Goal: Task Accomplishment & Management: Complete application form

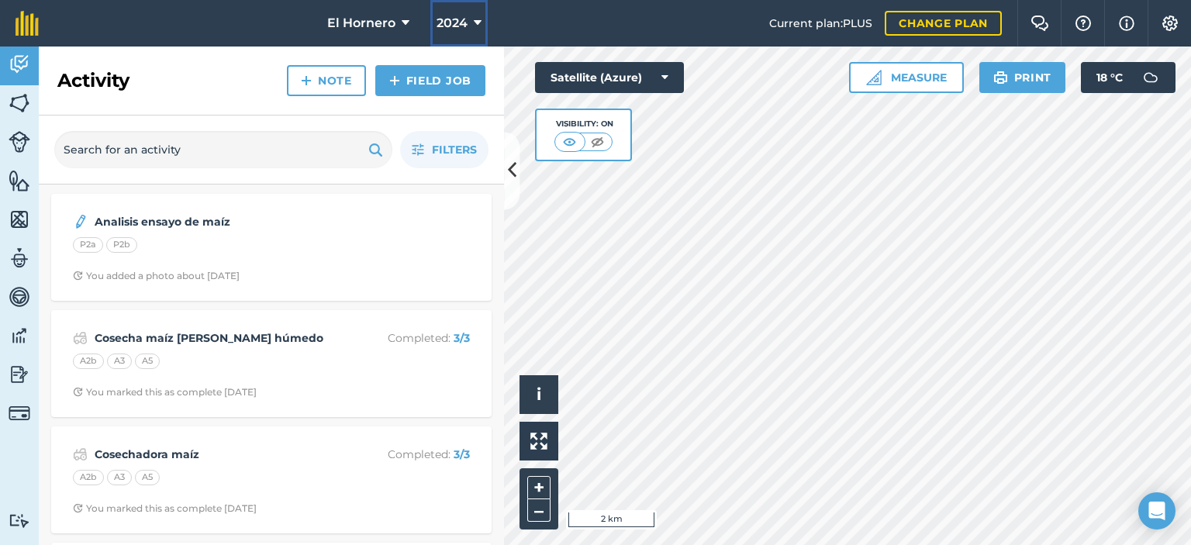
click at [474, 21] on icon at bounding box center [478, 23] width 8 height 19
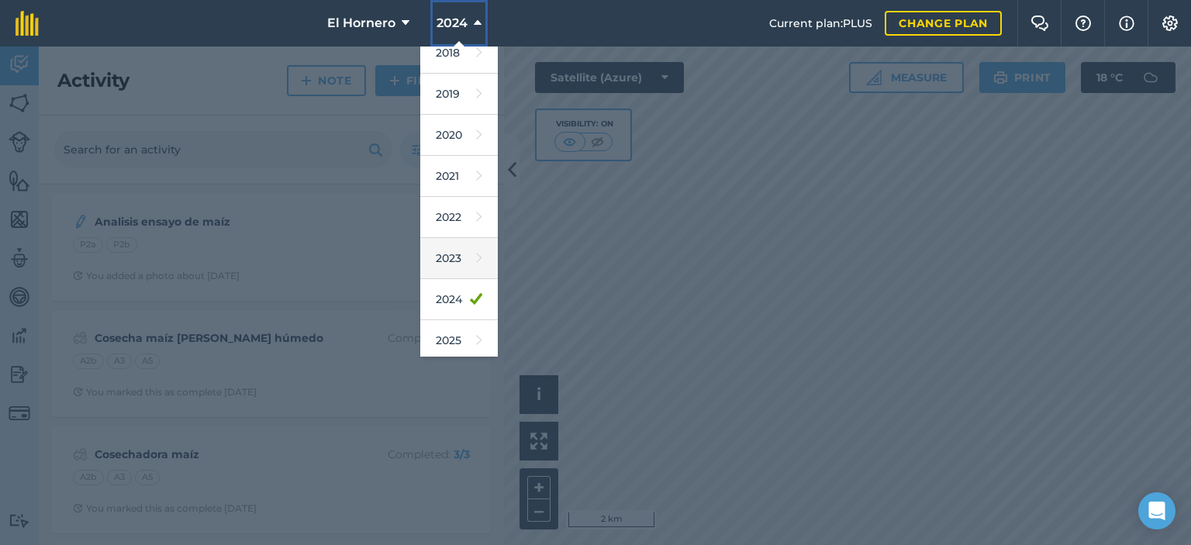
scroll to position [78, 0]
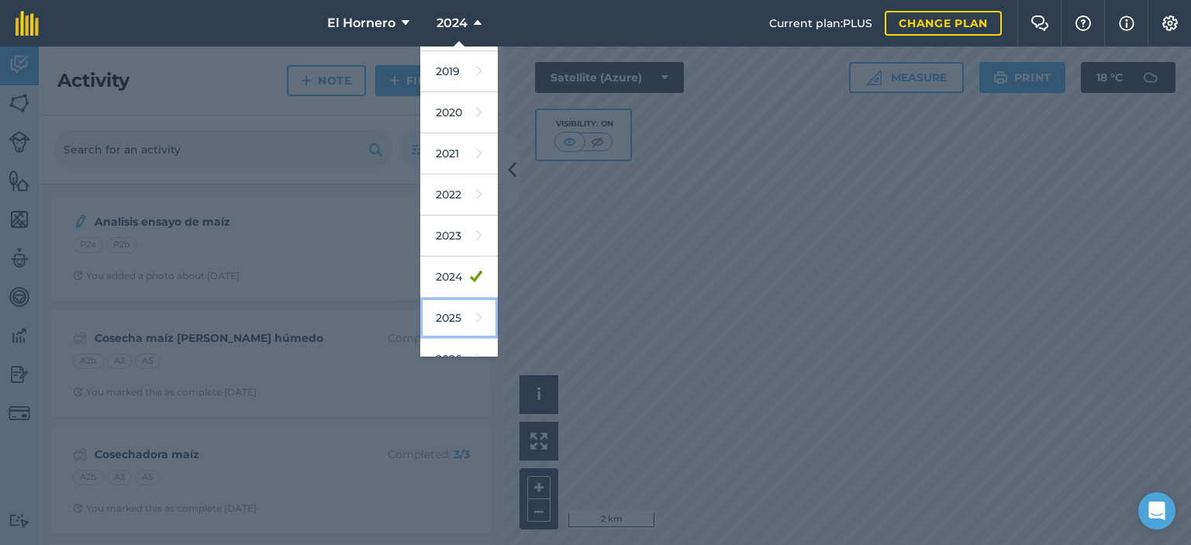
click at [449, 307] on link "2025" at bounding box center [459, 318] width 78 height 41
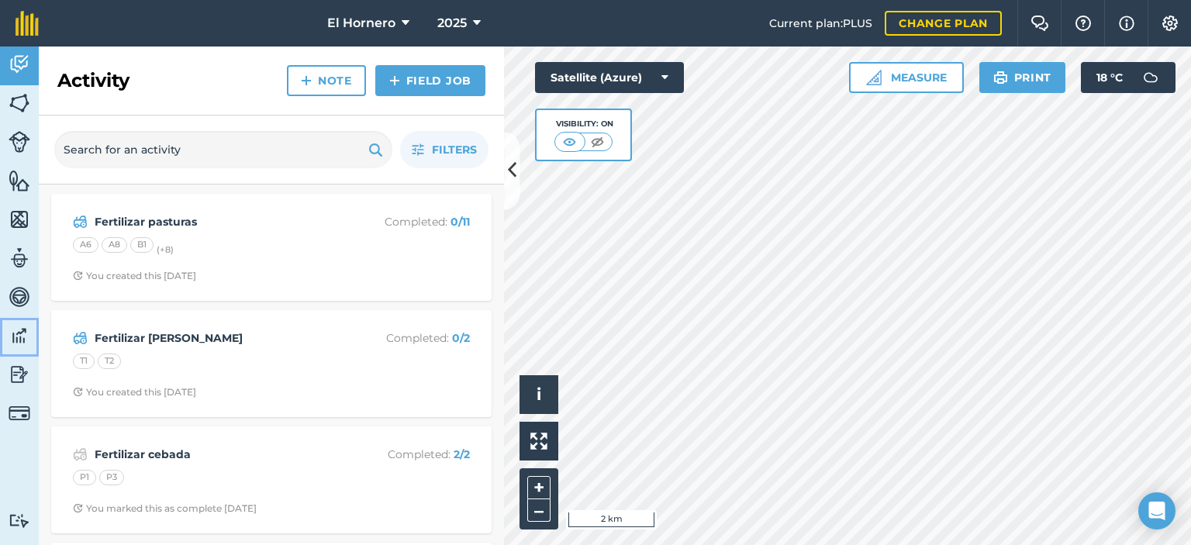
click at [23, 337] on img at bounding box center [20, 335] width 22 height 23
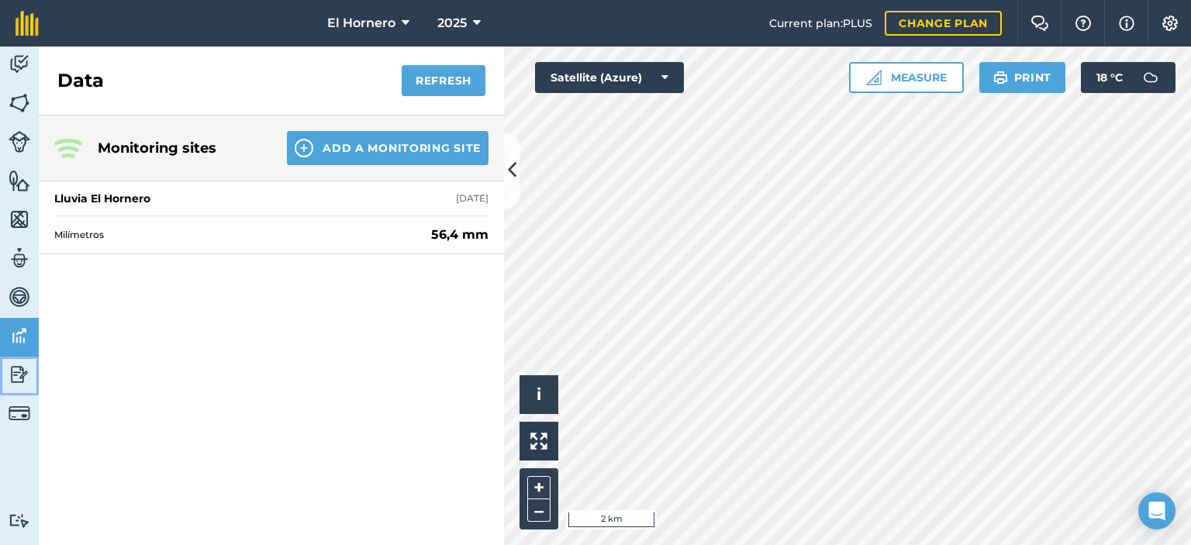
click at [20, 380] on img at bounding box center [20, 374] width 22 height 23
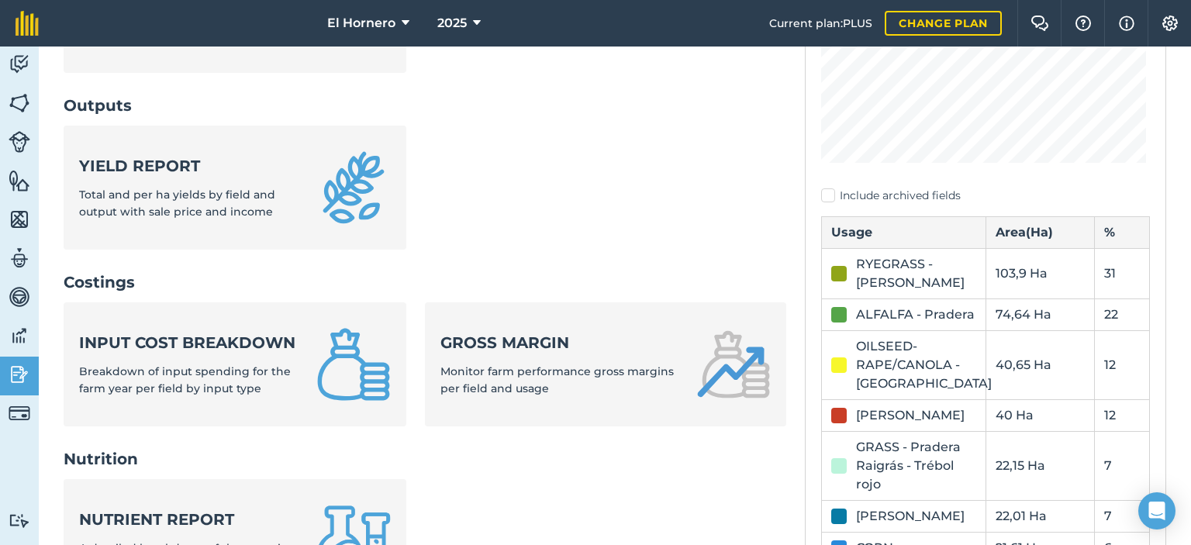
scroll to position [388, 0]
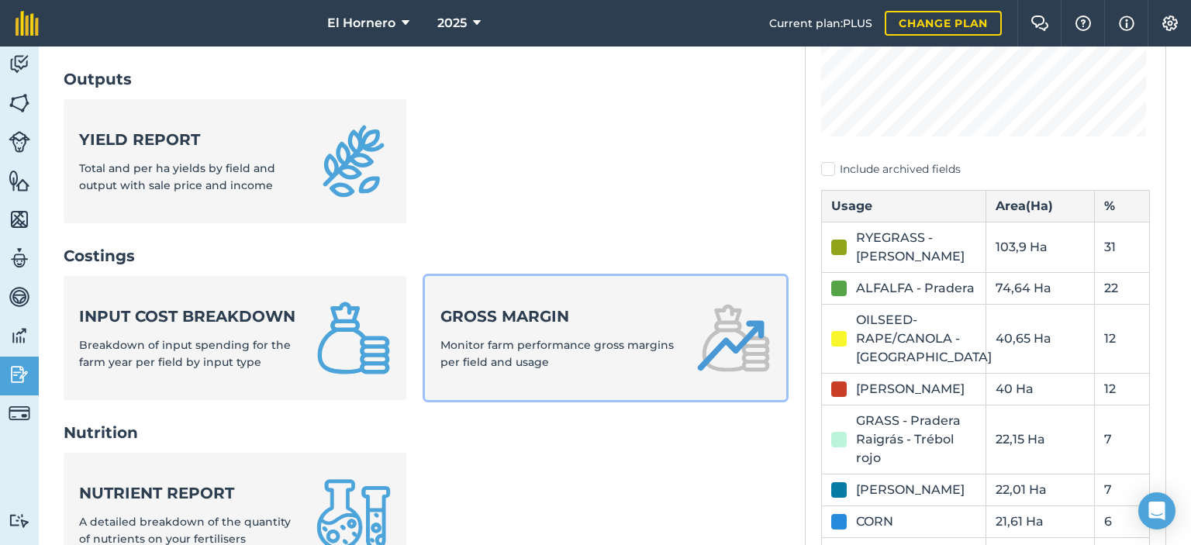
click at [518, 323] on strong "Gross margin" at bounding box center [559, 317] width 237 height 22
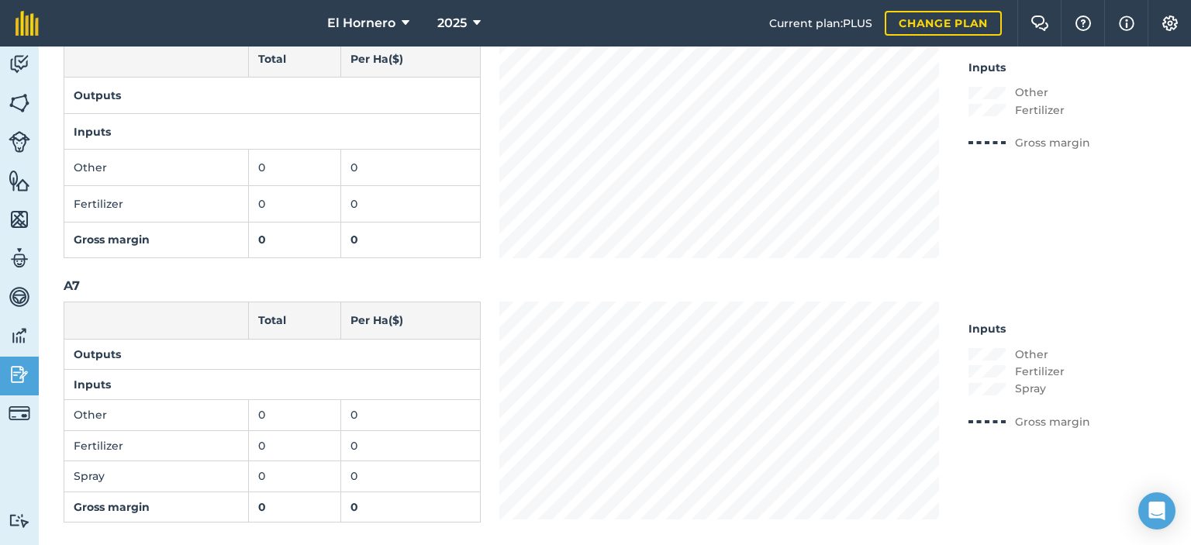
scroll to position [2560, 0]
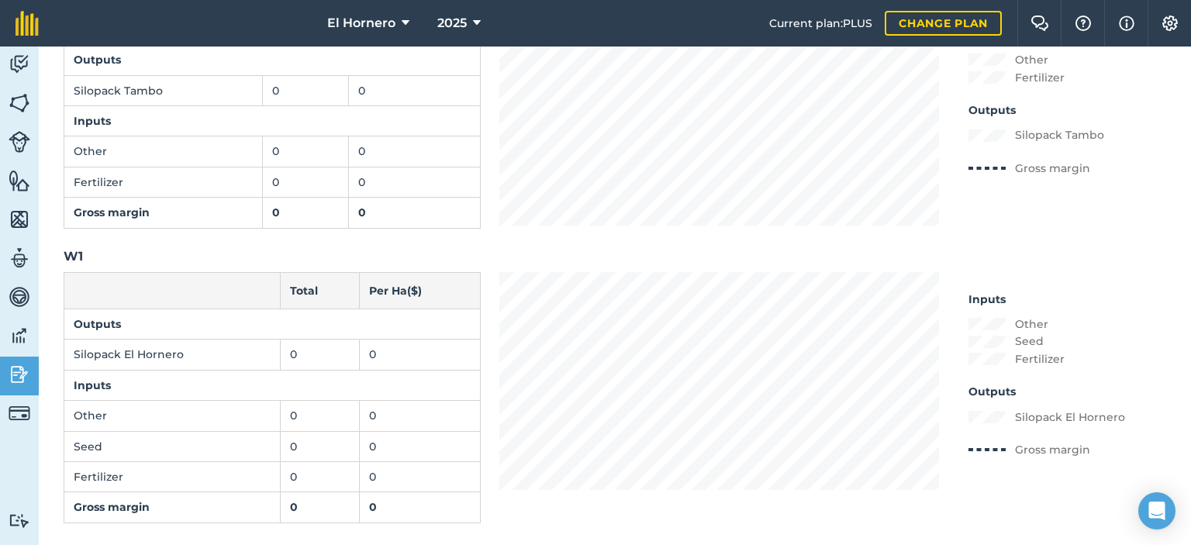
scroll to position [11946, 0]
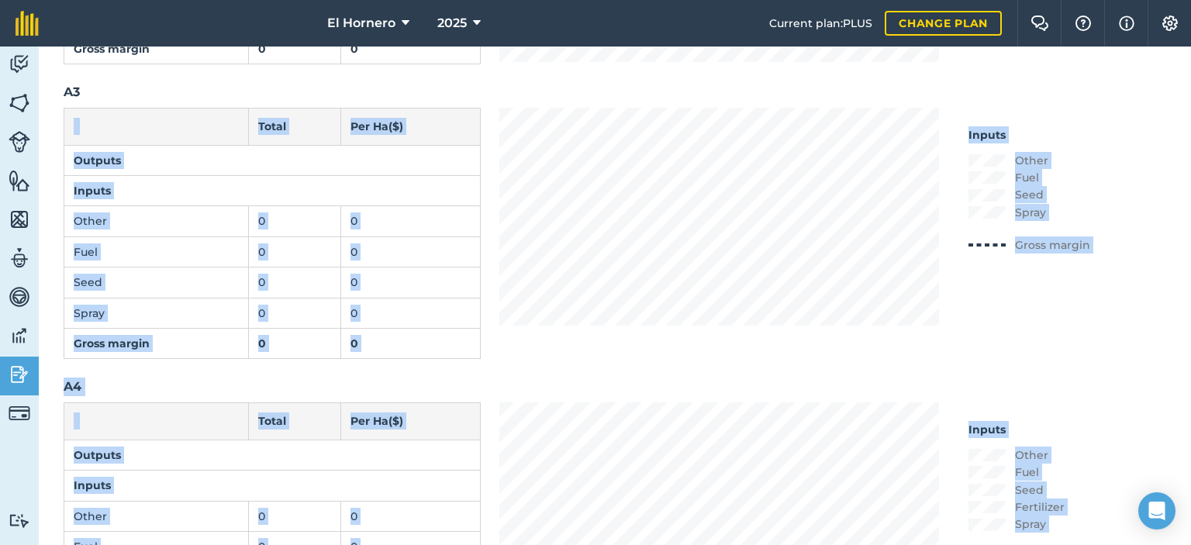
drag, startPoint x: 1191, startPoint y: 99, endPoint x: 1189, endPoint y: 64, distance: 34.2
click at [1185, 67] on div "Back Gross margins By field By usage Field filter No fields selected All jobs I…" at bounding box center [615, 296] width 1153 height 499
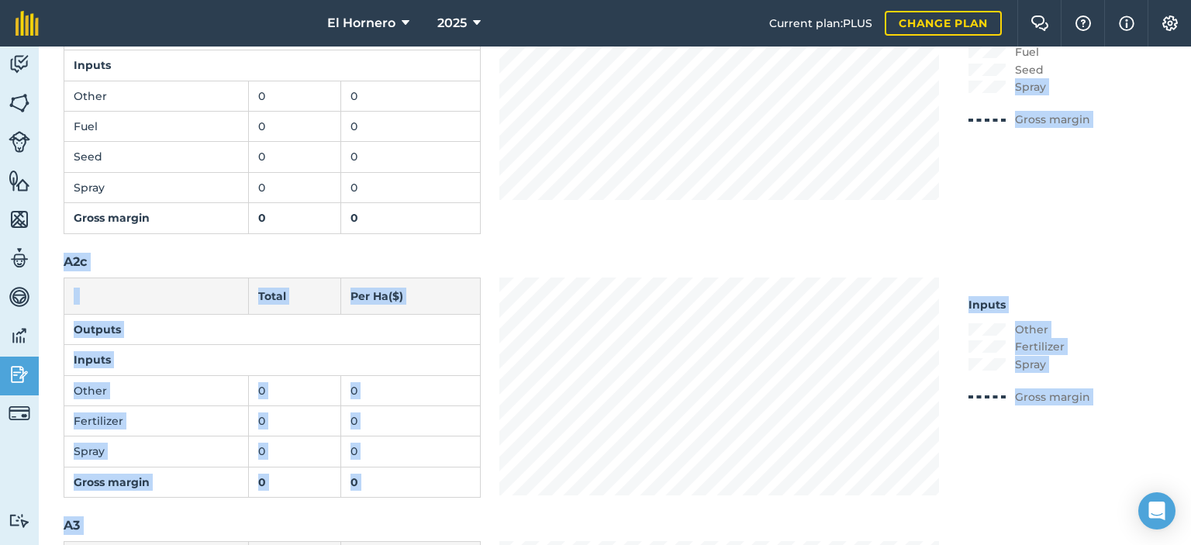
click at [1191, 61] on div "Back Gross margins By field By usage Field filter No fields selected All jobs I…" at bounding box center [615, 296] width 1153 height 499
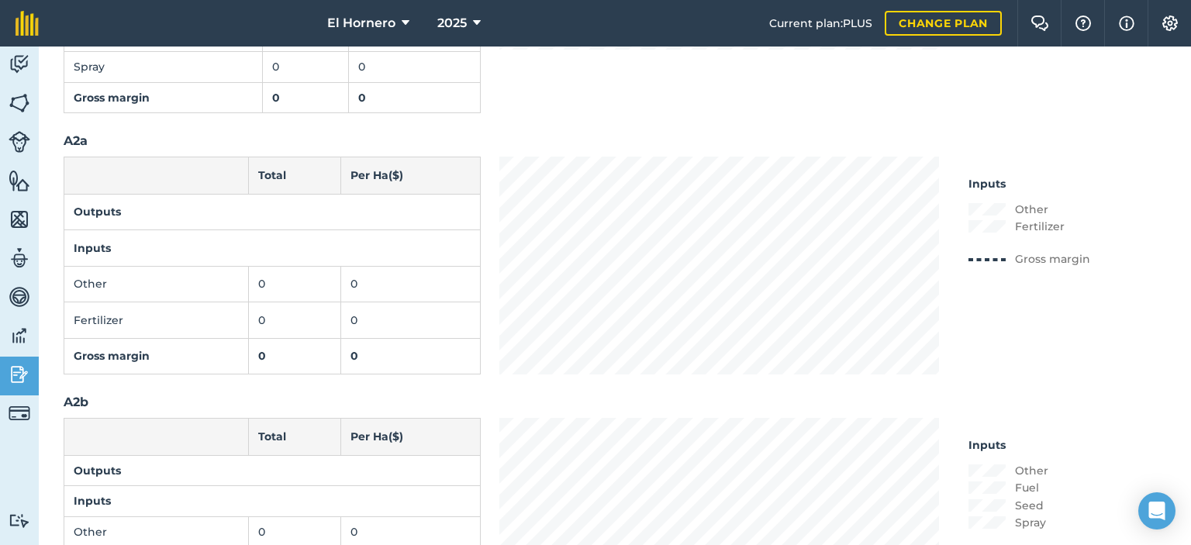
scroll to position [252, 0]
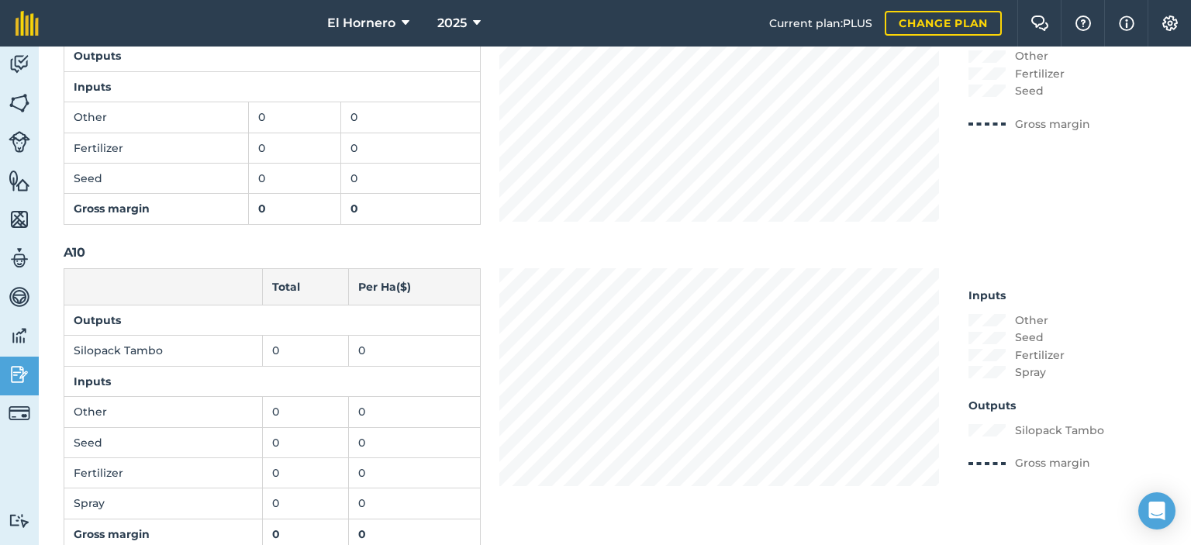
click at [1191, 61] on div "Back Gross margins By field By usage Field filter No fields selected All jobs I…" at bounding box center [615, 296] width 1153 height 499
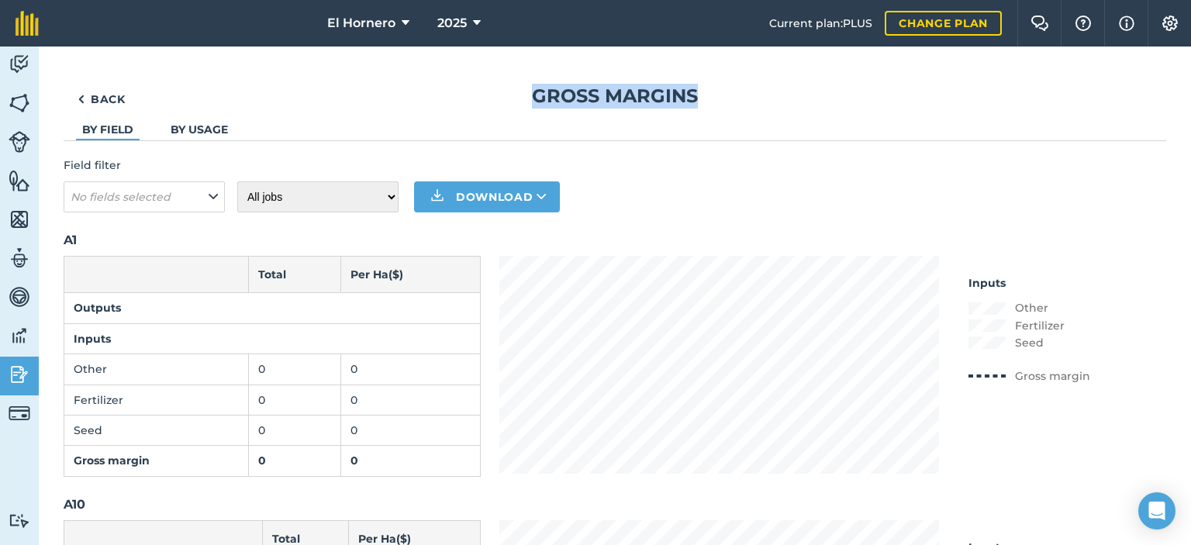
click at [1191, 61] on div "Back Gross margins By field By usage Field filter No fields selected All jobs I…" at bounding box center [615, 296] width 1153 height 499
click at [99, 95] on link "Back" at bounding box center [102, 99] width 76 height 31
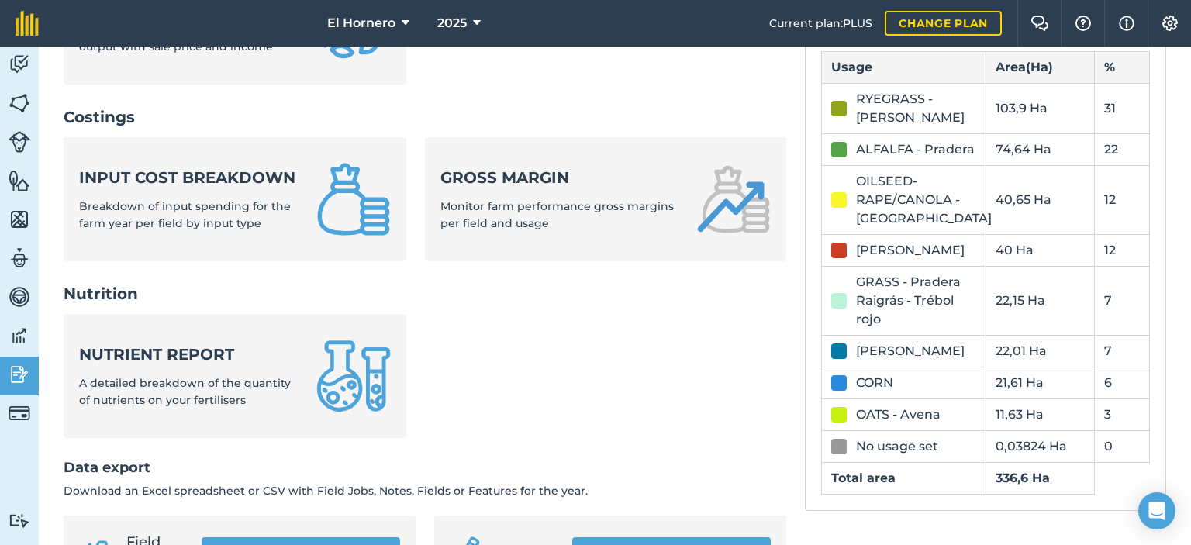
scroll to position [543, 0]
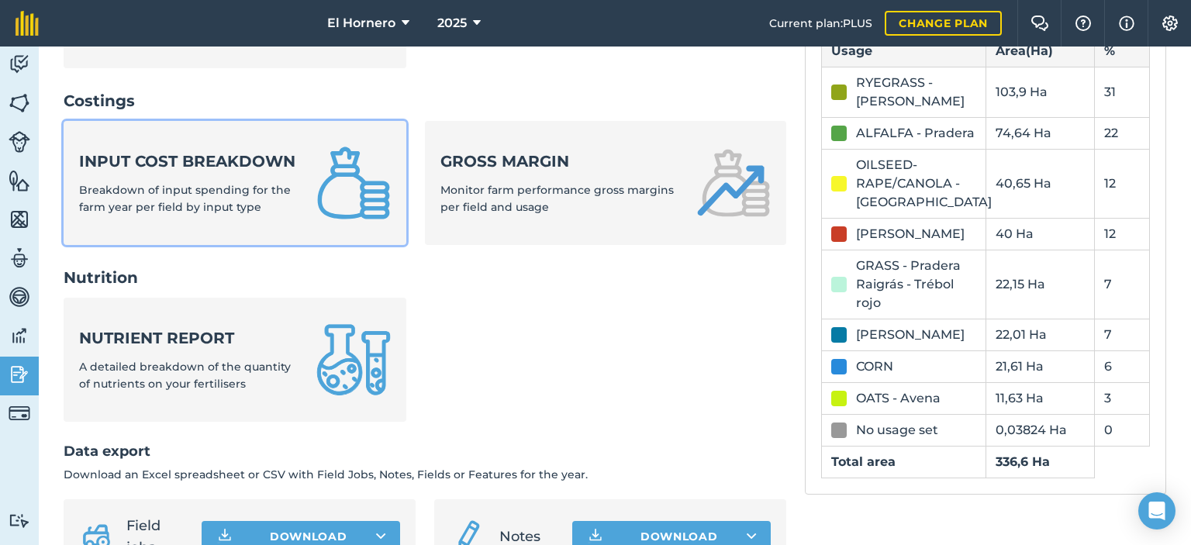
click at [259, 199] on div "Input cost breakdown Breakdown of input spending for the farm year per field by…" at bounding box center [188, 183] width 219 height 66
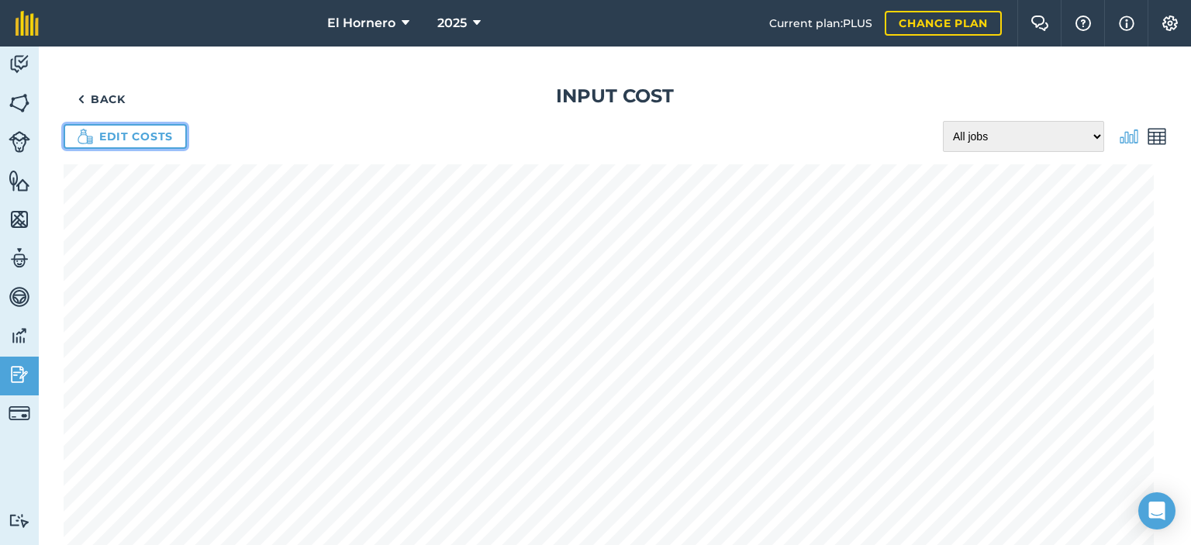
click at [155, 126] on link "Edit costs" at bounding box center [125, 136] width 123 height 25
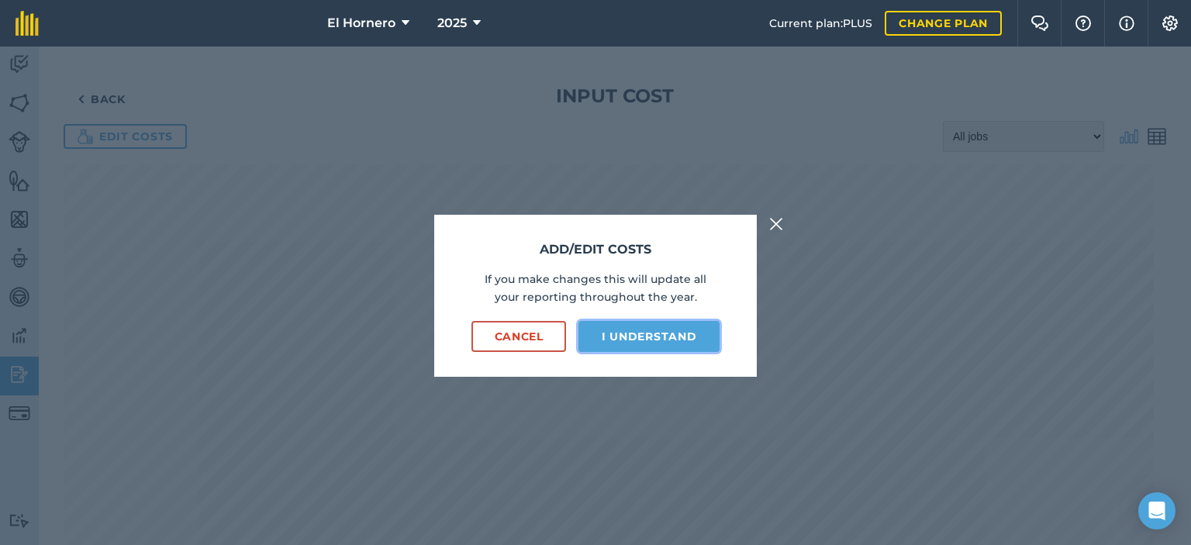
click at [665, 344] on button "I understand" at bounding box center [649, 336] width 141 height 31
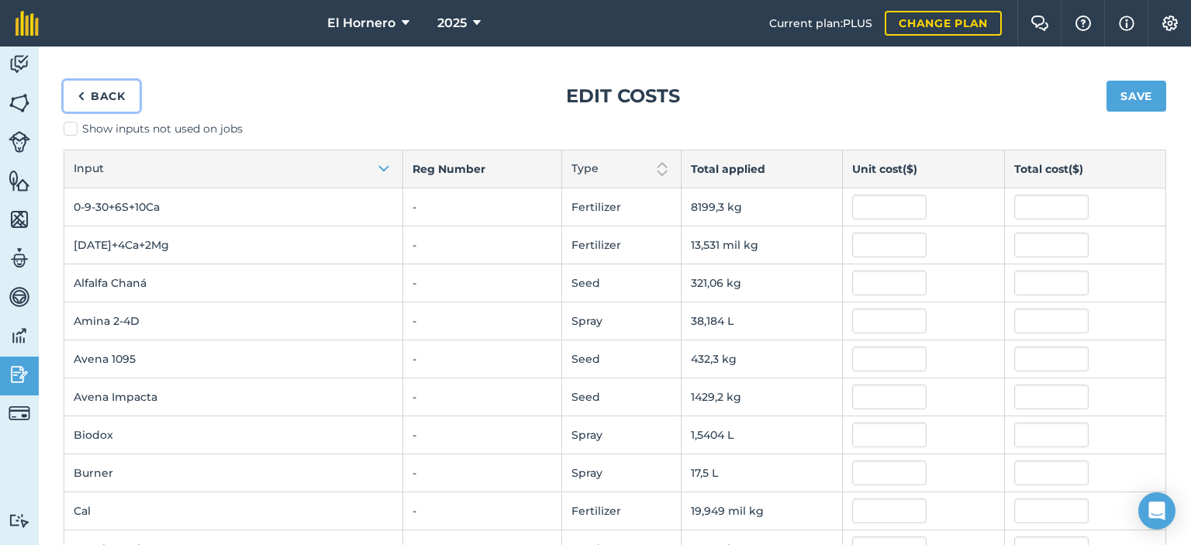
click at [90, 93] on link "Back" at bounding box center [102, 96] width 76 height 31
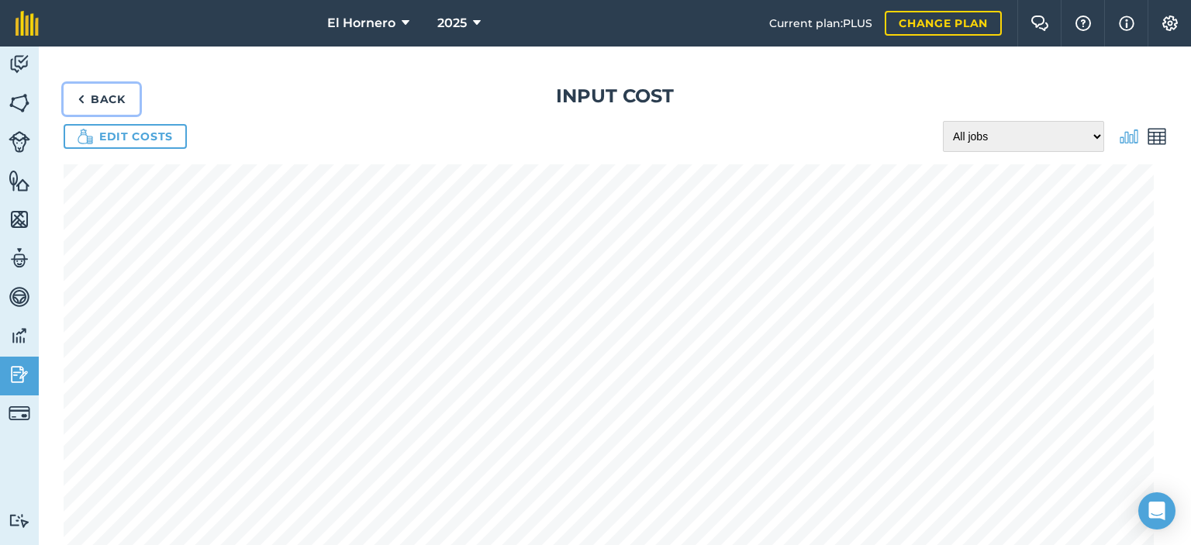
click at [92, 105] on link "Back" at bounding box center [102, 99] width 76 height 31
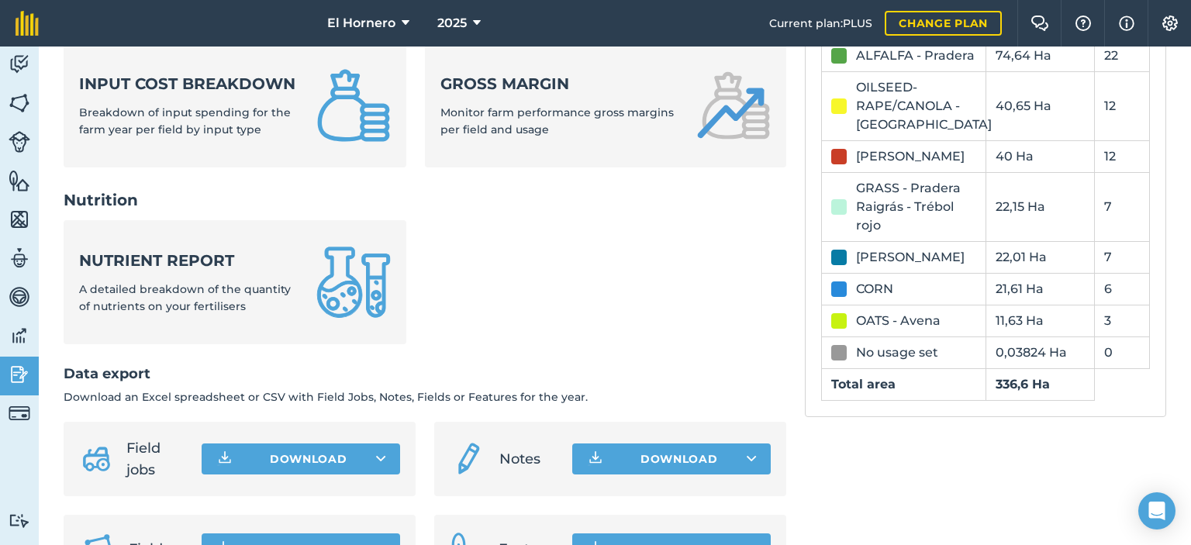
scroll to position [695, 0]
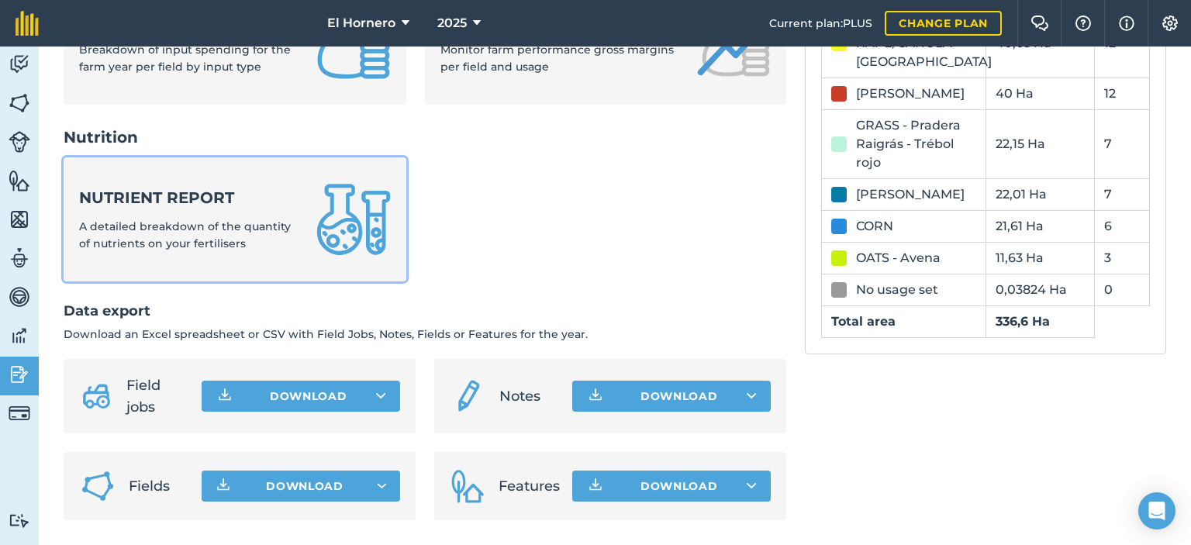
click at [329, 229] on img at bounding box center [353, 219] width 74 height 74
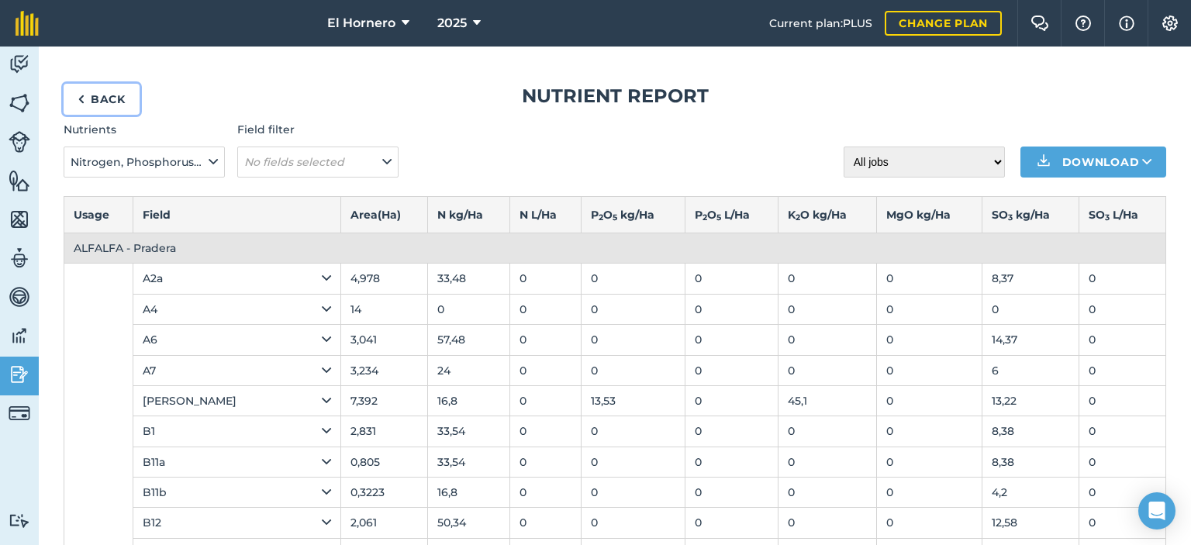
click at [105, 100] on link "Back" at bounding box center [102, 99] width 76 height 31
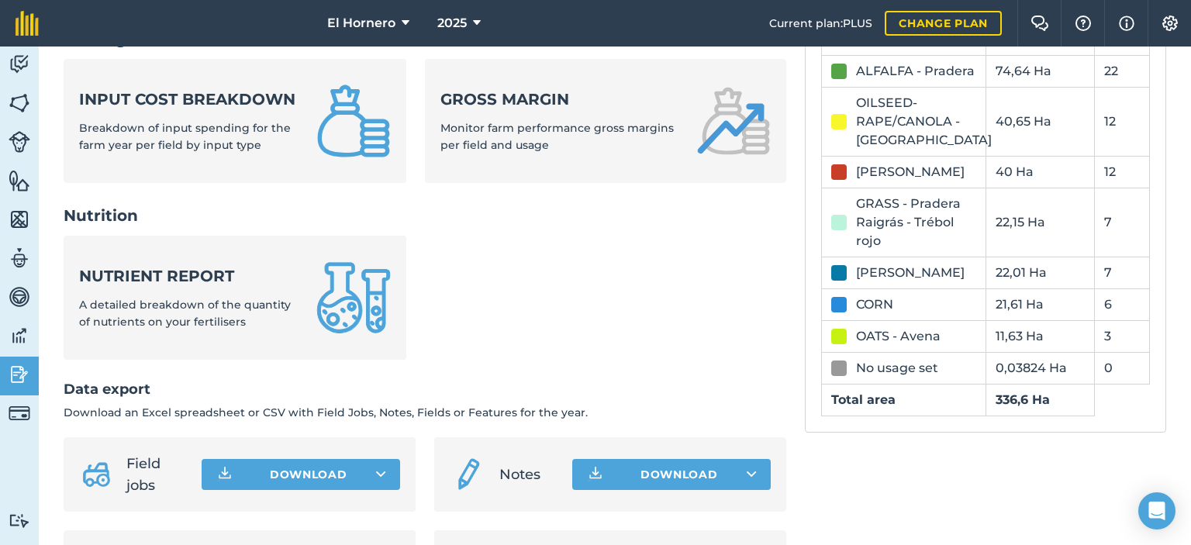
scroll to position [621, 0]
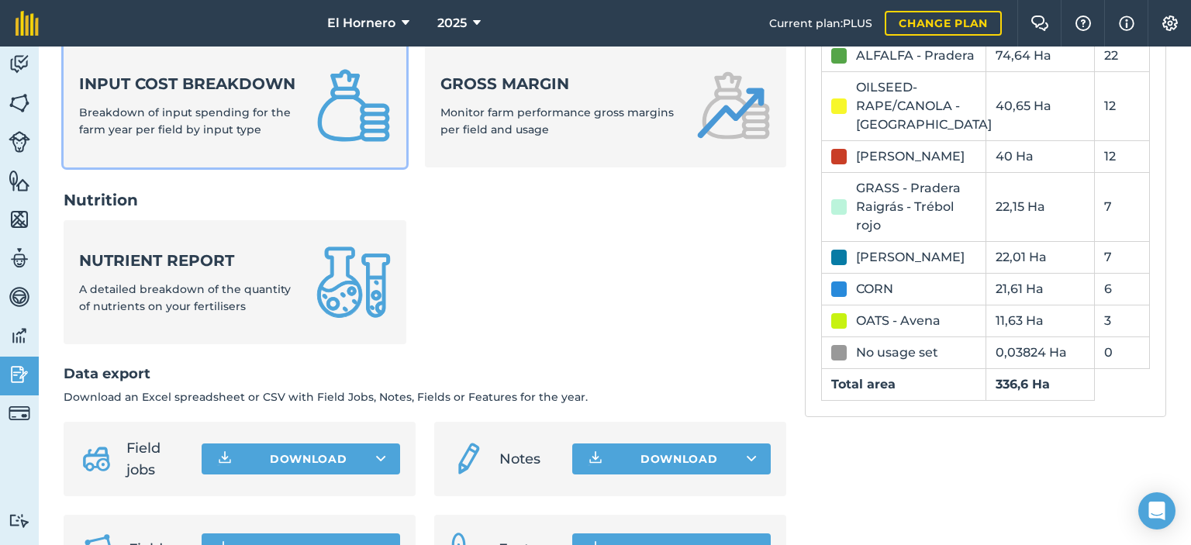
click at [290, 137] on div "Input cost breakdown Breakdown of input spending for the farm year per field by…" at bounding box center [188, 106] width 219 height 66
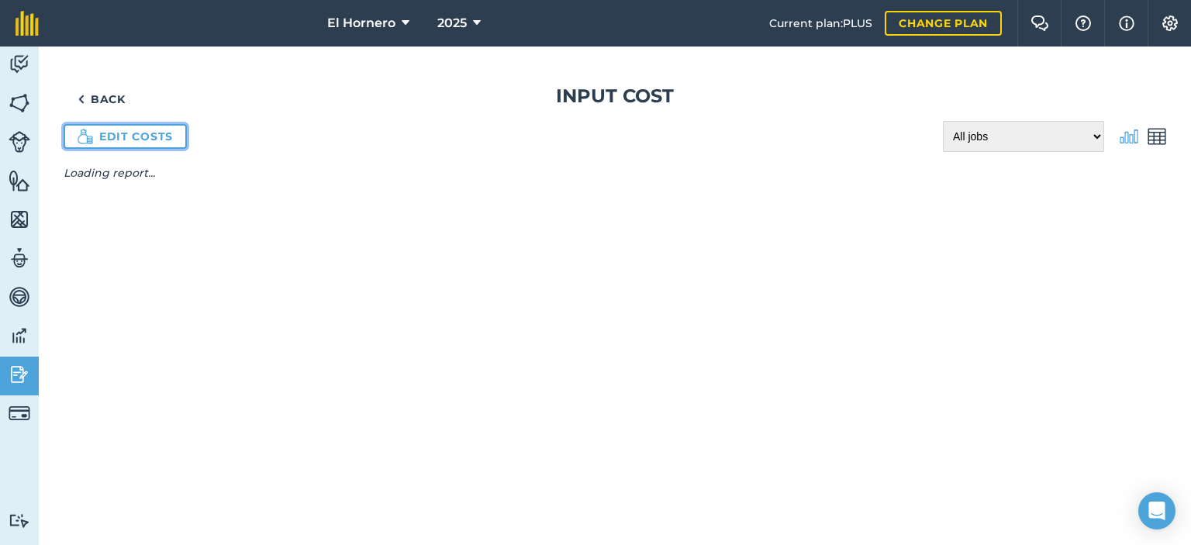
click at [133, 144] on link "Edit costs" at bounding box center [125, 136] width 123 height 25
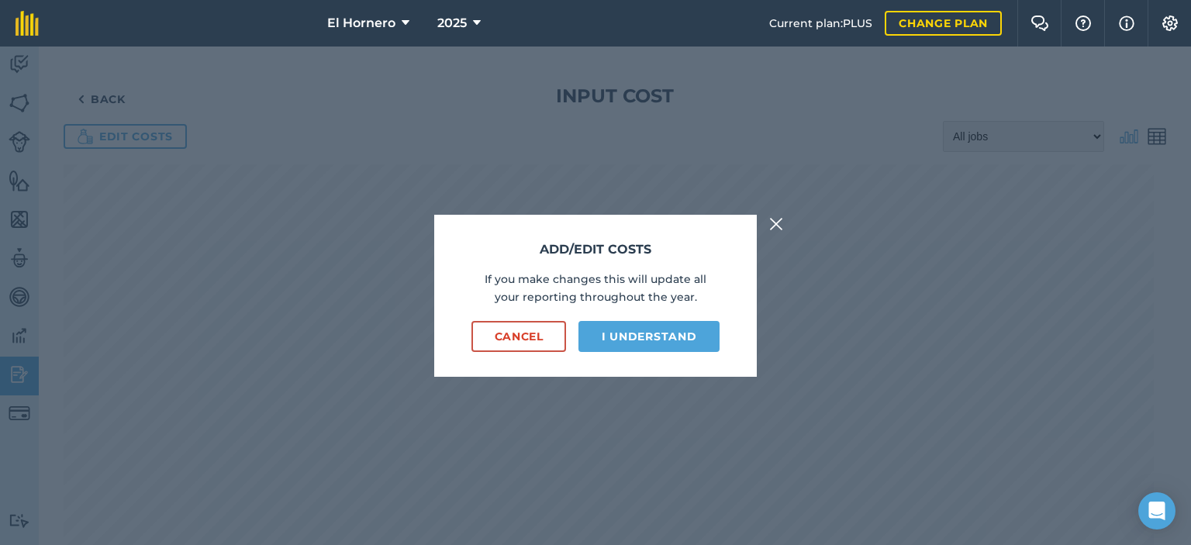
click at [631, 350] on div "Add/edit costs If you make changes this will update all your reporting througho…" at bounding box center [595, 296] width 323 height 162
click at [630, 343] on button "I understand" at bounding box center [649, 336] width 141 height 31
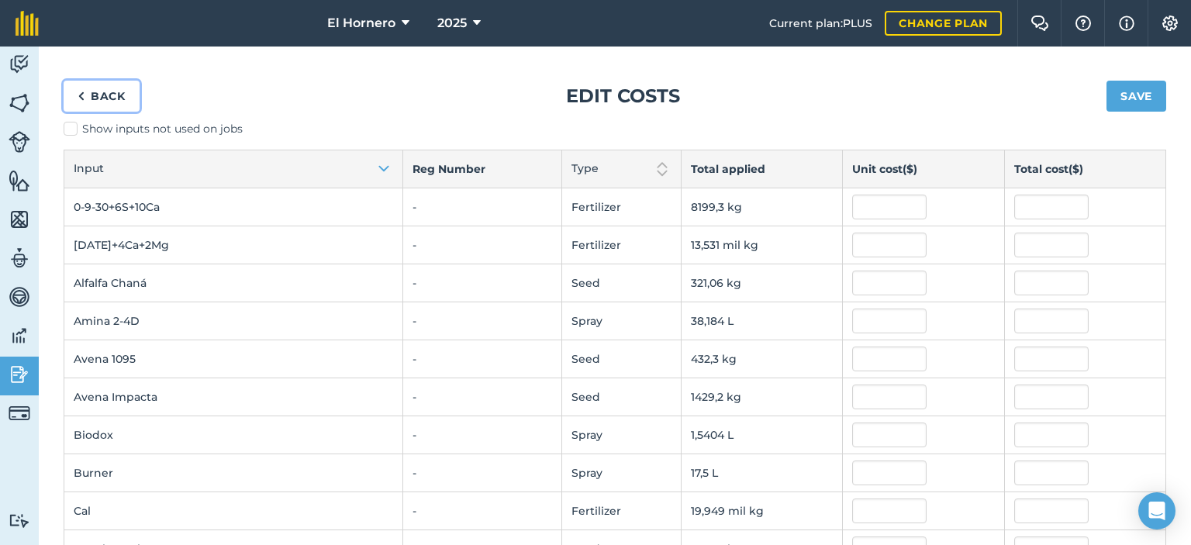
click at [88, 97] on link "Back" at bounding box center [102, 96] width 76 height 31
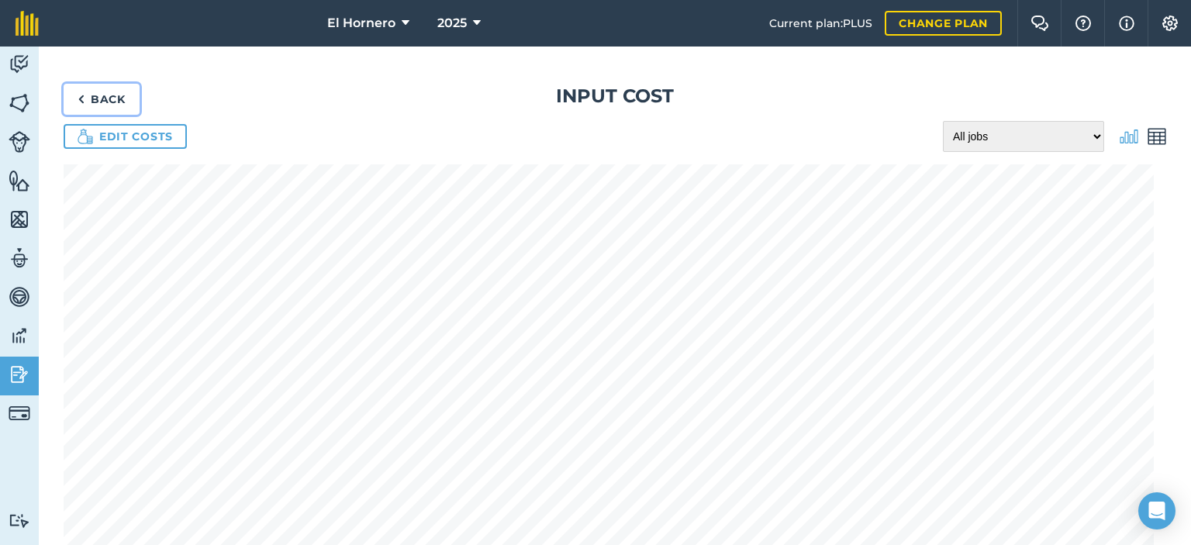
click at [84, 107] on img at bounding box center [81, 99] width 7 height 19
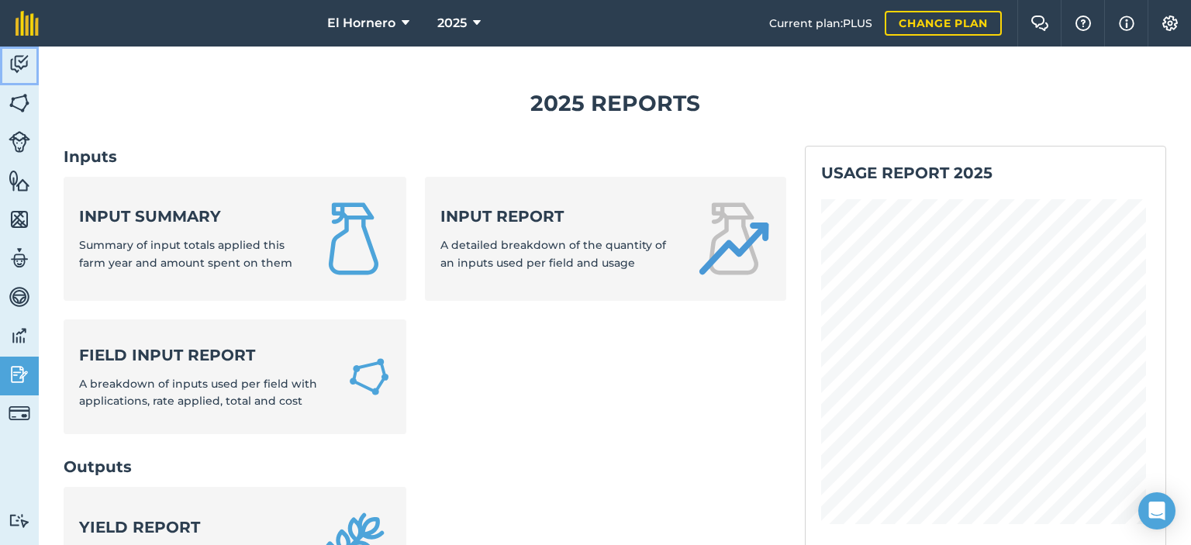
click at [12, 71] on img at bounding box center [20, 64] width 22 height 23
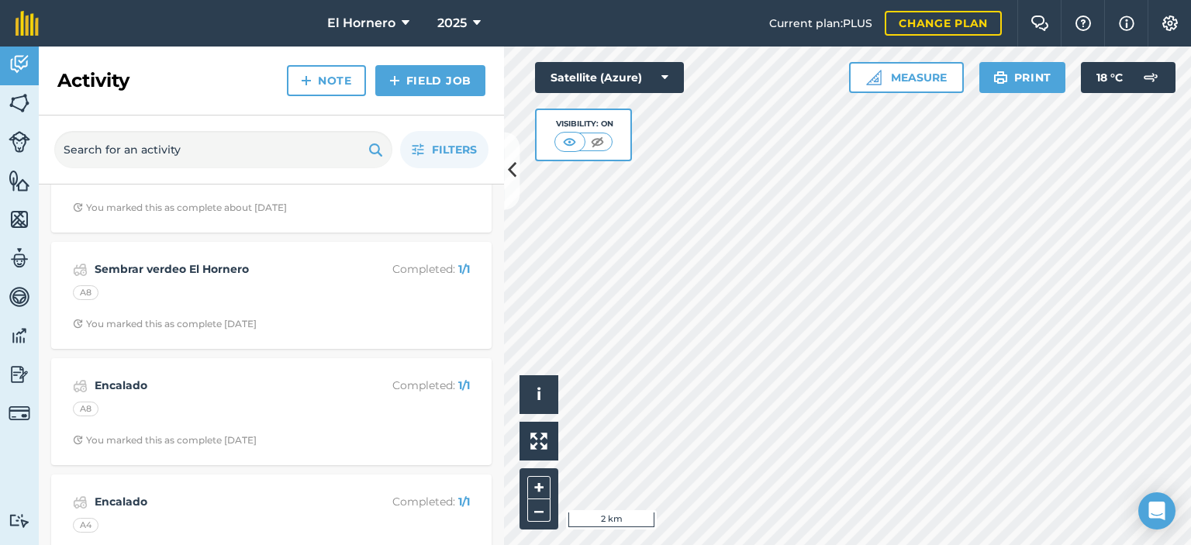
scroll to position [3413, 0]
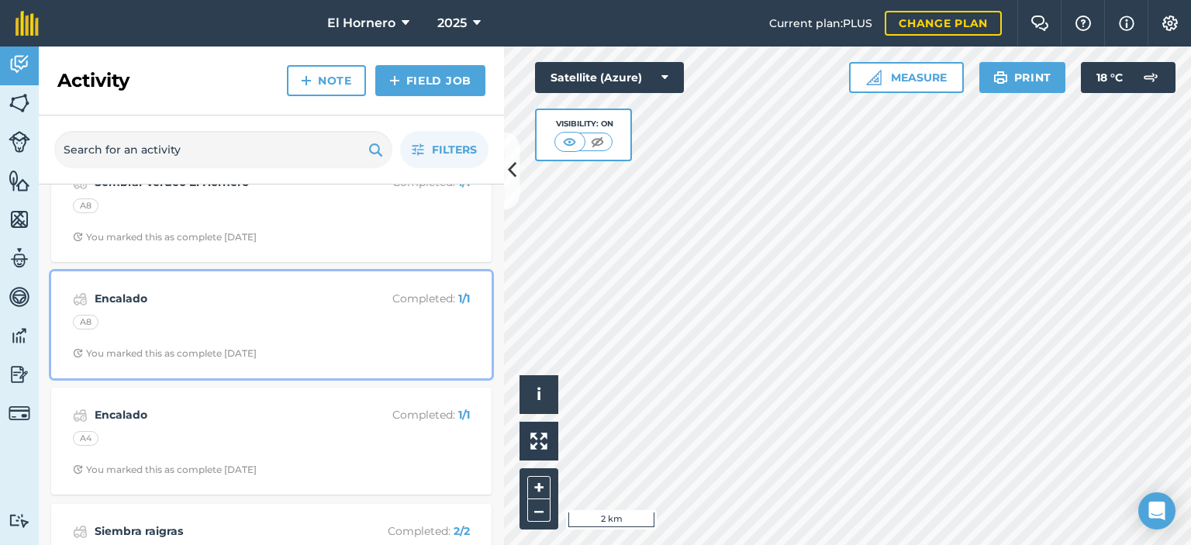
click at [209, 315] on div "A8" at bounding box center [271, 325] width 397 height 20
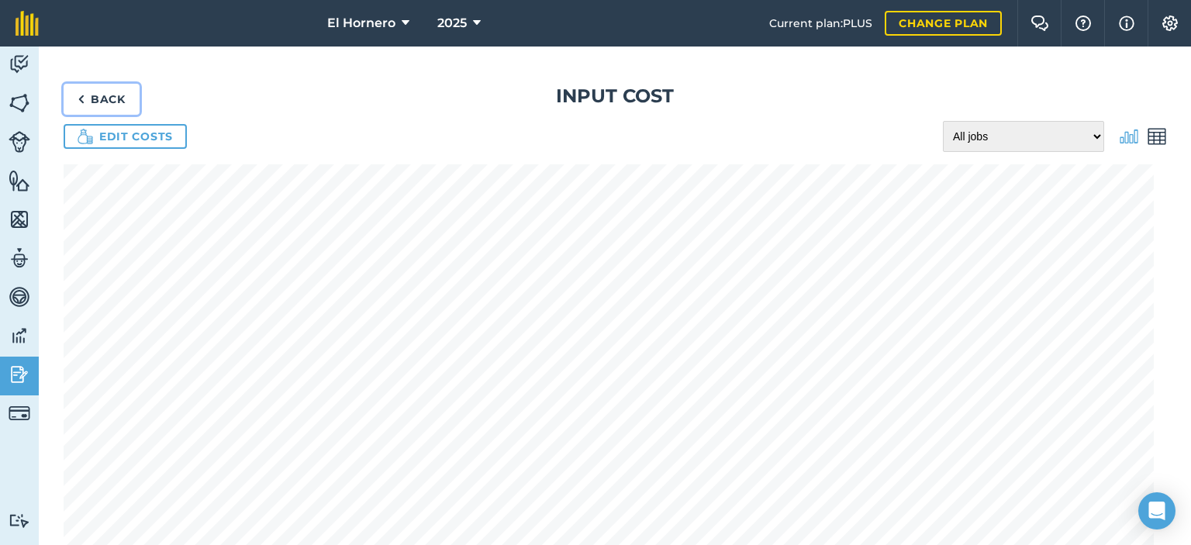
click at [125, 92] on link "Back" at bounding box center [102, 99] width 76 height 31
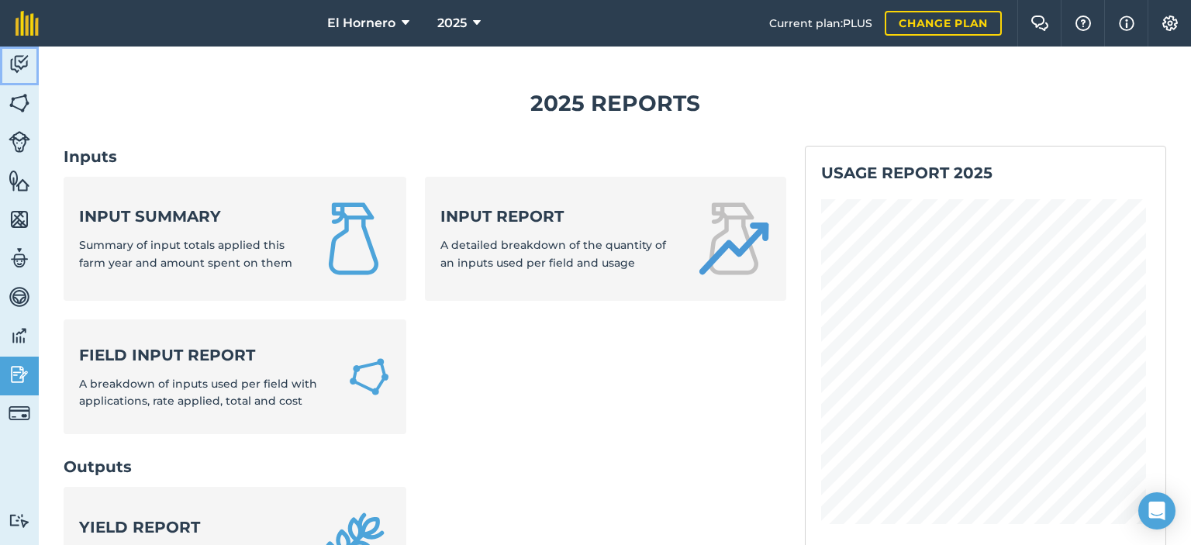
click at [22, 58] on img at bounding box center [20, 64] width 22 height 23
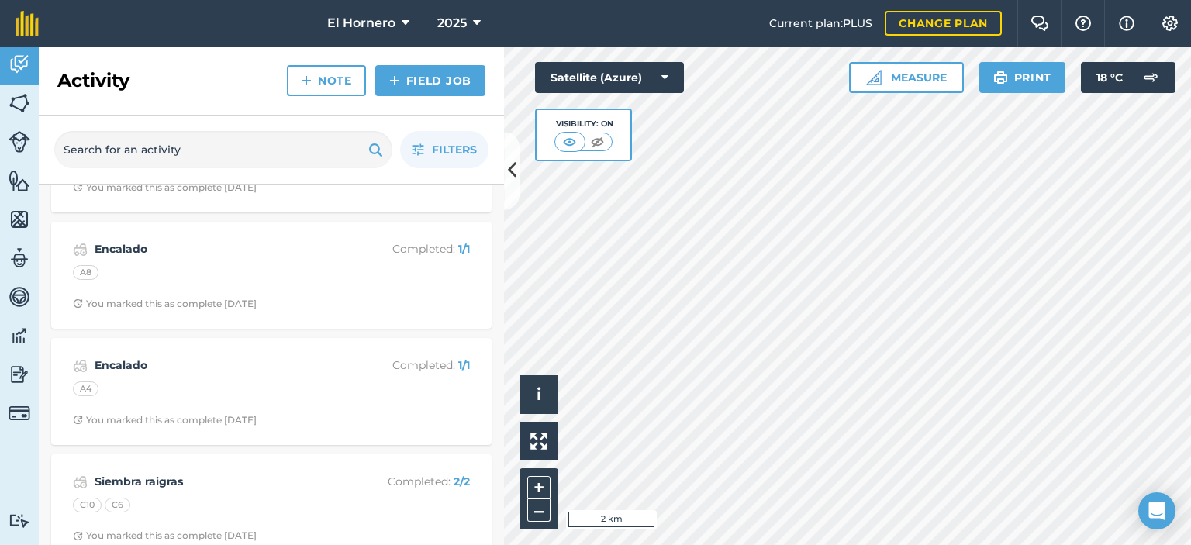
scroll to position [3491, 0]
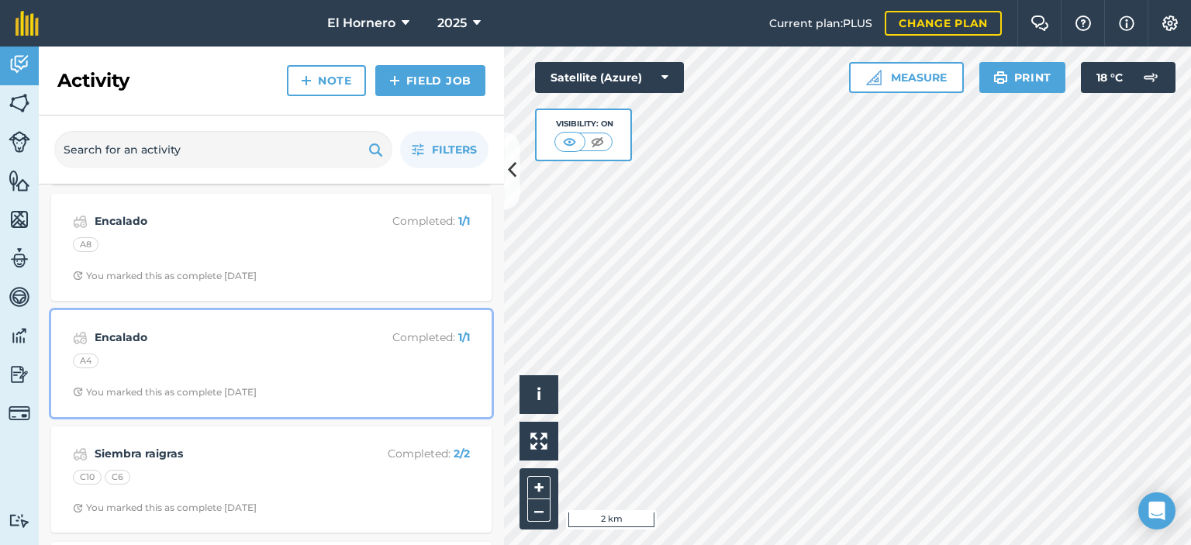
click at [174, 329] on strong "Encalado" at bounding box center [218, 337] width 246 height 17
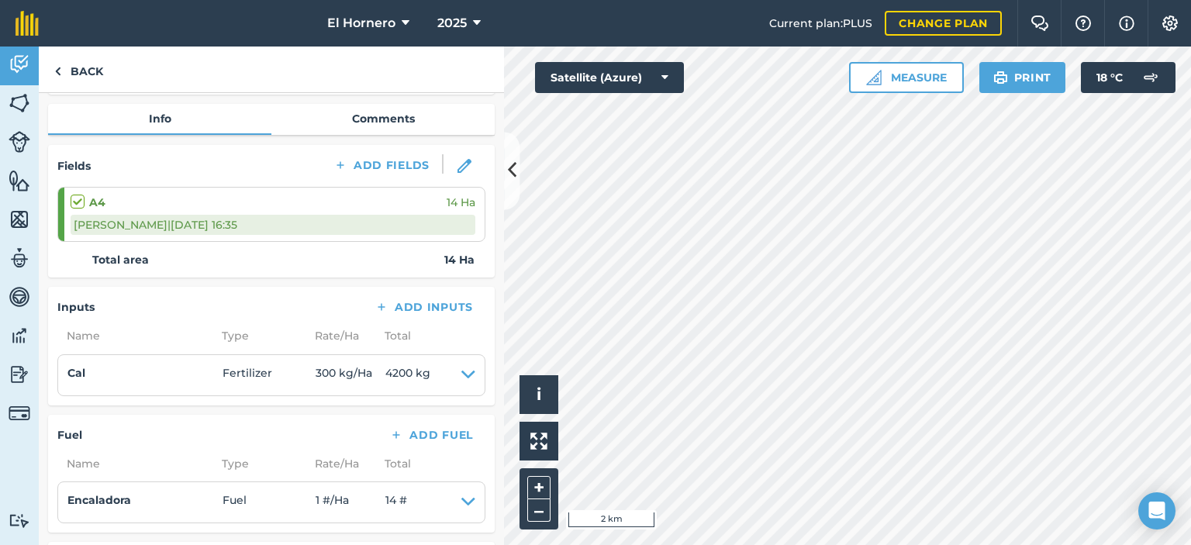
scroll to position [233, 0]
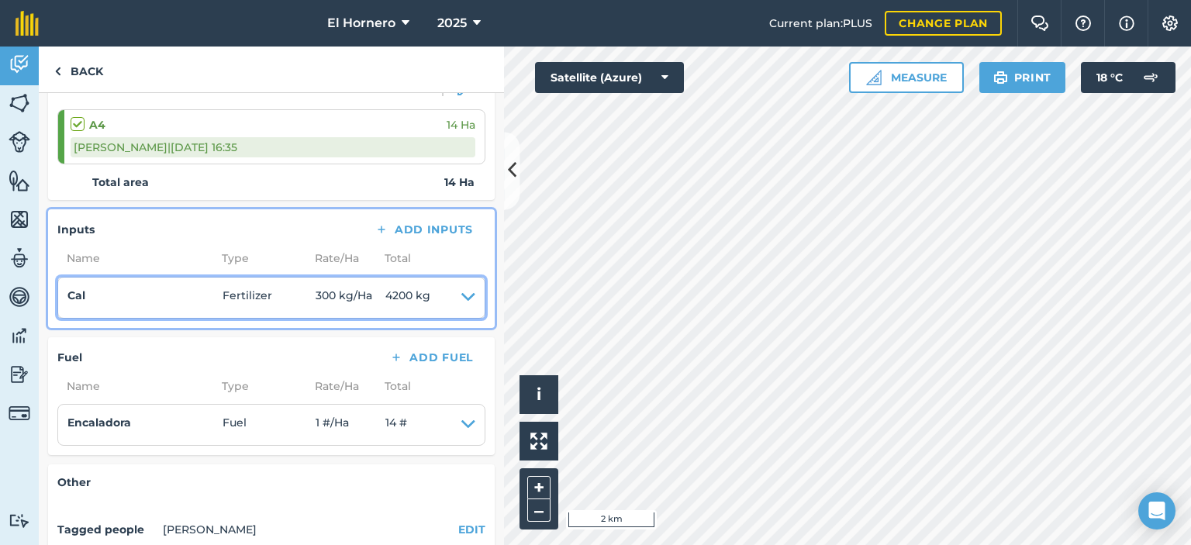
click at [462, 293] on icon at bounding box center [469, 298] width 14 height 22
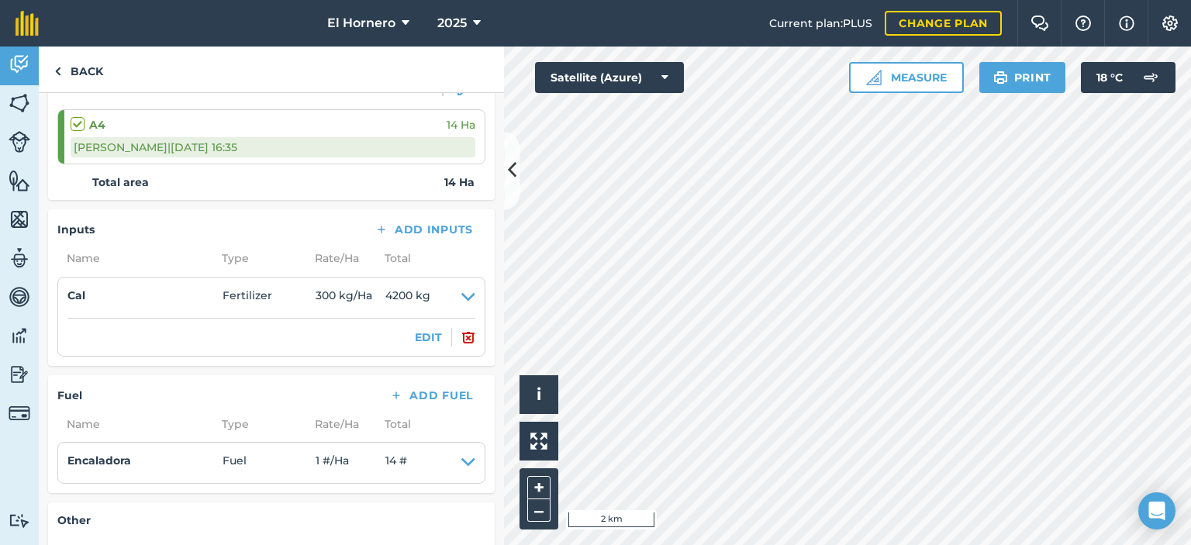
drag, startPoint x: 398, startPoint y: 327, endPoint x: 407, endPoint y: 331, distance: 10.4
click at [404, 330] on div "EDIT" at bounding box center [271, 337] width 408 height 19
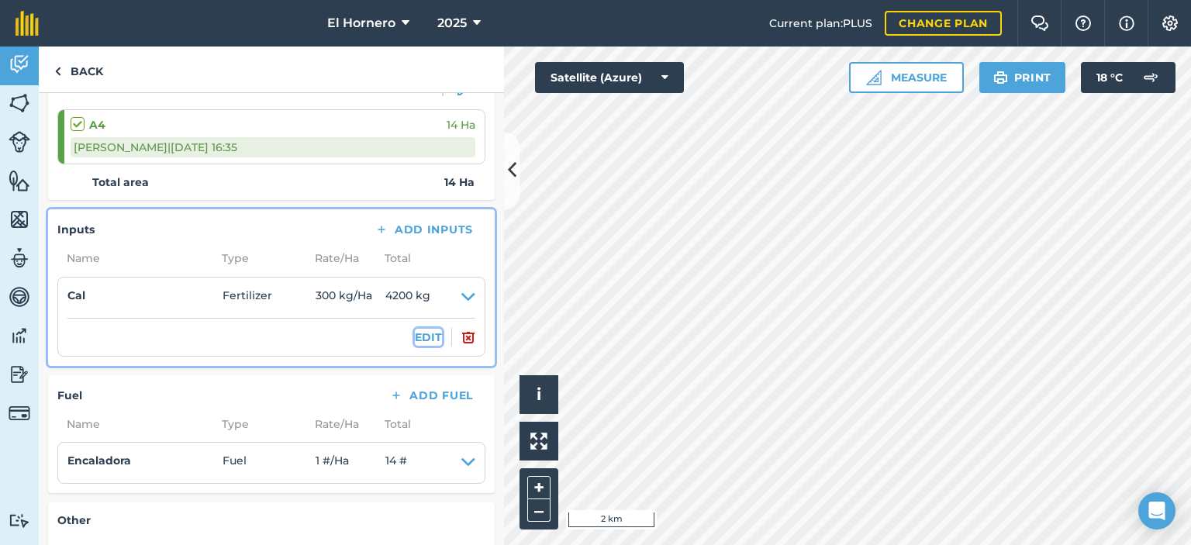
click at [415, 333] on button "EDIT" at bounding box center [428, 337] width 27 height 17
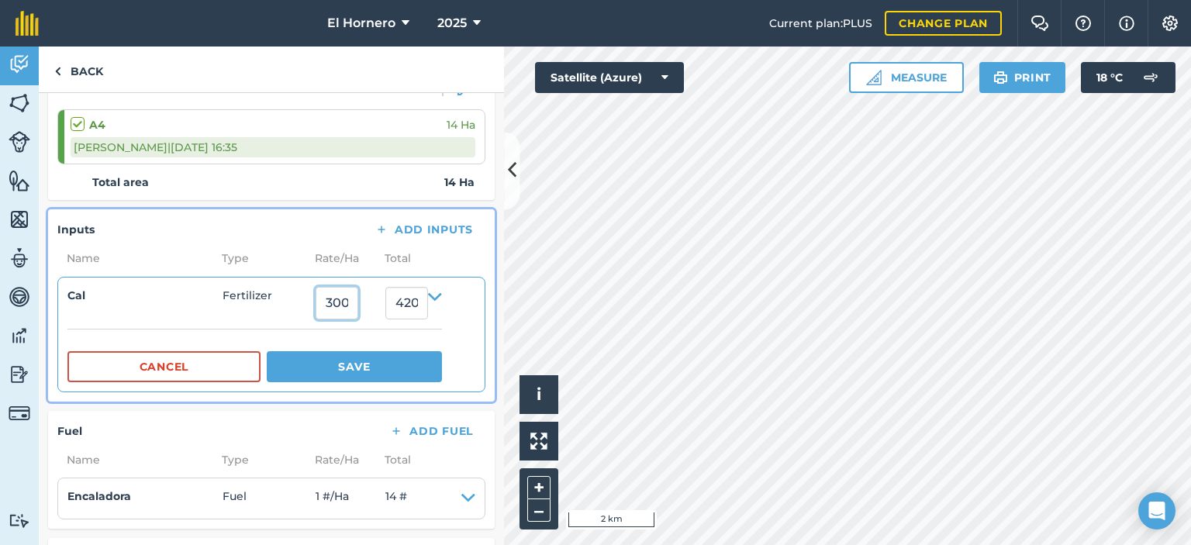
click at [353, 299] on input "300" at bounding box center [337, 303] width 43 height 33
type input "3000"
type input "42.000"
click at [360, 361] on button "Save" at bounding box center [354, 366] width 175 height 31
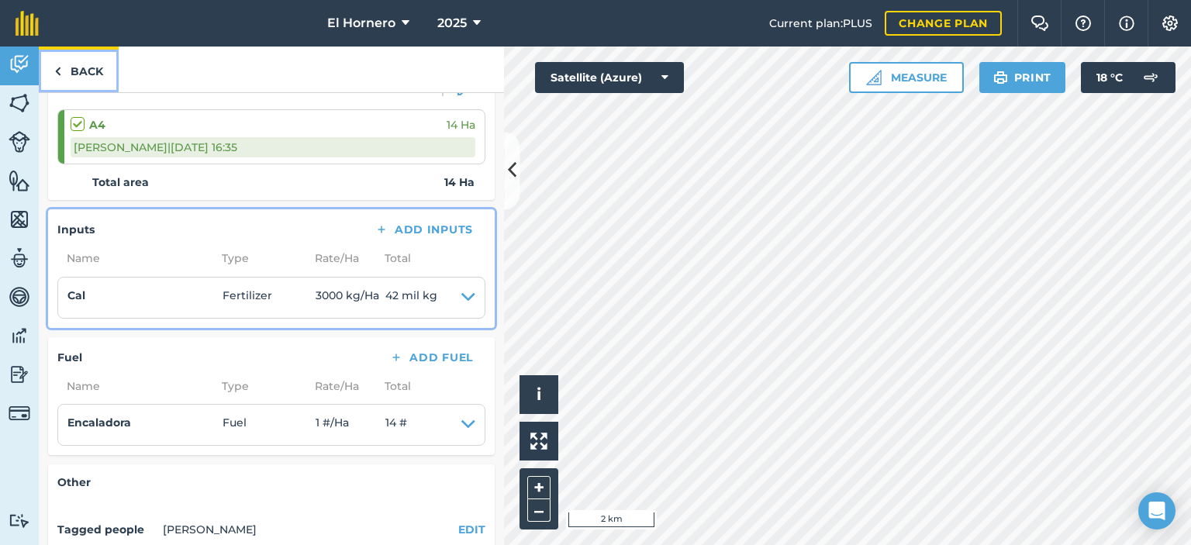
click at [79, 80] on link "Back" at bounding box center [79, 70] width 80 height 46
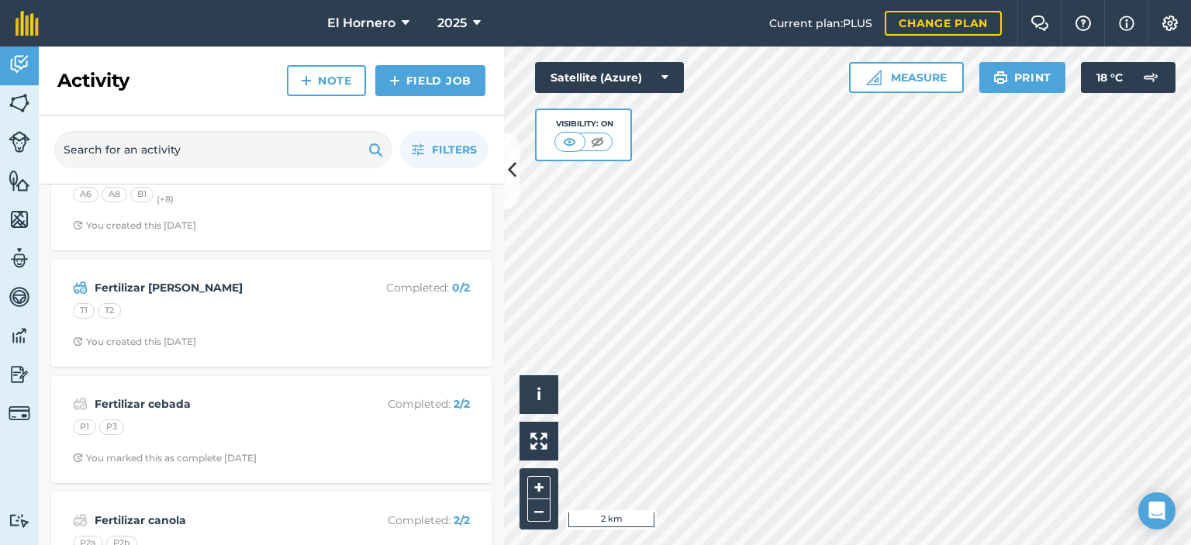
scroll to position [78, 0]
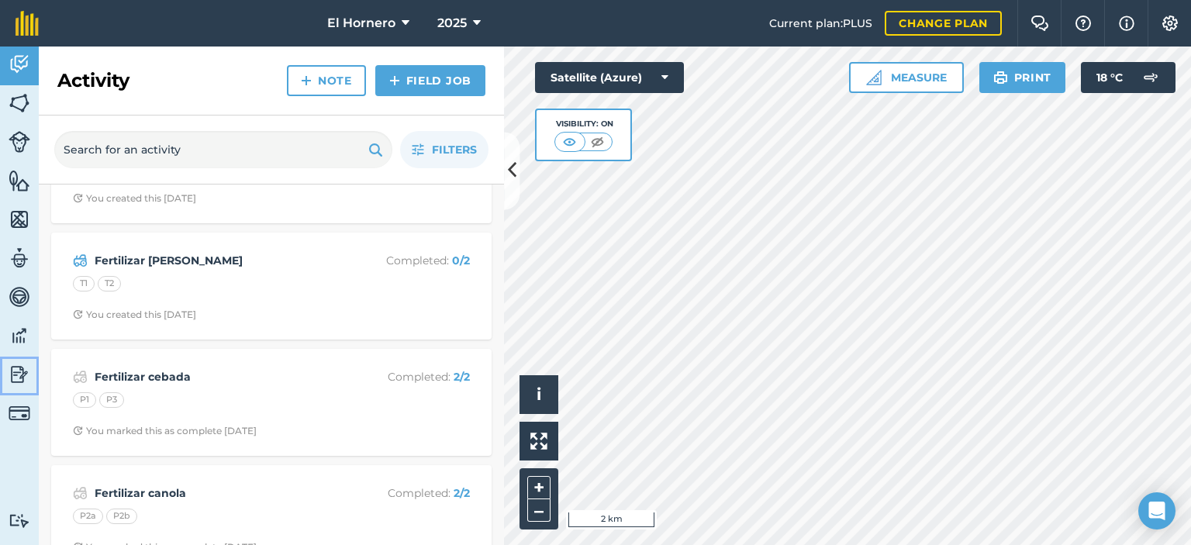
click at [25, 379] on img at bounding box center [20, 374] width 22 height 23
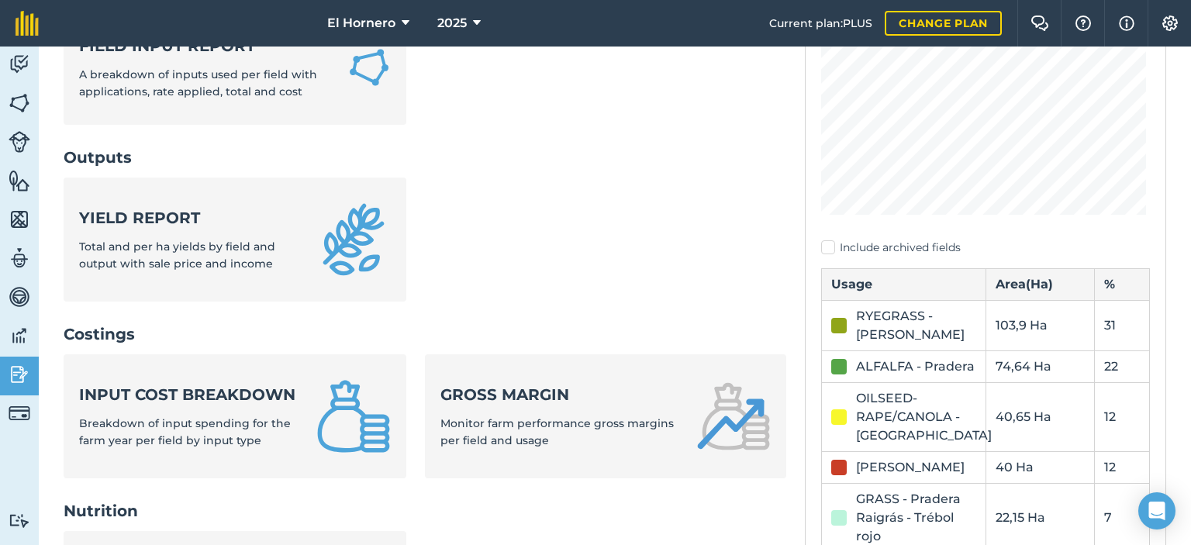
scroll to position [310, 0]
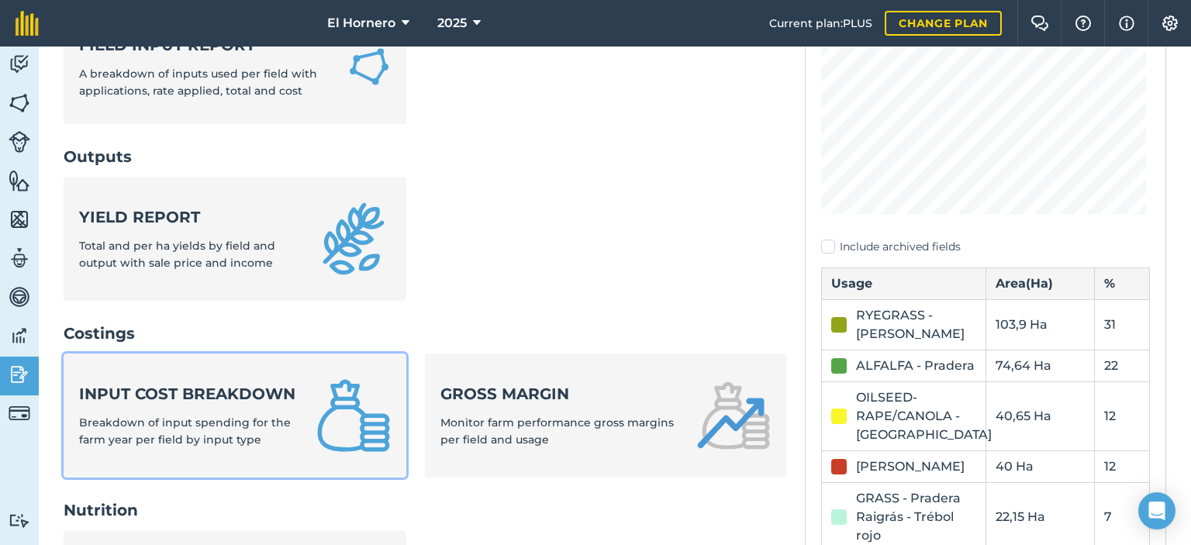
click at [268, 394] on strong "Input cost breakdown" at bounding box center [188, 394] width 219 height 22
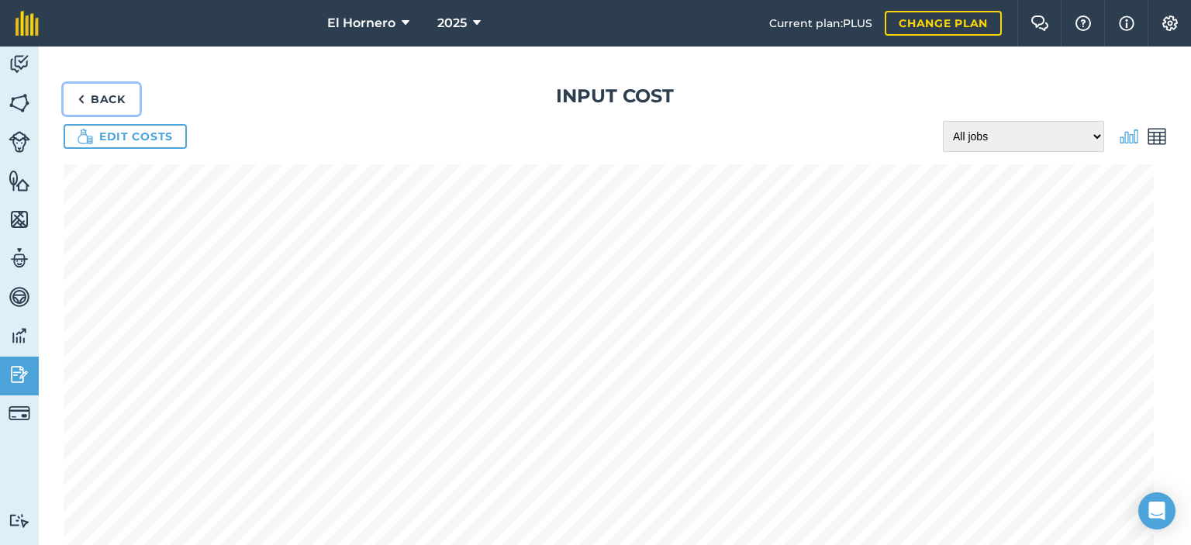
click at [114, 106] on link "Back" at bounding box center [102, 99] width 76 height 31
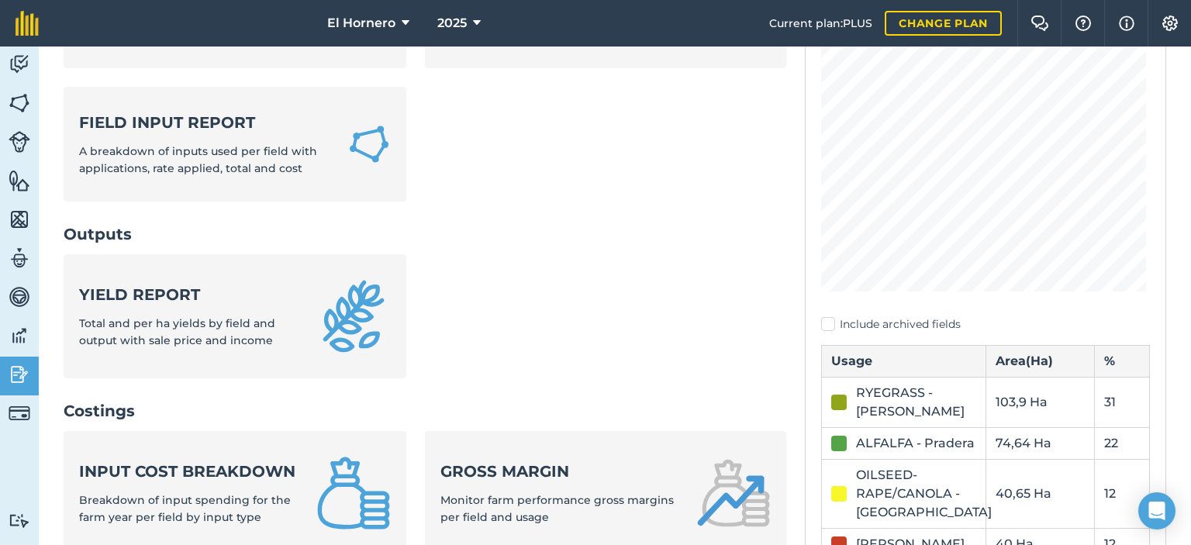
scroll to position [155, 0]
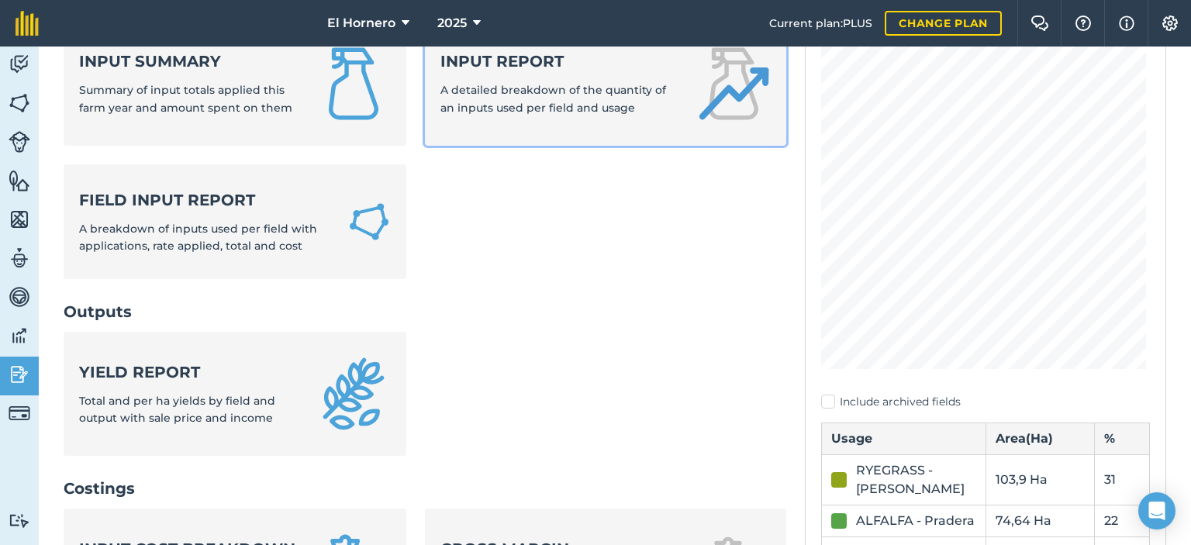
click at [490, 99] on div "Input report A detailed breakdown of the quantity of an inputs used per field a…" at bounding box center [559, 83] width 237 height 66
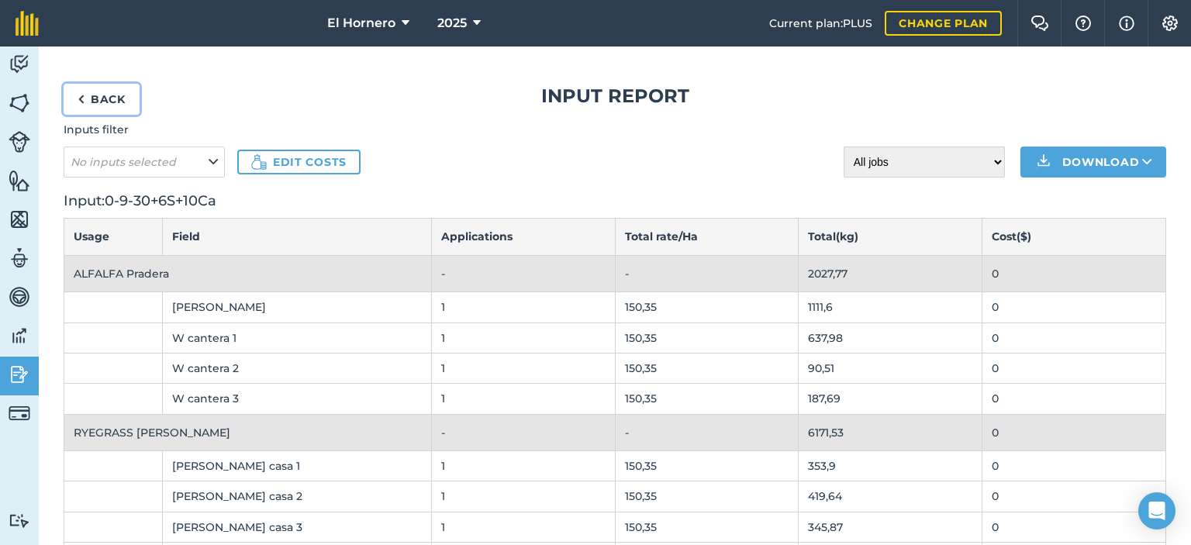
click at [111, 102] on link "Back" at bounding box center [102, 99] width 76 height 31
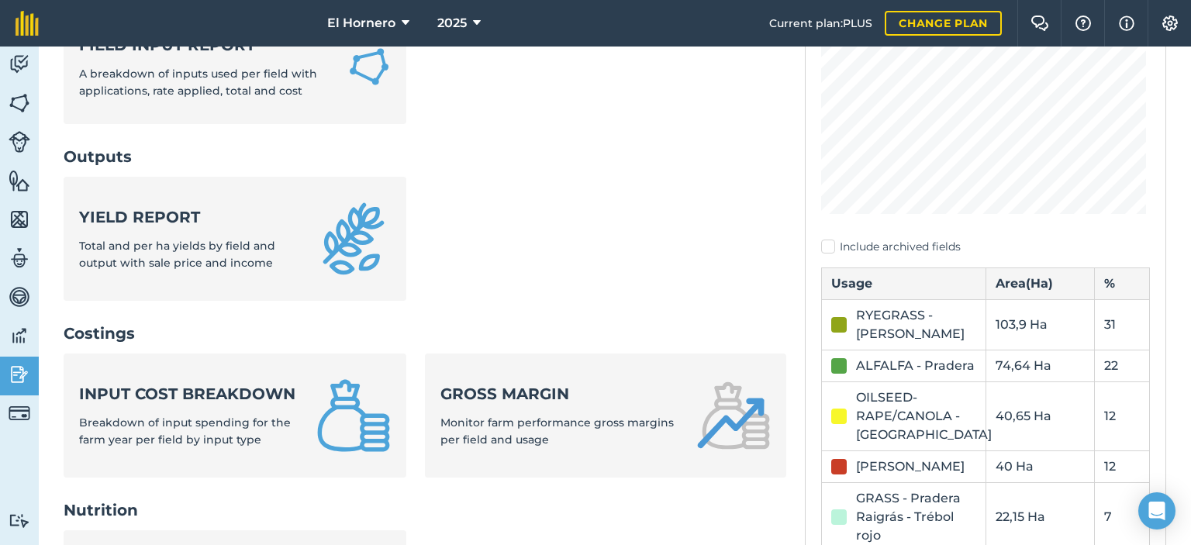
scroll to position [155, 0]
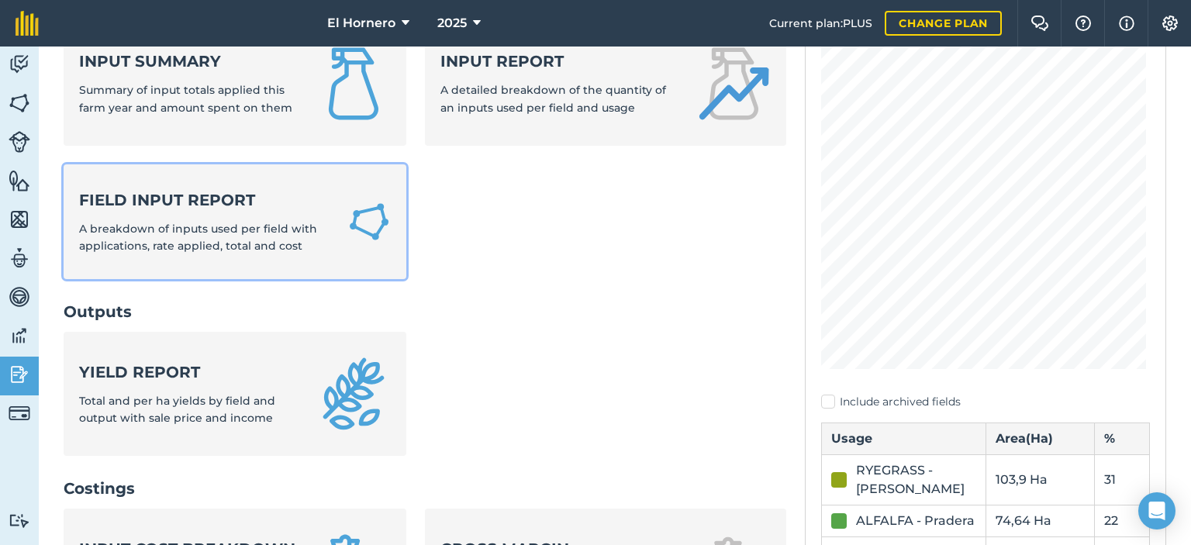
click at [255, 219] on div "Field Input Report A breakdown of inputs used per field with applications, rate…" at bounding box center [204, 222] width 250 height 66
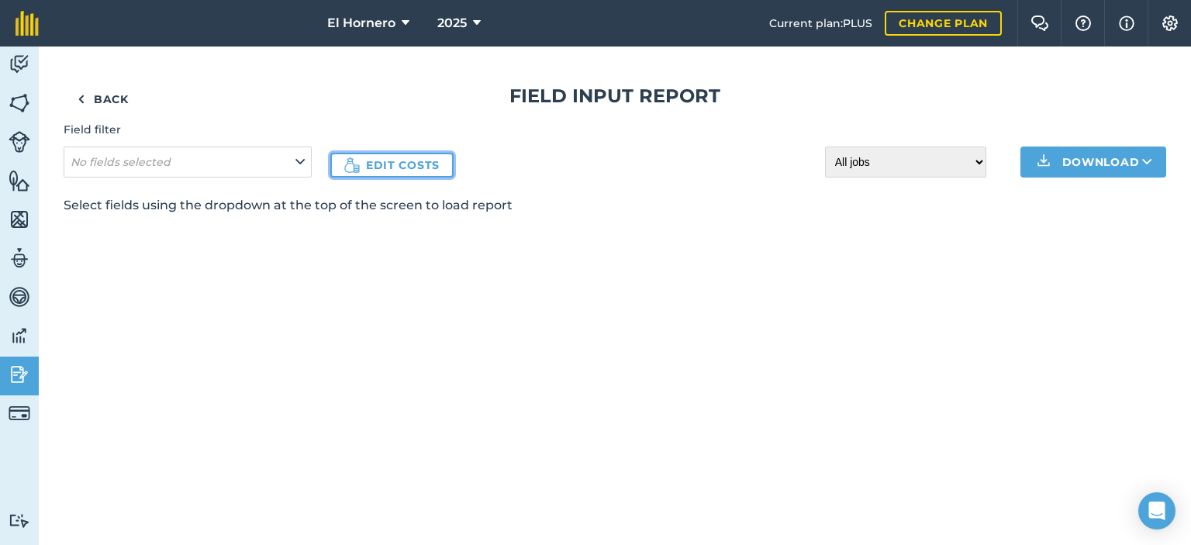
click at [370, 161] on link "Edit costs" at bounding box center [391, 165] width 123 height 25
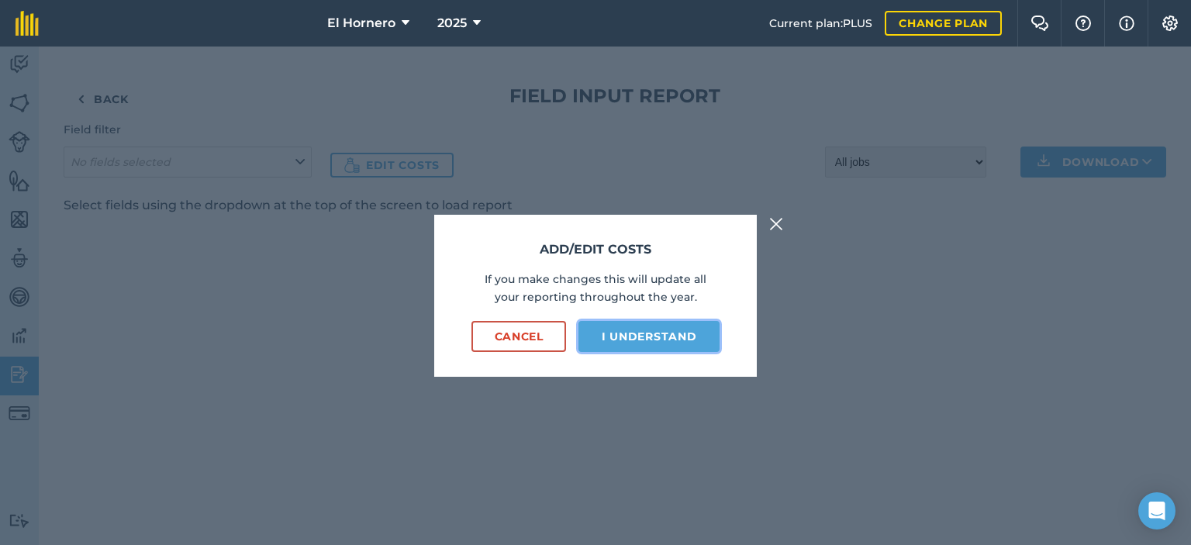
click at [636, 324] on button "I understand" at bounding box center [649, 336] width 141 height 31
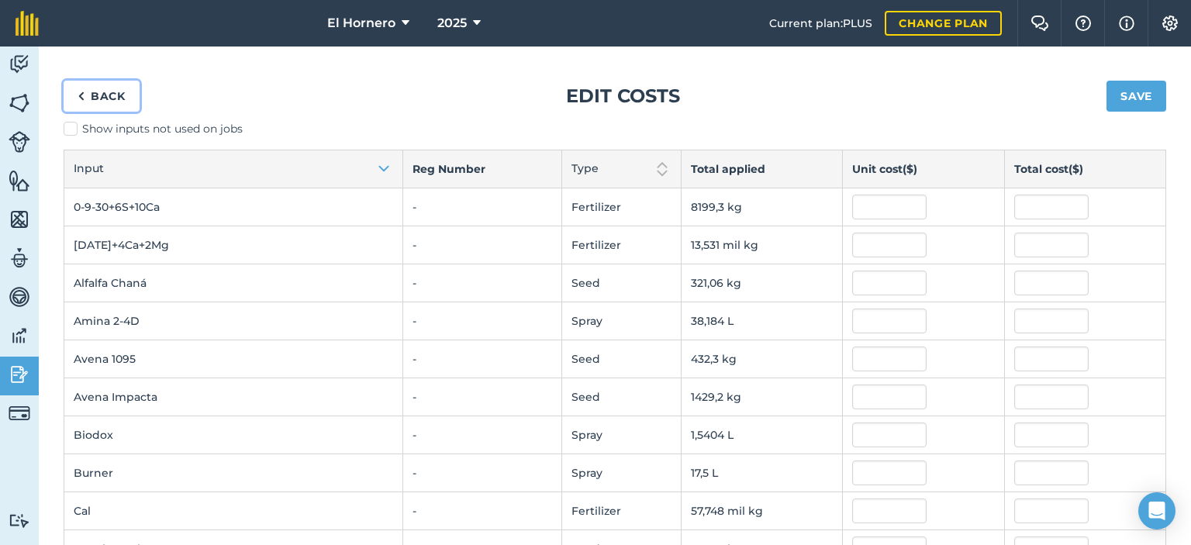
click at [96, 92] on link "Back" at bounding box center [102, 96] width 76 height 31
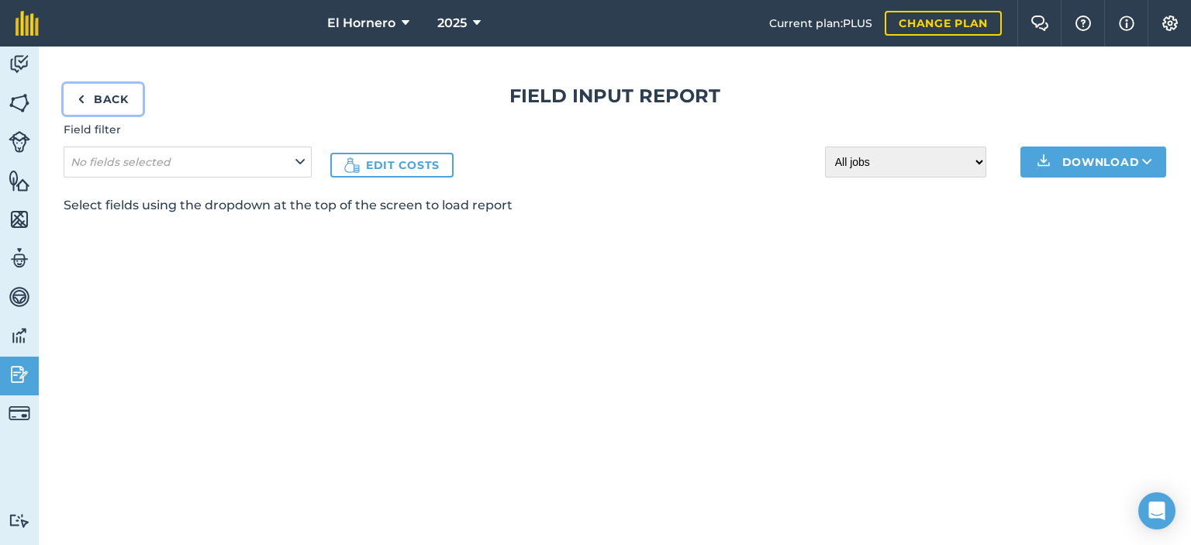
click at [124, 101] on link "Back" at bounding box center [103, 99] width 79 height 31
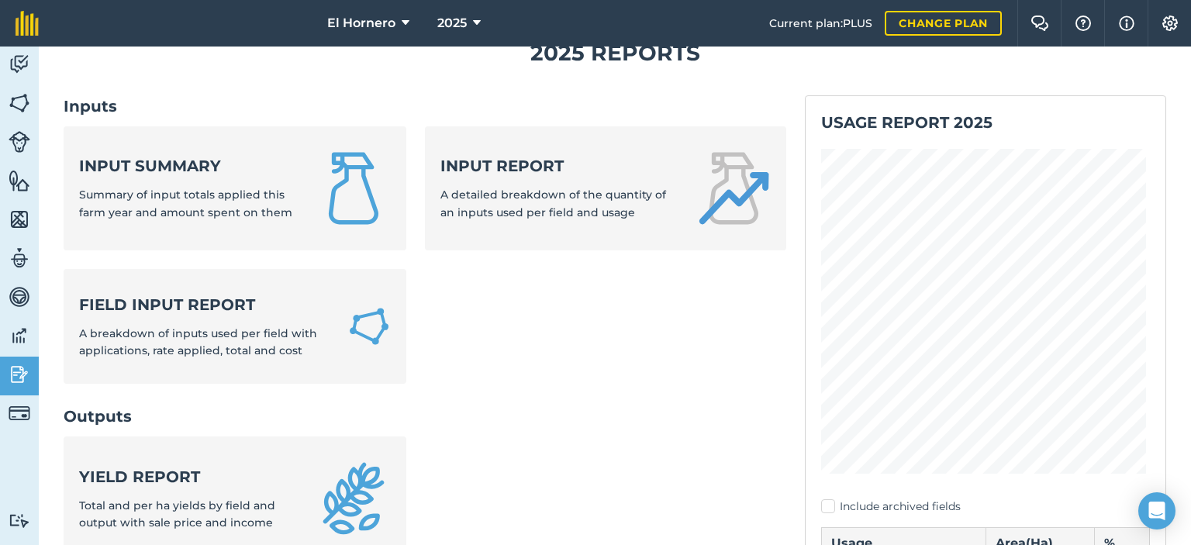
scroll to position [78, 0]
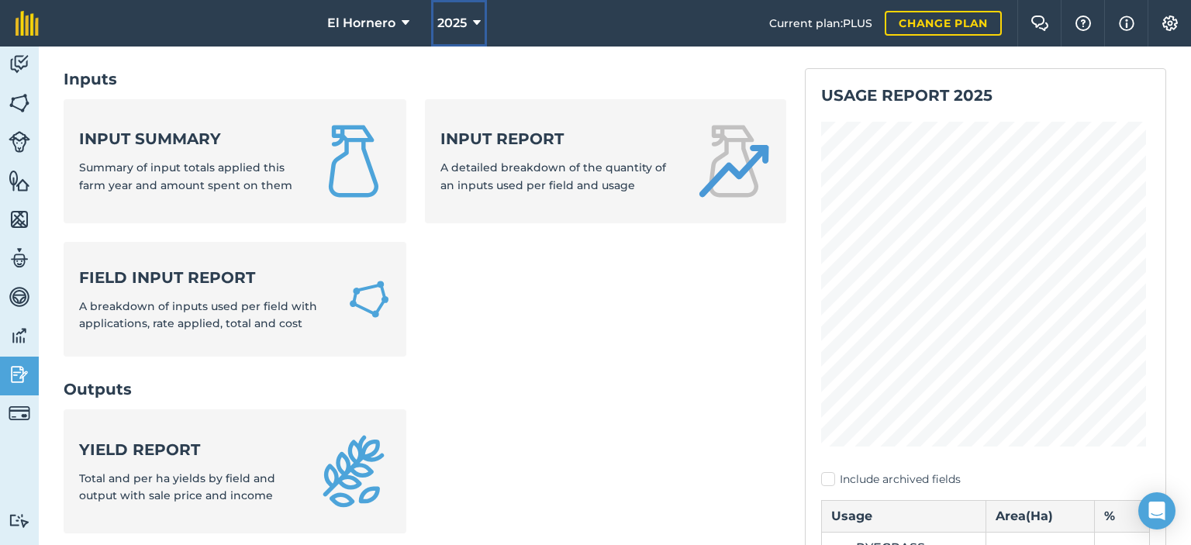
click at [475, 17] on icon at bounding box center [477, 23] width 8 height 19
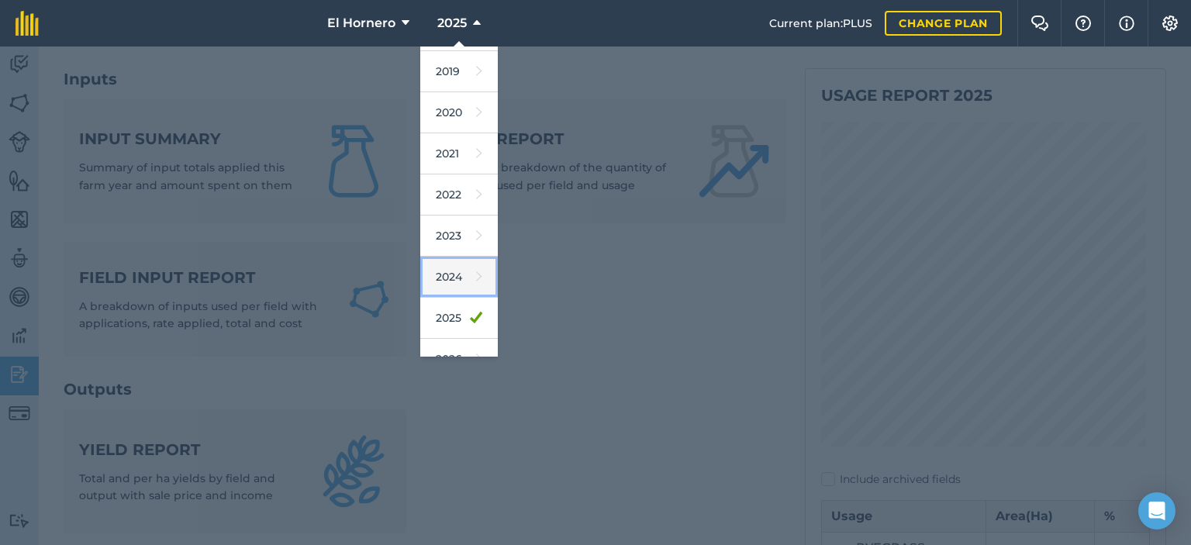
click at [460, 286] on link "2024" at bounding box center [459, 277] width 78 height 41
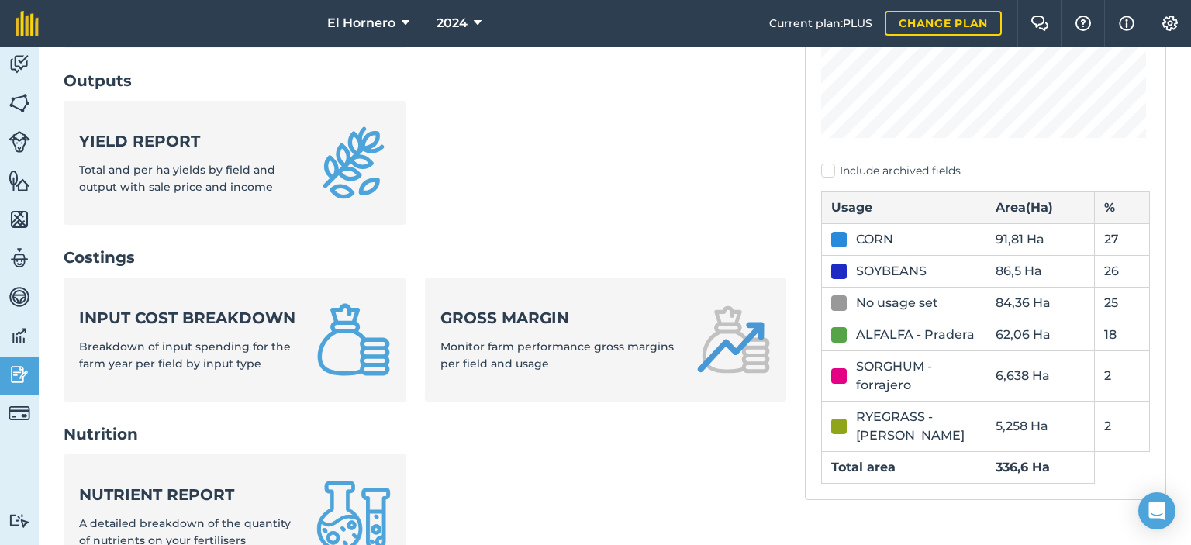
scroll to position [388, 0]
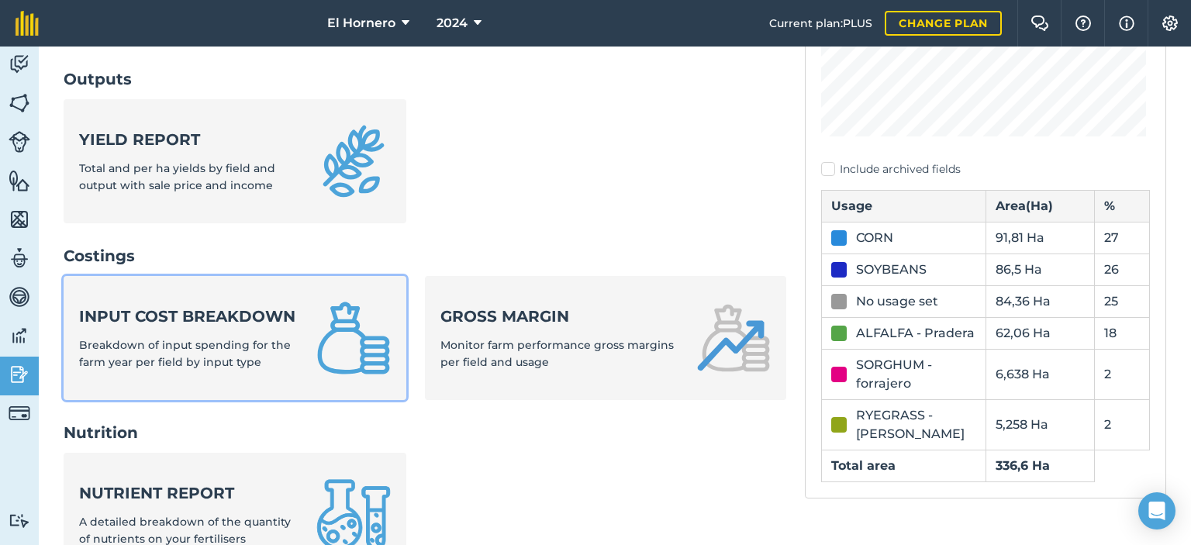
click at [259, 321] on strong "Input cost breakdown" at bounding box center [188, 317] width 219 height 22
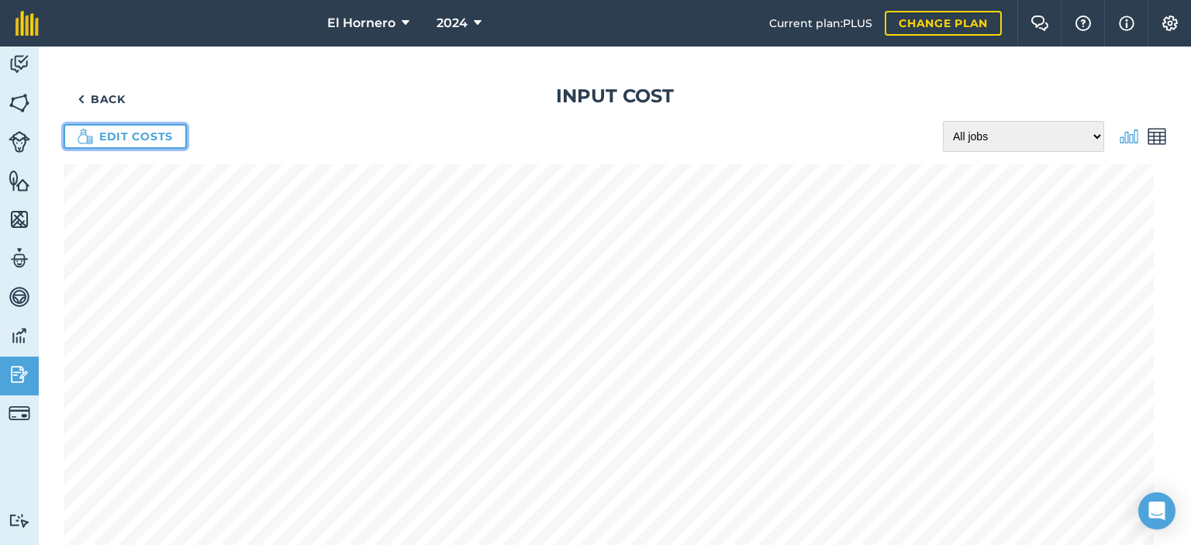
click at [138, 137] on link "Edit costs" at bounding box center [125, 136] width 123 height 25
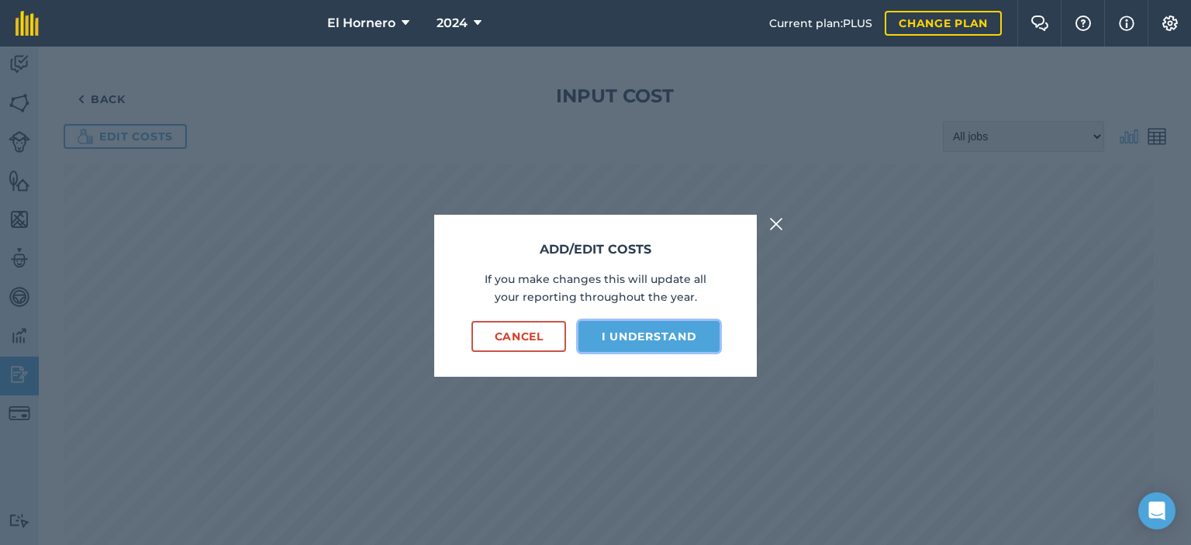
click at [662, 331] on button "I understand" at bounding box center [649, 336] width 141 height 31
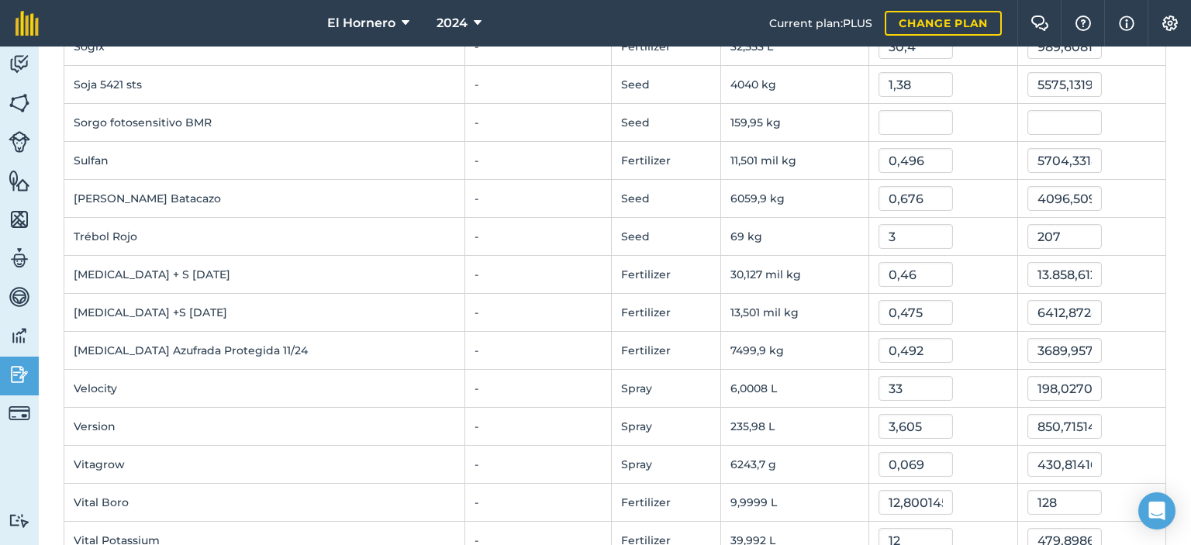
scroll to position [2392, 0]
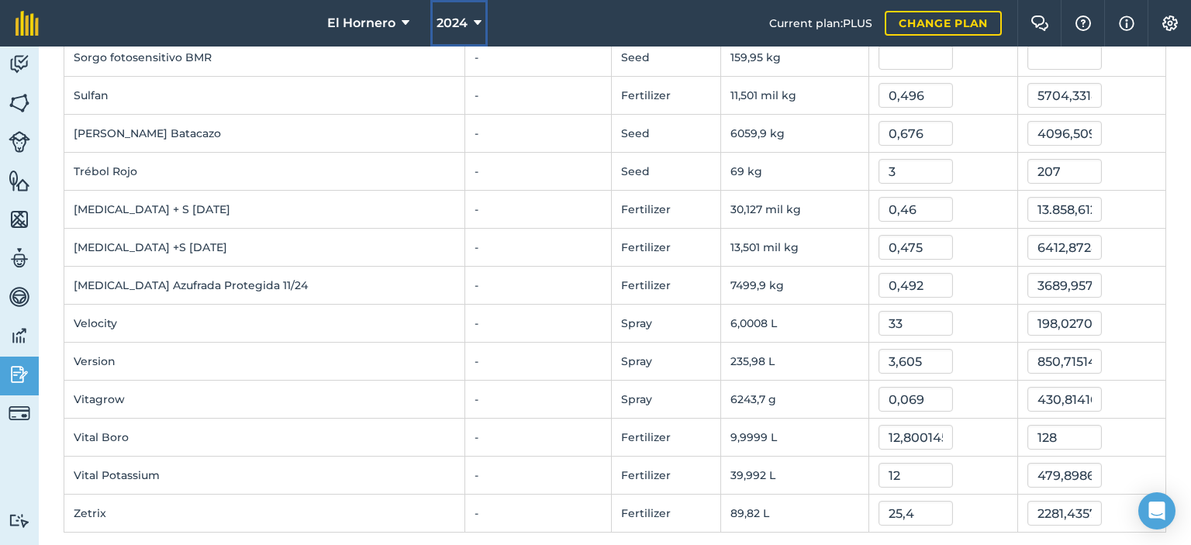
click at [455, 27] on span "2024" at bounding box center [452, 23] width 31 height 19
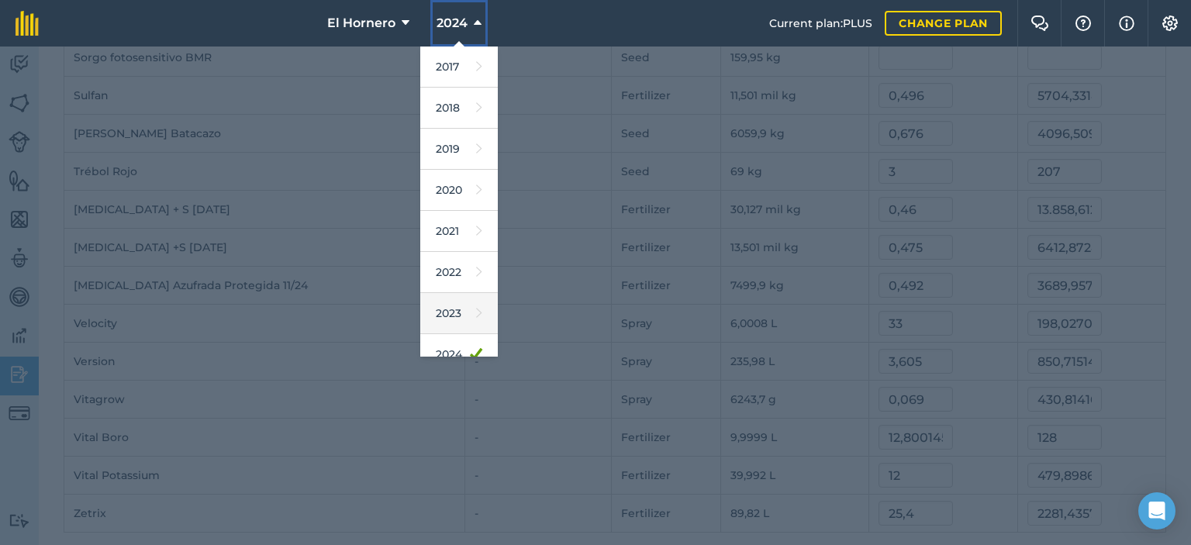
scroll to position [78, 0]
click at [472, 317] on link "2025" at bounding box center [459, 318] width 78 height 41
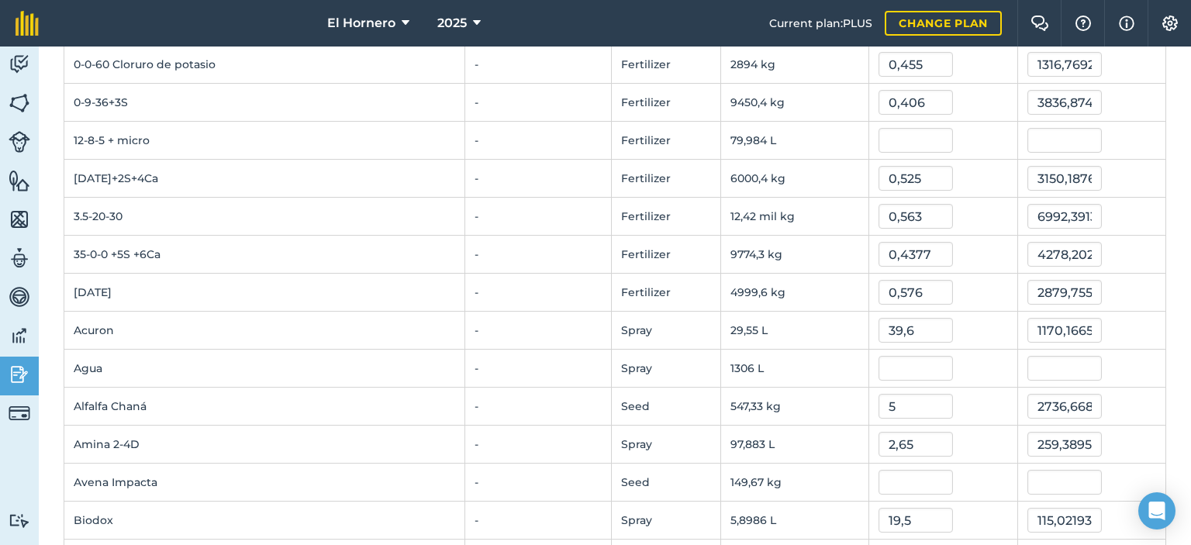
scroll to position [0, 0]
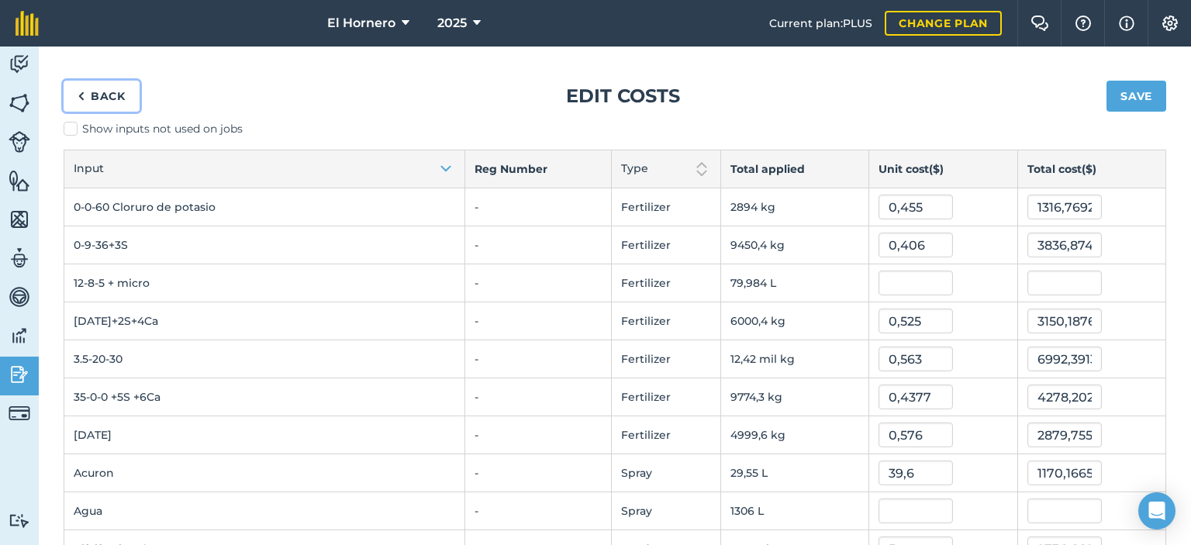
click at [111, 99] on link "Back" at bounding box center [102, 96] width 76 height 31
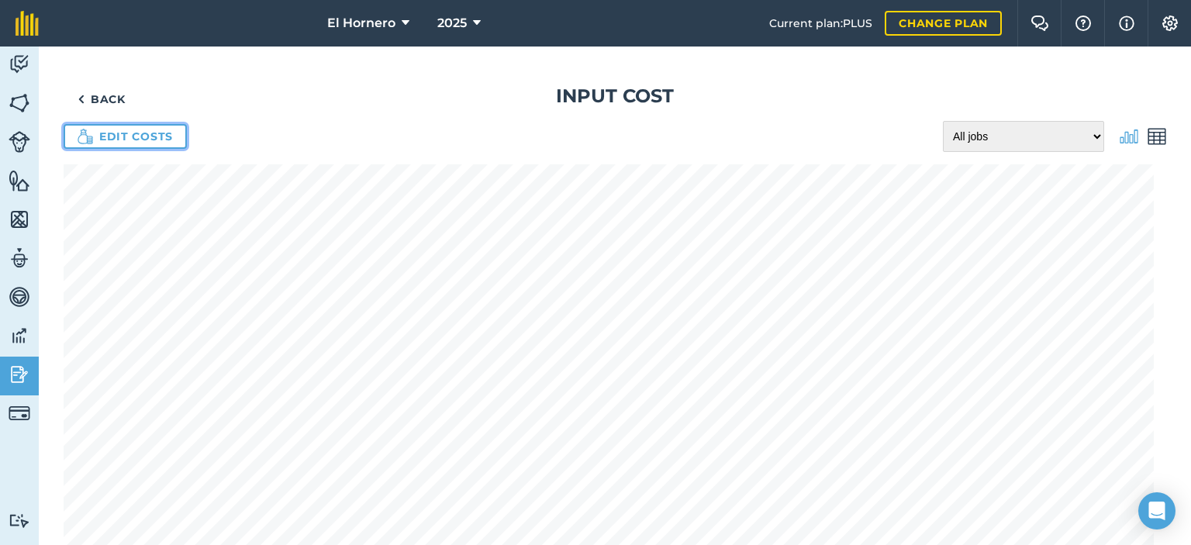
click at [149, 130] on link "Edit costs" at bounding box center [125, 136] width 123 height 25
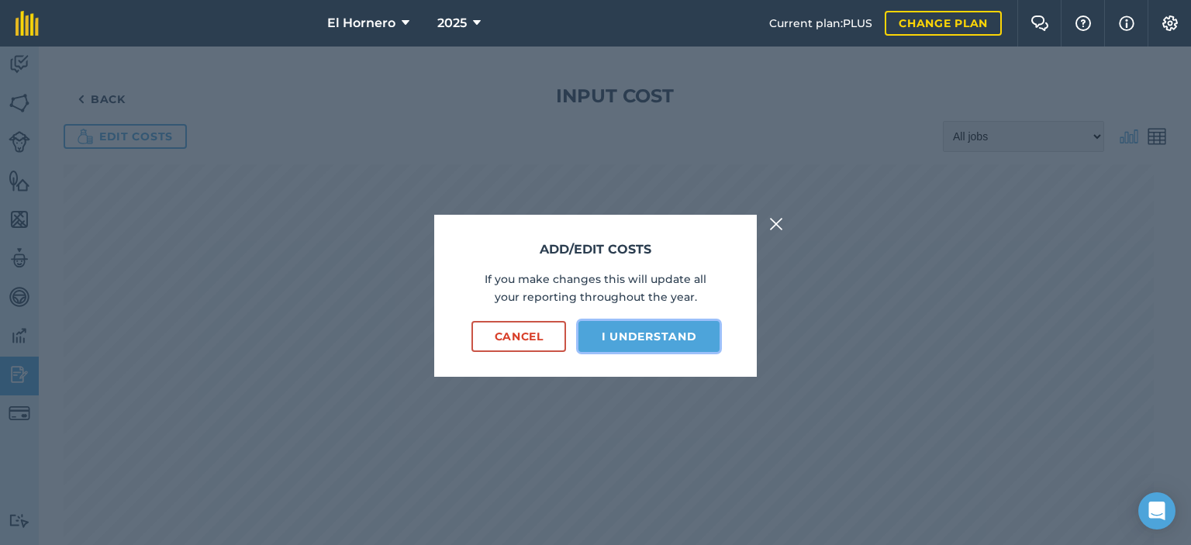
click at [629, 343] on button "I understand" at bounding box center [649, 336] width 141 height 31
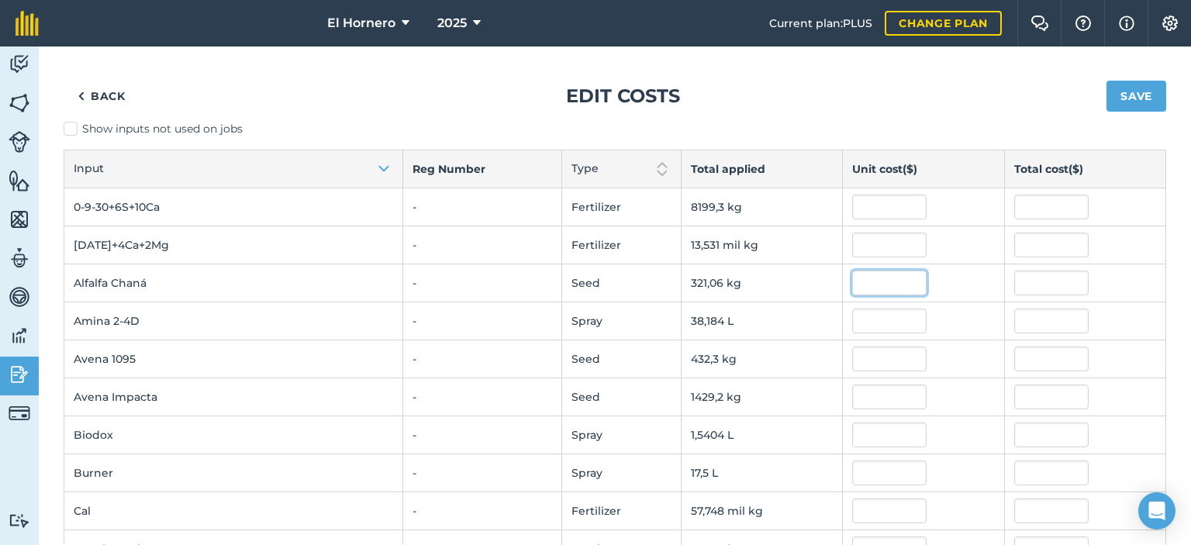
click at [884, 294] on input "text" at bounding box center [890, 283] width 74 height 25
type input "5"
type input "1605,291"
click at [895, 240] on input "text" at bounding box center [890, 245] width 74 height 25
click at [889, 317] on input "text" at bounding box center [890, 321] width 74 height 25
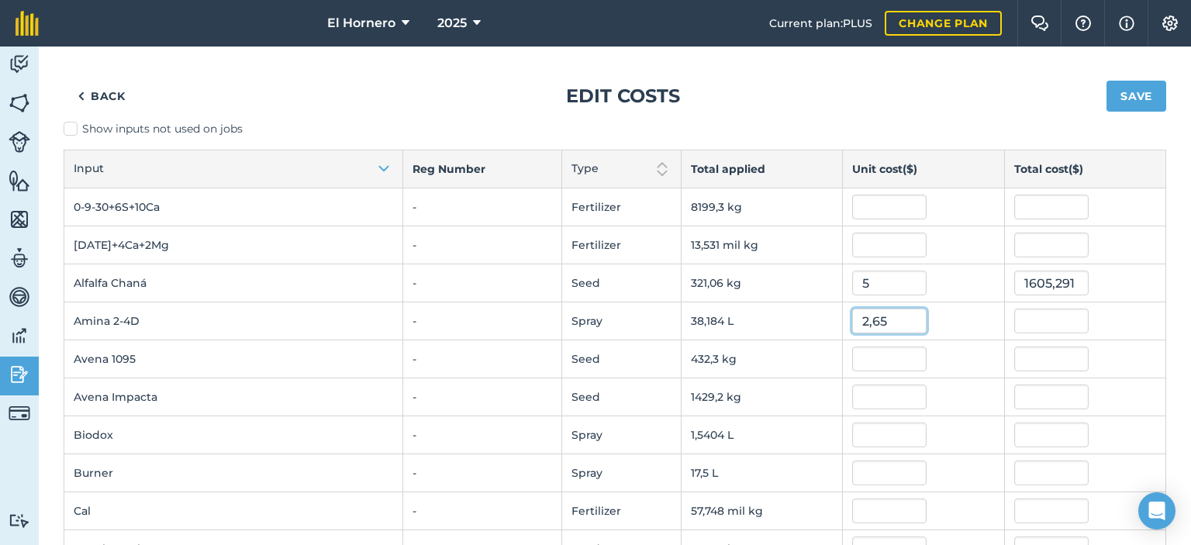
type input "2,65"
type input "101,187759"
click at [863, 364] on input "text" at bounding box center [890, 359] width 74 height 25
click at [857, 437] on input "text" at bounding box center [890, 435] width 74 height 25
type input "19,5"
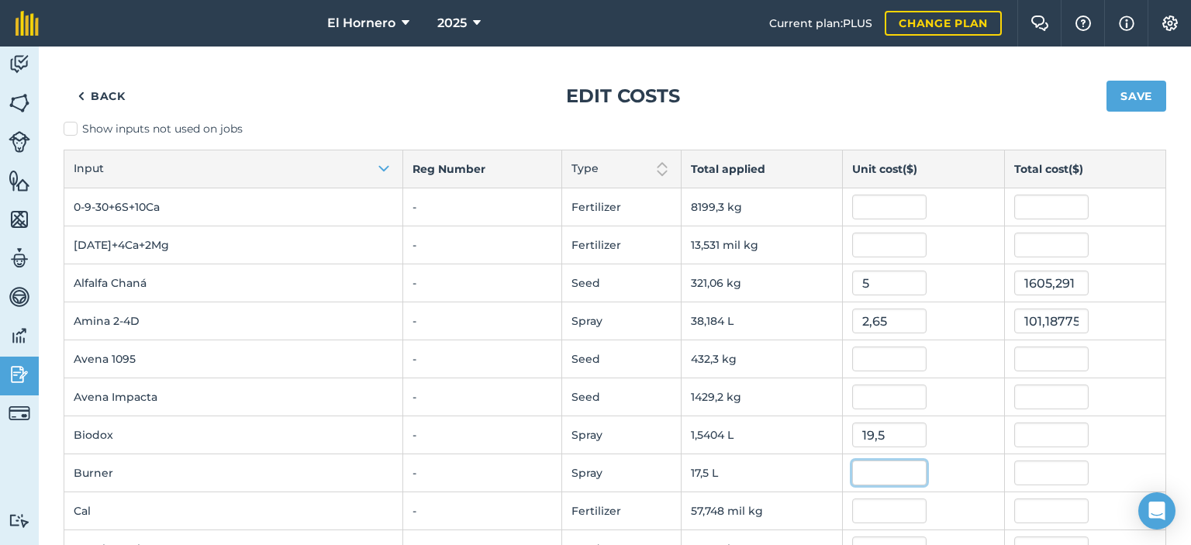
type input "30,0373086"
click at [859, 477] on input "text" at bounding box center [890, 473] width 74 height 25
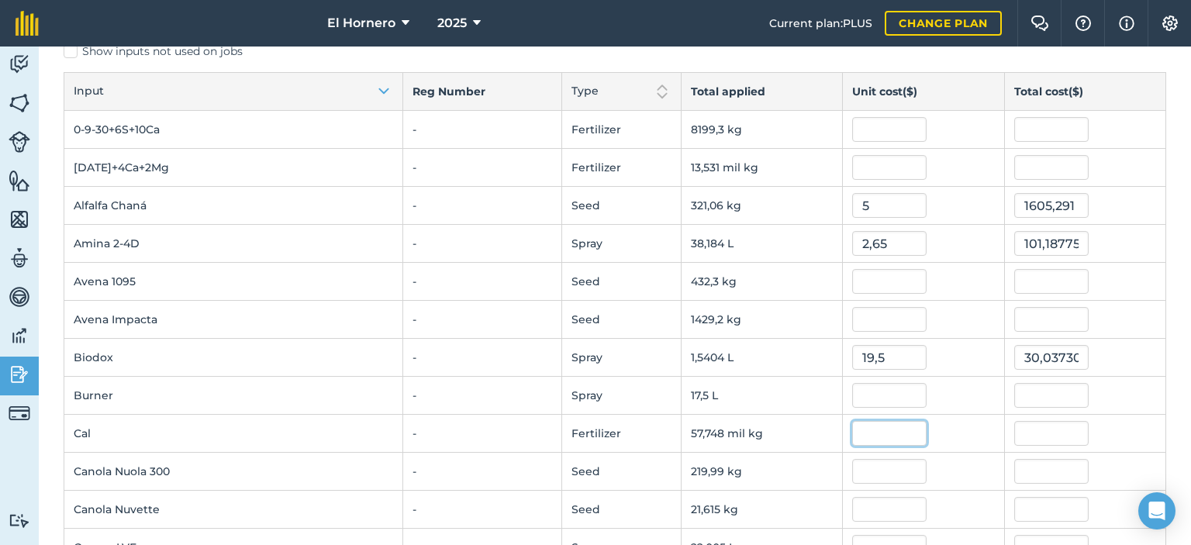
click at [877, 439] on input "text" at bounding box center [890, 433] width 74 height 25
type input "7"
type input "0,07"
type input "4042,3427800000004"
click at [863, 465] on input "text" at bounding box center [890, 471] width 74 height 25
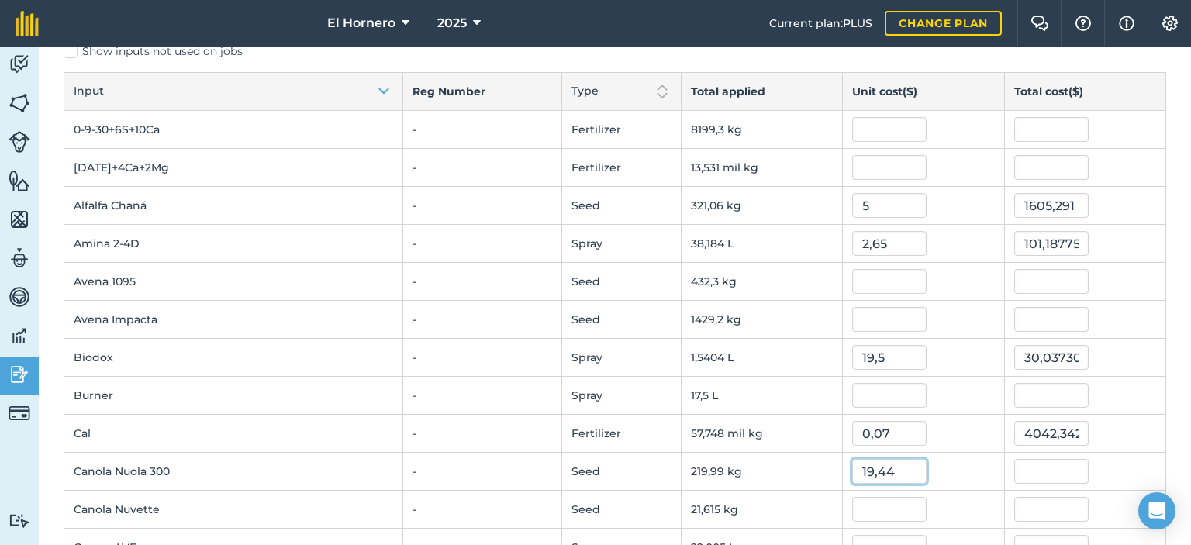
type input "19,44"
type input "4276,6777224"
click at [871, 510] on input "text" at bounding box center [890, 509] width 74 height 25
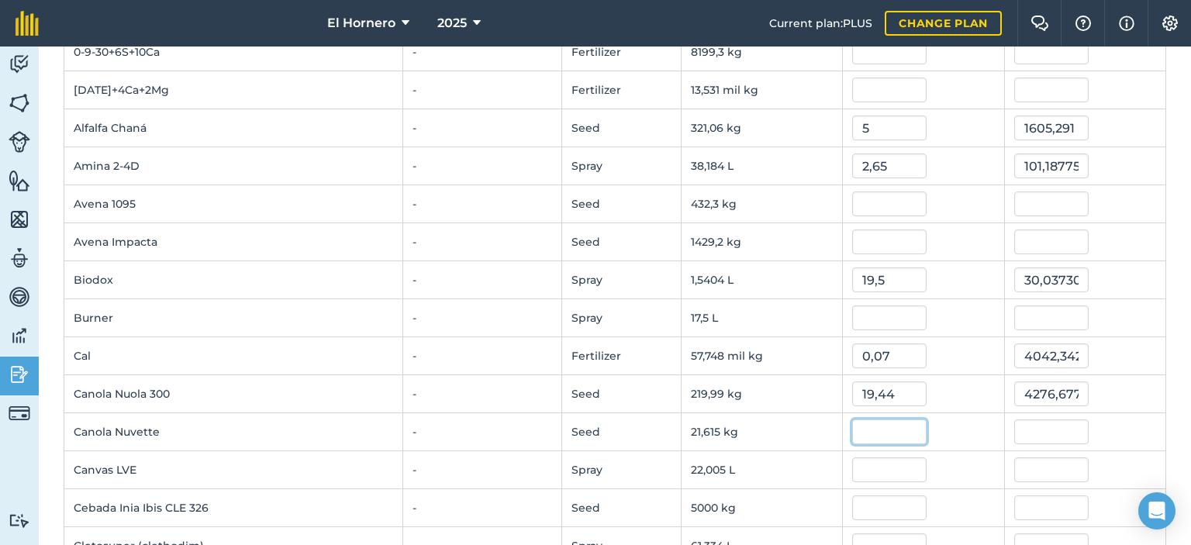
scroll to position [233, 0]
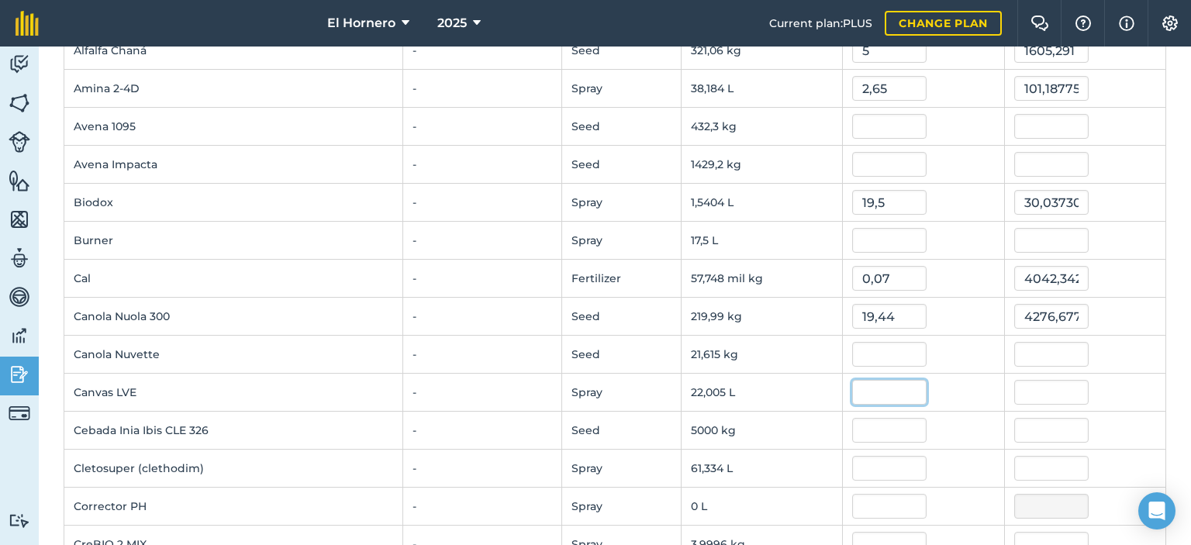
click at [887, 393] on input "text" at bounding box center [890, 392] width 74 height 25
click at [870, 431] on input "text" at bounding box center [890, 430] width 74 height 25
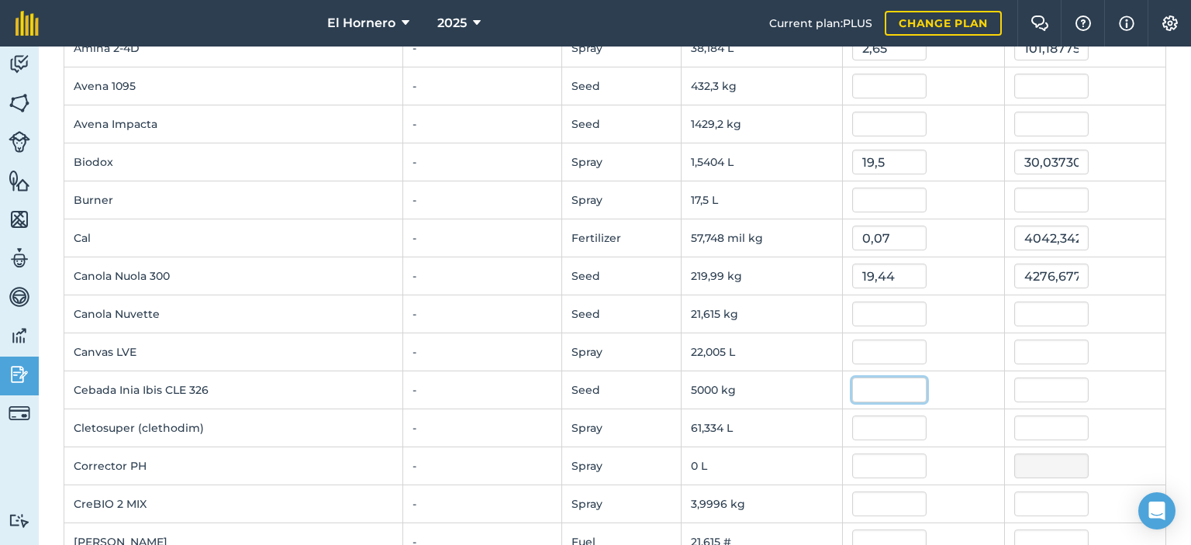
scroll to position [310, 0]
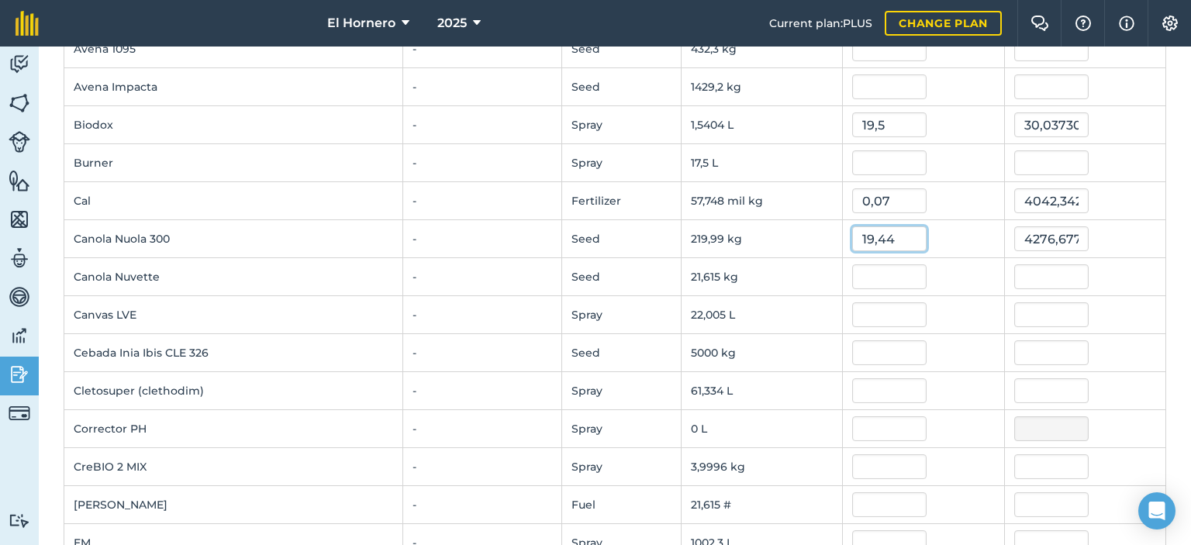
click at [897, 230] on input "19,44" at bounding box center [890, 239] width 74 height 25
type input "1"
click at [867, 387] on input "text" at bounding box center [890, 391] width 74 height 25
type input "6"
type input "368,001528"
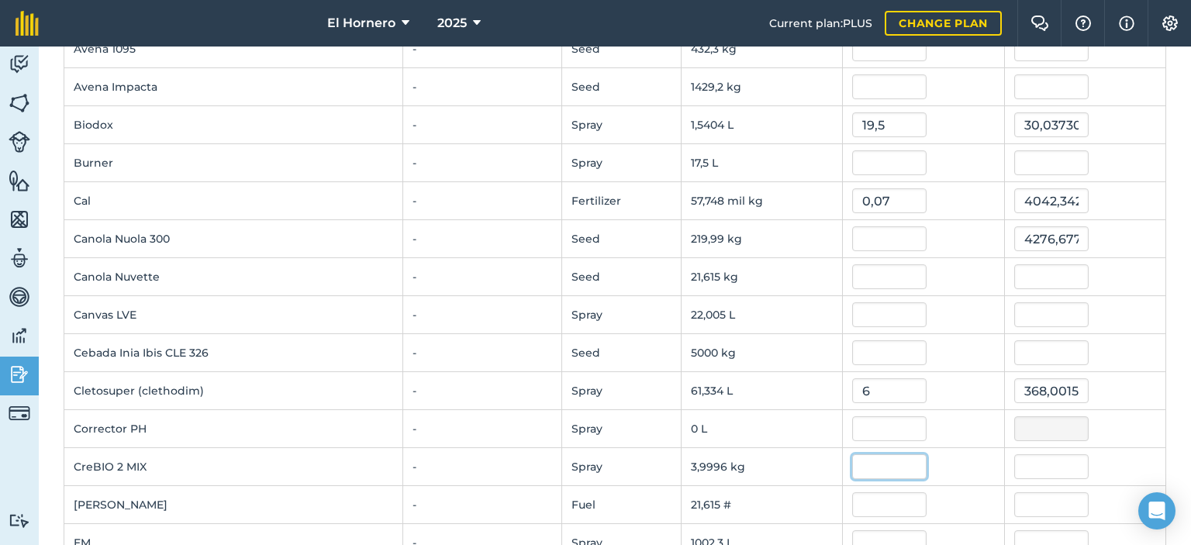
click at [886, 462] on input "text" at bounding box center [890, 467] width 74 height 25
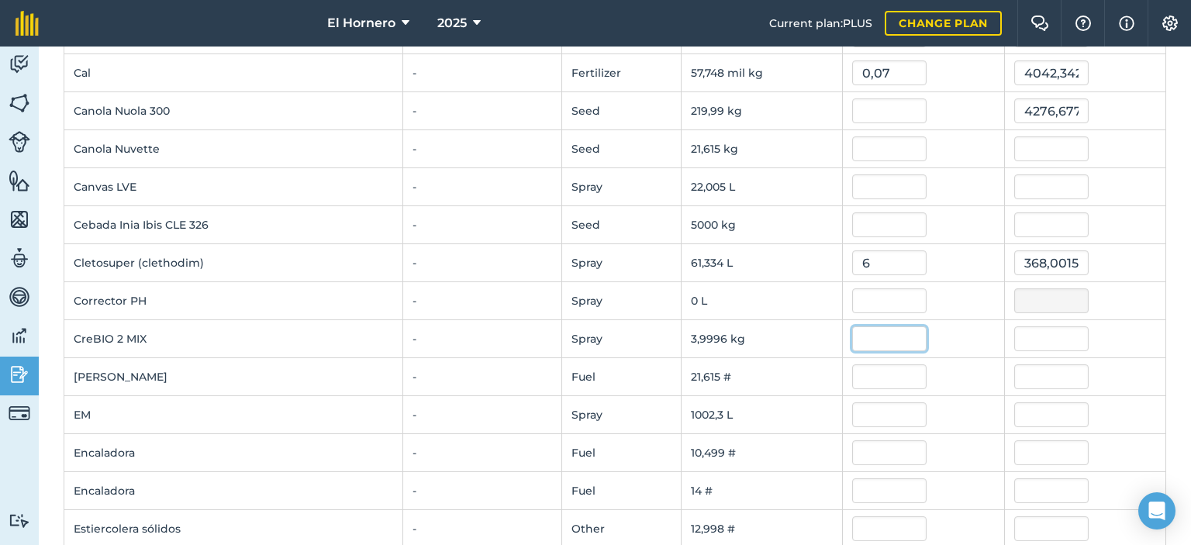
scroll to position [465, 0]
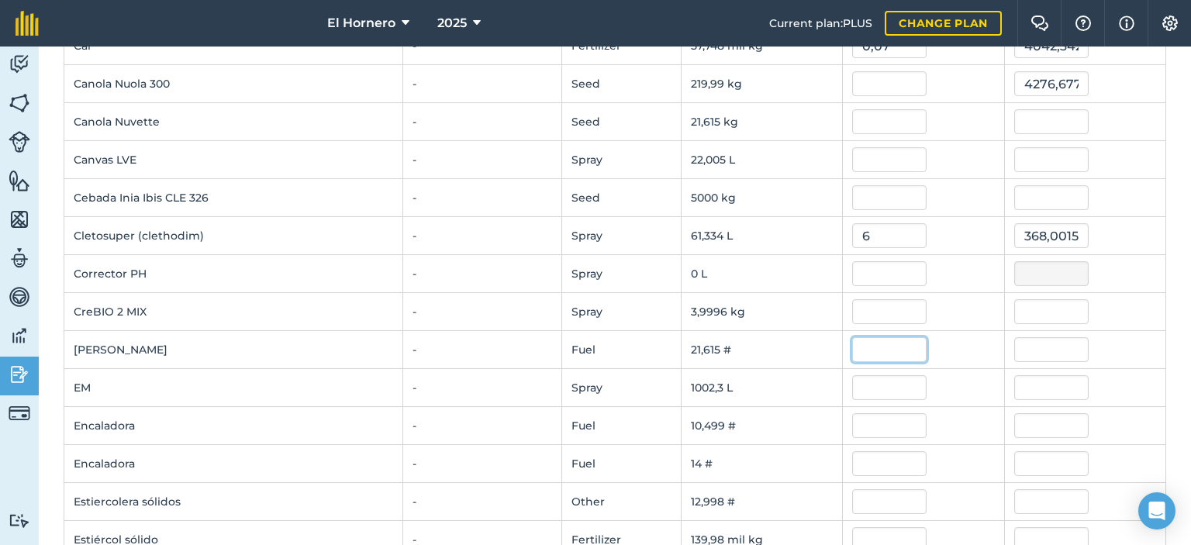
click at [897, 355] on input "text" at bounding box center [890, 349] width 74 height 25
type input "35"
click at [866, 381] on input "text" at bounding box center [890, 387] width 74 height 25
type input "756,5171250000001"
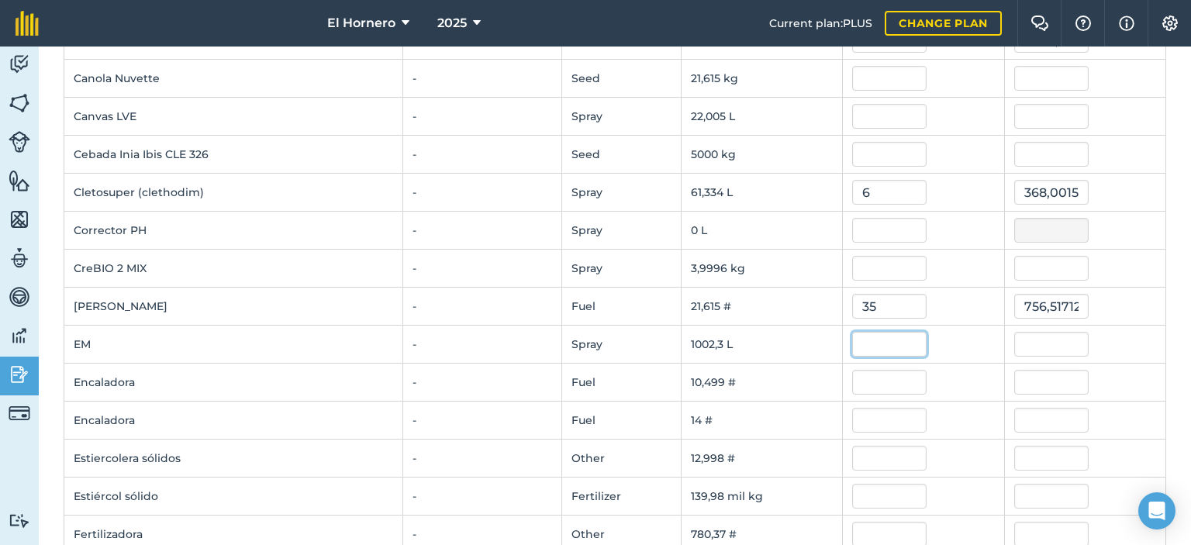
scroll to position [543, 0]
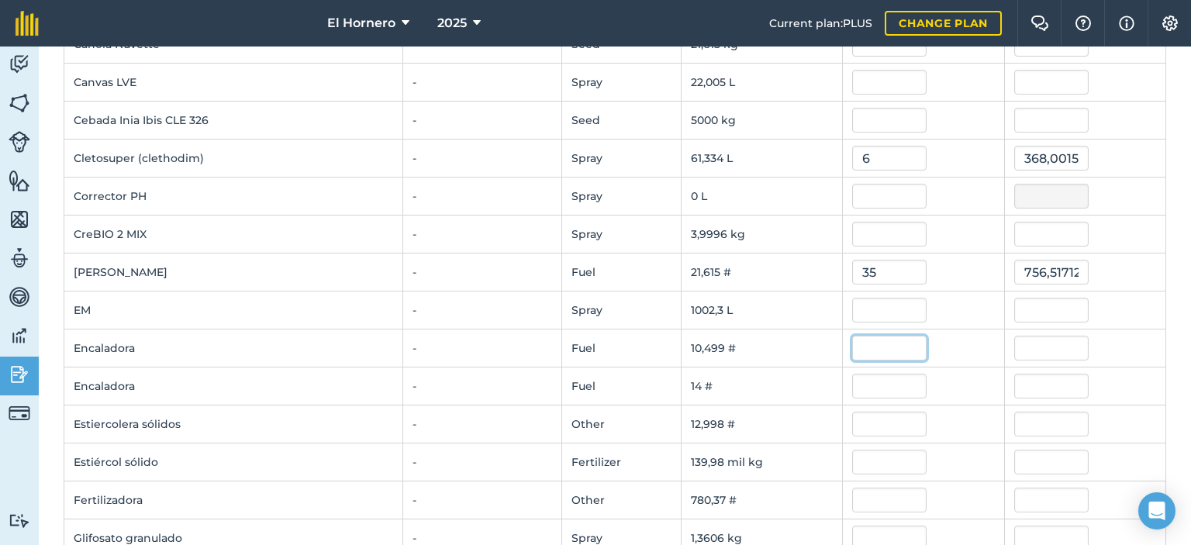
click at [877, 344] on input "text" at bounding box center [890, 348] width 74 height 25
type input "65"
type input "682,458855"
click at [853, 387] on input "text" at bounding box center [890, 386] width 74 height 25
click at [876, 344] on input "65" at bounding box center [890, 348] width 74 height 25
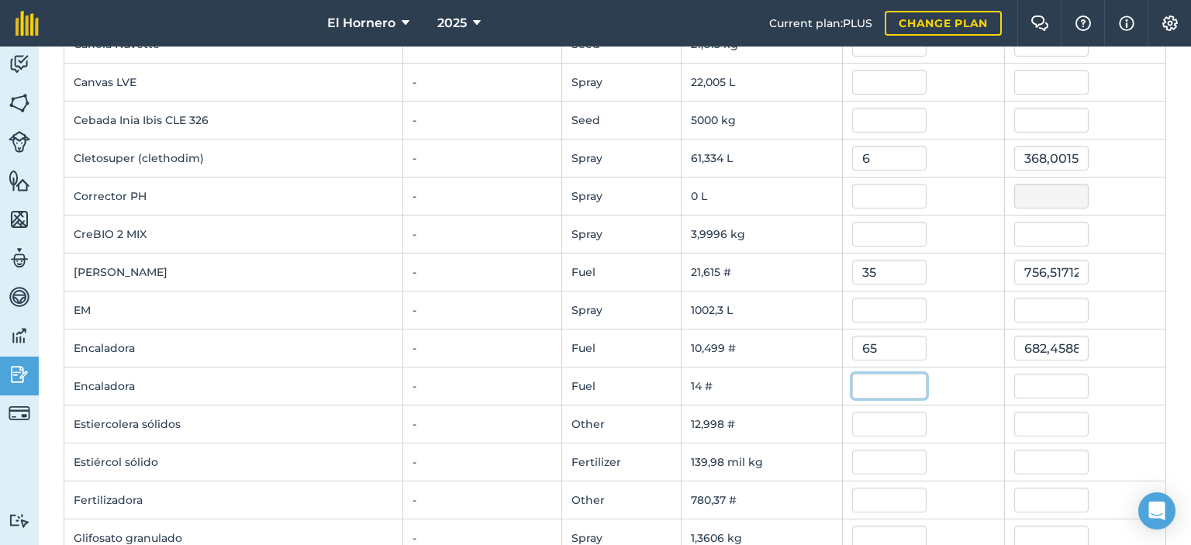
click at [867, 390] on input "text" at bounding box center [890, 386] width 74 height 25
type input "65"
click at [901, 420] on input "text" at bounding box center [890, 424] width 74 height 25
type input "909,971855"
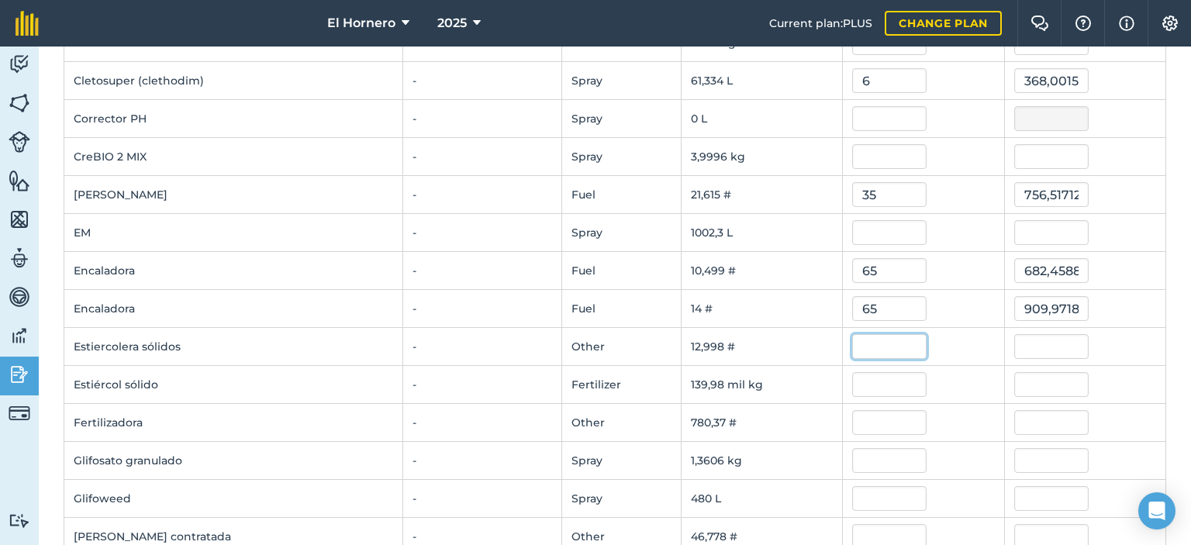
scroll to position [698, 0]
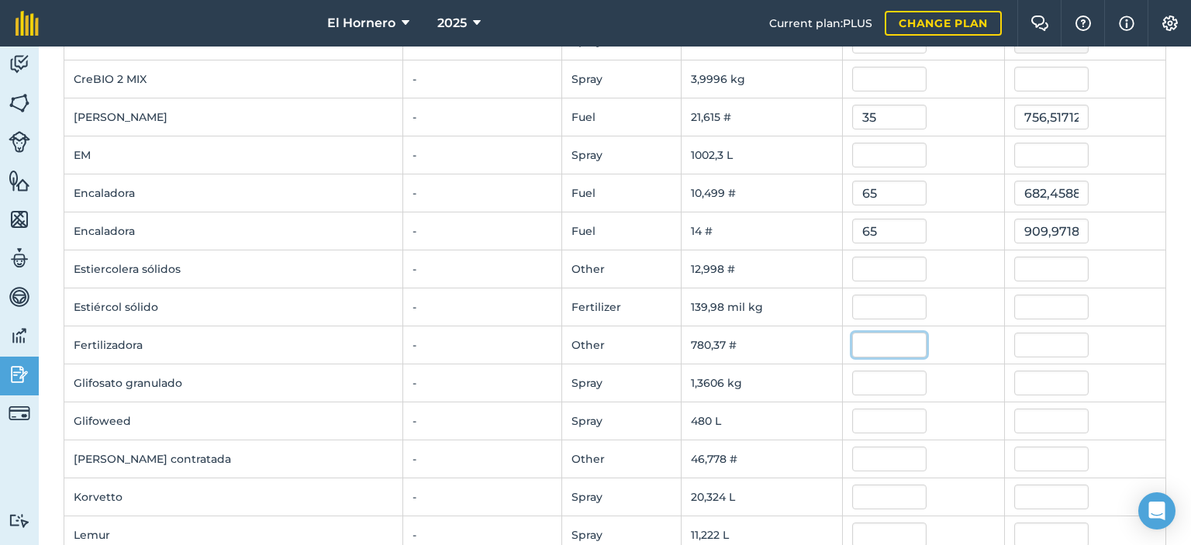
click at [877, 339] on input "text" at bounding box center [890, 345] width 74 height 25
type input "9"
type input "7023,3435"
click at [859, 381] on input "text" at bounding box center [890, 383] width 74 height 25
type input "5,44"
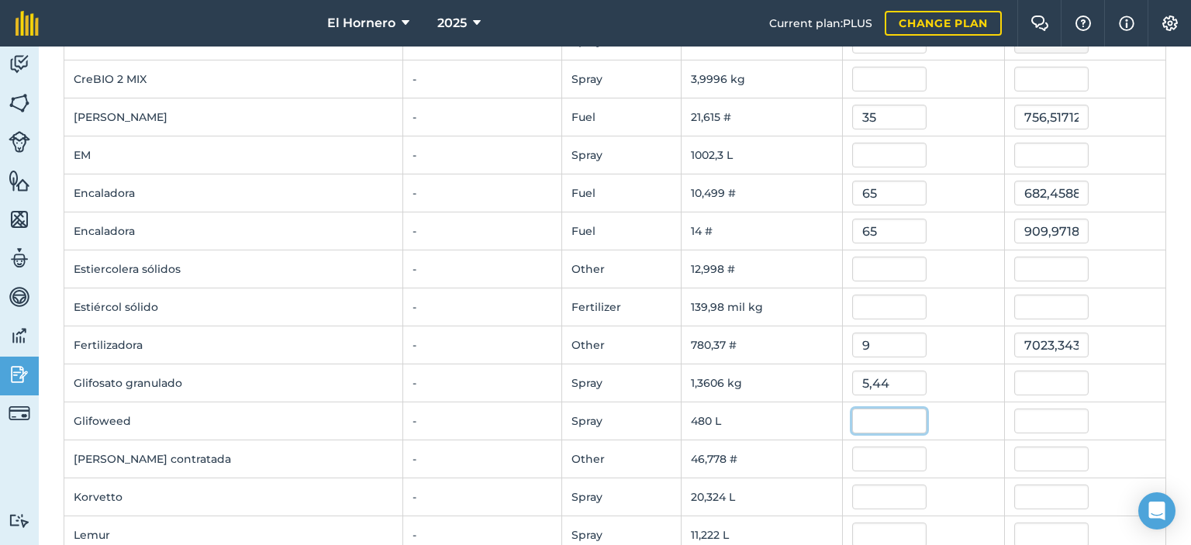
type input "7,401915328"
click at [888, 410] on input "text" at bounding box center [890, 421] width 74 height 25
type input "3,45"
type input "1655,9848200000001"
click at [894, 459] on input "text" at bounding box center [890, 459] width 74 height 25
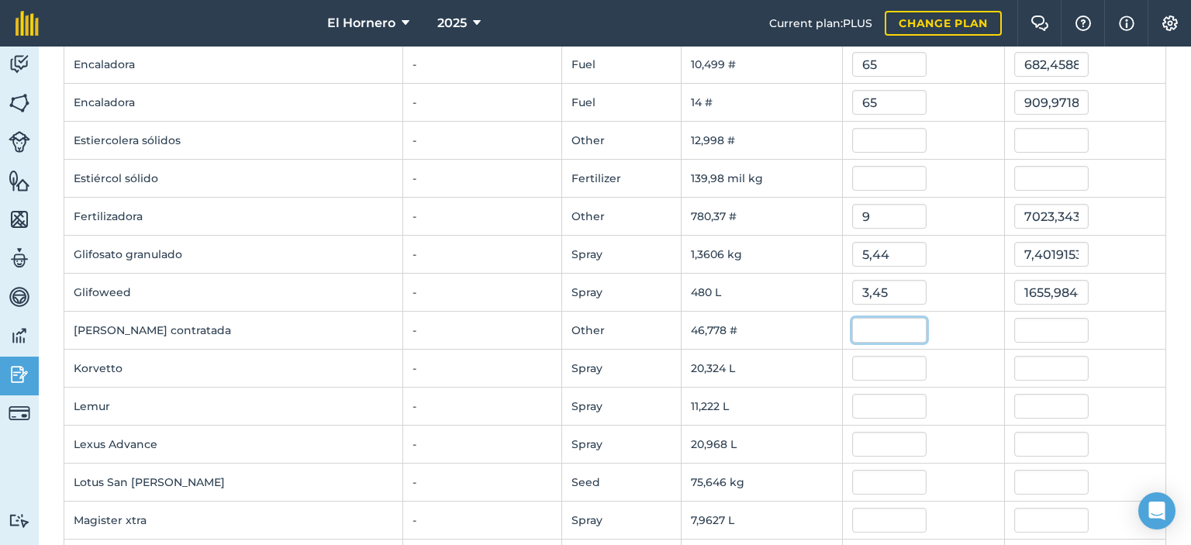
scroll to position [853, 0]
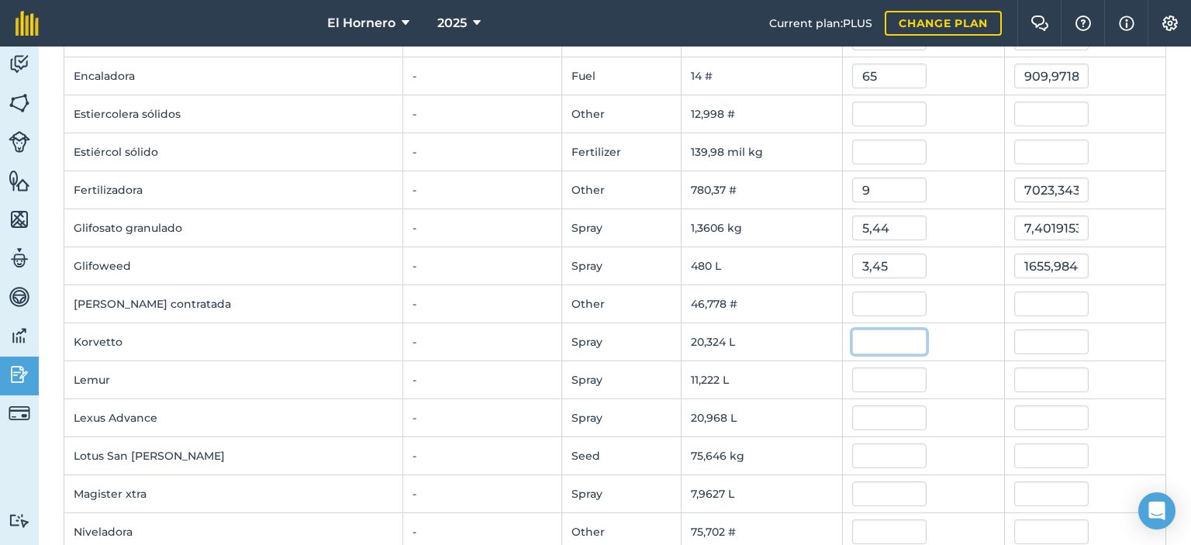
click at [863, 341] on input "text" at bounding box center [890, 342] width 74 height 25
click at [863, 375] on input "text" at bounding box center [890, 380] width 74 height 25
type input "7,3"
type input "81,9192203"
click at [865, 444] on input "text" at bounding box center [890, 456] width 74 height 25
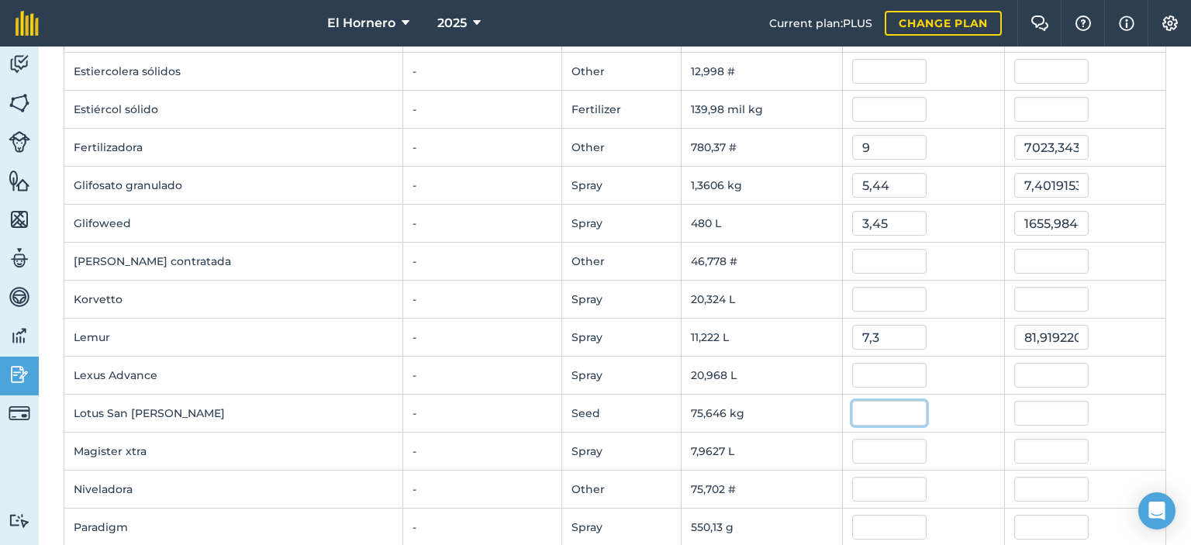
scroll to position [931, 0]
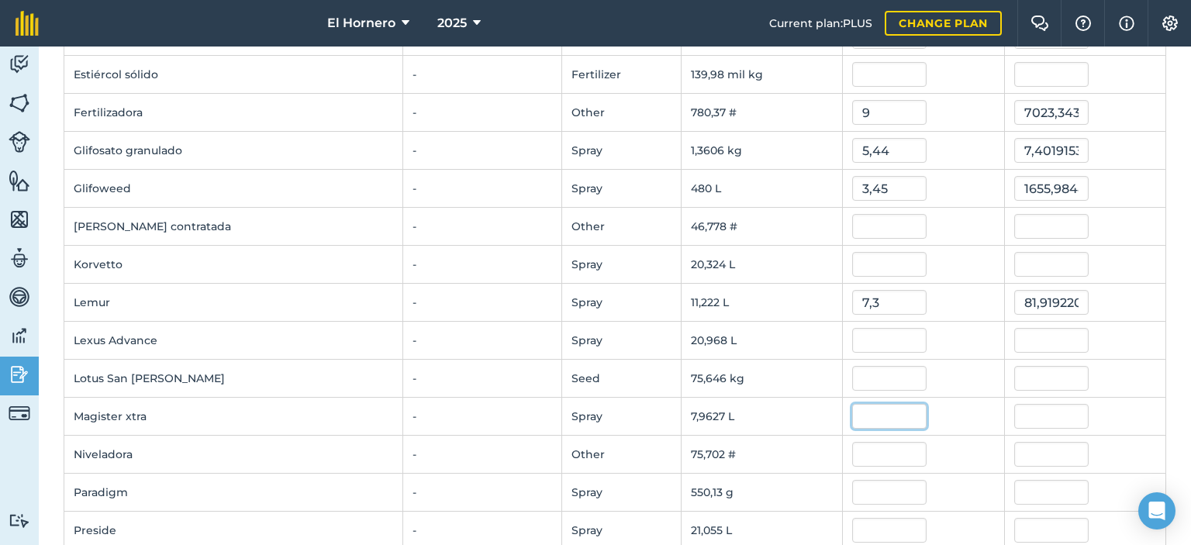
click at [866, 413] on input "text" at bounding box center [890, 416] width 74 height 25
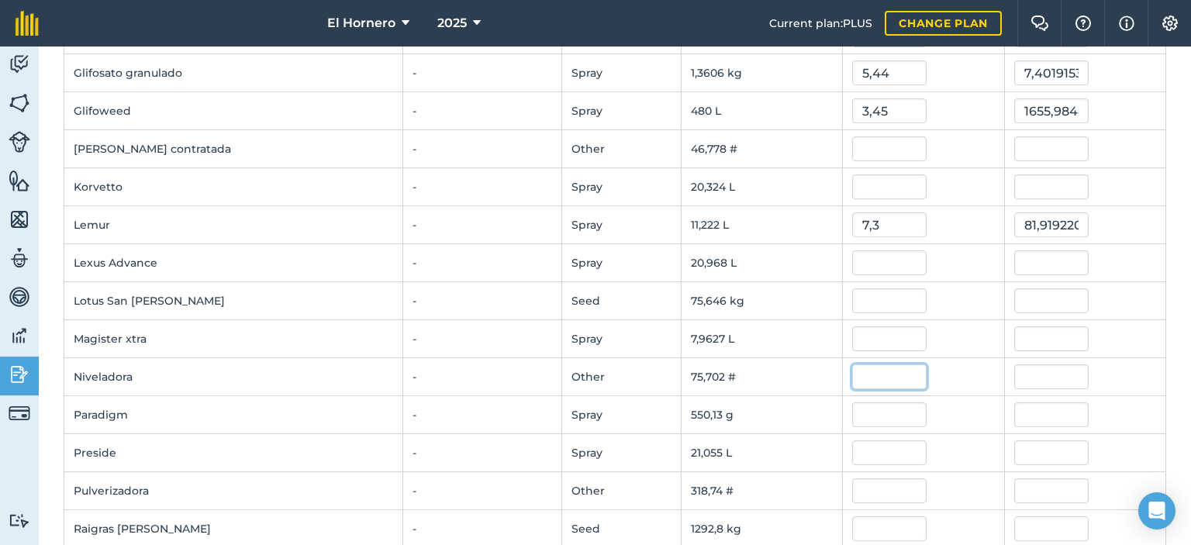
click at [866, 380] on input "text" at bounding box center [890, 377] width 74 height 25
type input "45"
type input "3406,5994499999997"
click at [858, 403] on input "text" at bounding box center [890, 415] width 74 height 25
click at [869, 455] on input "text" at bounding box center [890, 453] width 74 height 25
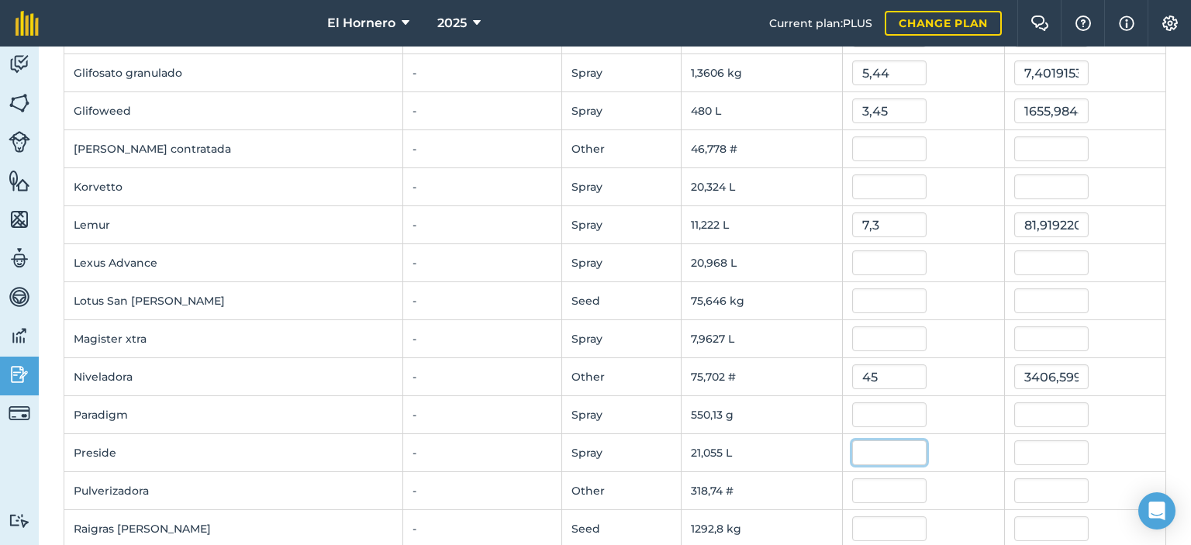
scroll to position [1086, 0]
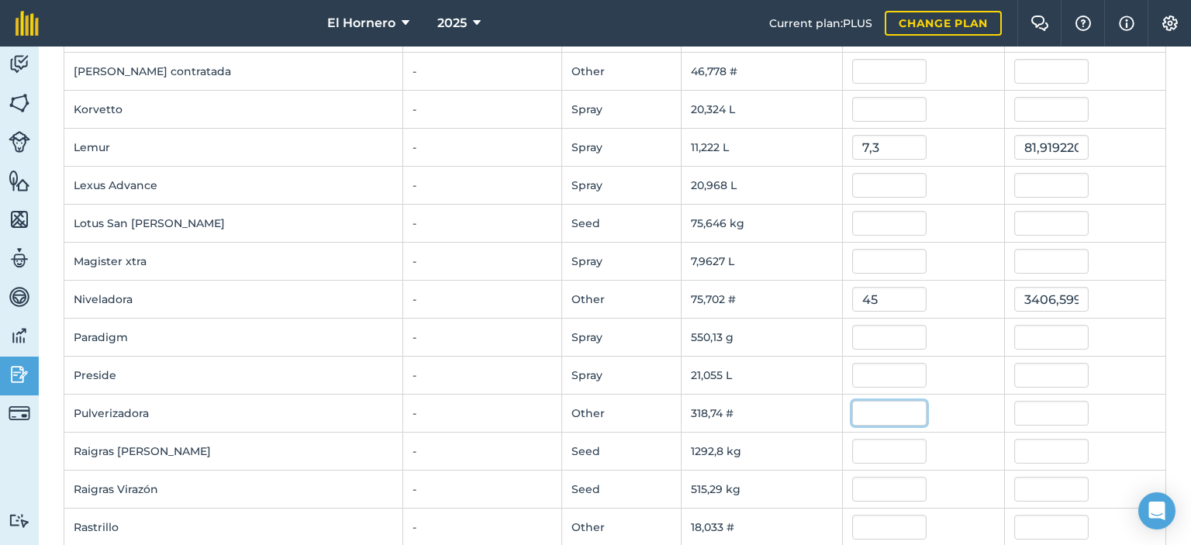
click at [863, 410] on input "text" at bounding box center [890, 413] width 74 height 25
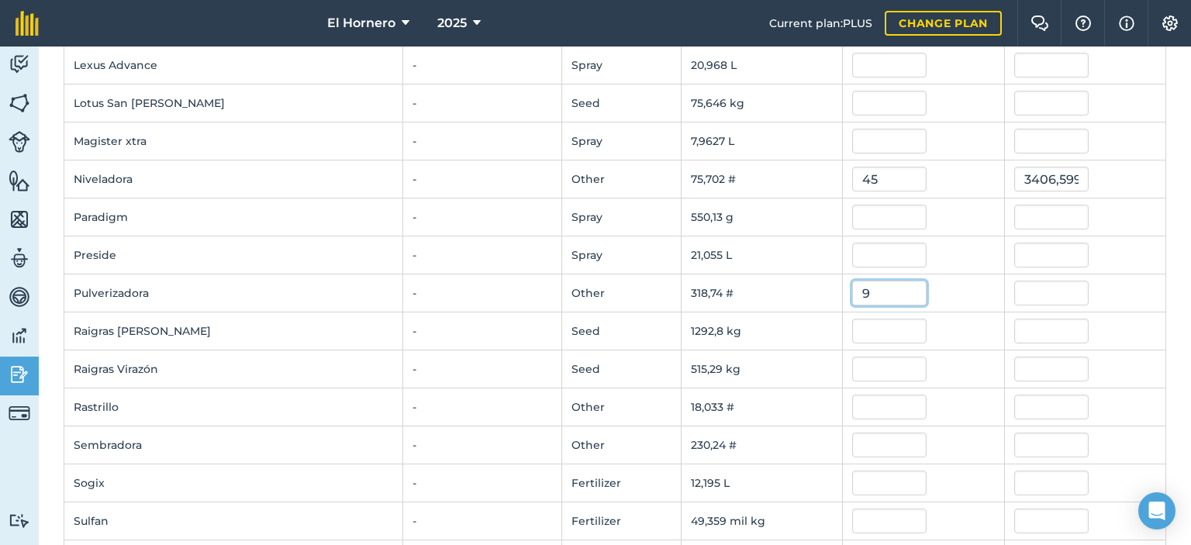
scroll to position [1241, 0]
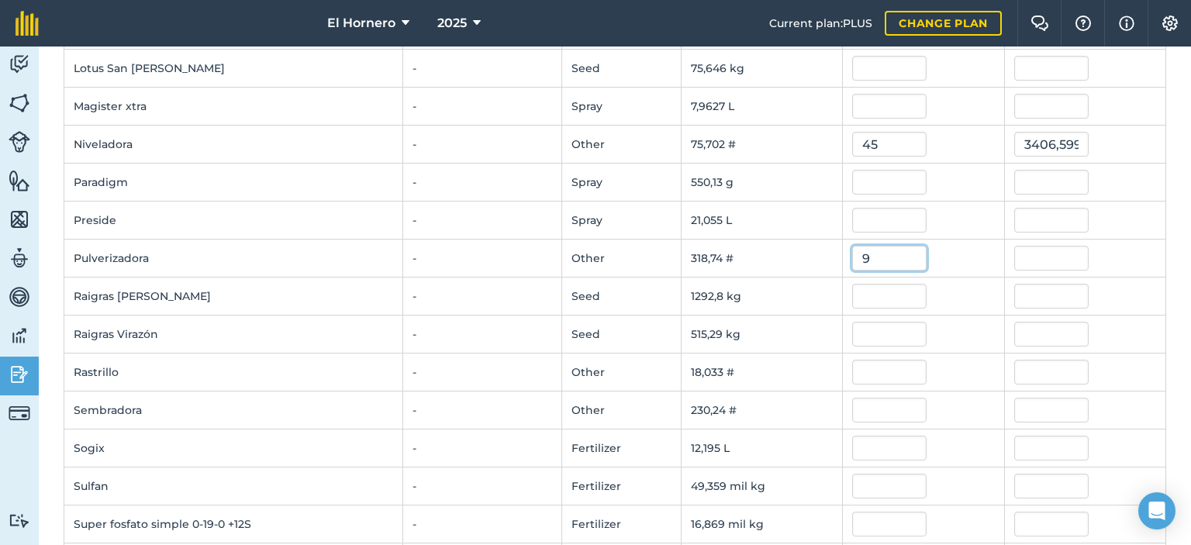
type input "9"
type input "2868,65253"
click at [874, 365] on input "text" at bounding box center [890, 372] width 74 height 25
type input "23"
click at [873, 415] on input "text" at bounding box center [890, 410] width 74 height 25
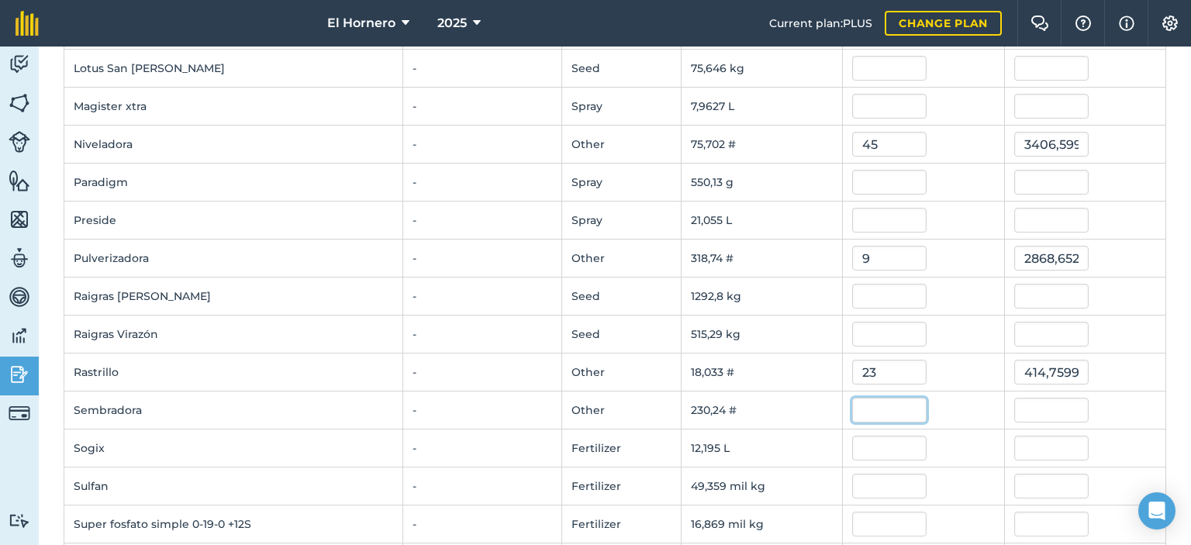
type input "414,759943"
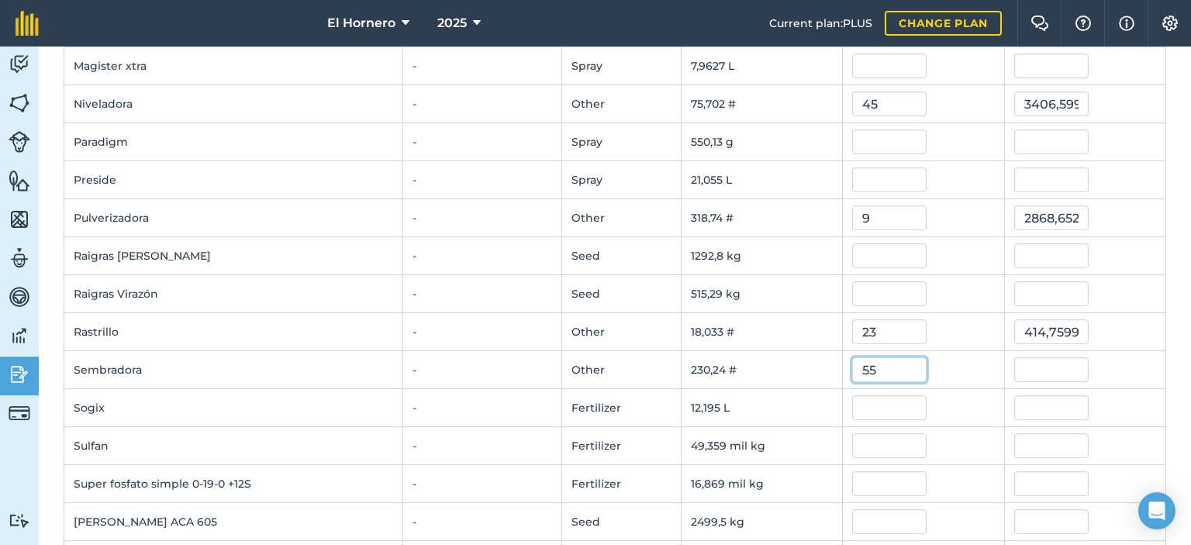
scroll to position [1319, 0]
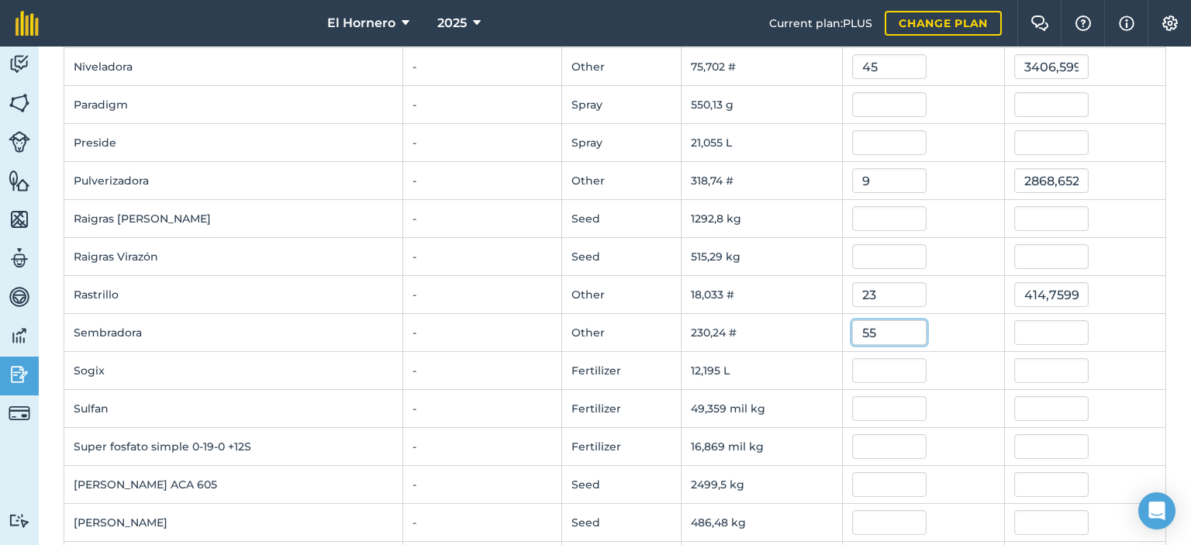
type input "55"
type input "12.663,3716"
click at [874, 370] on input "text" at bounding box center [890, 370] width 74 height 25
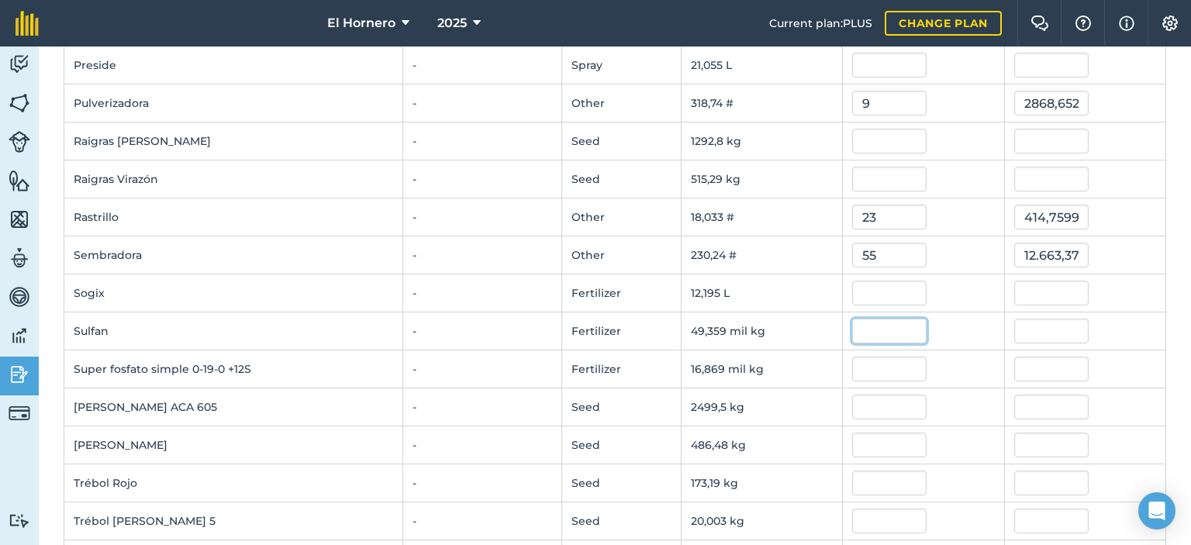
click at [860, 337] on input "text" at bounding box center [890, 331] width 74 height 25
type input "0,496"
type input "24.482,20784"
click at [884, 357] on input "text" at bounding box center [890, 369] width 74 height 25
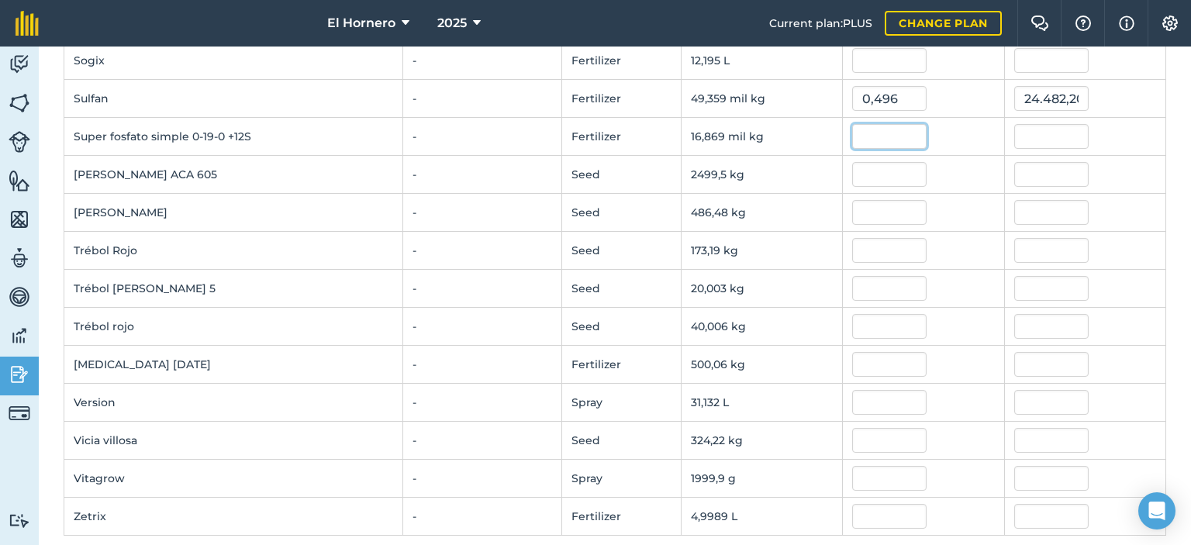
scroll to position [1635, 0]
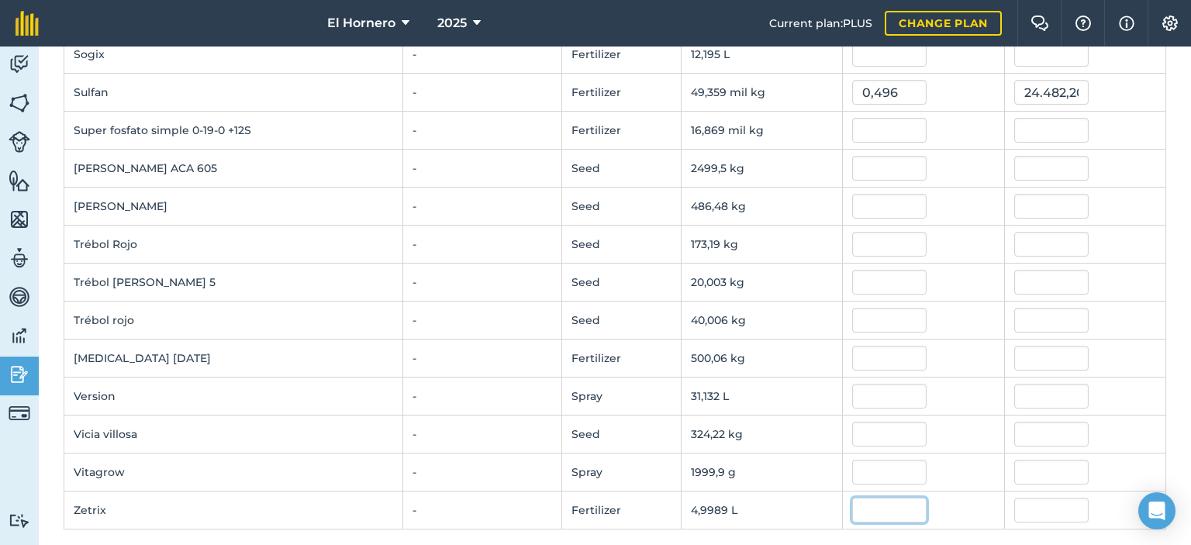
click at [884, 498] on input "text" at bounding box center [890, 510] width 74 height 25
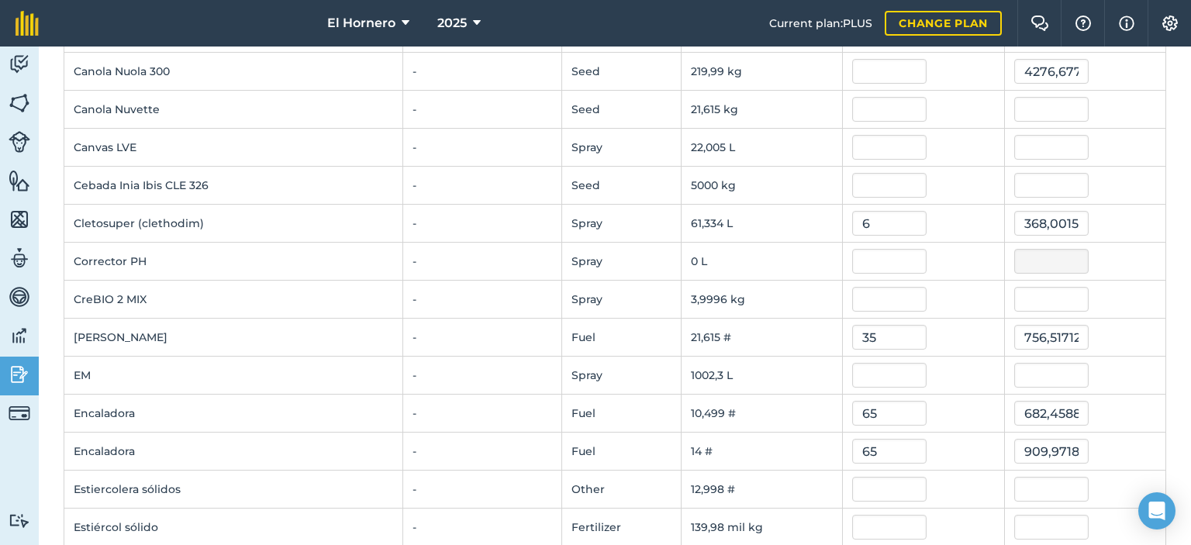
scroll to position [472, 0]
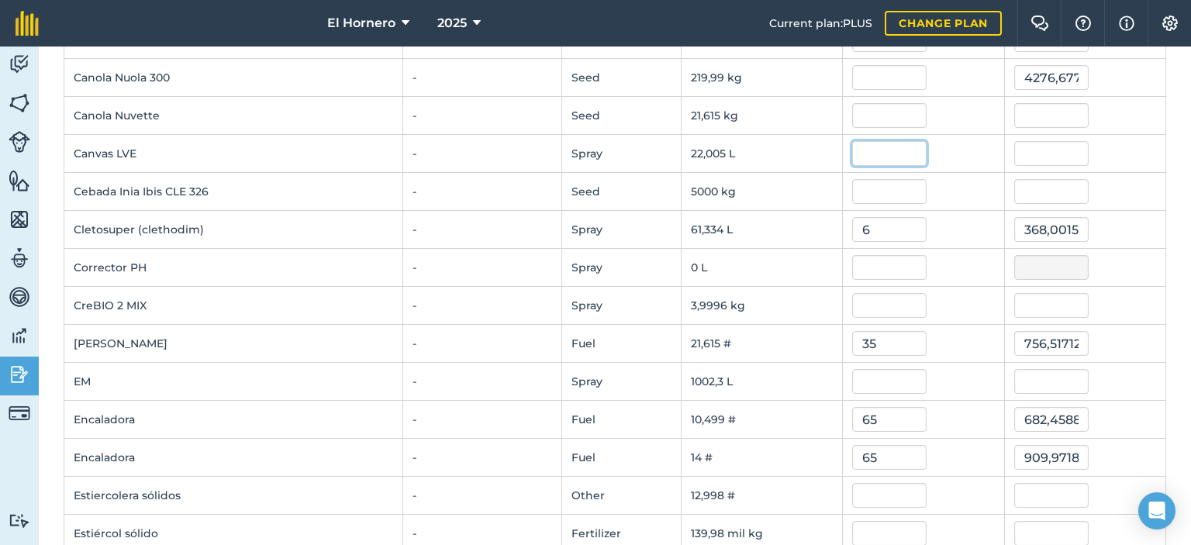
click at [859, 144] on input "text" at bounding box center [890, 153] width 74 height 25
type input "10,9"
type input "239,8583368"
click at [871, 180] on input "text" at bounding box center [890, 191] width 74 height 25
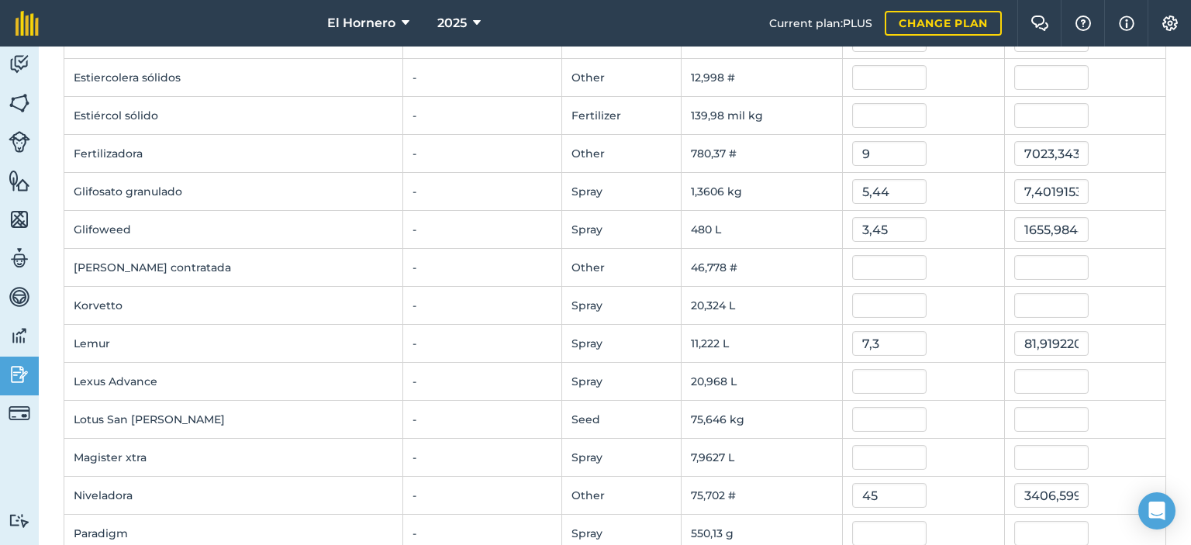
scroll to position [1092, 0]
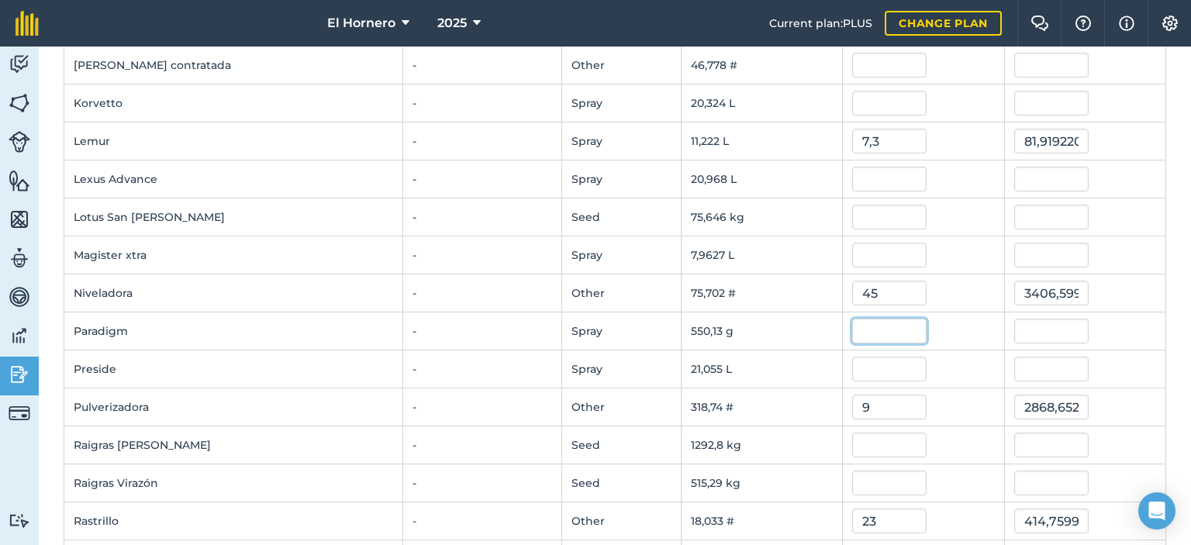
click at [866, 331] on input "text" at bounding box center [890, 331] width 74 height 25
type input "0,418"
type input "229,95592839999998"
click at [887, 373] on input "text" at bounding box center [890, 369] width 74 height 25
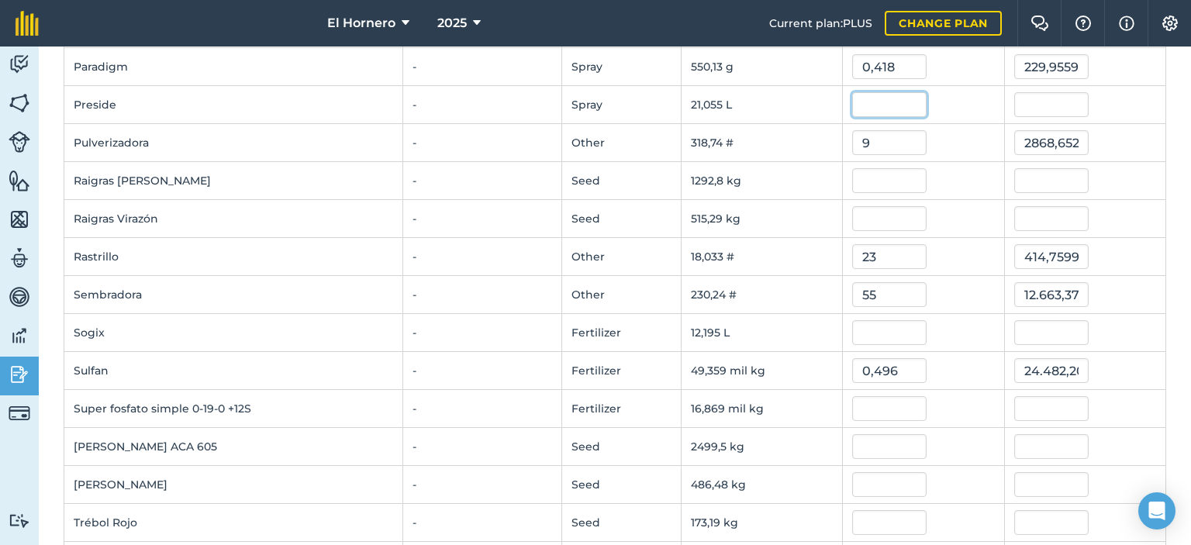
scroll to position [1635, 0]
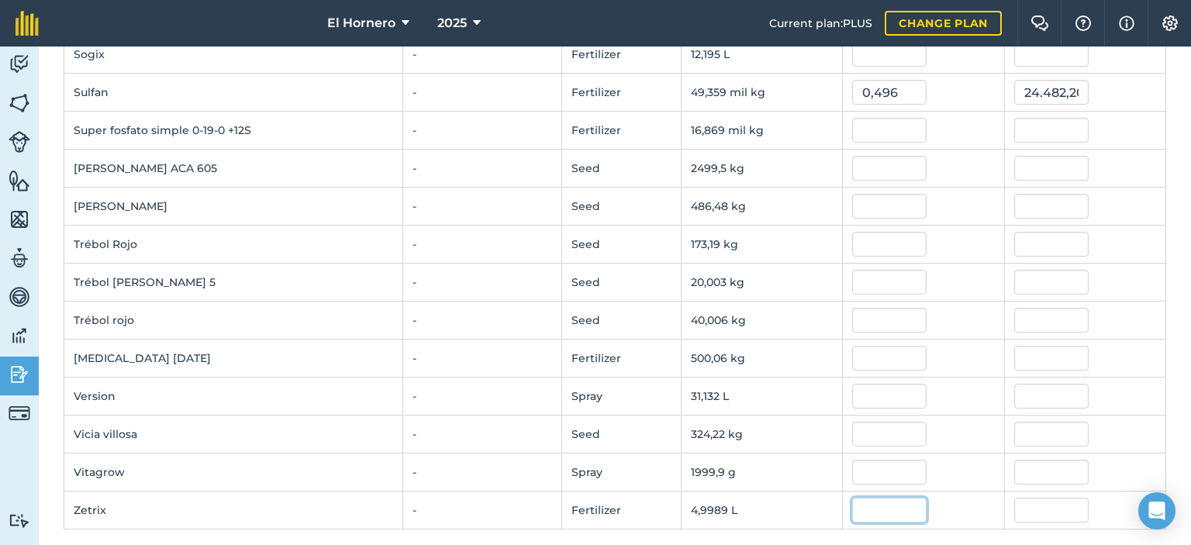
click at [907, 509] on input "text" at bounding box center [890, 510] width 74 height 25
type input "25,4"
type input "126,97318521999999"
click at [1043, 460] on input "text" at bounding box center [1052, 472] width 74 height 25
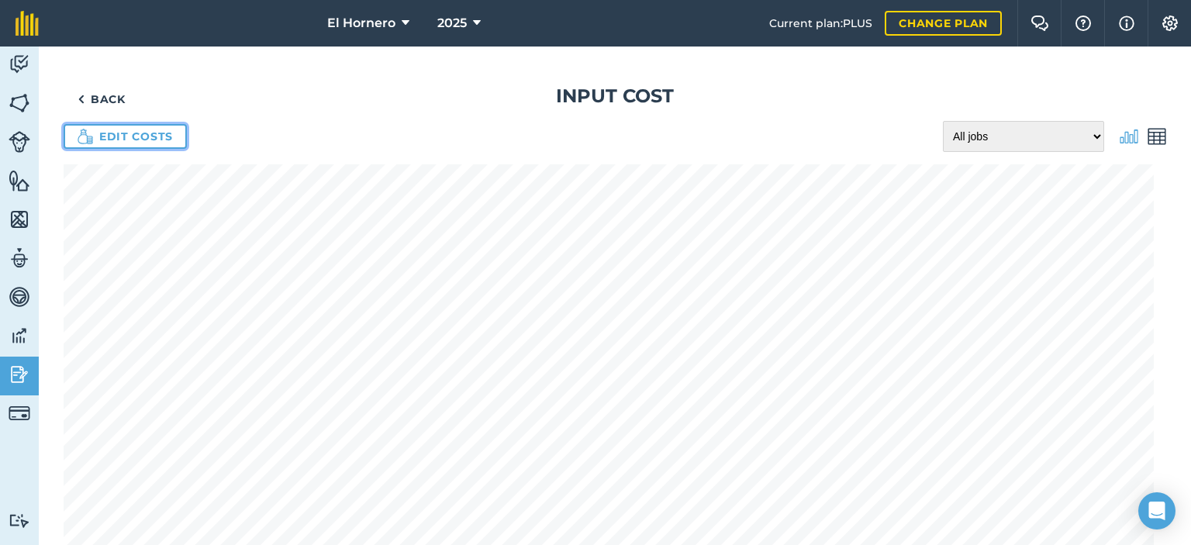
click at [150, 144] on link "Edit costs" at bounding box center [125, 136] width 123 height 25
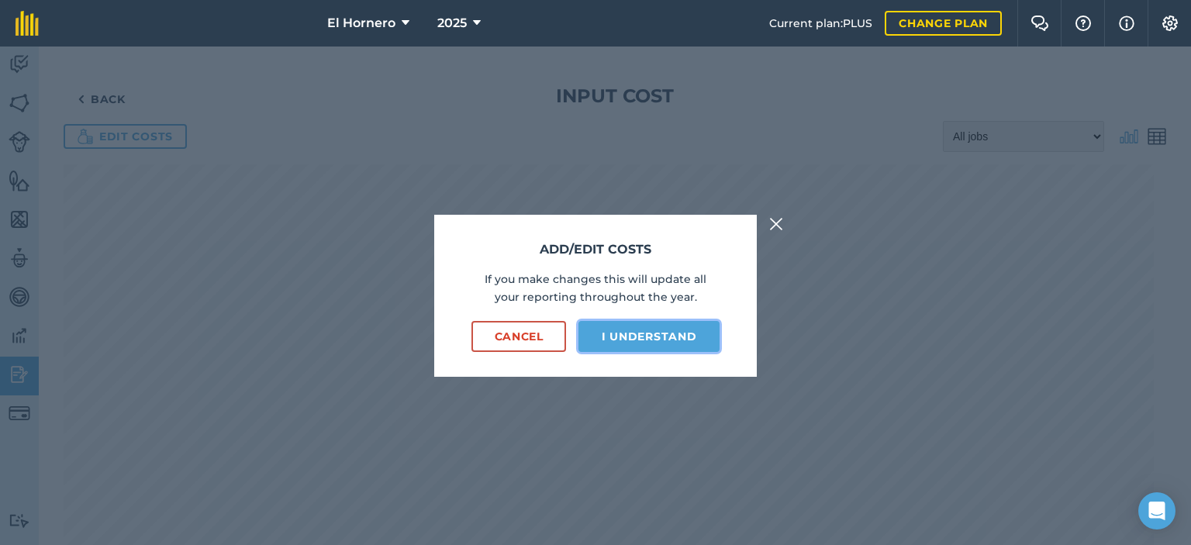
click at [608, 331] on button "I understand" at bounding box center [649, 336] width 141 height 31
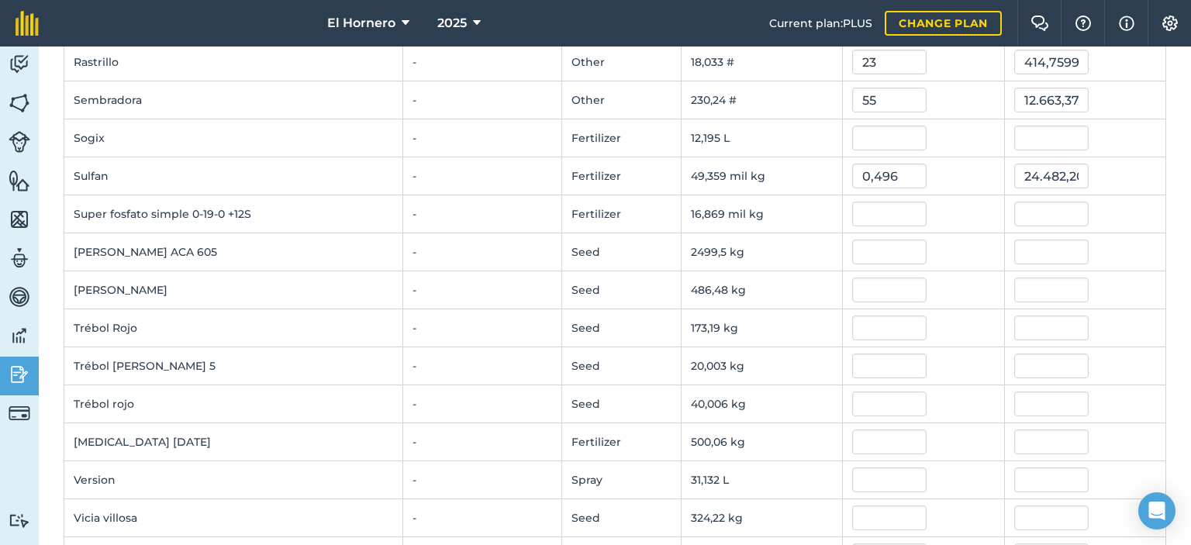
scroll to position [1474, 0]
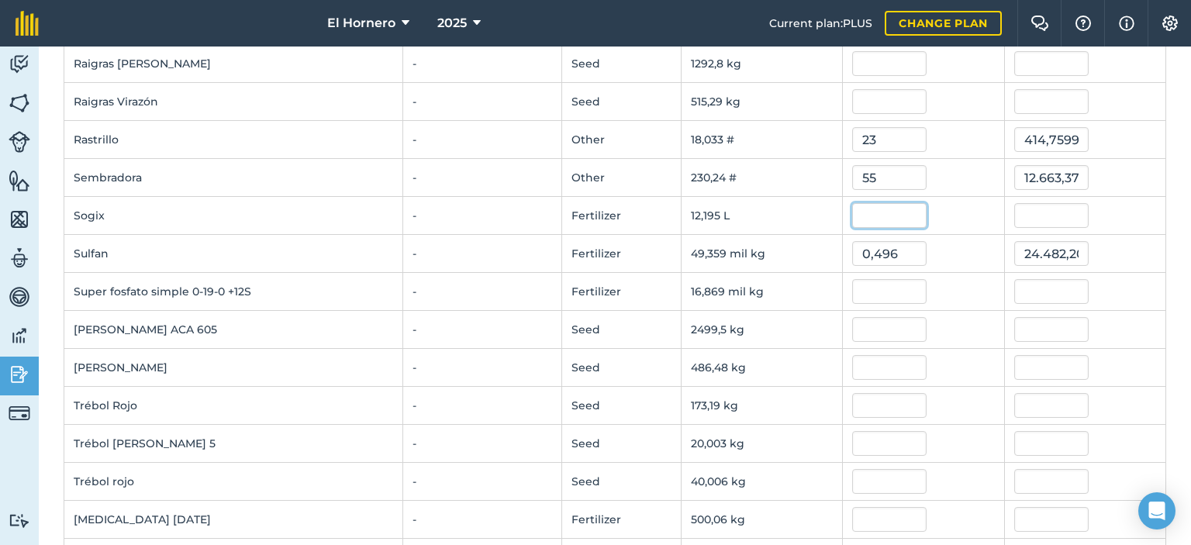
click at [859, 210] on input "text" at bounding box center [890, 215] width 74 height 25
type input "30,4"
type input "370,7174512"
click at [901, 279] on input "text" at bounding box center [890, 291] width 74 height 25
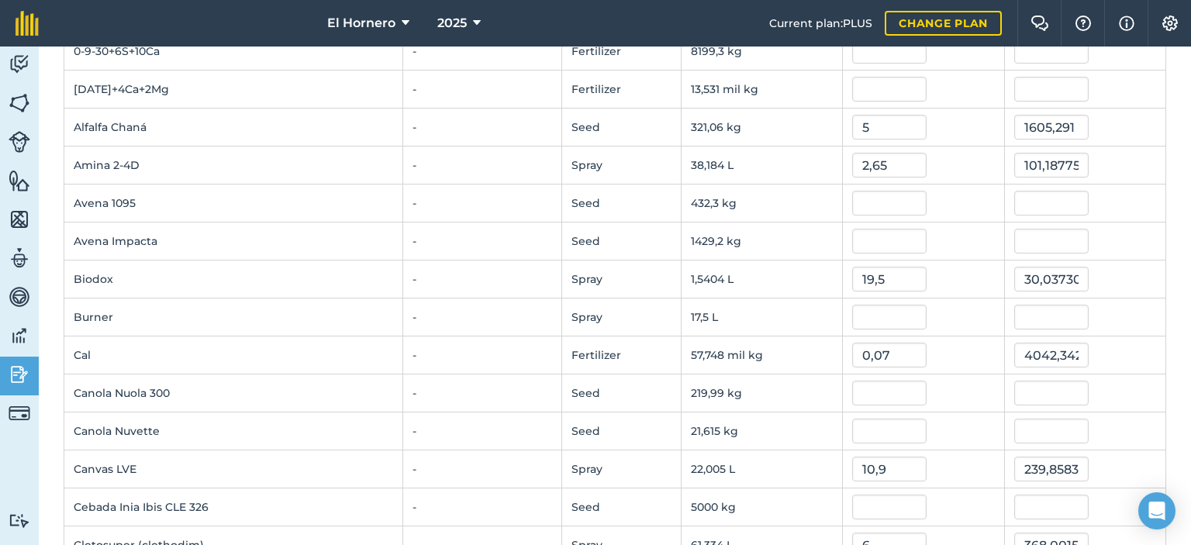
scroll to position [310, 0]
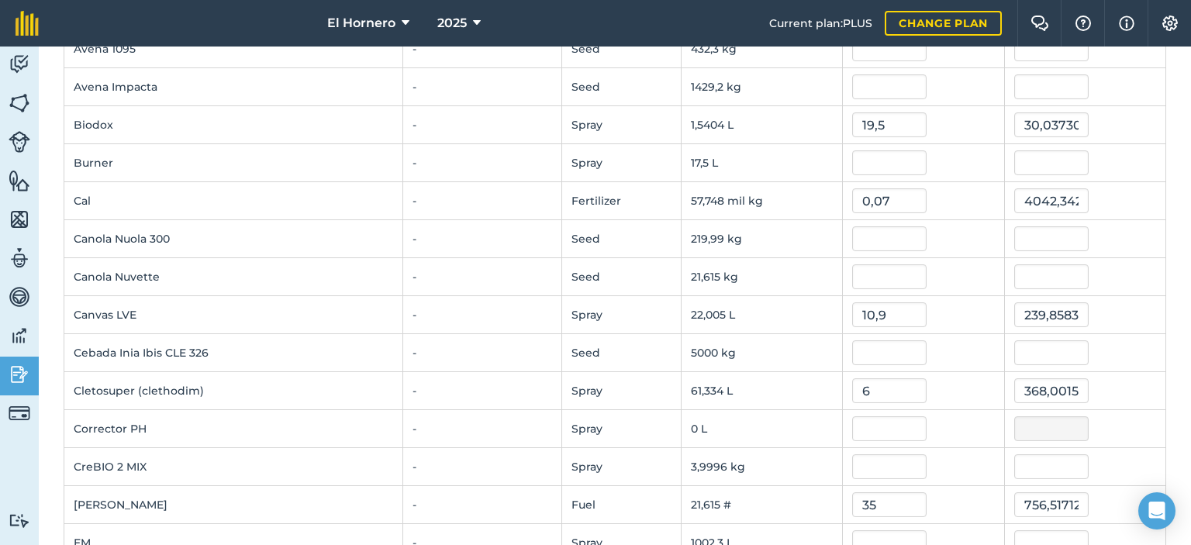
click at [877, 367] on td at bounding box center [923, 353] width 161 height 38
click at [877, 379] on input "6" at bounding box center [890, 391] width 74 height 25
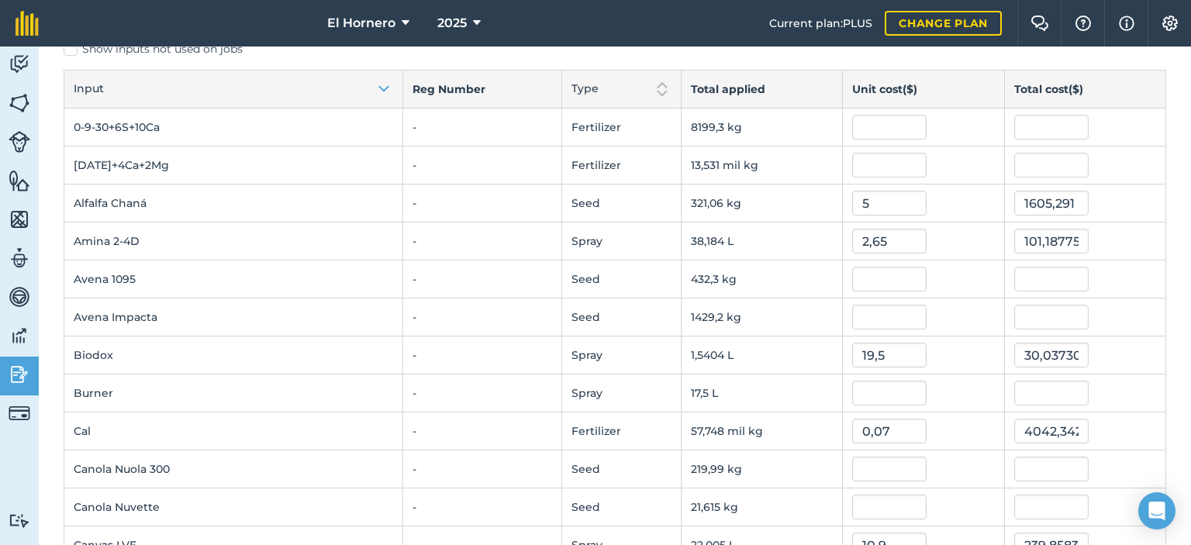
scroll to position [78, 0]
type input "6,8"
click at [902, 243] on input "2,65" at bounding box center [890, 243] width 74 height 25
type input "417,0683984"
type input "2,55"
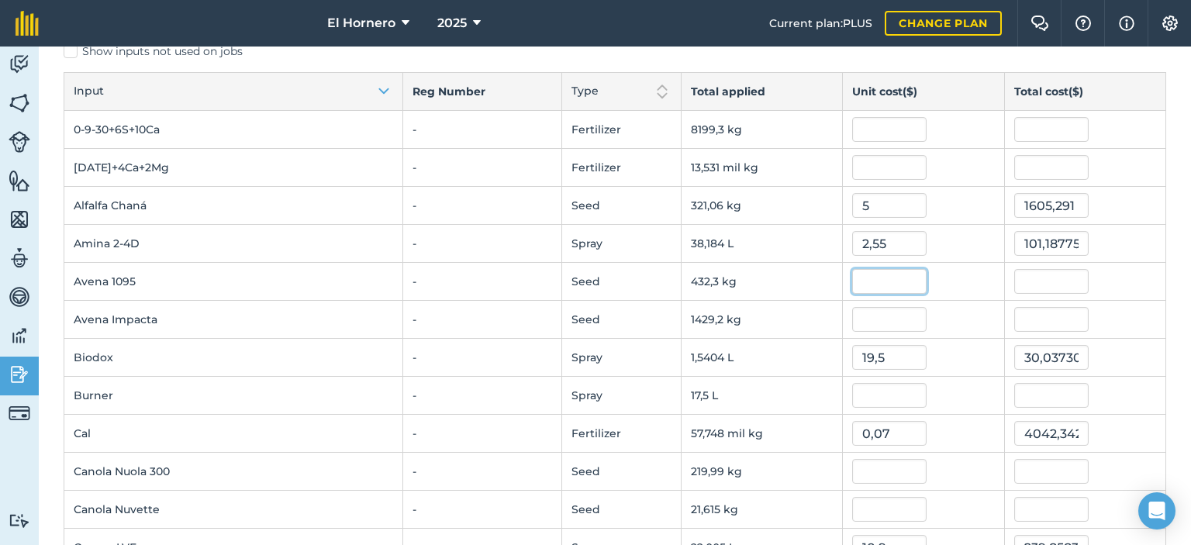
type input "97,369353"
click at [880, 277] on input "text" at bounding box center [890, 281] width 74 height 25
click at [884, 360] on input "19,5" at bounding box center [890, 357] width 74 height 25
type input "18"
type input "27,7267464"
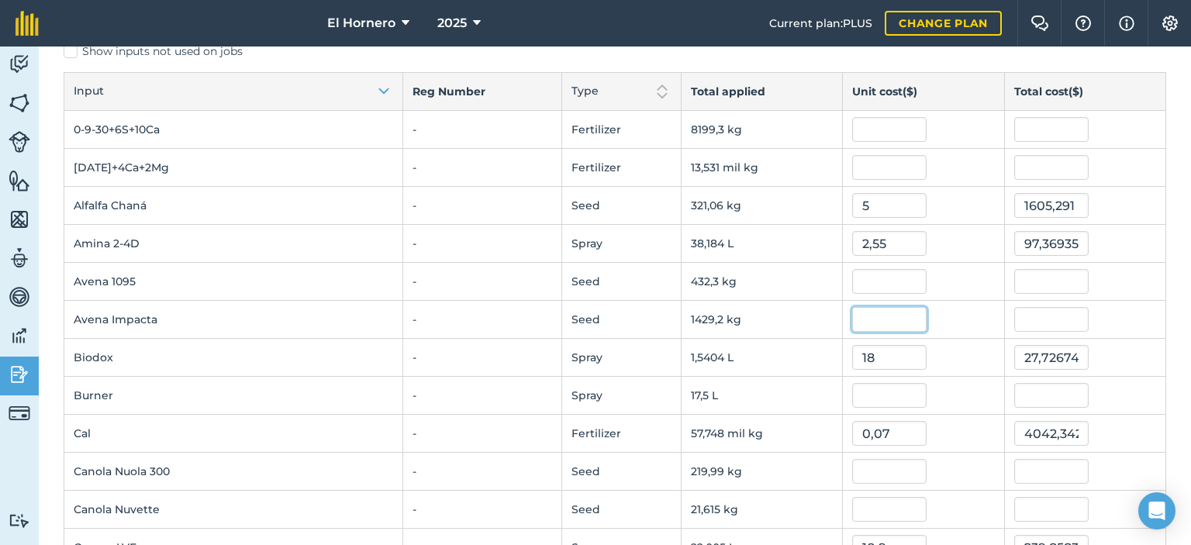
click at [870, 322] on input "text" at bounding box center [890, 319] width 74 height 25
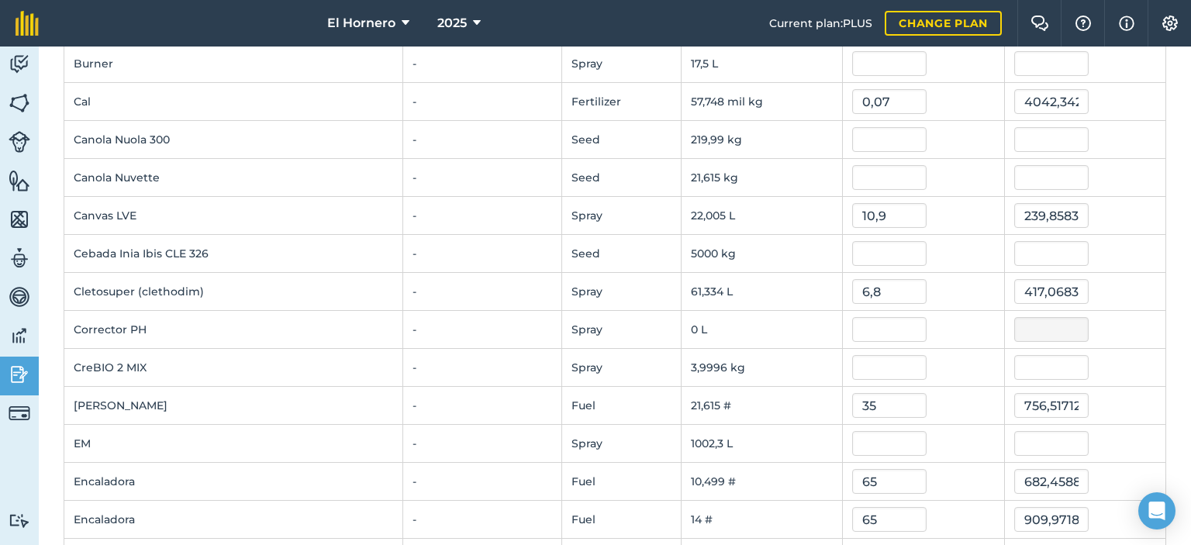
scroll to position [465, 0]
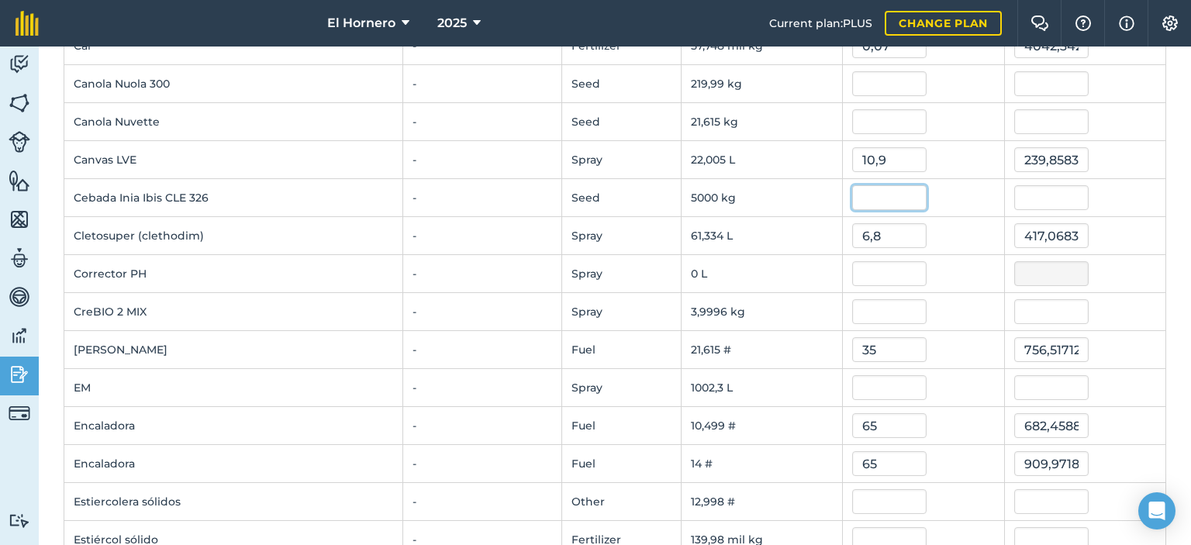
click at [856, 196] on input "text" at bounding box center [890, 197] width 74 height 25
type input "0,6625"
type input "3312,501325"
click at [887, 264] on input "text" at bounding box center [890, 273] width 74 height 25
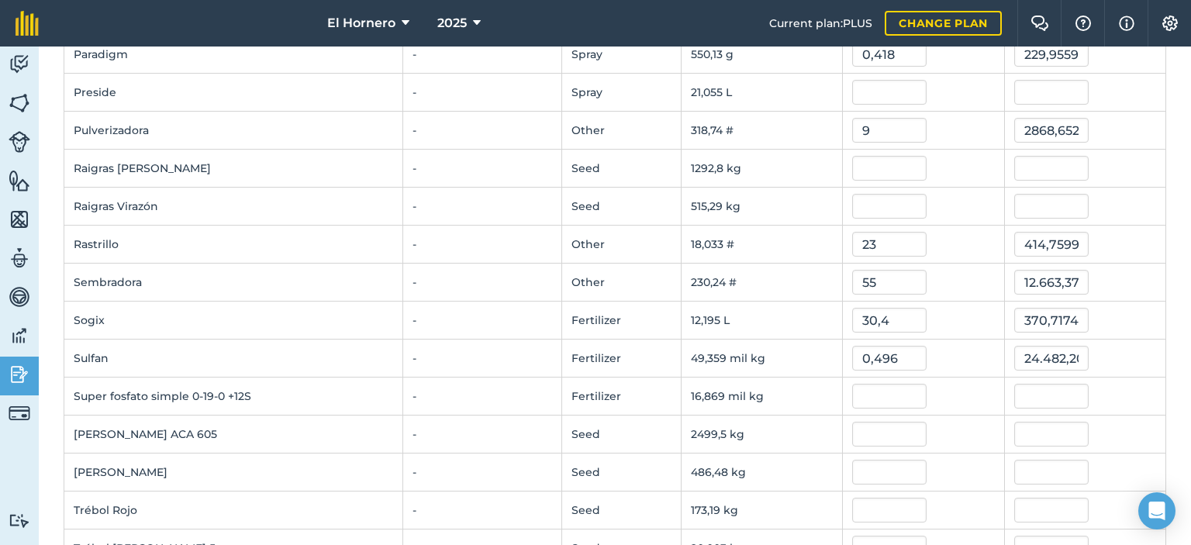
scroll to position [1396, 0]
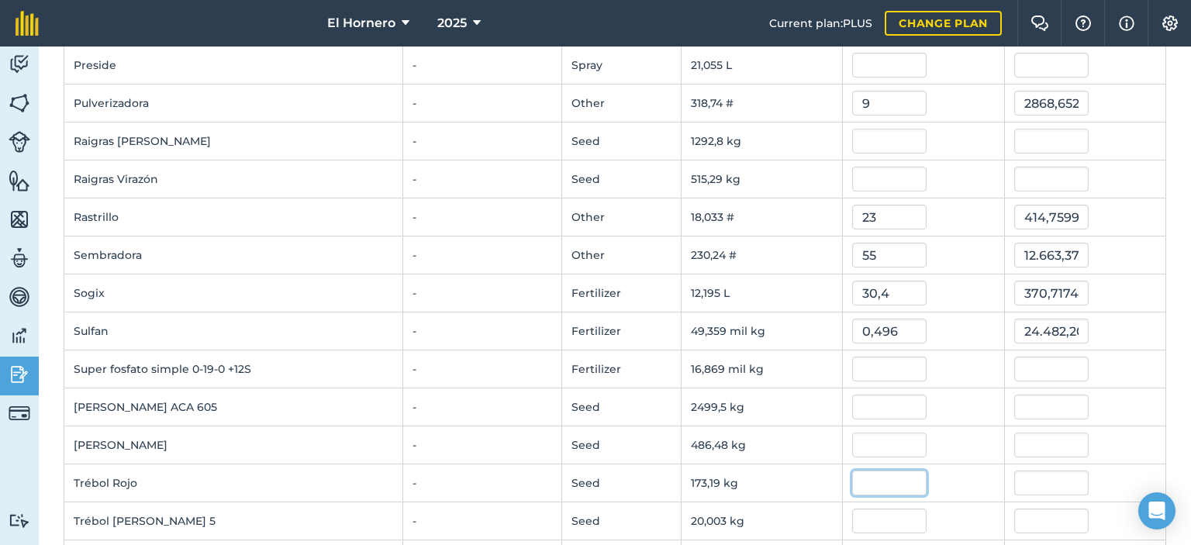
click at [879, 479] on input "text" at bounding box center [890, 483] width 74 height 25
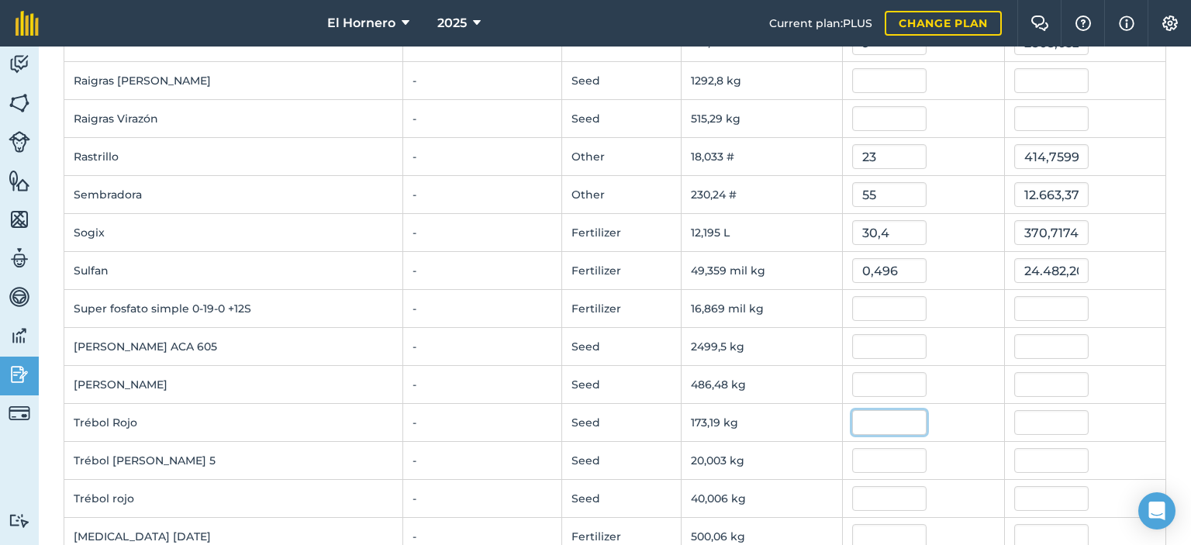
scroll to position [1474, 0]
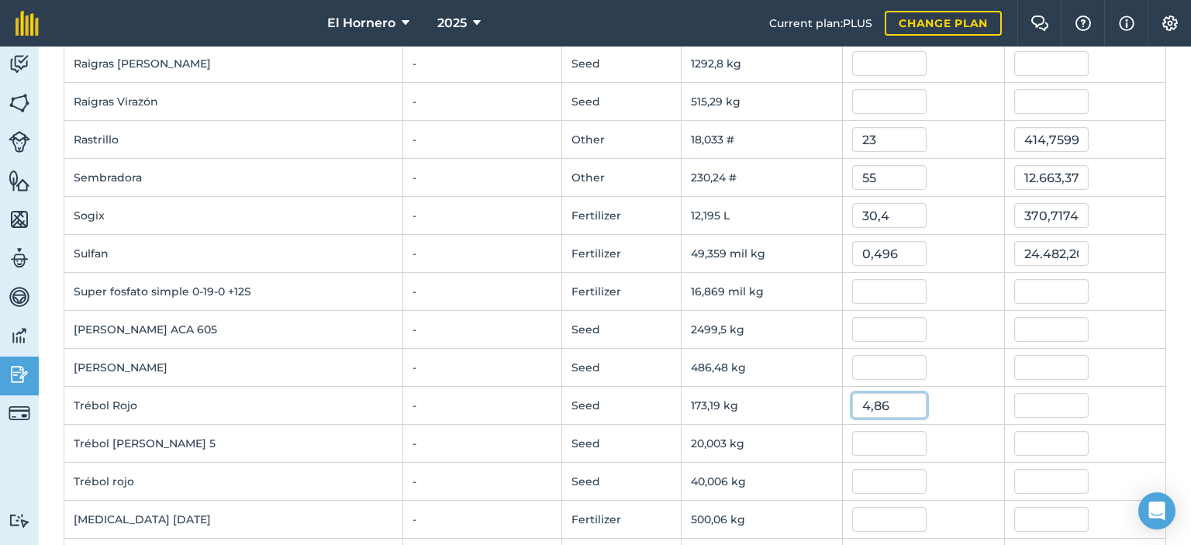
type input "4,86"
type input "841,6960614000001"
click at [877, 483] on input "text" at bounding box center [890, 481] width 74 height 25
type input "4,86"
type input "194,43079296"
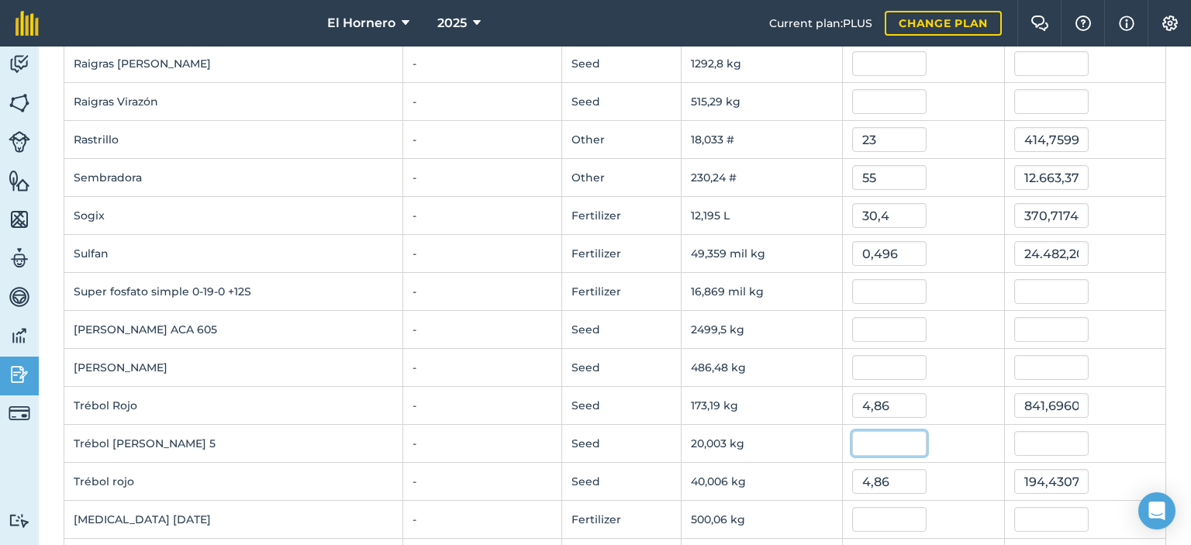
click at [875, 441] on input "text" at bounding box center [890, 443] width 74 height 25
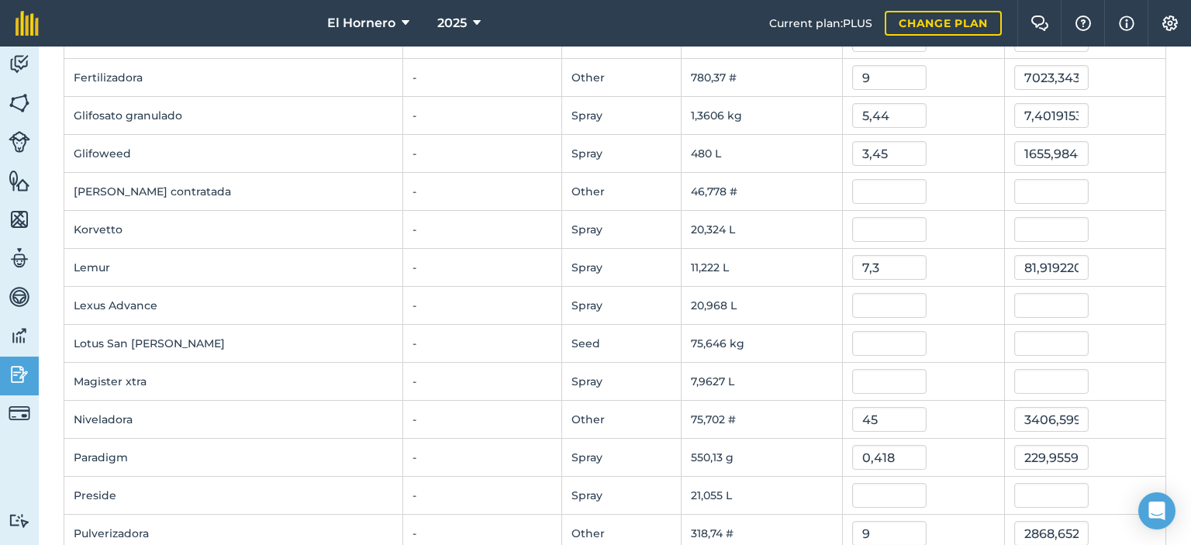
scroll to position [853, 0]
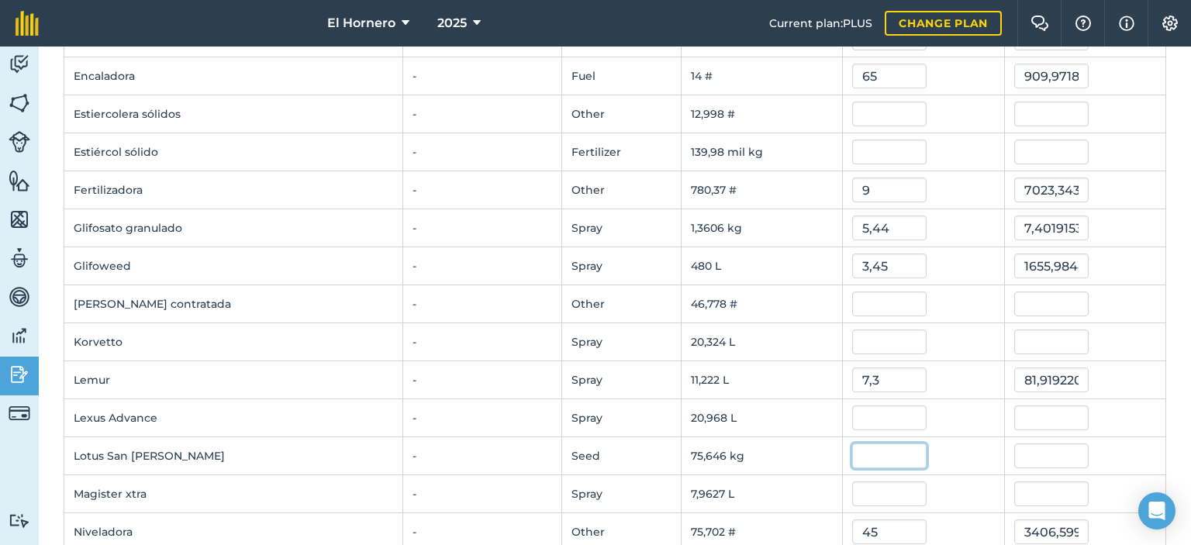
click at [904, 448] on input "text" at bounding box center [890, 456] width 74 height 25
type input "7,56"
type input "571,8803277599999"
click at [1031, 457] on input "571,8803277599999" at bounding box center [1052, 456] width 74 height 25
click at [886, 482] on input "text" at bounding box center [890, 494] width 74 height 25
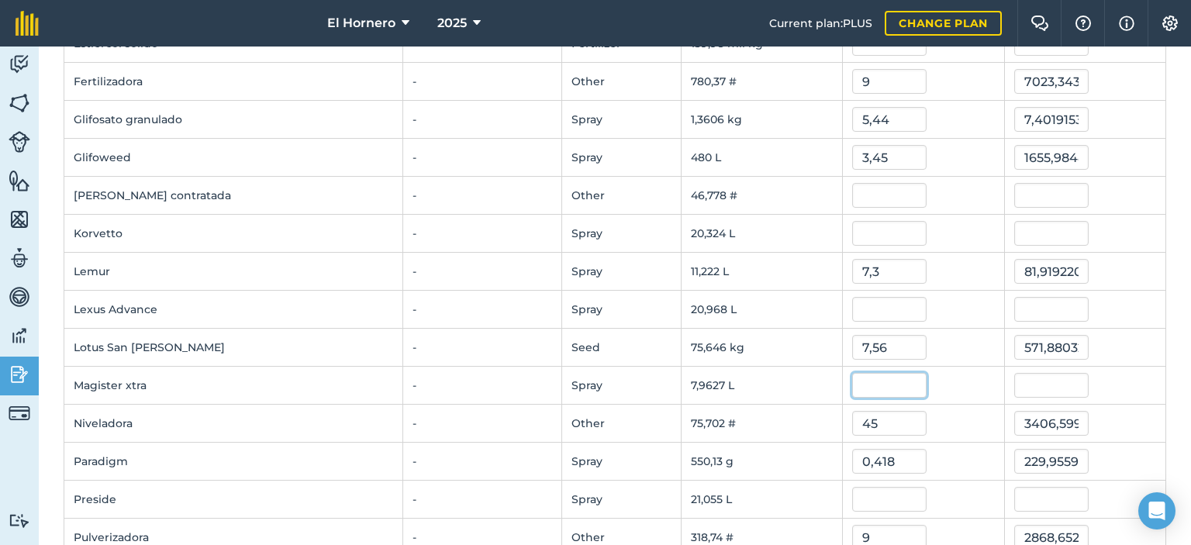
scroll to position [931, 0]
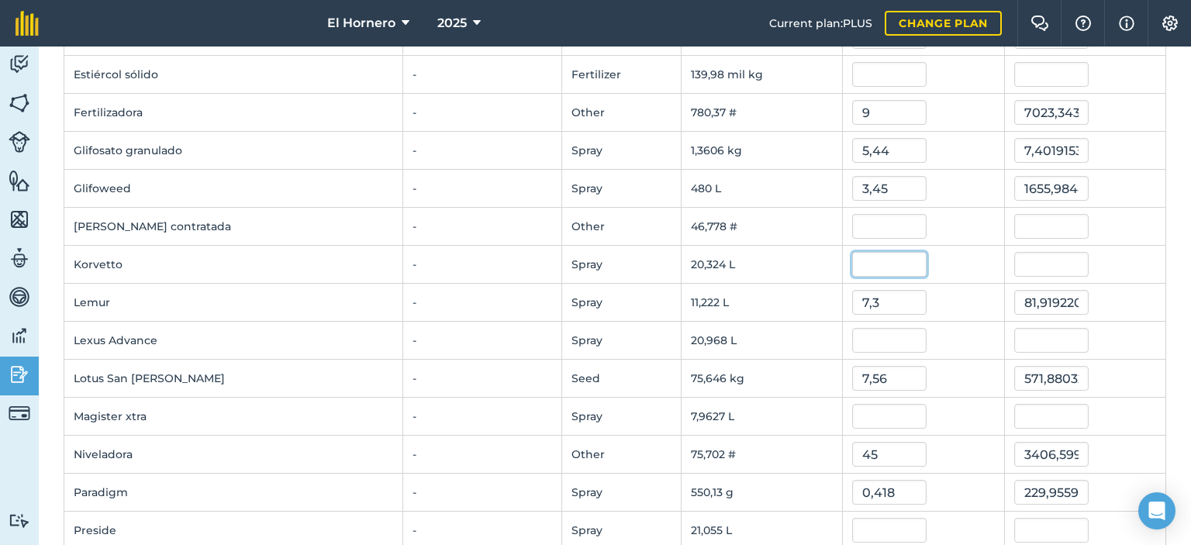
click at [896, 259] on input "text" at bounding box center [890, 264] width 74 height 25
type input "23,6"
type input "479,656312"
drag, startPoint x: 834, startPoint y: 235, endPoint x: 852, endPoint y: 226, distance: 20.1
click at [843, 232] on td at bounding box center [923, 227] width 161 height 38
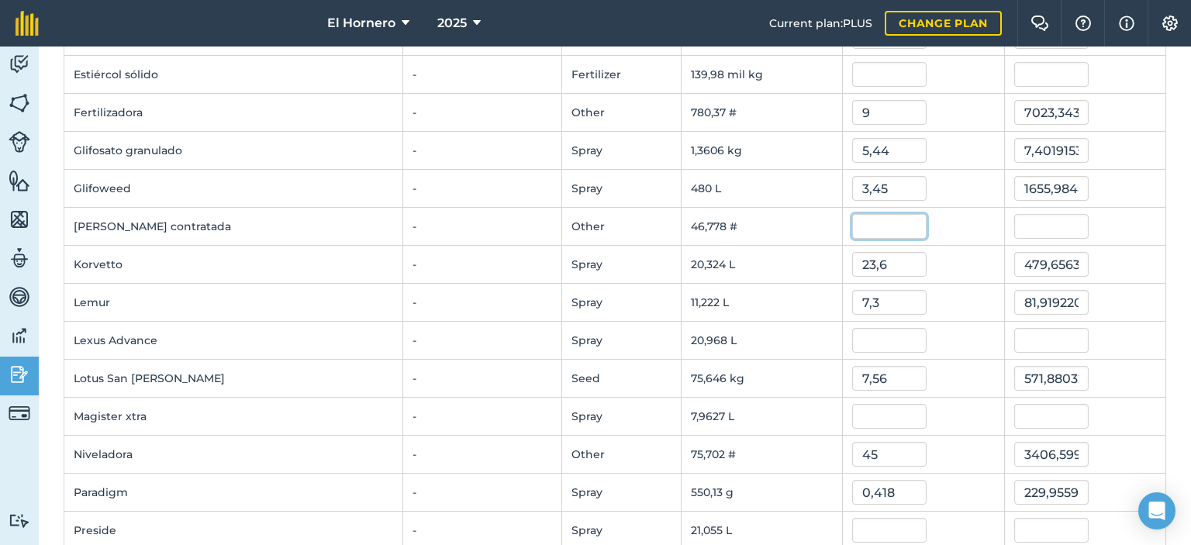
click at [853, 226] on input "text" at bounding box center [890, 226] width 74 height 25
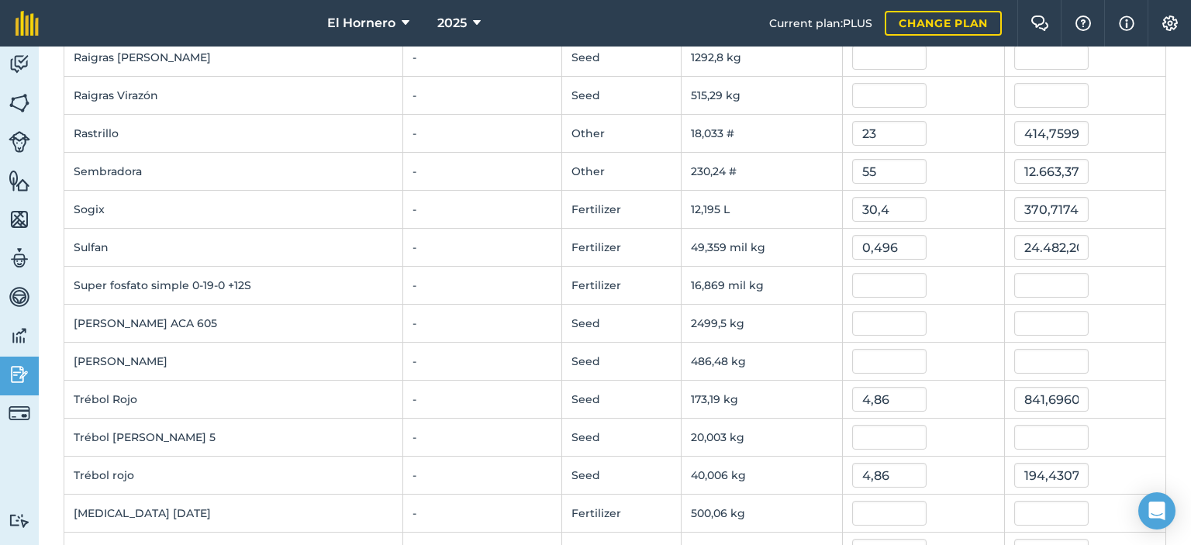
scroll to position [1635, 0]
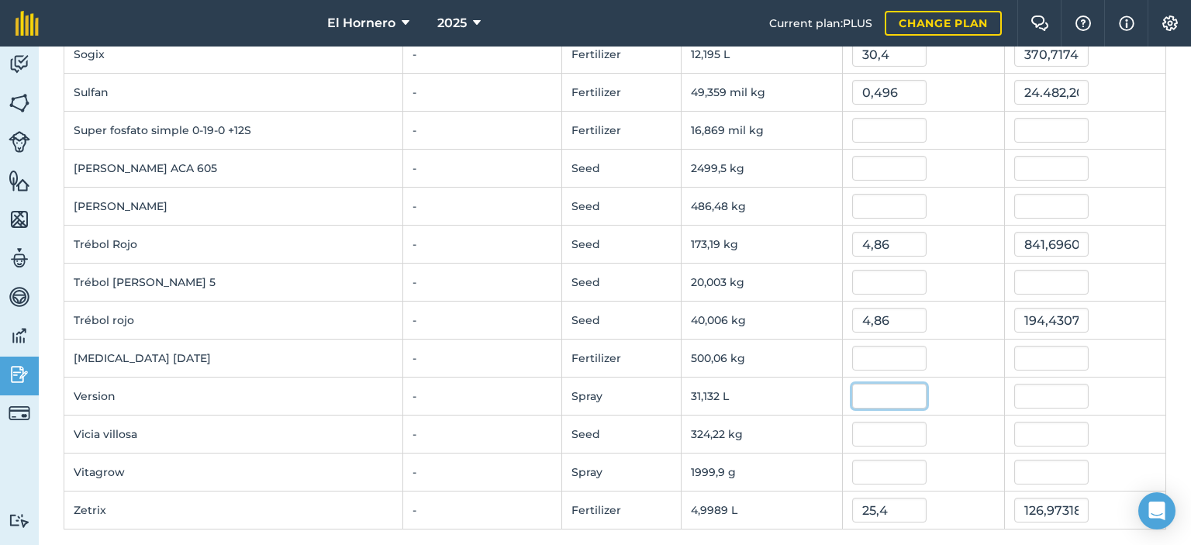
click at [894, 384] on input "text" at bounding box center [890, 396] width 74 height 25
type input "3,05"
type input "94,9520205"
click at [892, 346] on input "text" at bounding box center [890, 358] width 74 height 25
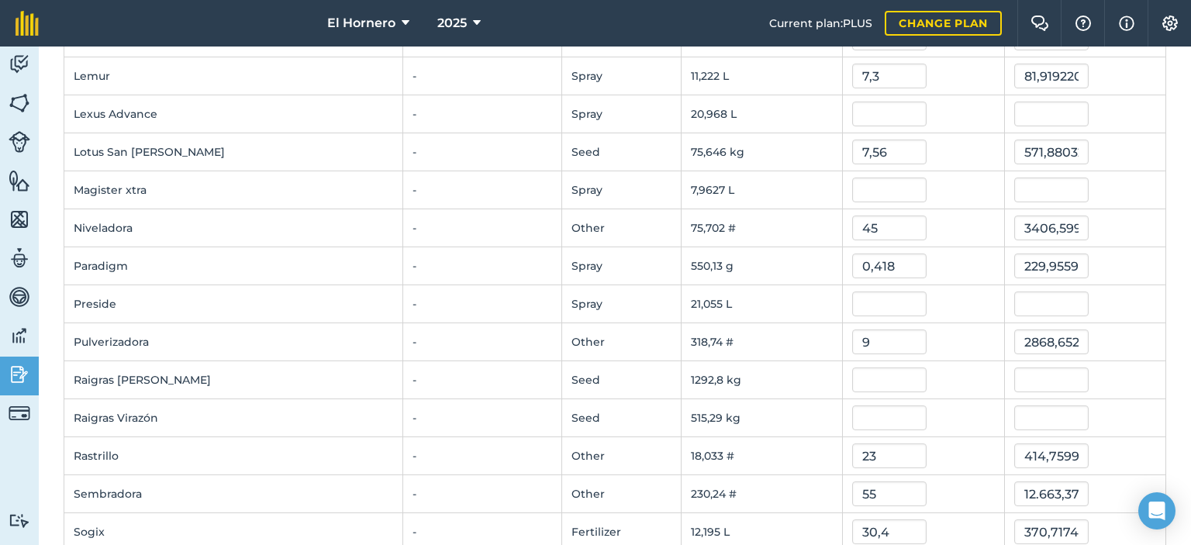
scroll to position [1170, 0]
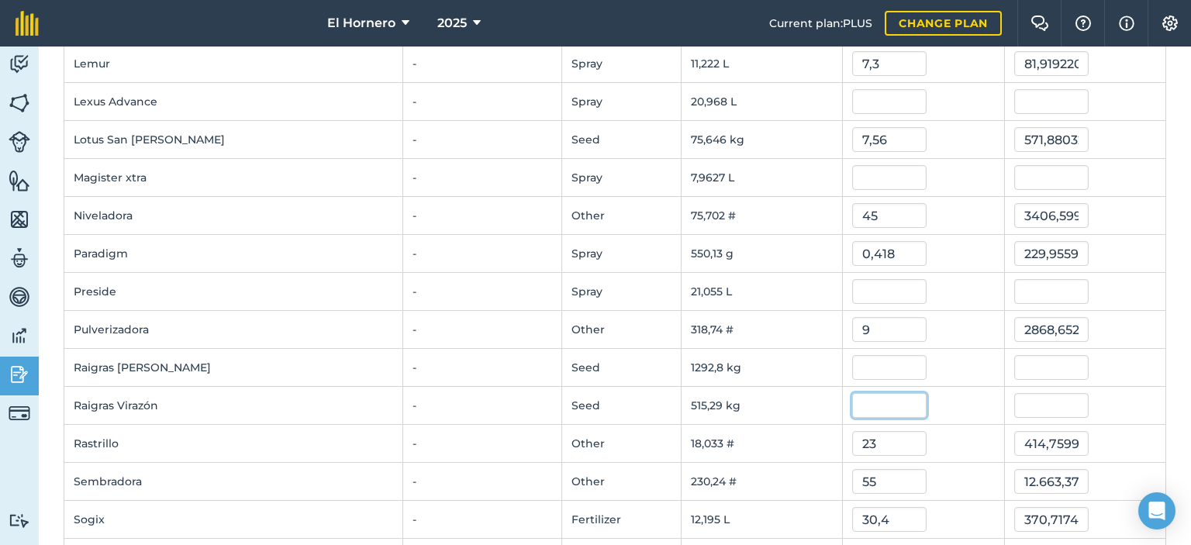
click at [866, 400] on input "text" at bounding box center [890, 405] width 74 height 25
type input "5,35"
type input "2756,815945"
click at [876, 362] on input "text" at bounding box center [890, 367] width 74 height 25
type input "3,67"
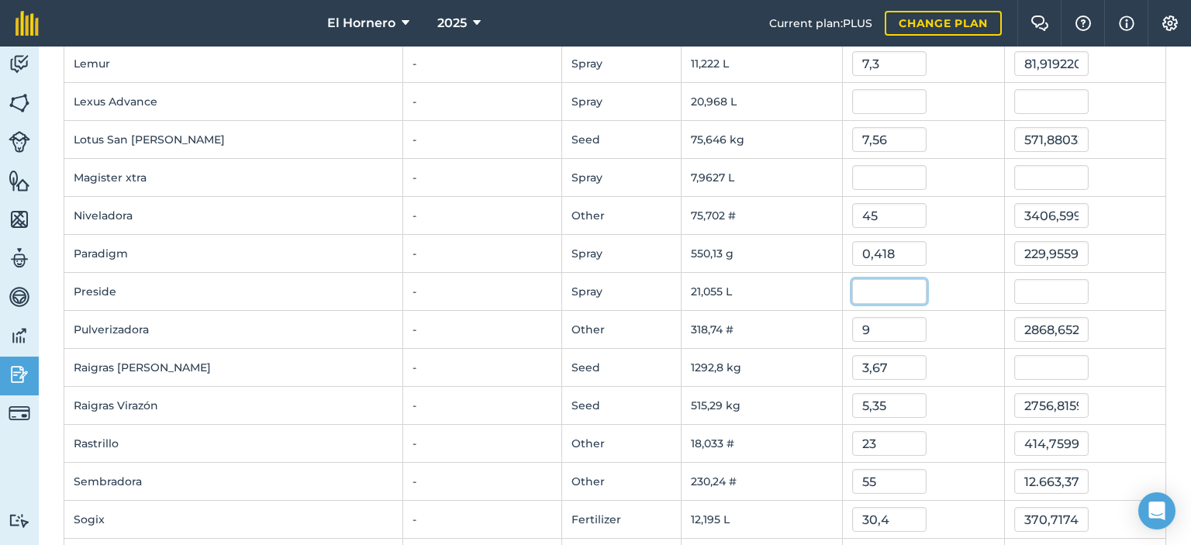
type input "4744,735645"
click at [898, 282] on input "text" at bounding box center [890, 291] width 74 height 25
type input "19"
type input "400,03939499999996"
click at [887, 167] on input "text" at bounding box center [890, 177] width 74 height 25
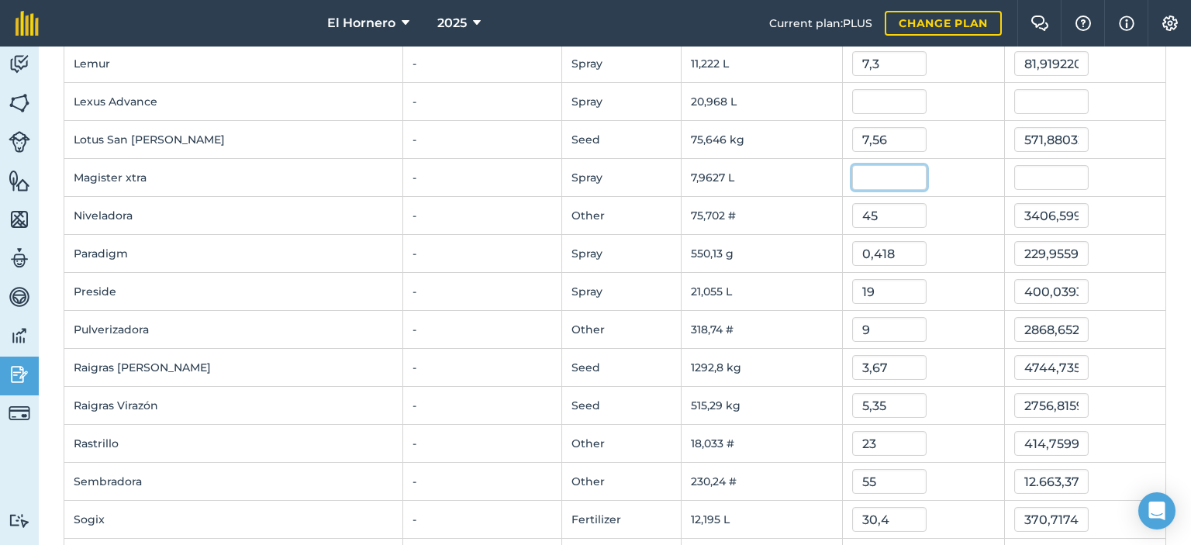
scroll to position [1092, 0]
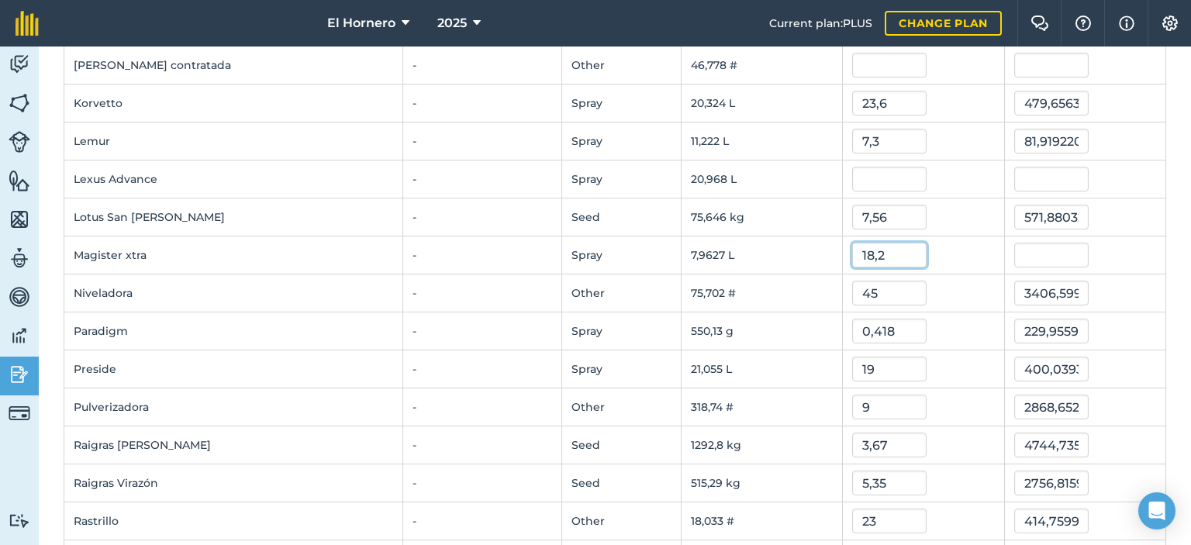
type input "18,2"
type input "144,920958"
click at [870, 168] on input "text" at bounding box center [890, 179] width 74 height 25
type input "7,9"
type input "165,6490249"
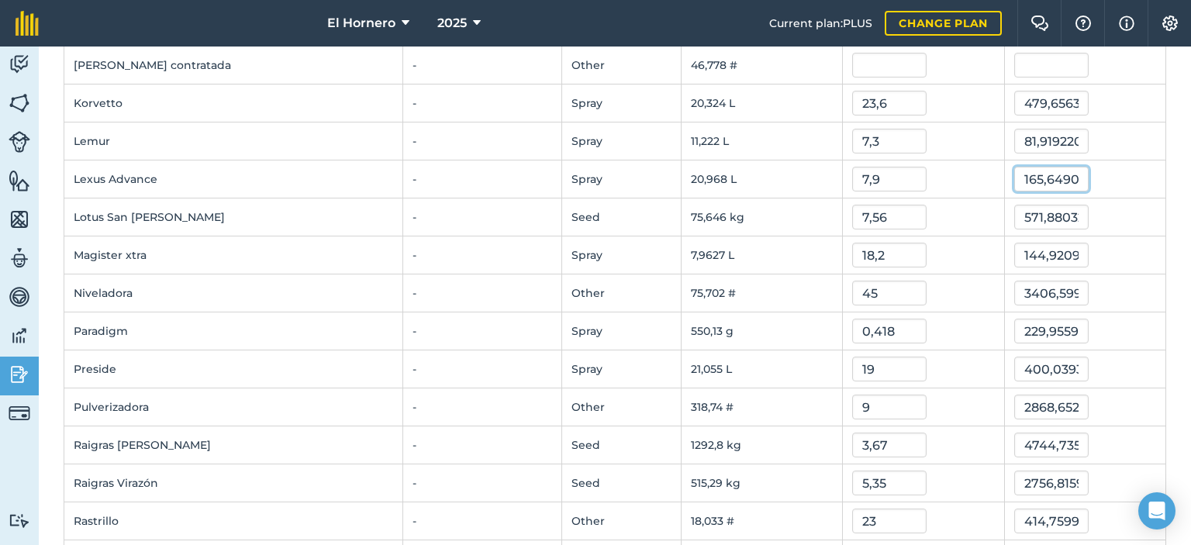
click at [1036, 185] on input "165,6490249" at bounding box center [1052, 179] width 74 height 25
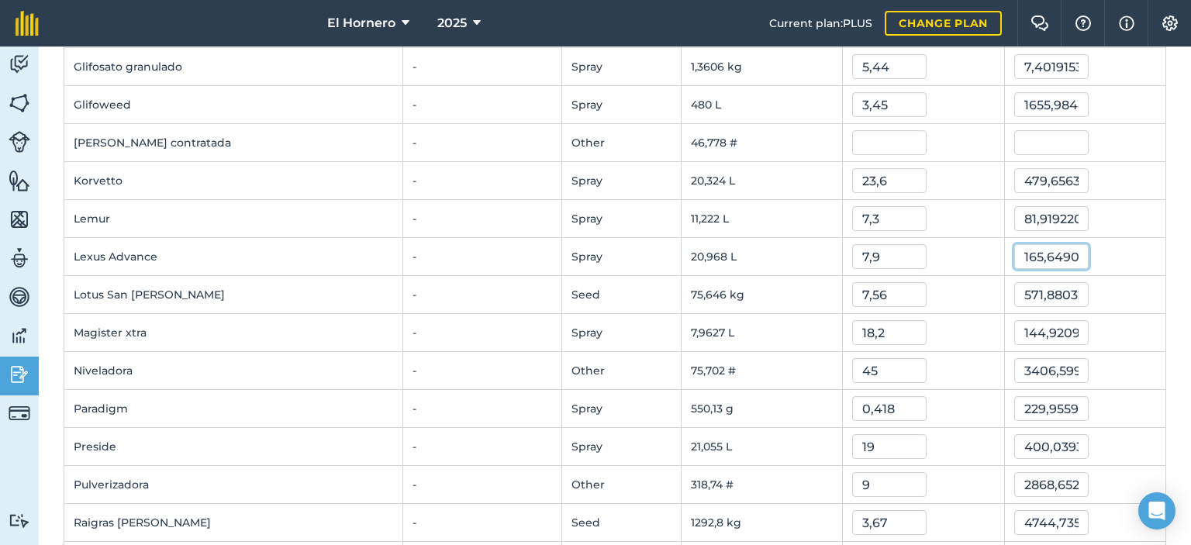
scroll to position [937, 0]
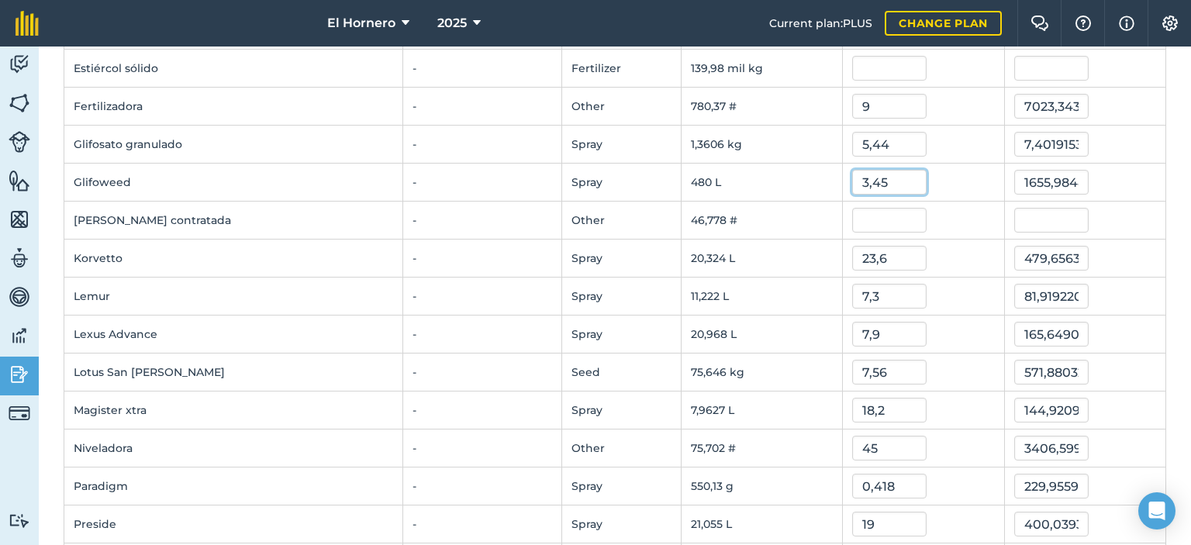
click at [881, 175] on input "3,45" at bounding box center [890, 182] width 74 height 25
type input "3,3"
type input "1583,98548"
click at [899, 222] on input "text" at bounding box center [890, 220] width 74 height 25
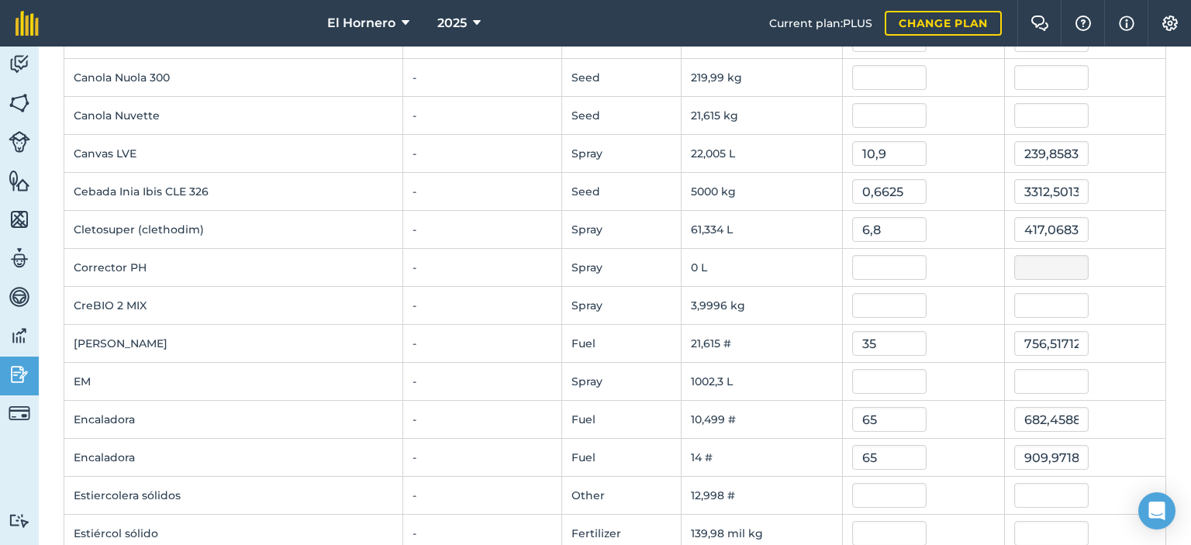
scroll to position [394, 0]
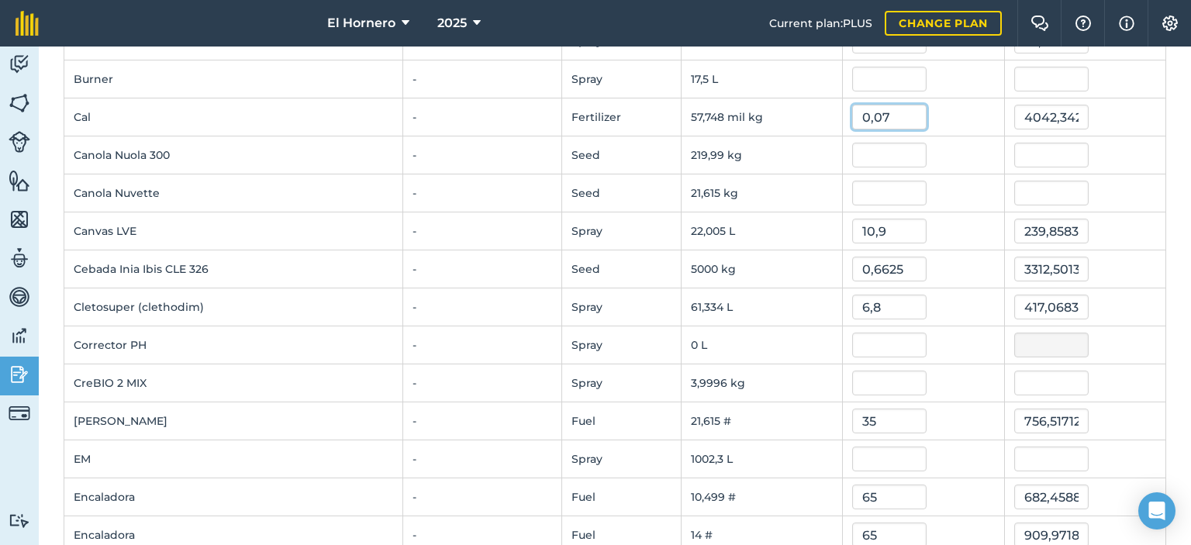
click at [907, 115] on input "0,07" at bounding box center [890, 117] width 74 height 25
type input "0,095"
type input "5486,0366300000005"
click at [907, 157] on input "text" at bounding box center [890, 155] width 74 height 25
type input "16"
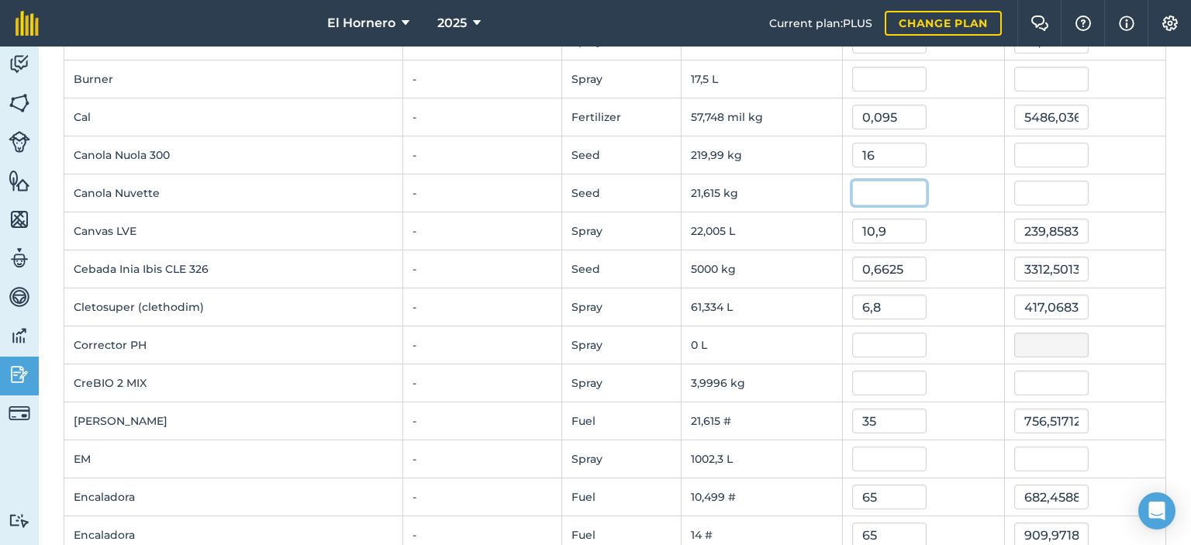
type input "3519,89936"
click at [898, 182] on input "text" at bounding box center [890, 193] width 74 height 25
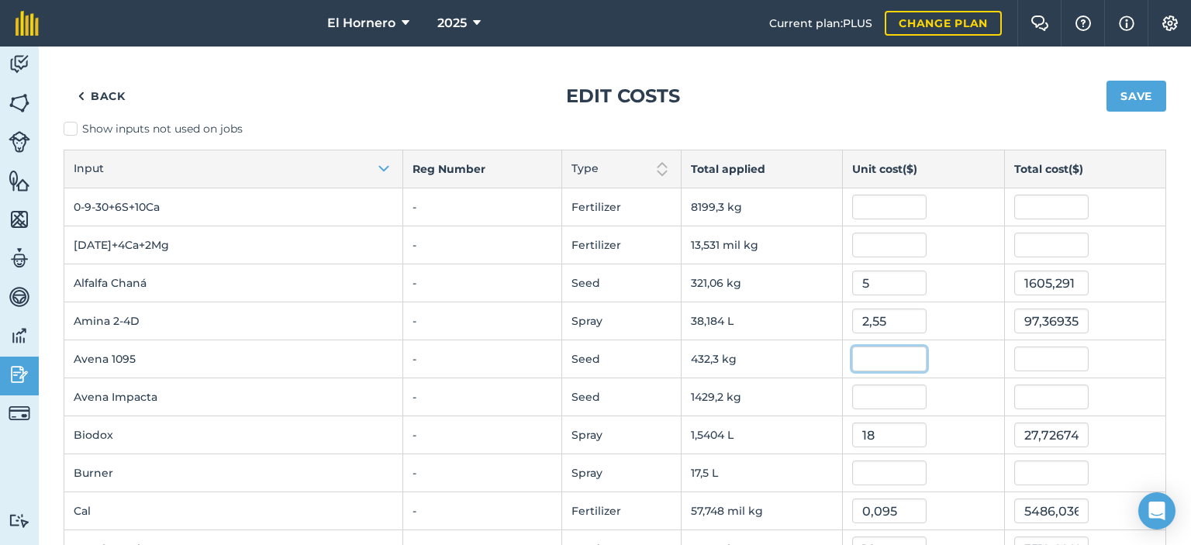
click at [866, 365] on input "text" at bounding box center [890, 359] width 74 height 25
type input "0,44"
type input "190,21002000000001"
click at [856, 396] on input "text" at bounding box center [890, 397] width 74 height 25
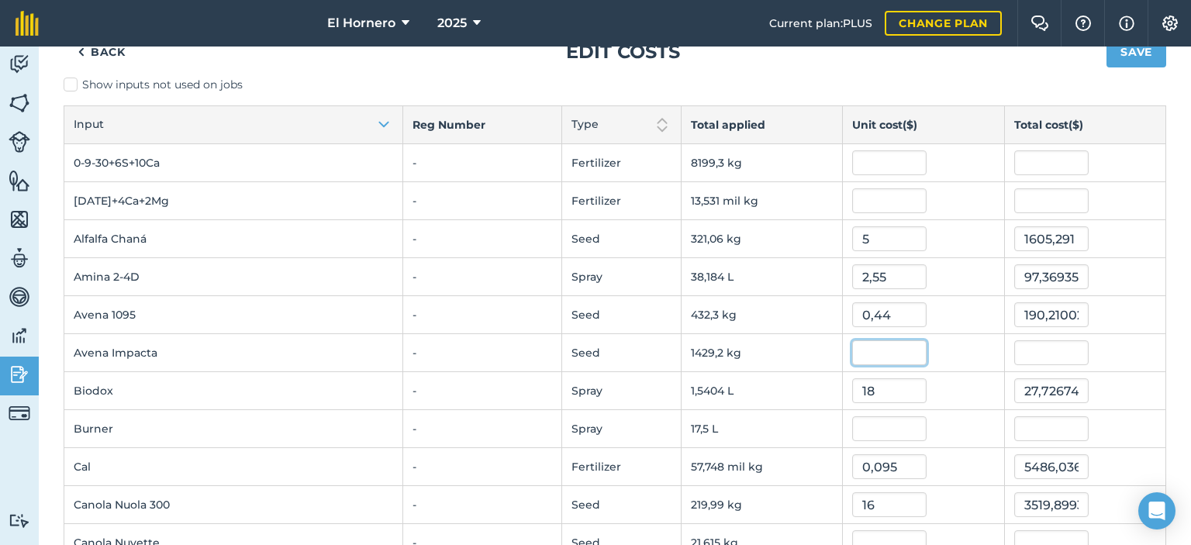
scroll to position [78, 0]
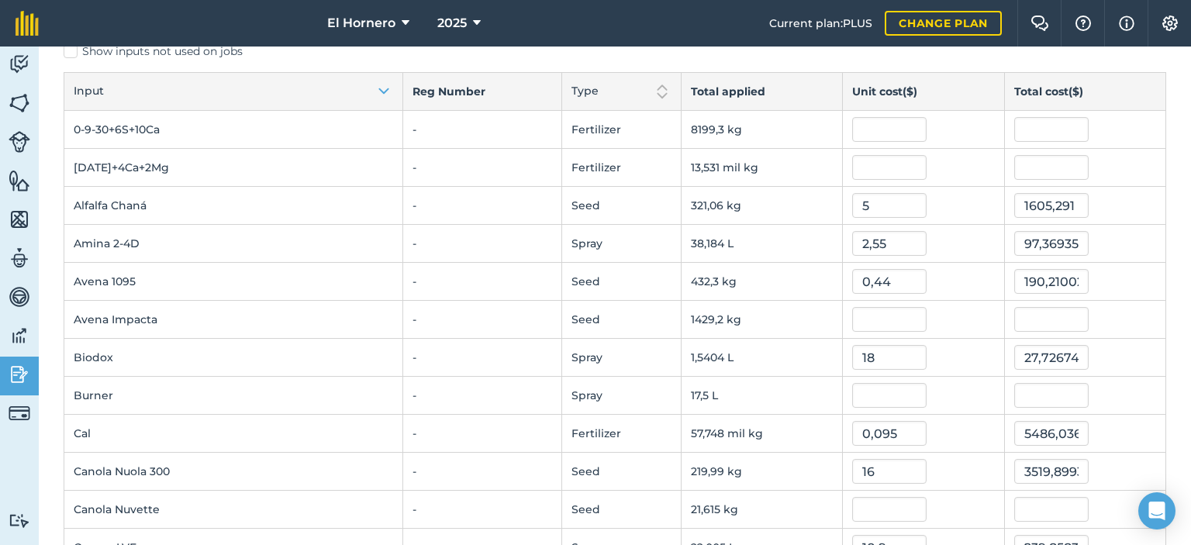
click at [861, 406] on td at bounding box center [923, 396] width 161 height 38
click at [856, 393] on input "text" at bounding box center [890, 395] width 74 height 25
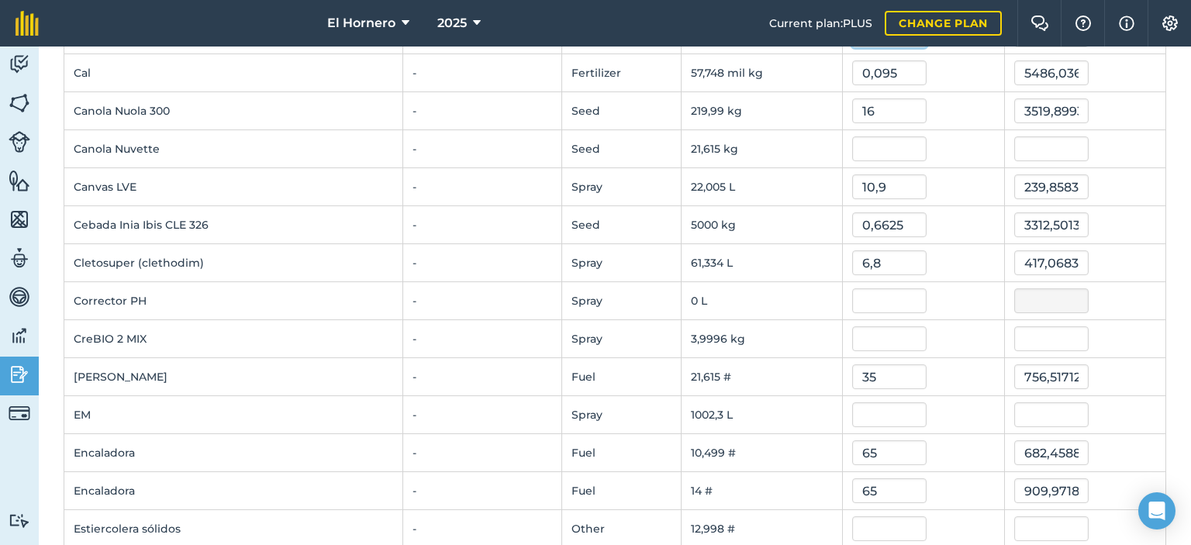
scroll to position [465, 0]
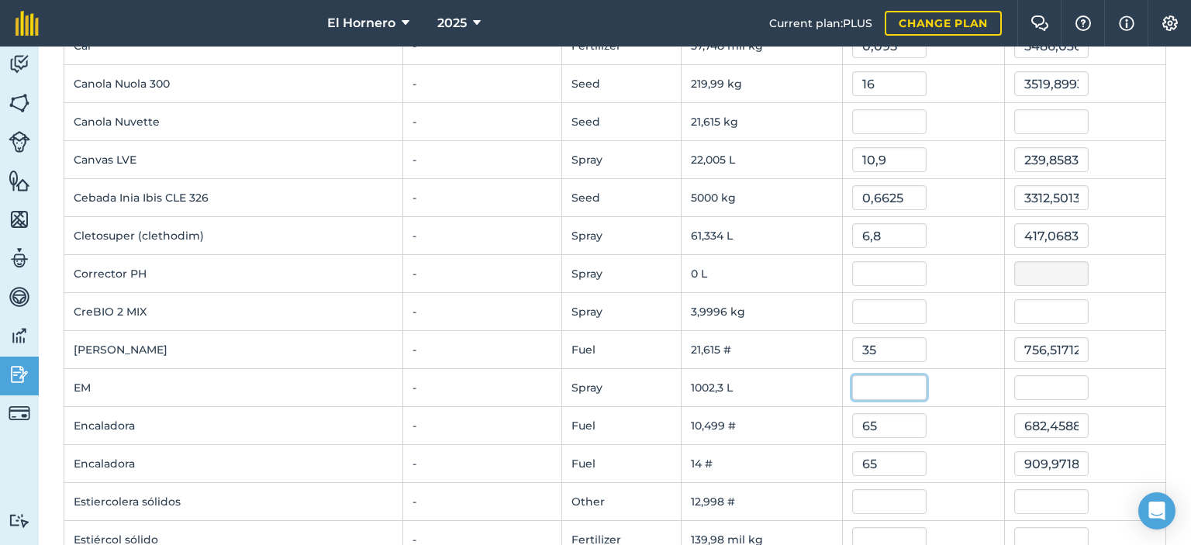
click at [866, 392] on input "text" at bounding box center [890, 387] width 74 height 25
type input "3"
type input "0"
type input "1"
type input "1002,2604"
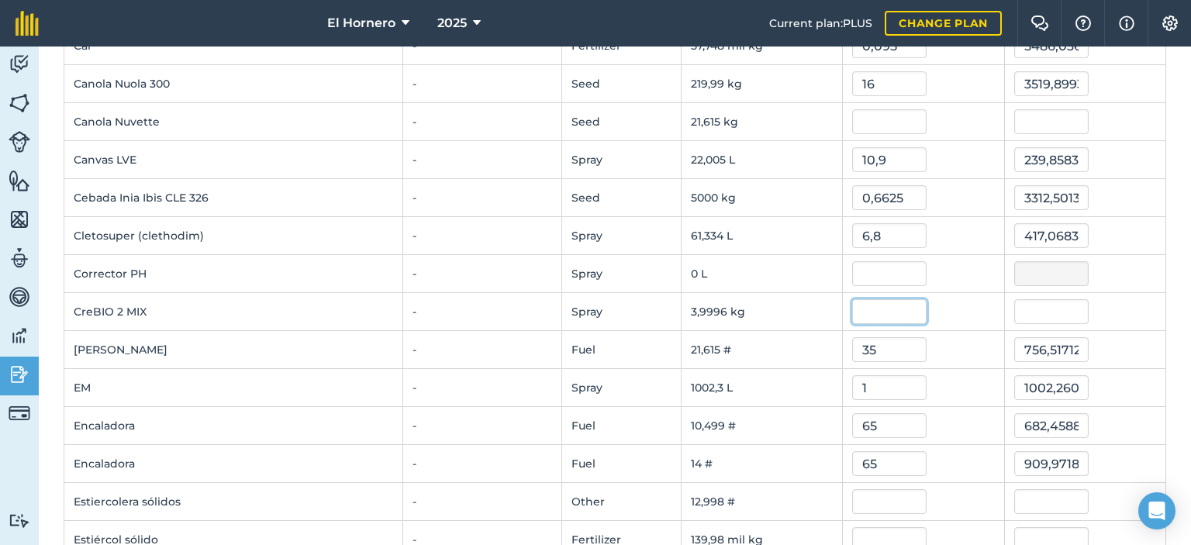
click at [873, 309] on input "text" at bounding box center [890, 311] width 74 height 25
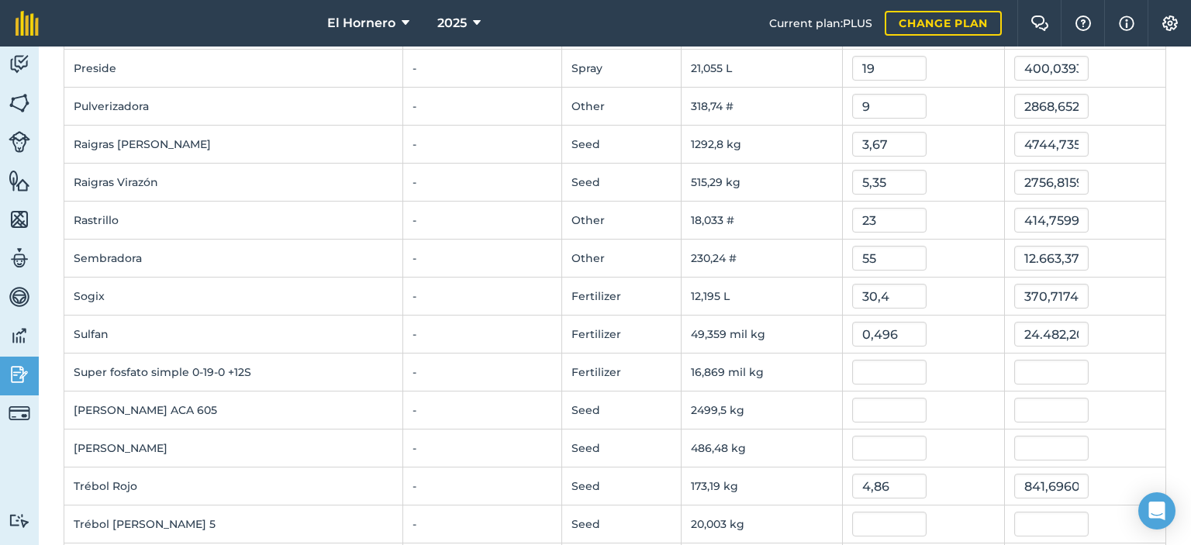
scroll to position [1396, 0]
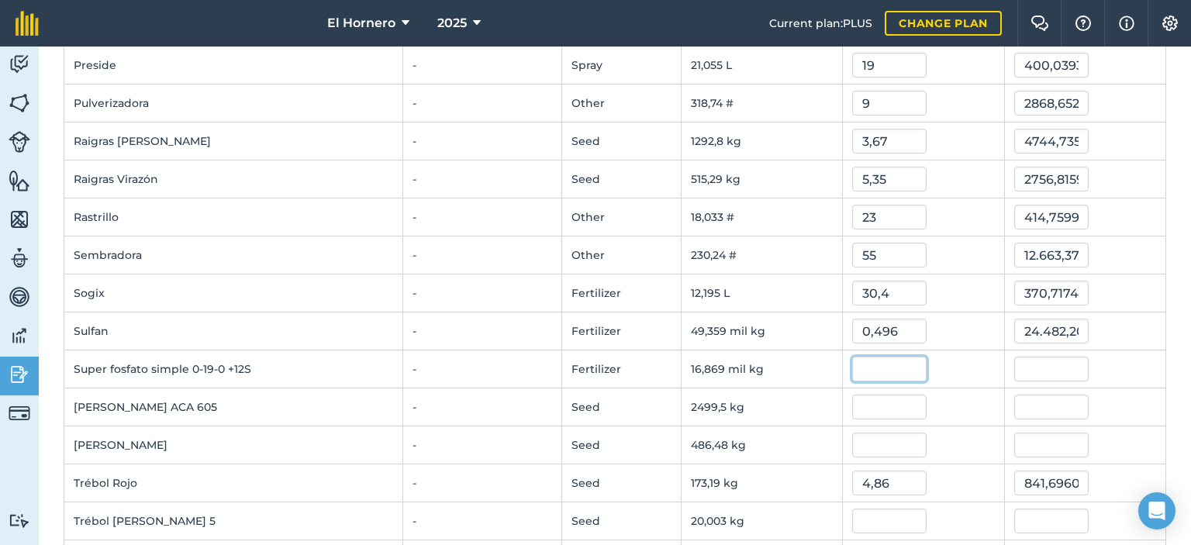
click at [867, 357] on input "text" at bounding box center [890, 369] width 74 height 25
click at [901, 433] on input "text" at bounding box center [890, 445] width 74 height 25
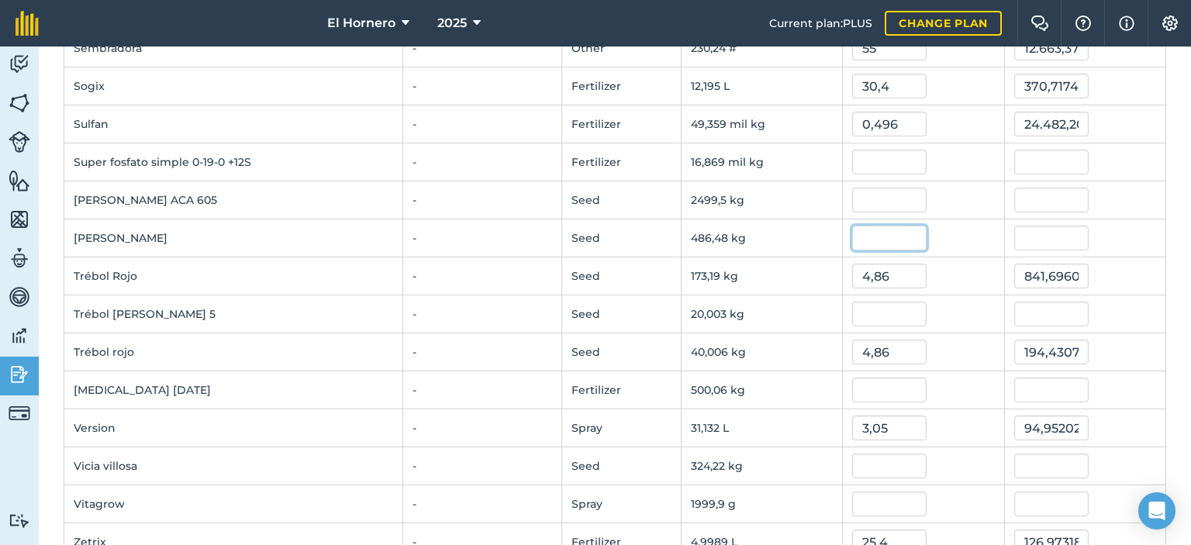
scroll to position [1629, 0]
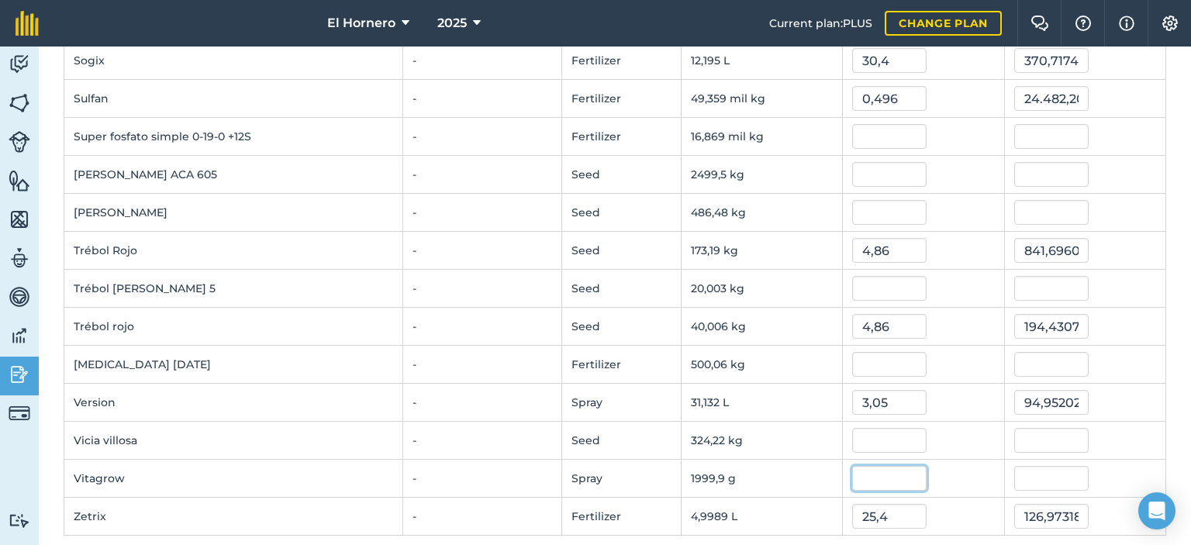
drag, startPoint x: 857, startPoint y: 477, endPoint x: 866, endPoint y: 471, distance: 11.2
click at [859, 476] on input "text" at bounding box center [890, 478] width 74 height 25
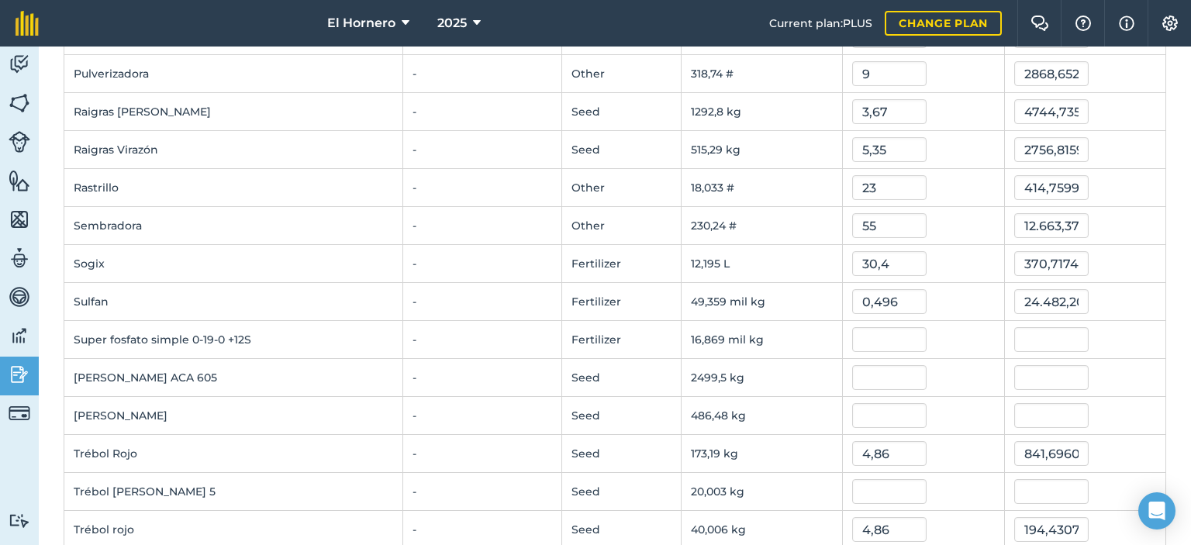
scroll to position [1402, 0]
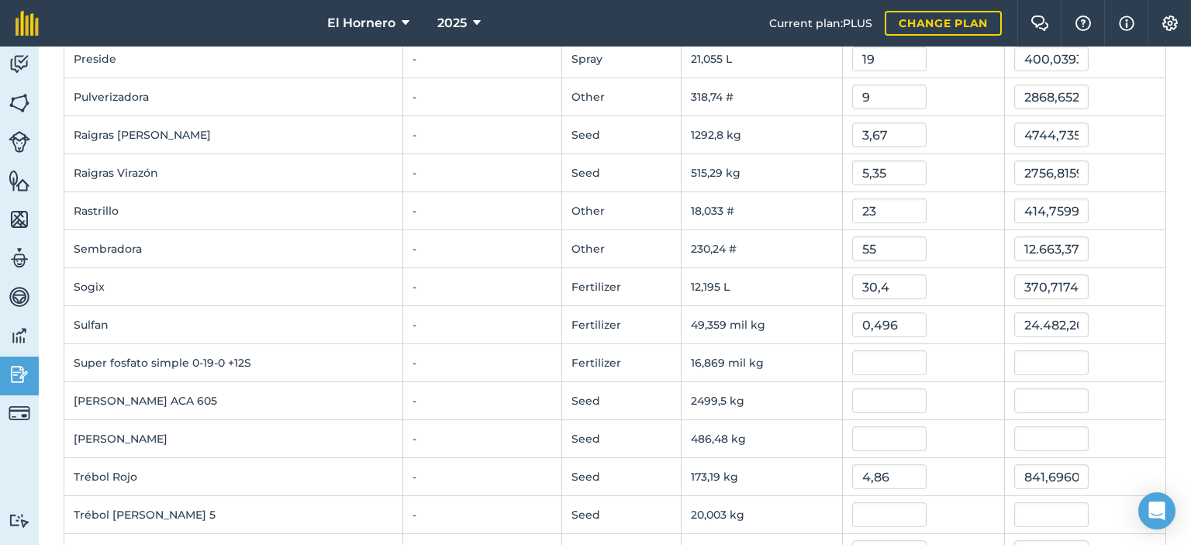
drag, startPoint x: 895, startPoint y: 409, endPoint x: 893, endPoint y: 399, distance: 10.3
click at [894, 407] on td at bounding box center [923, 401] width 161 height 38
drag, startPoint x: 892, startPoint y: 389, endPoint x: 880, endPoint y: 398, distance: 14.9
click at [881, 397] on input "text" at bounding box center [890, 401] width 74 height 25
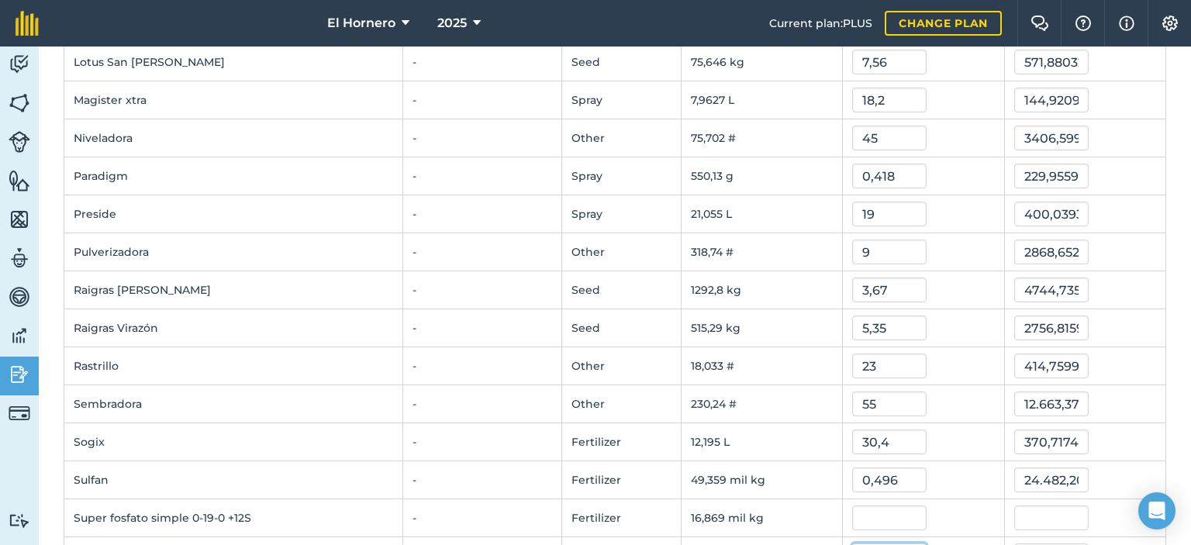
scroll to position [1325, 0]
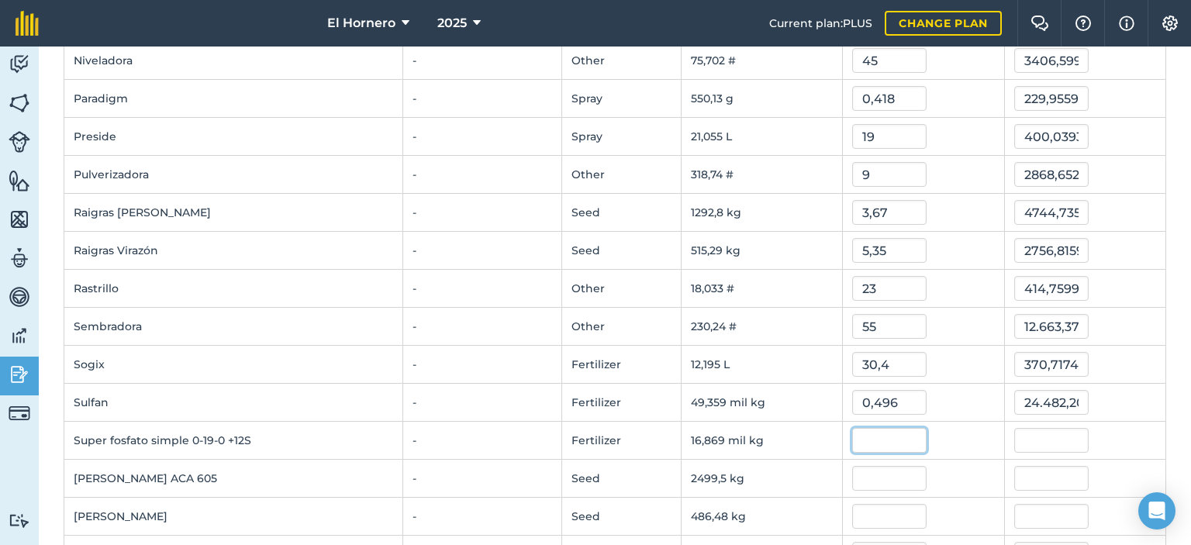
click at [877, 437] on input "text" at bounding box center [890, 440] width 74 height 25
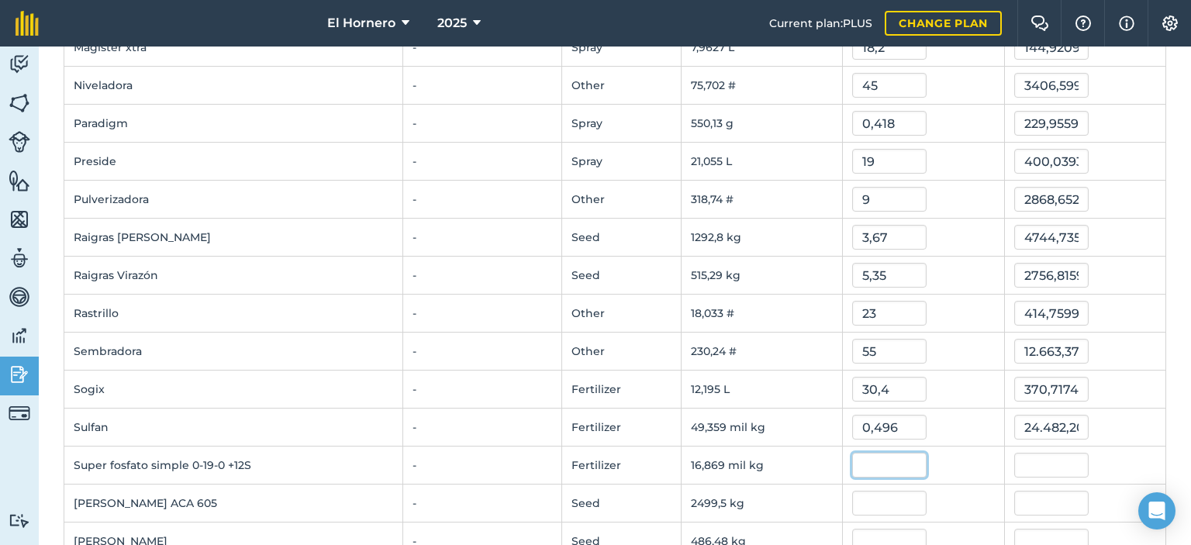
scroll to position [1396, 0]
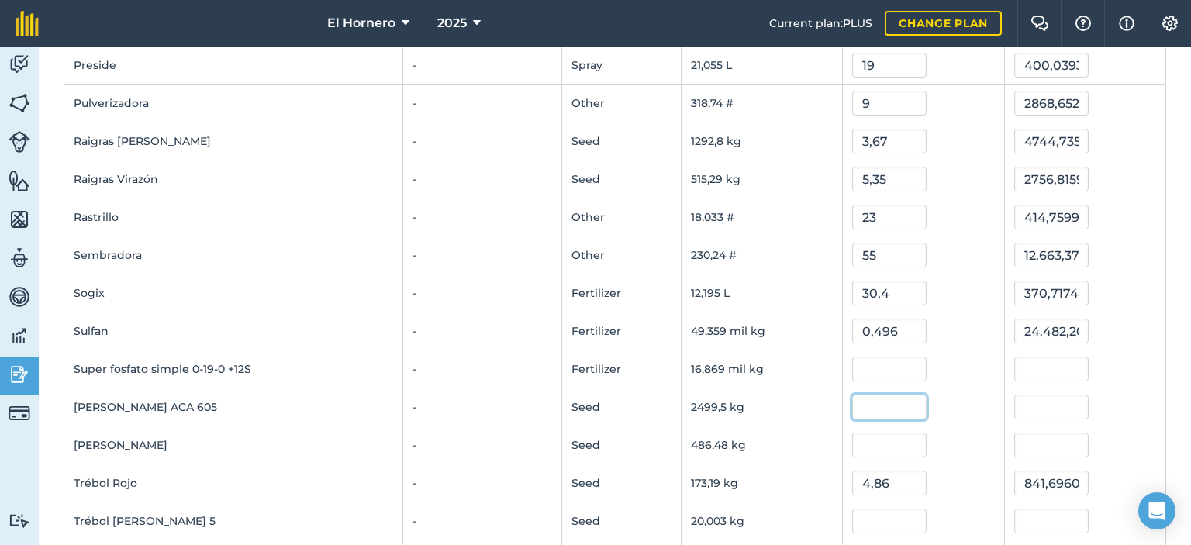
click at [906, 401] on input "text" at bounding box center [890, 407] width 74 height 25
type input "0,623"
type input "1557,1711806"
click at [887, 365] on input "text" at bounding box center [890, 369] width 74 height 25
click at [884, 365] on input "text" at bounding box center [890, 369] width 74 height 25
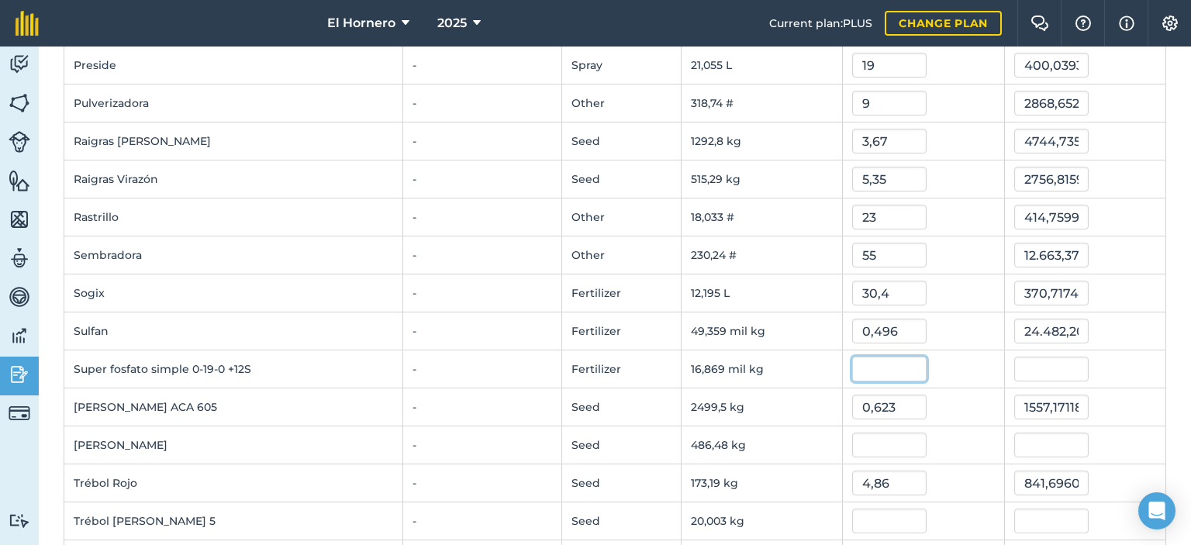
scroll to position [1474, 0]
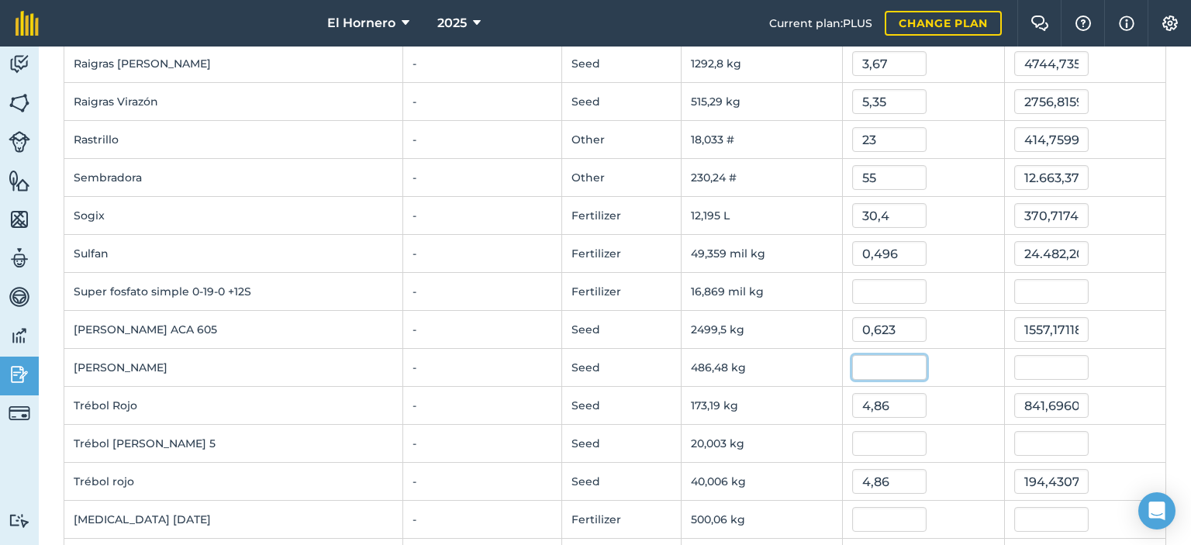
click at [884, 365] on input "text" at bounding box center [890, 367] width 74 height 25
click at [874, 279] on input "text" at bounding box center [890, 291] width 74 height 25
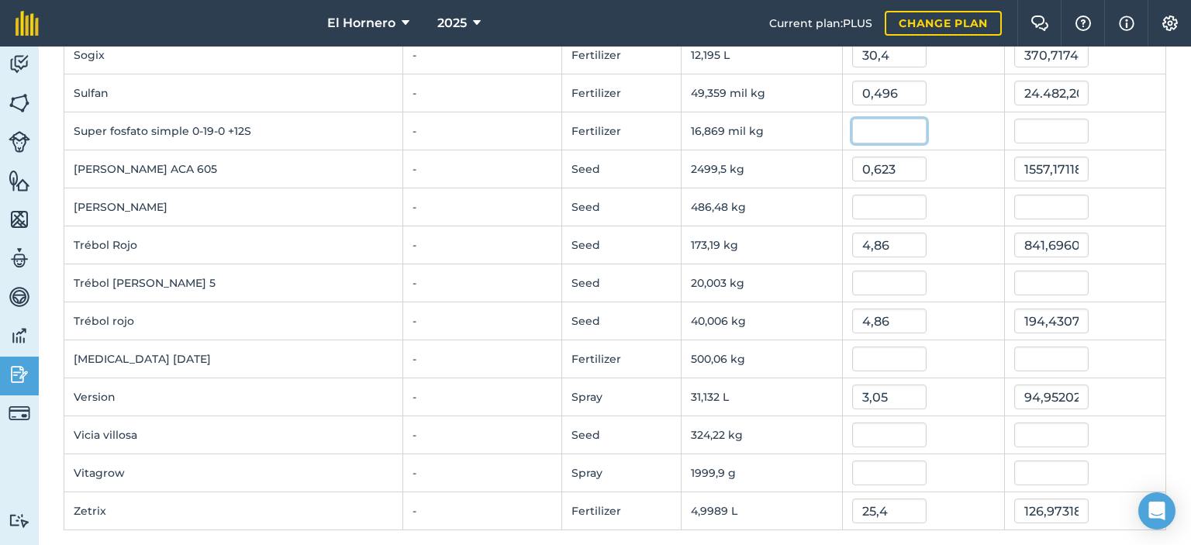
scroll to position [1635, 0]
click at [886, 354] on input "text" at bounding box center [890, 358] width 74 height 25
type input "5"
type input "0,5"
type input "250,0304"
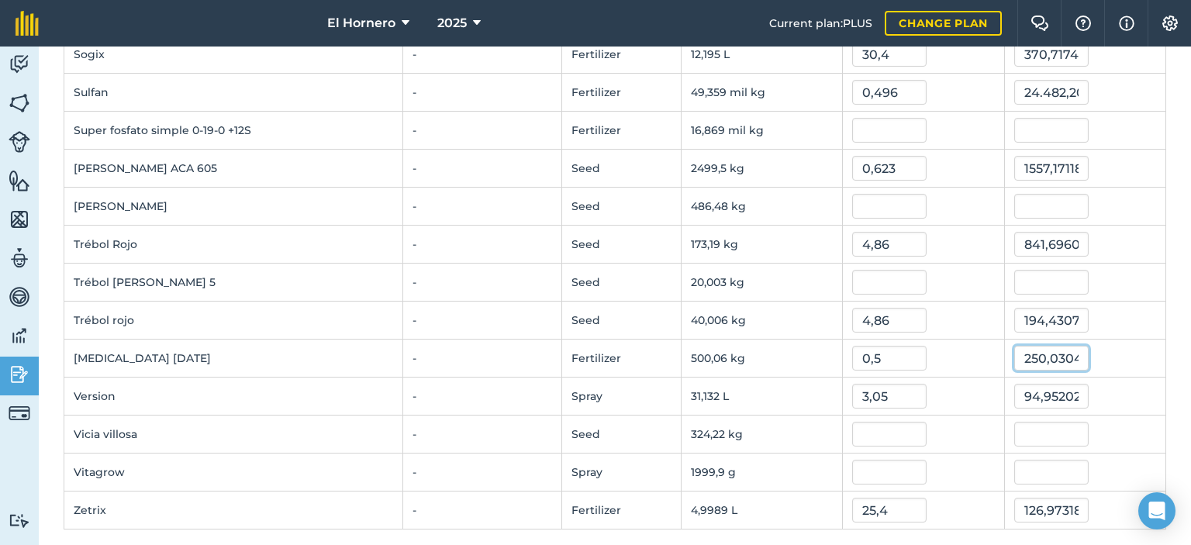
click at [1027, 347] on input "250,0304" at bounding box center [1052, 358] width 74 height 25
click at [1046, 278] on input "text" at bounding box center [1052, 282] width 74 height 25
click at [859, 425] on input "text" at bounding box center [890, 434] width 74 height 25
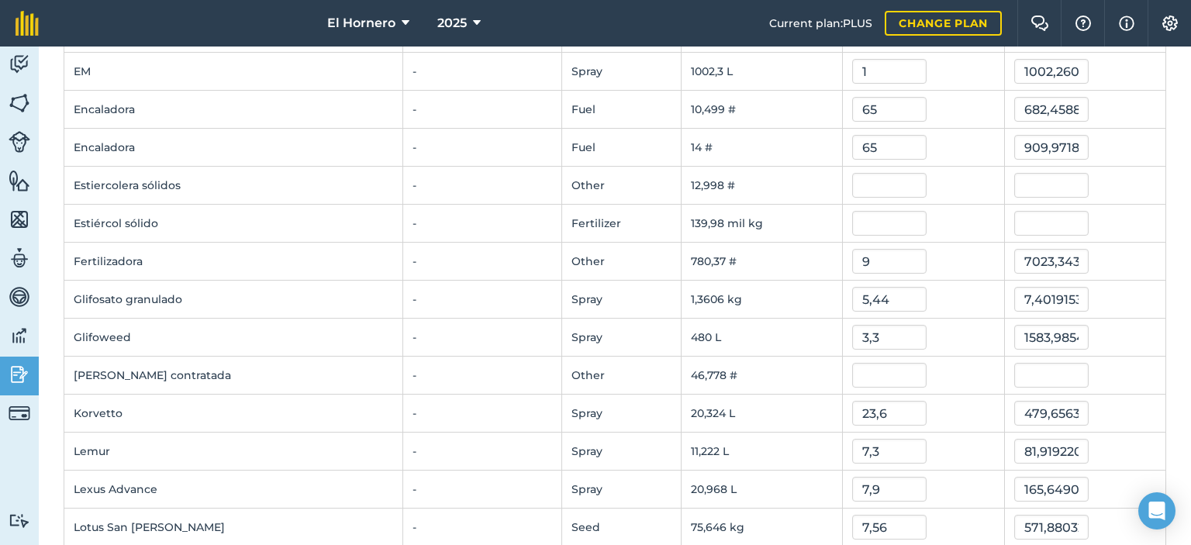
scroll to position [782, 0]
click at [875, 363] on input "text" at bounding box center [890, 375] width 74 height 25
type input "35"
type input "1637,24309"
click at [866, 211] on input "text" at bounding box center [890, 223] width 74 height 25
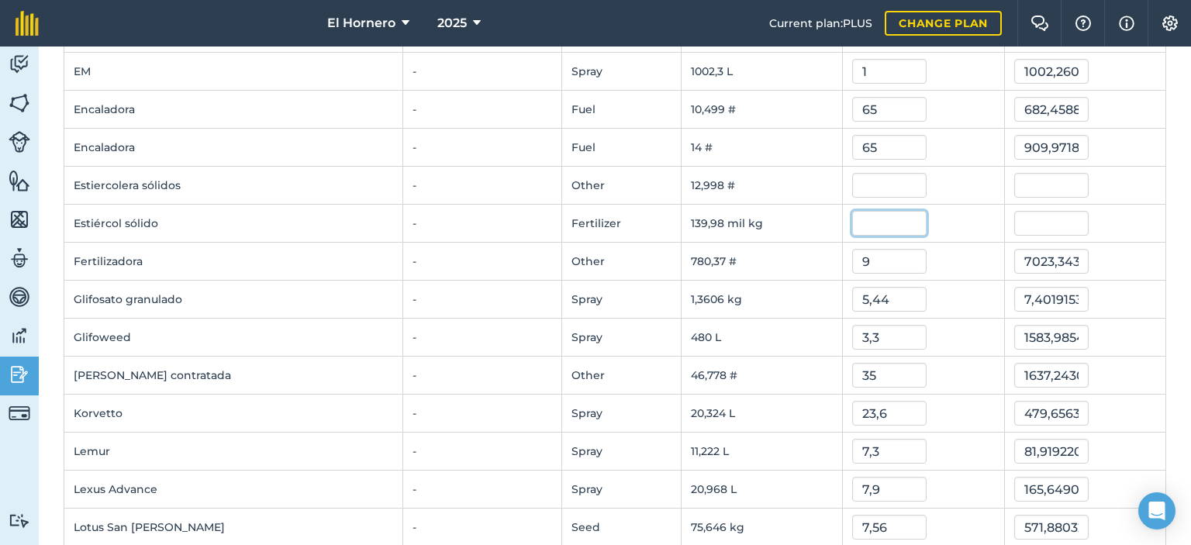
scroll to position [704, 0]
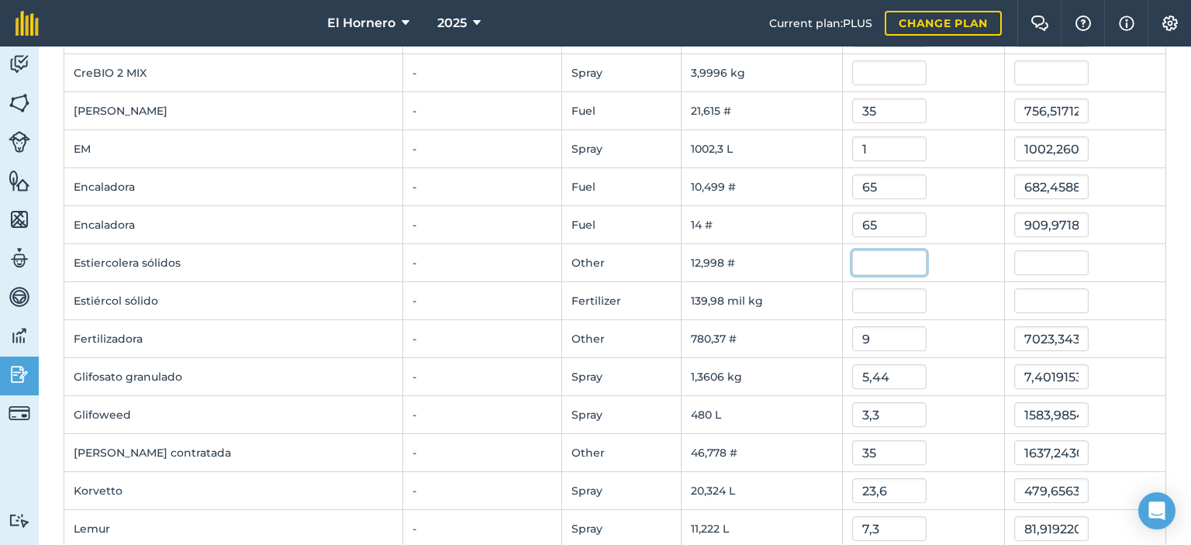
click at [900, 264] on input "text" at bounding box center [890, 263] width 74 height 25
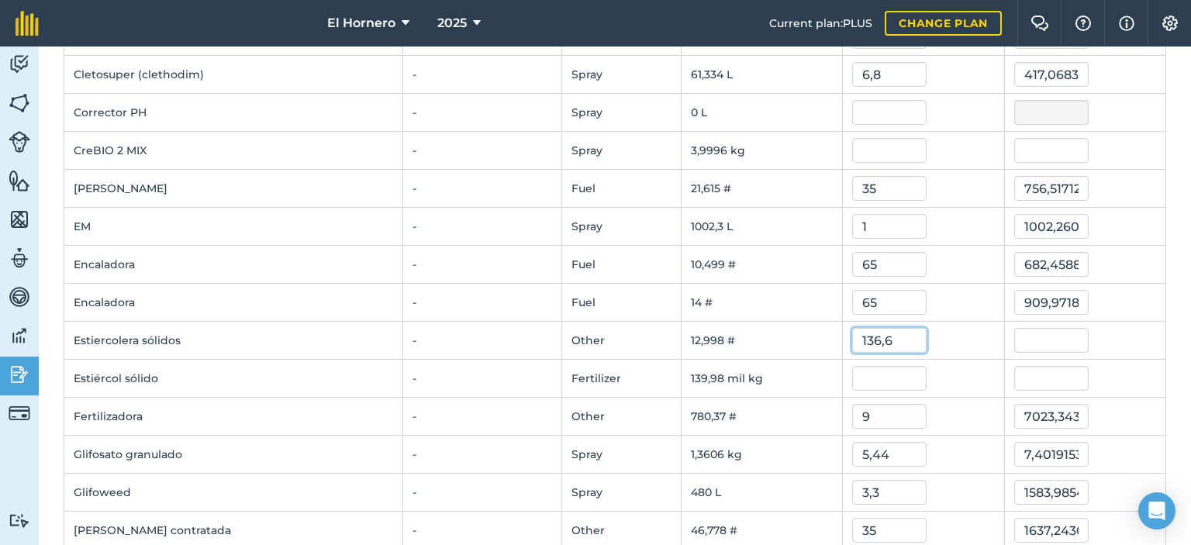
type input "136,6"
type input "1775,5721511999998"
click at [886, 379] on input "text" at bounding box center [890, 378] width 74 height 25
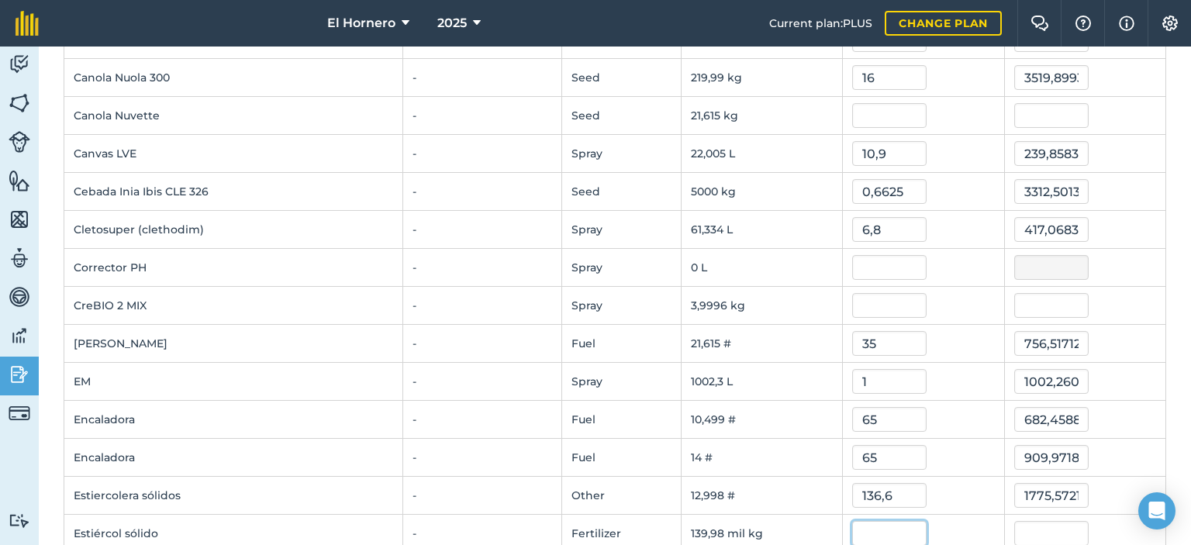
scroll to position [394, 0]
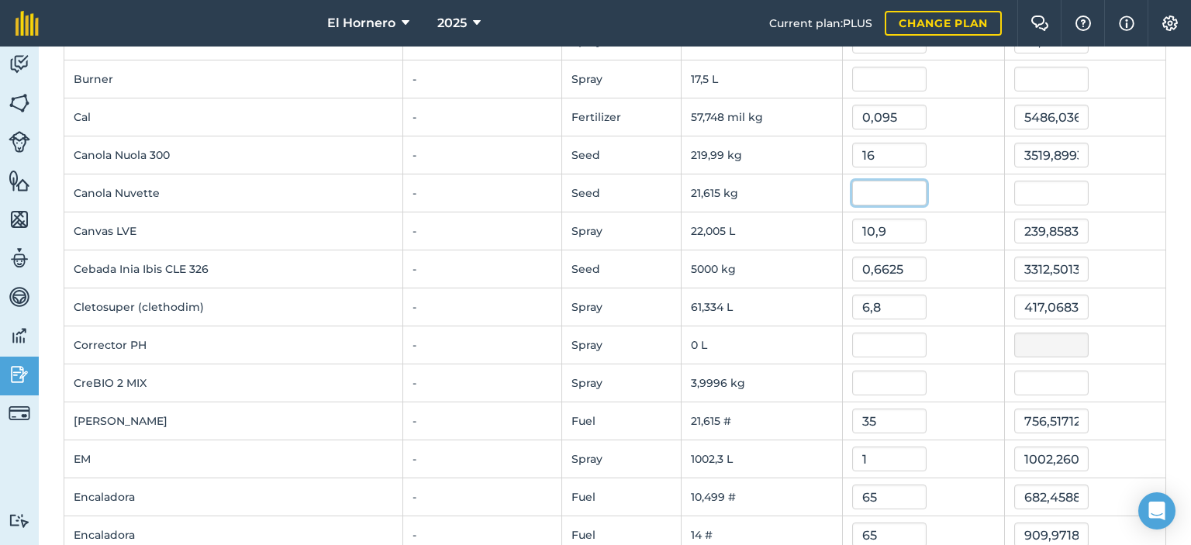
click at [864, 187] on input "text" at bounding box center [890, 193] width 74 height 25
type input "16"
type input "345,8364"
click at [1019, 190] on input "345,8364" at bounding box center [1052, 193] width 74 height 25
click at [883, 192] on input "16" at bounding box center [890, 193] width 74 height 25
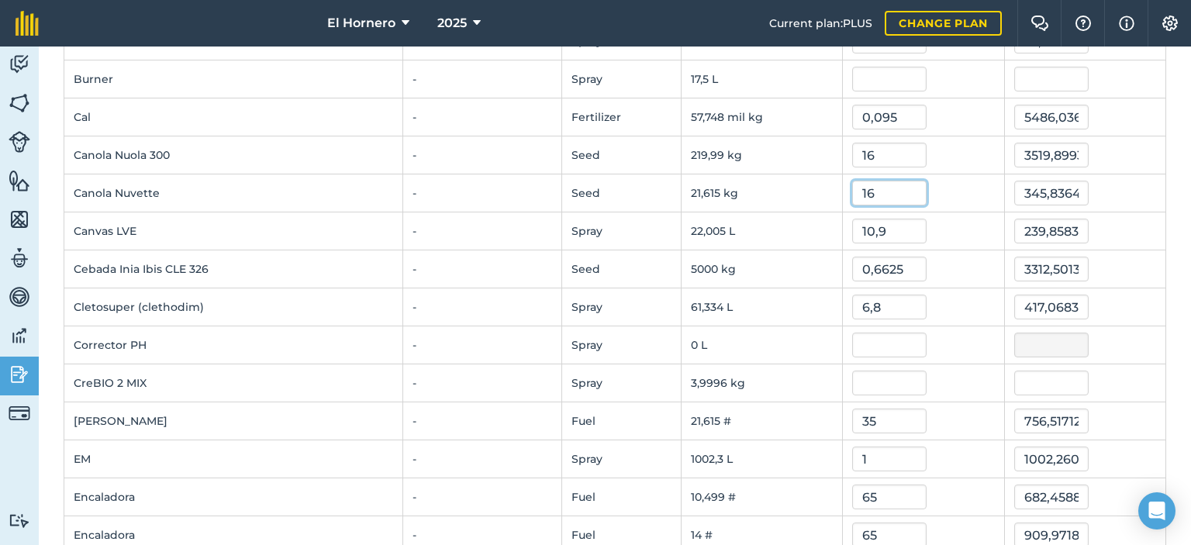
scroll to position [316, 0]
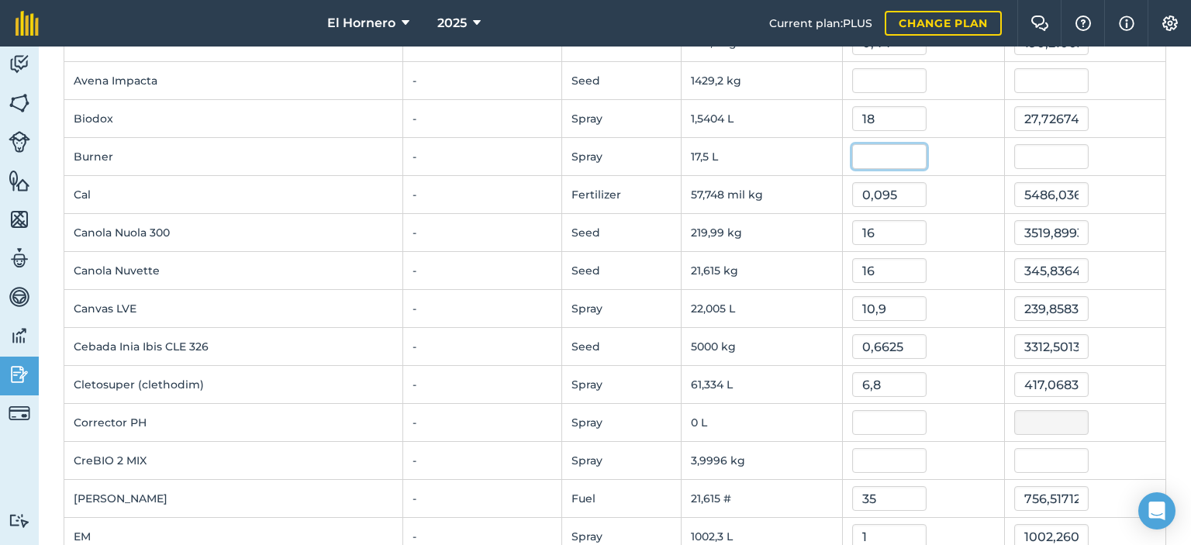
click at [885, 164] on input "text" at bounding box center [890, 156] width 74 height 25
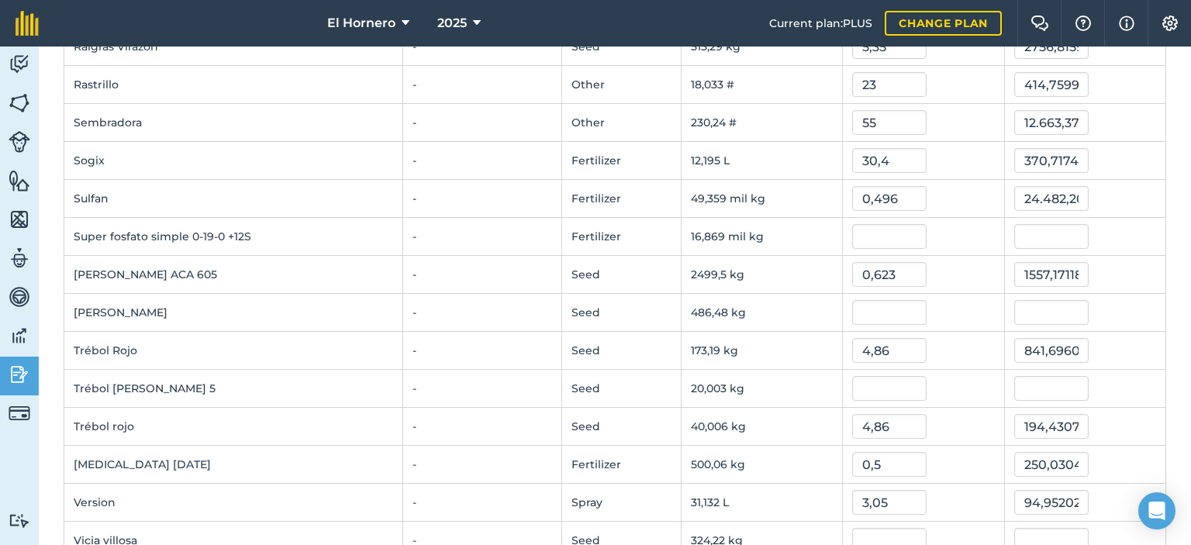
scroll to position [1635, 0]
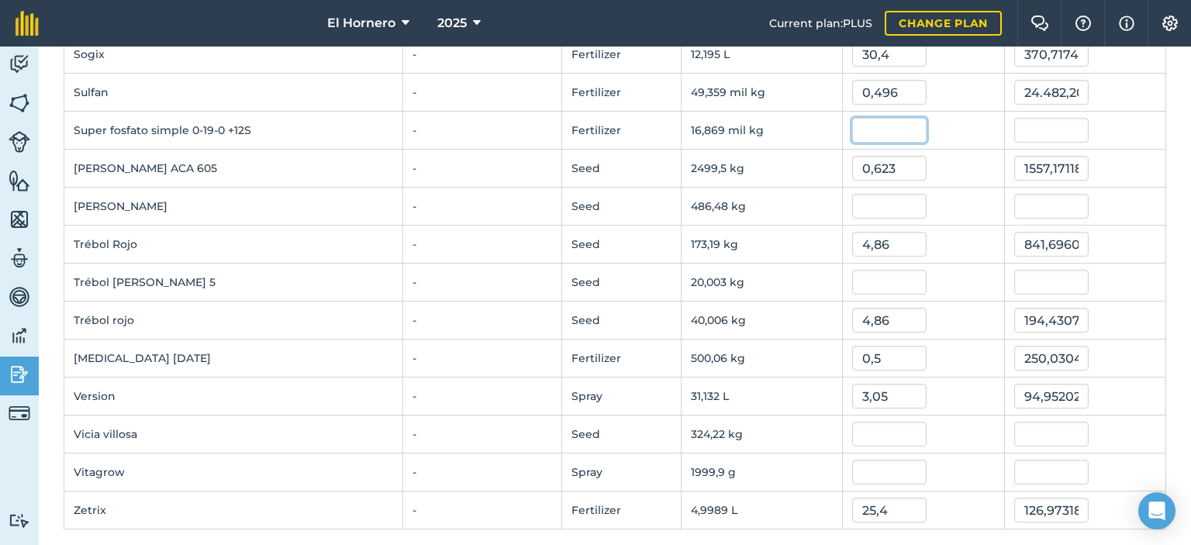
click at [878, 131] on input "text" at bounding box center [890, 130] width 74 height 25
type input "0,358"
type input "6038,923716"
click at [877, 202] on input "text" at bounding box center [890, 206] width 74 height 25
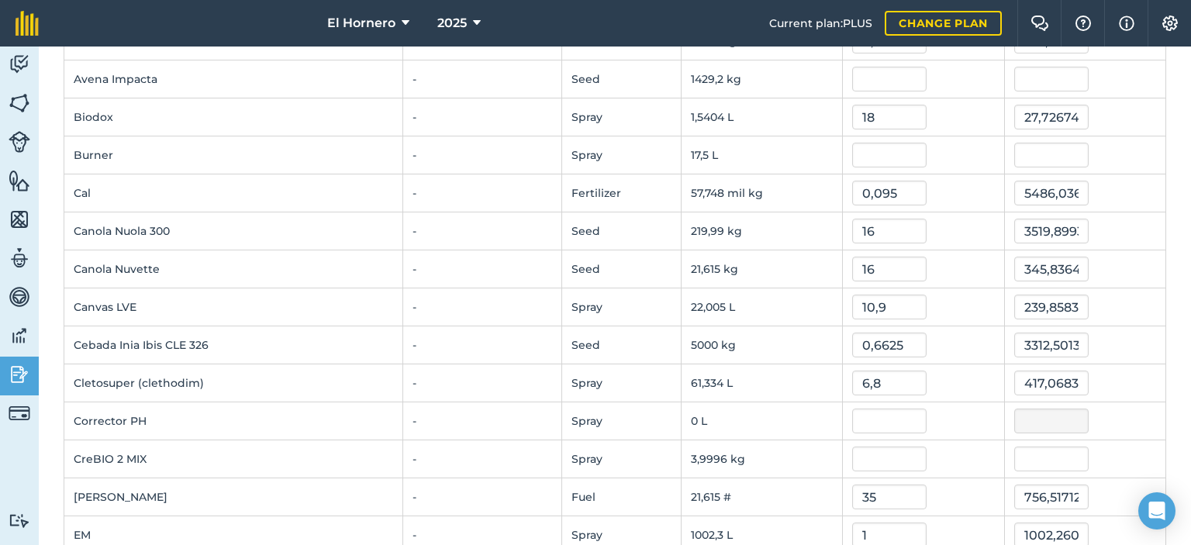
scroll to position [316, 0]
click at [879, 154] on input "text" at bounding box center [890, 156] width 74 height 25
type input "6"
type input "105"
click at [872, 83] on input "text" at bounding box center [890, 80] width 74 height 25
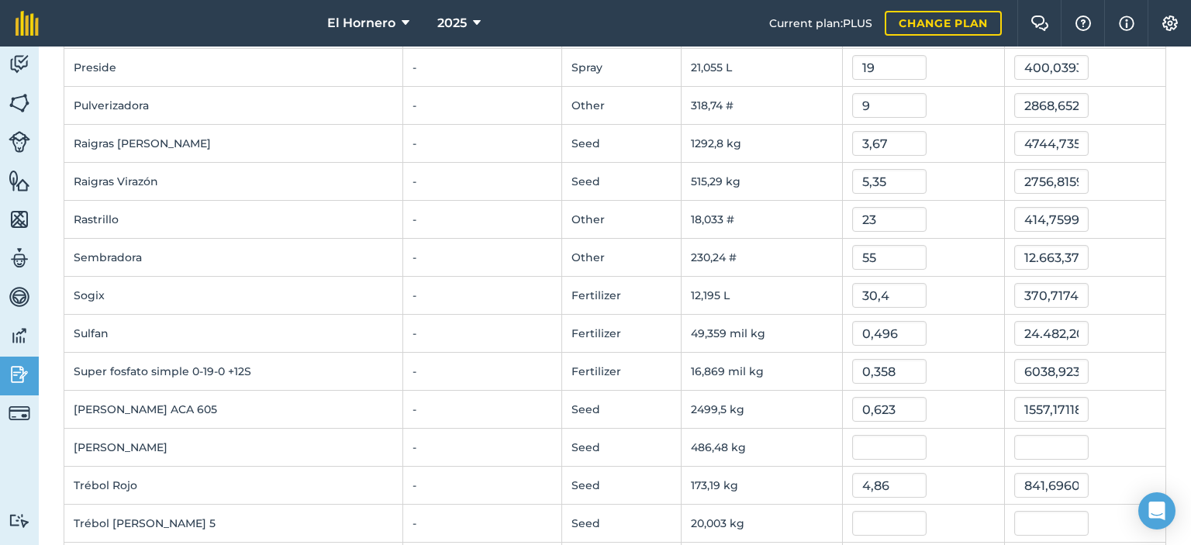
scroll to position [1402, 0]
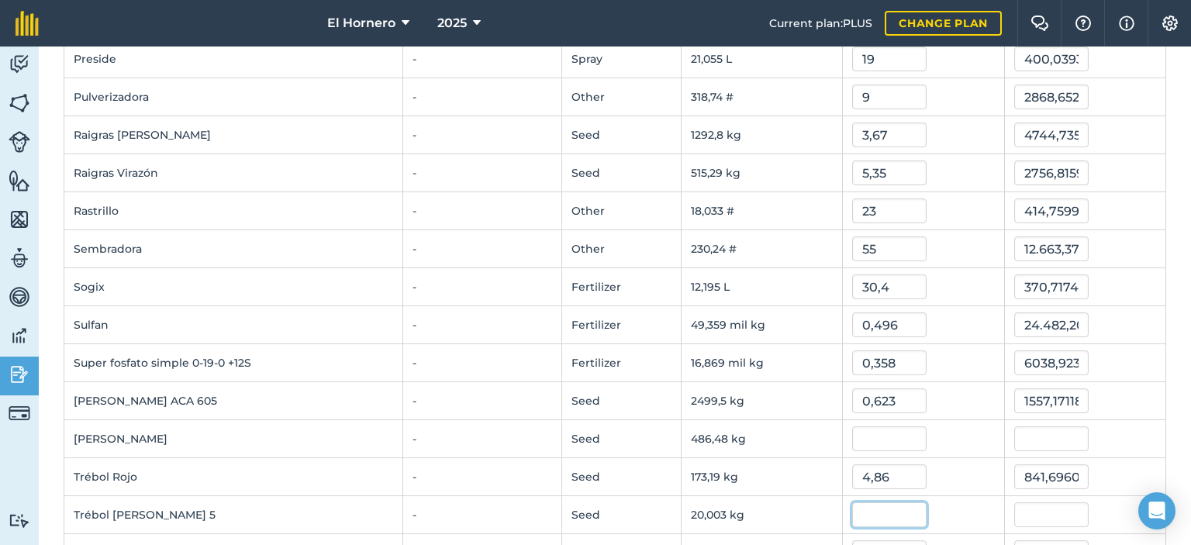
click at [879, 514] on input "text" at bounding box center [890, 515] width 74 height 25
type input "5,48"
type input "109,61736064"
click at [896, 444] on td at bounding box center [923, 439] width 161 height 38
click at [890, 431] on input "text" at bounding box center [890, 439] width 74 height 25
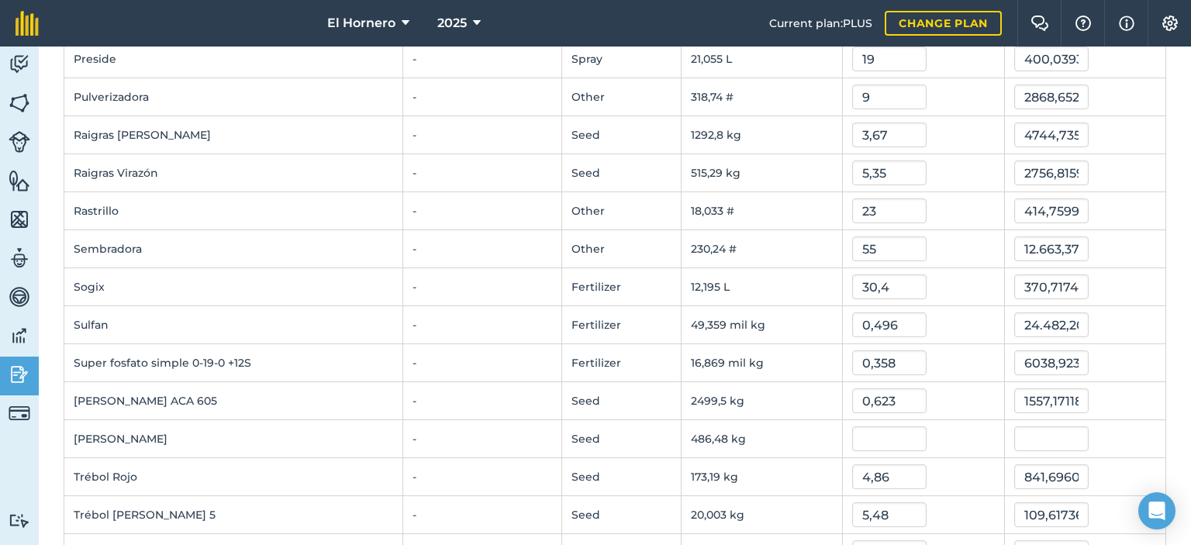
click at [362, 372] on td "Super fosfato simple 0-19-0 +12S" at bounding box center [233, 363] width 339 height 38
click at [866, 437] on input "text" at bounding box center [890, 439] width 74 height 25
type input "5,03"
type input "2446,9808190000003"
click at [1034, 443] on input "2446,9808190000003" at bounding box center [1052, 439] width 74 height 25
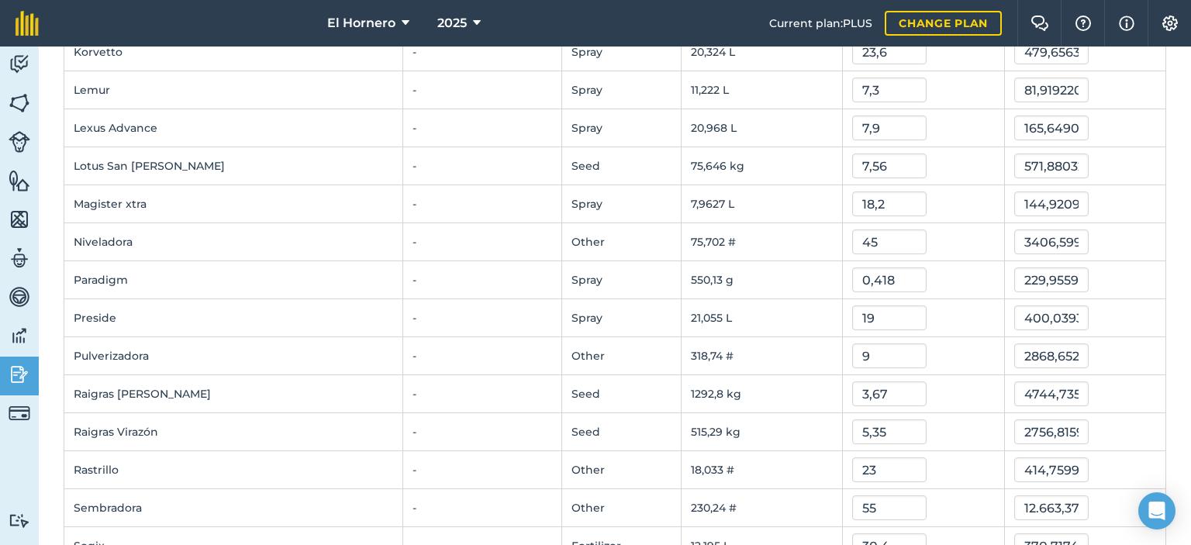
scroll to position [1170, 0]
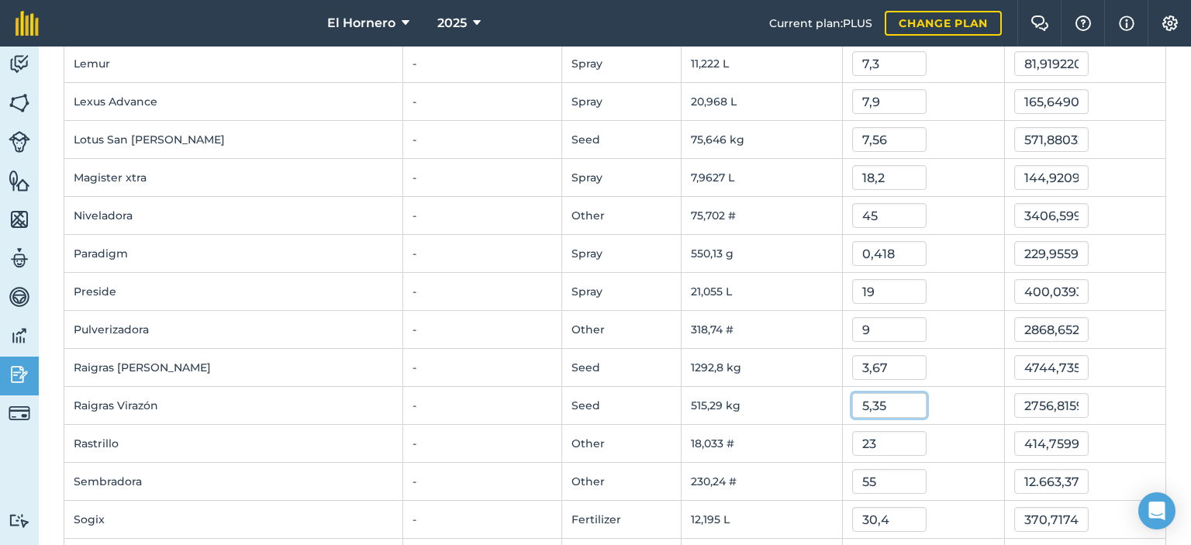
click at [898, 403] on input "5,35" at bounding box center [890, 405] width 74 height 25
type input "5"
click at [880, 322] on input "9" at bounding box center [890, 329] width 74 height 25
type input "2576,4635"
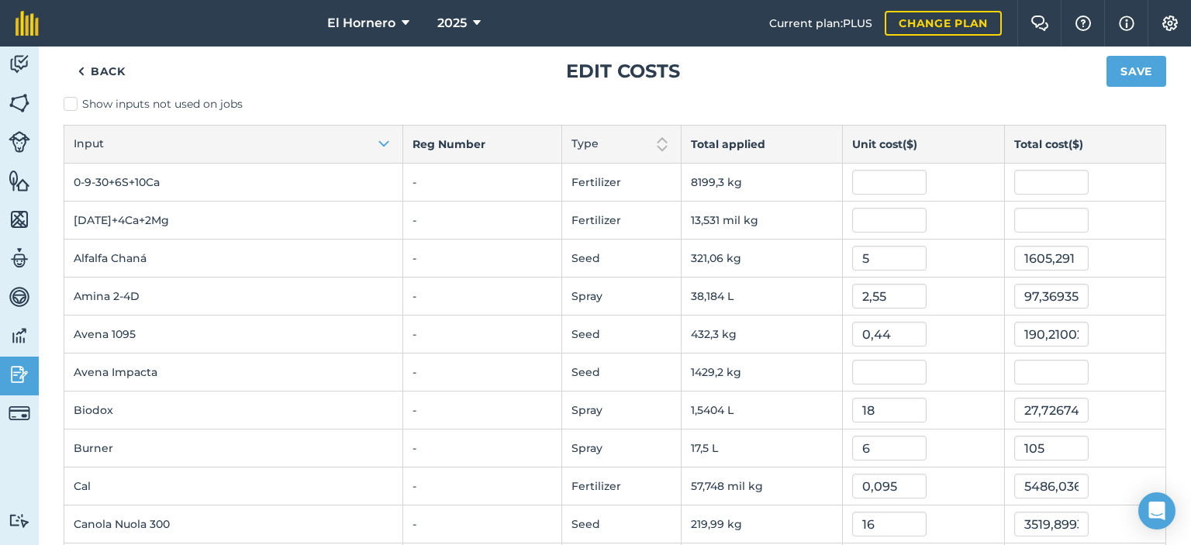
scroll to position [0, 0]
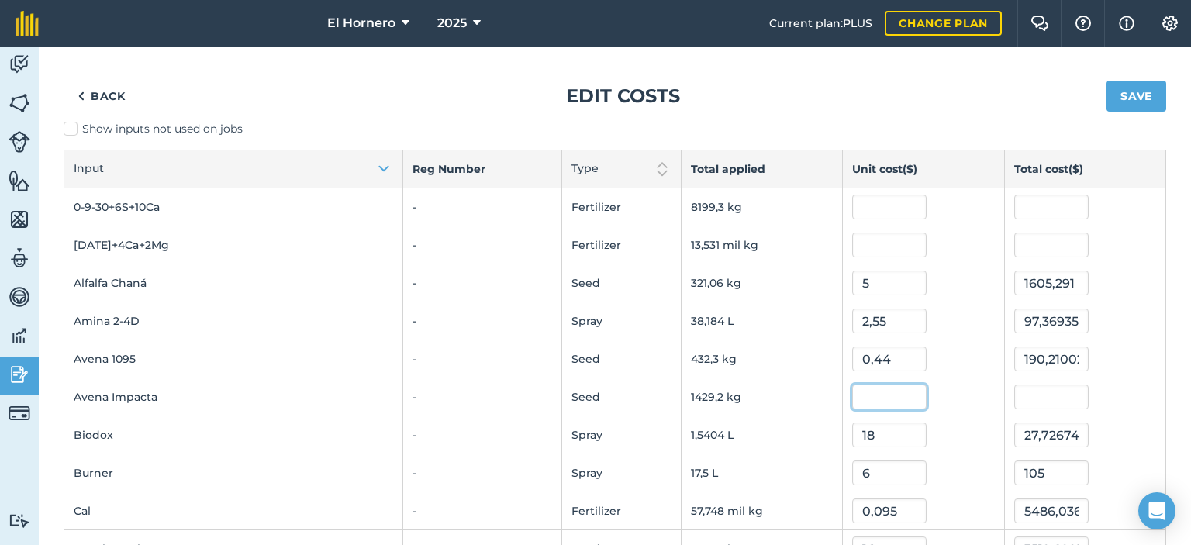
click at [871, 403] on input "text" at bounding box center [890, 397] width 74 height 25
type input "0,51"
type input "728,904291"
click at [878, 239] on input "text" at bounding box center [890, 245] width 74 height 25
click at [884, 394] on input "0,51" at bounding box center [890, 397] width 74 height 25
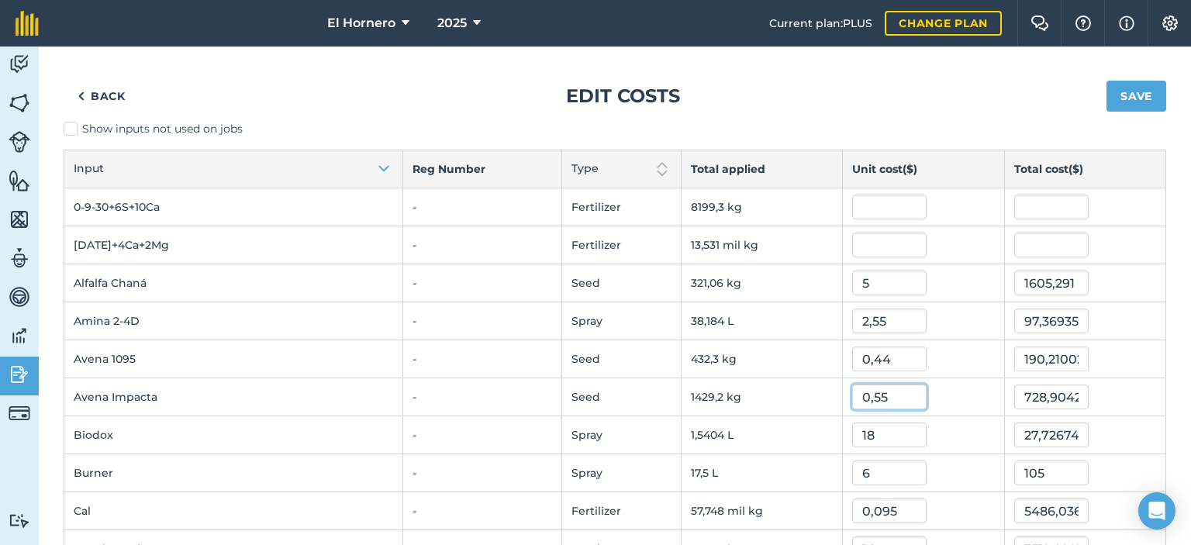
type input "0,55"
type input "786,073255"
click at [873, 240] on input "text" at bounding box center [890, 245] width 74 height 25
click at [879, 401] on input "0,55" at bounding box center [890, 397] width 74 height 25
type input "0,6"
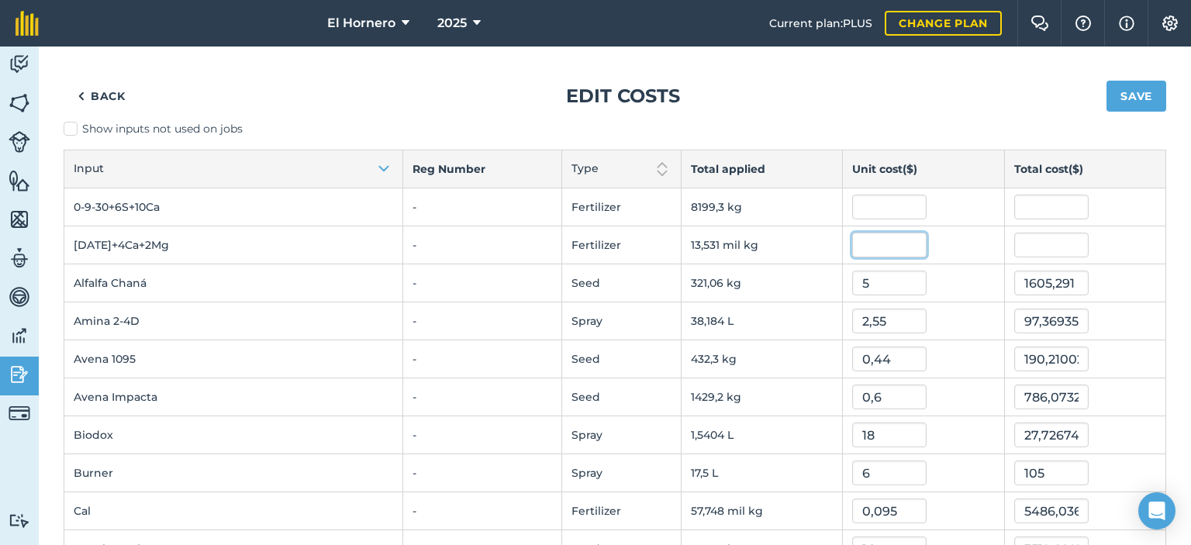
type input "857,53446"
click at [891, 254] on input "text" at bounding box center [890, 245] width 74 height 25
click at [900, 391] on input "0,6" at bounding box center [890, 397] width 74 height 25
type input "0,58"
type input "828,9499779999999"
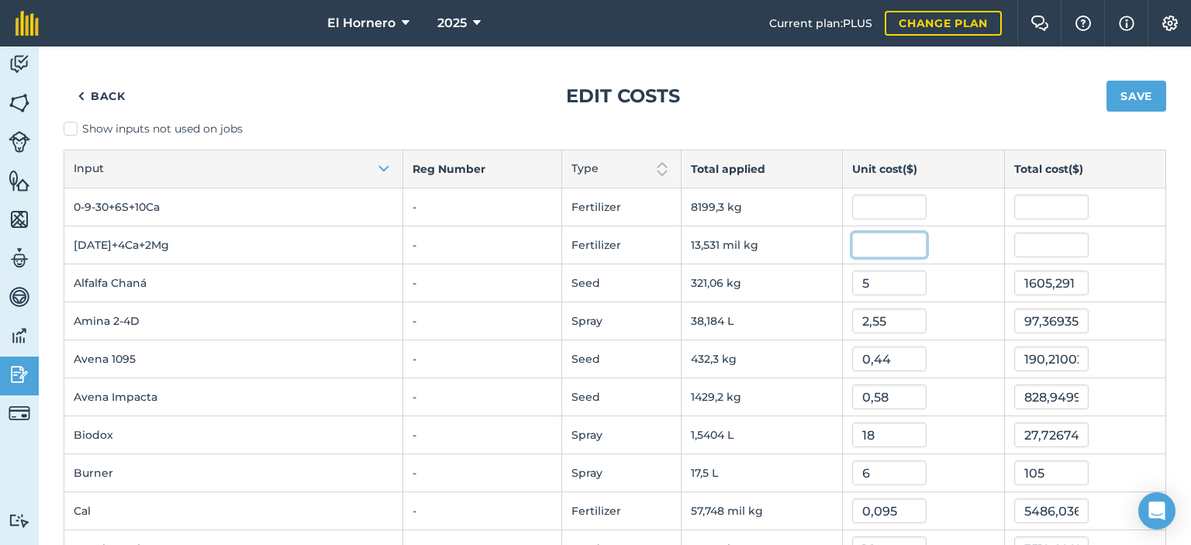
click at [866, 242] on input "text" at bounding box center [890, 245] width 74 height 25
click at [909, 406] on input "0,58" at bounding box center [890, 397] width 74 height 25
type input "0,57"
type input "814,6577369999999"
click at [863, 241] on input "text" at bounding box center [890, 245] width 74 height 25
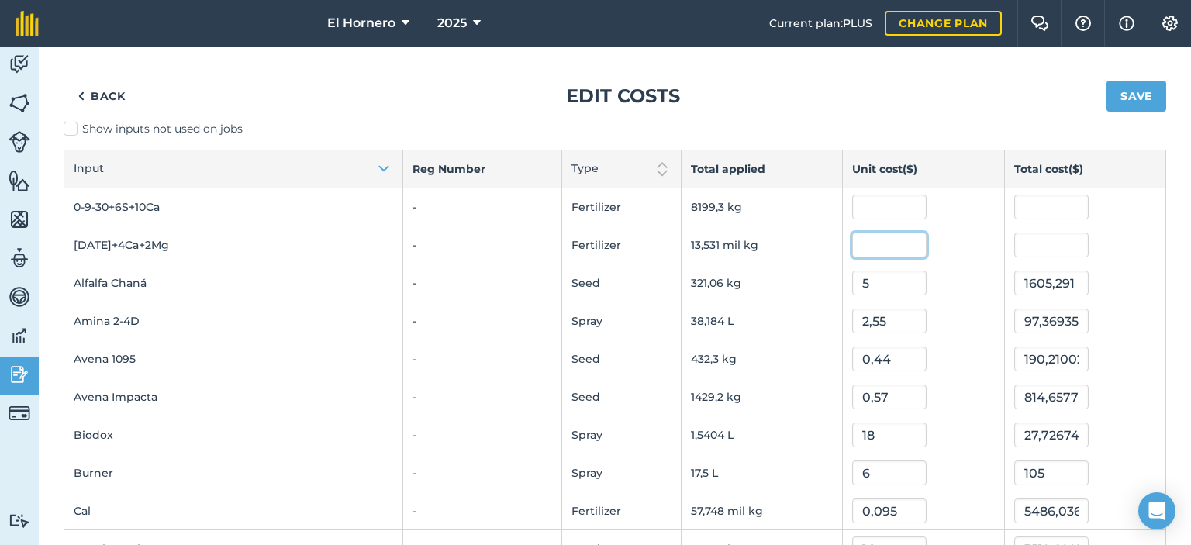
click at [891, 244] on input "text" at bounding box center [890, 245] width 74 height 25
click at [1015, 247] on input "text" at bounding box center [1052, 245] width 74 height 25
type input "8353"
click at [1040, 203] on input "text" at bounding box center [1052, 207] width 74 height 25
type input "0,6173411597381522"
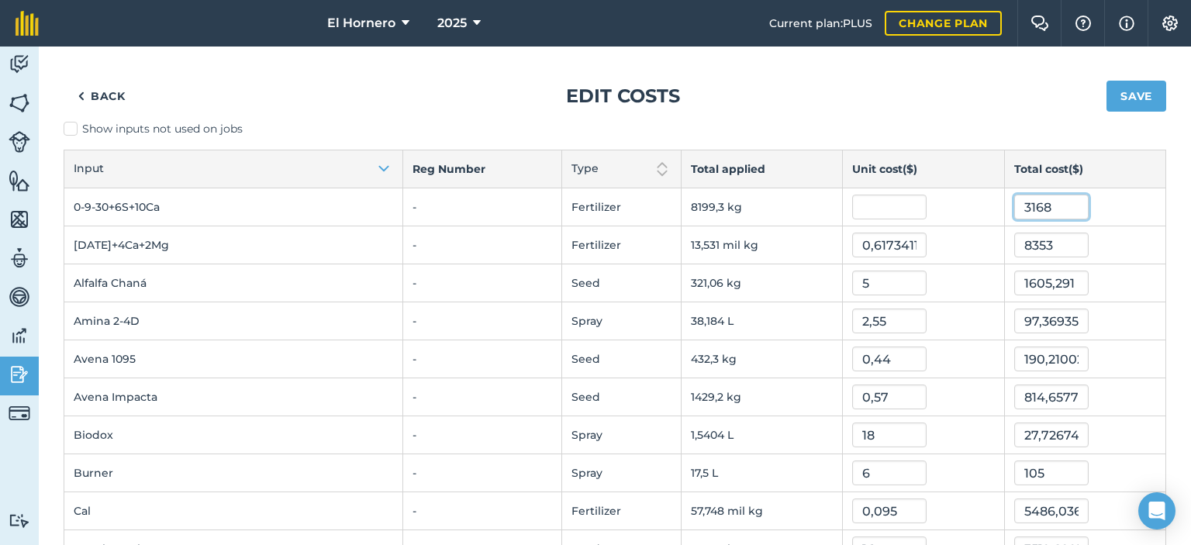
type input "3168"
type input "0,38637430523057875"
click at [887, 278] on input "5" at bounding box center [890, 283] width 74 height 25
click at [1148, 92] on button "Save" at bounding box center [1137, 96] width 60 height 31
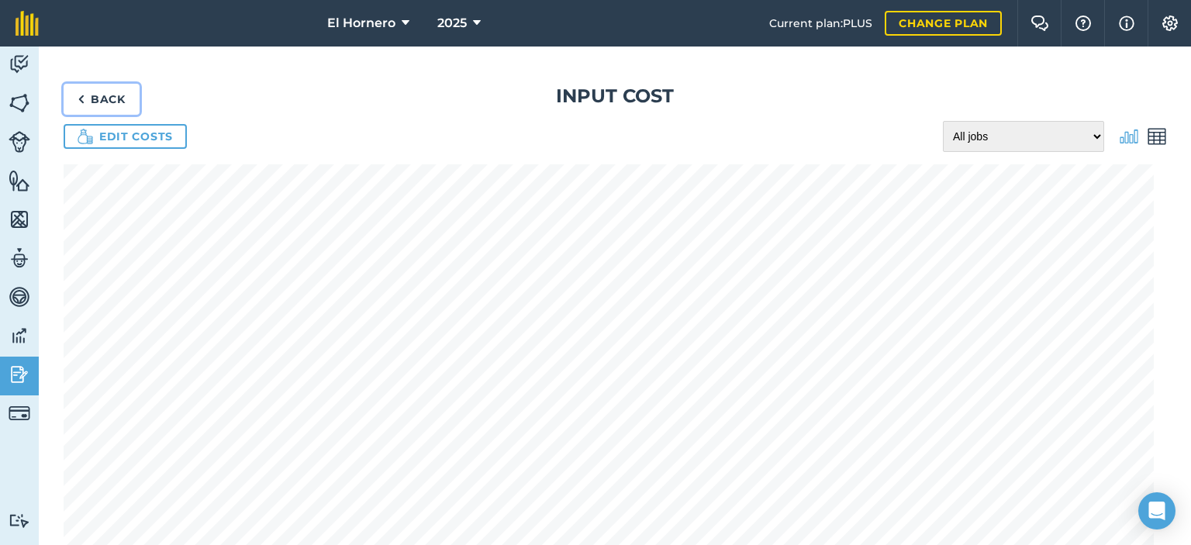
click at [105, 95] on link "Back" at bounding box center [102, 99] width 76 height 31
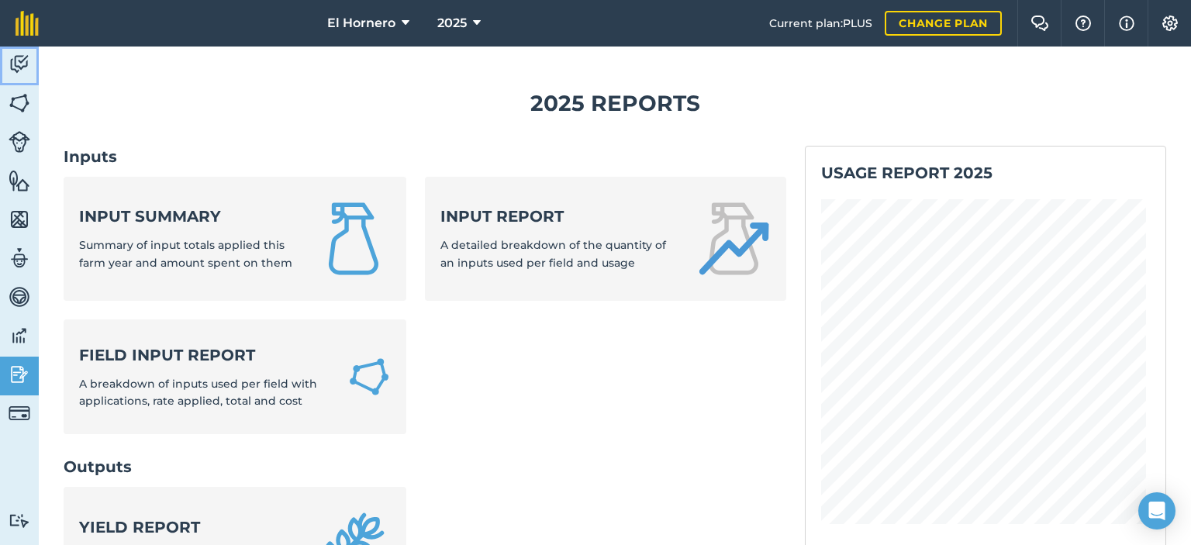
click at [21, 63] on img at bounding box center [20, 64] width 22 height 23
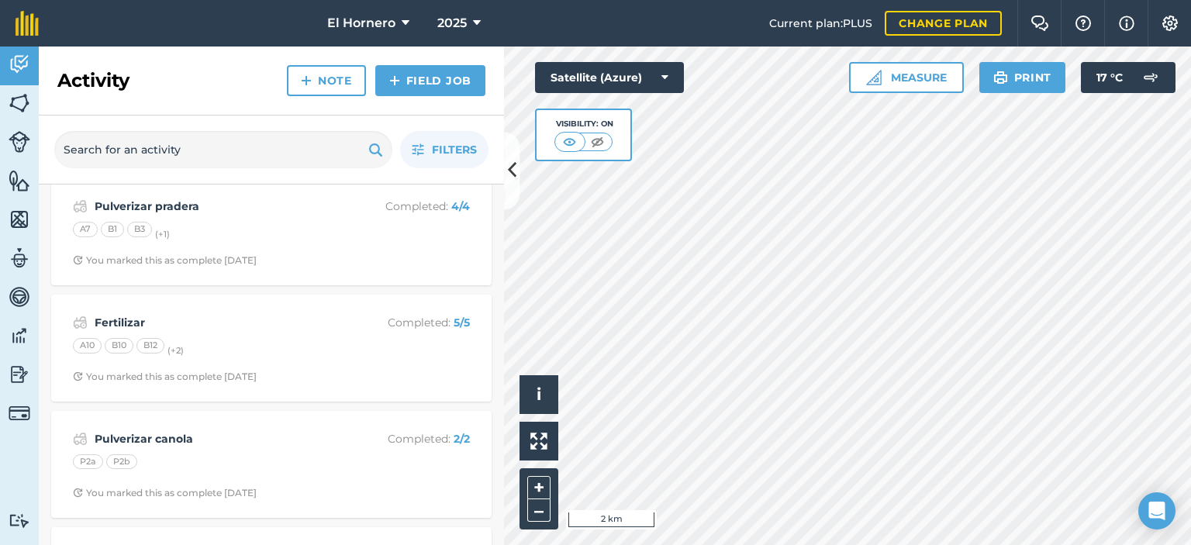
scroll to position [621, 0]
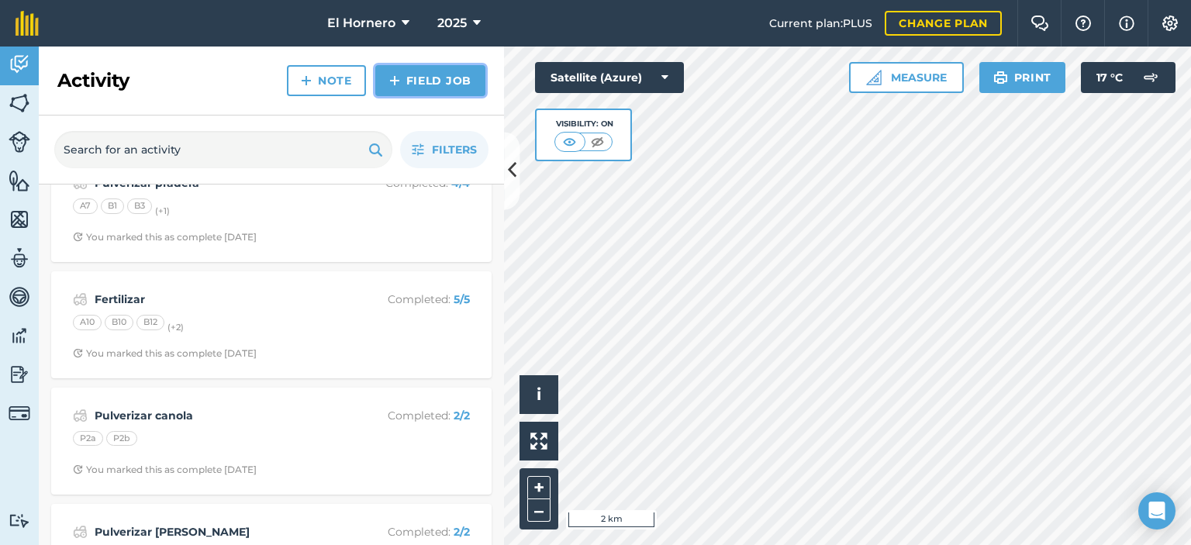
click at [425, 77] on link "Field Job" at bounding box center [430, 80] width 110 height 31
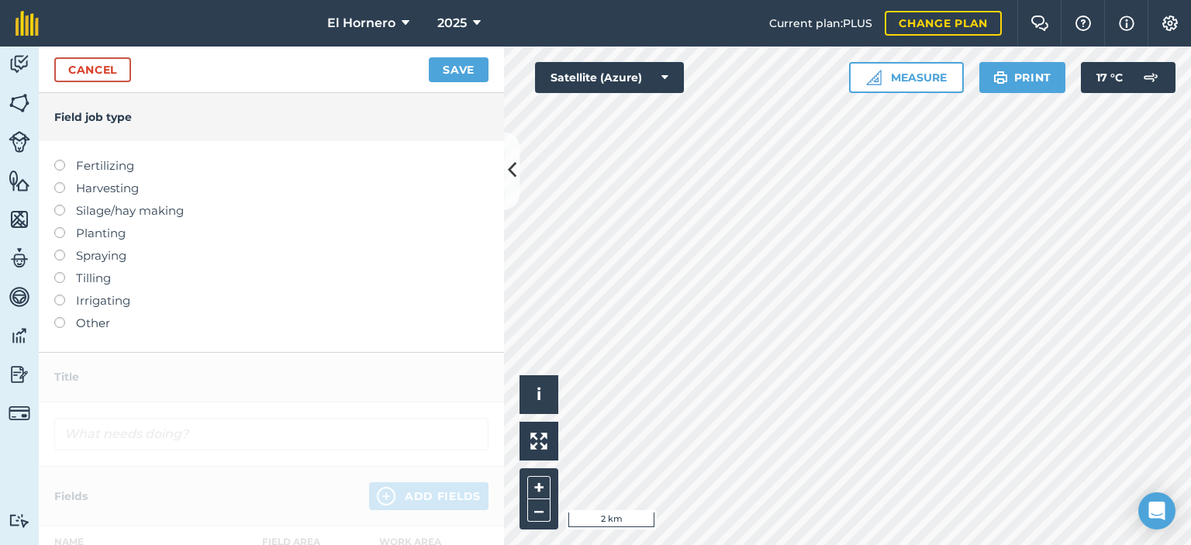
click at [84, 167] on label "Fertilizing" at bounding box center [271, 166] width 434 height 19
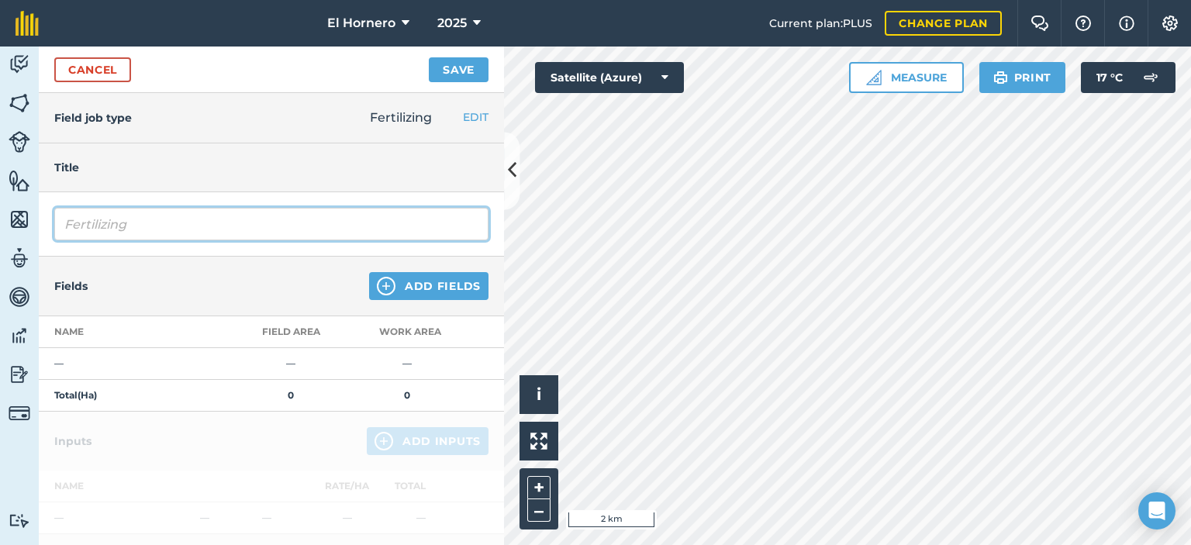
click at [149, 230] on input "Fertilizing" at bounding box center [271, 224] width 434 height 33
type input "Fertilizar cloruro de potasio"
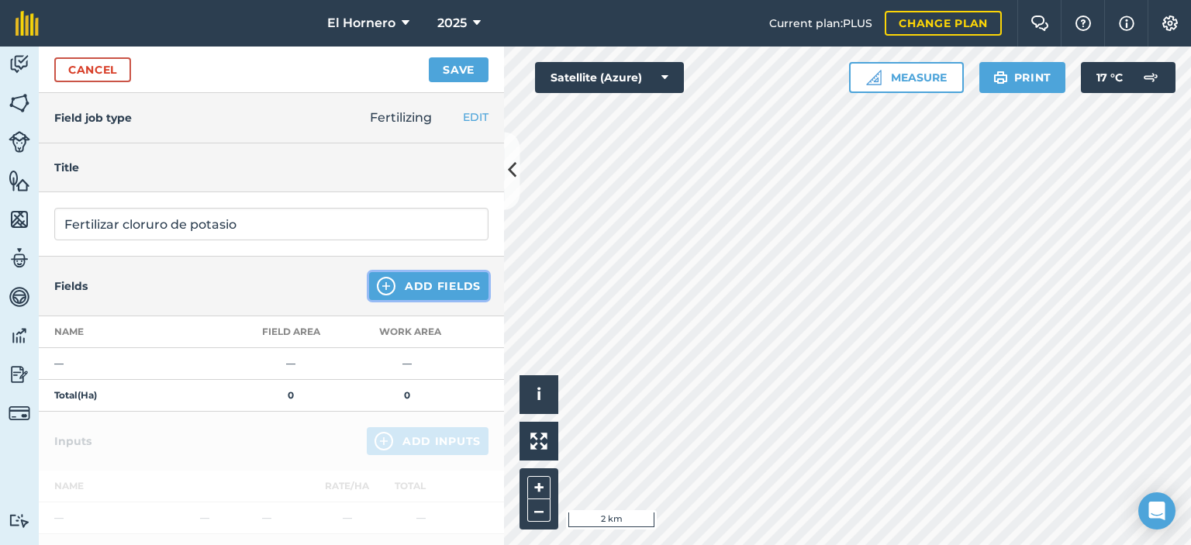
click at [388, 292] on button "Add Fields" at bounding box center [428, 286] width 119 height 28
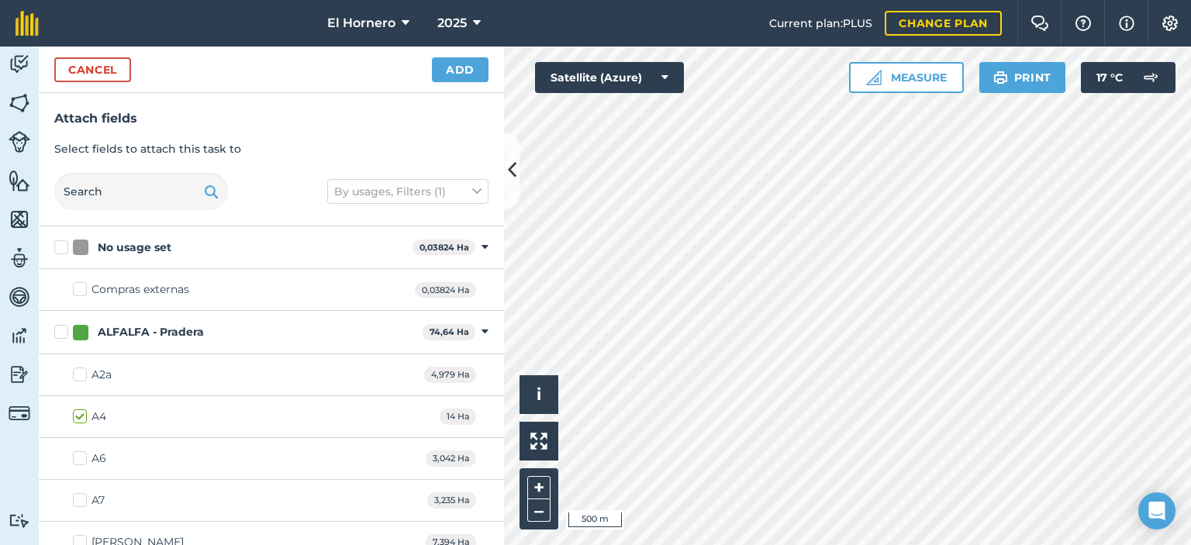
checkbox input "true"
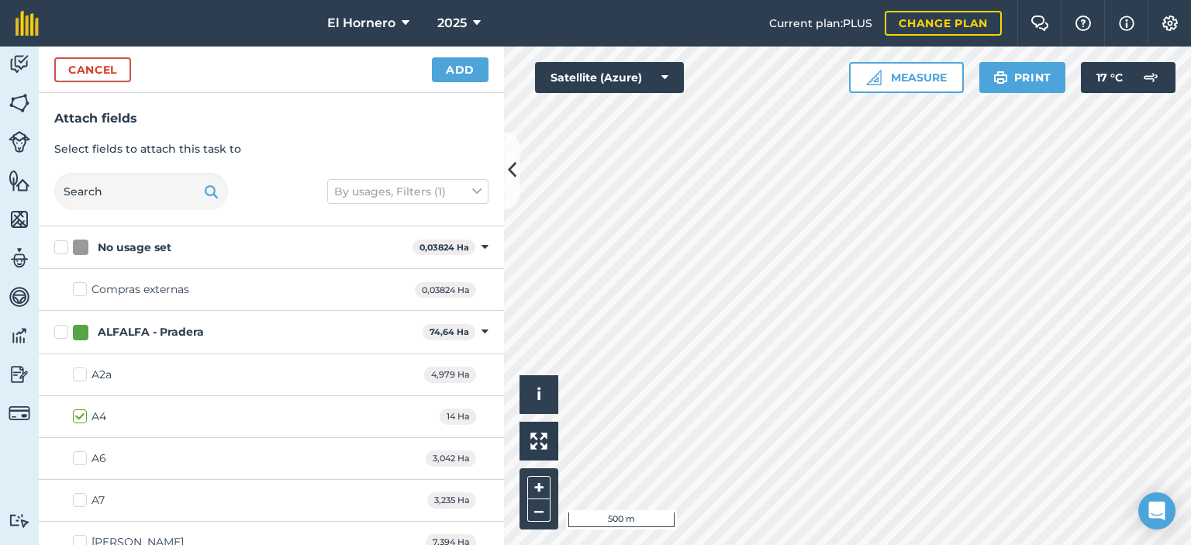
checkbox input "true"
click at [467, 67] on button "Add" at bounding box center [460, 69] width 57 height 25
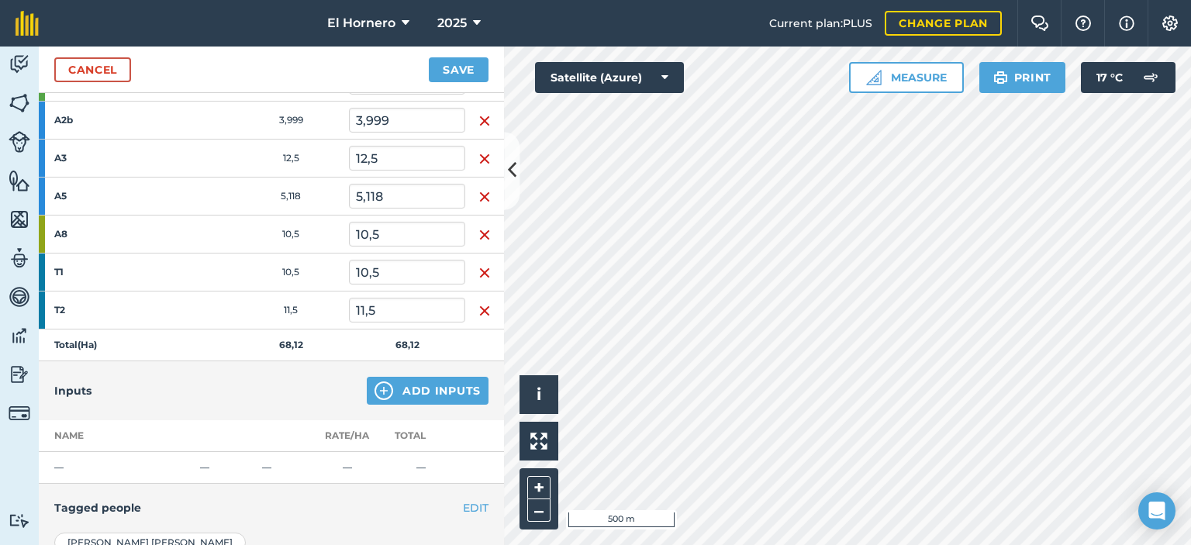
scroll to position [310, 0]
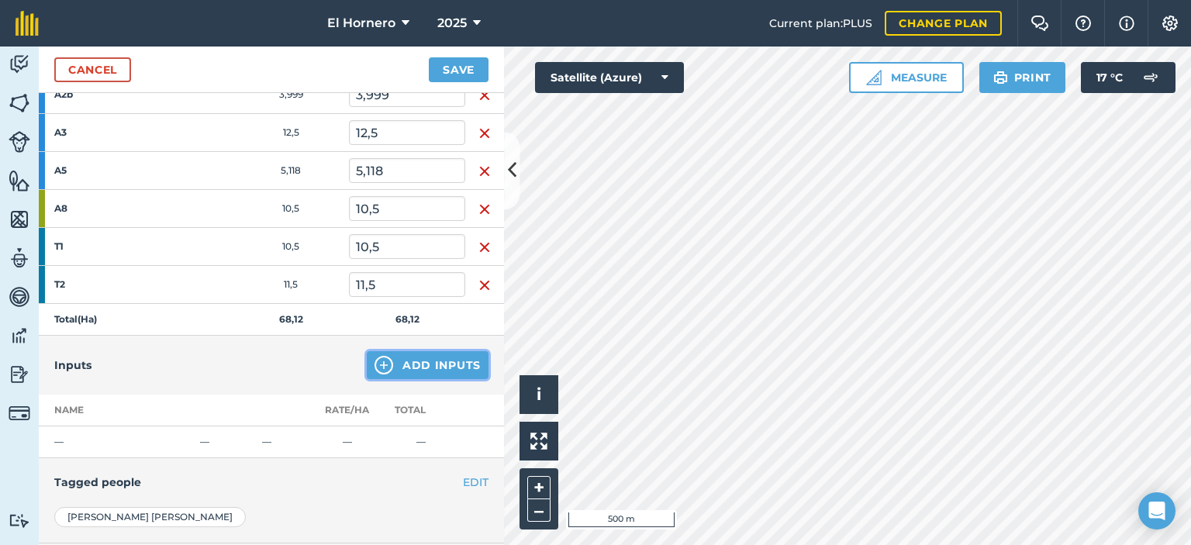
click at [394, 367] on button "Add Inputs" at bounding box center [428, 365] width 122 height 28
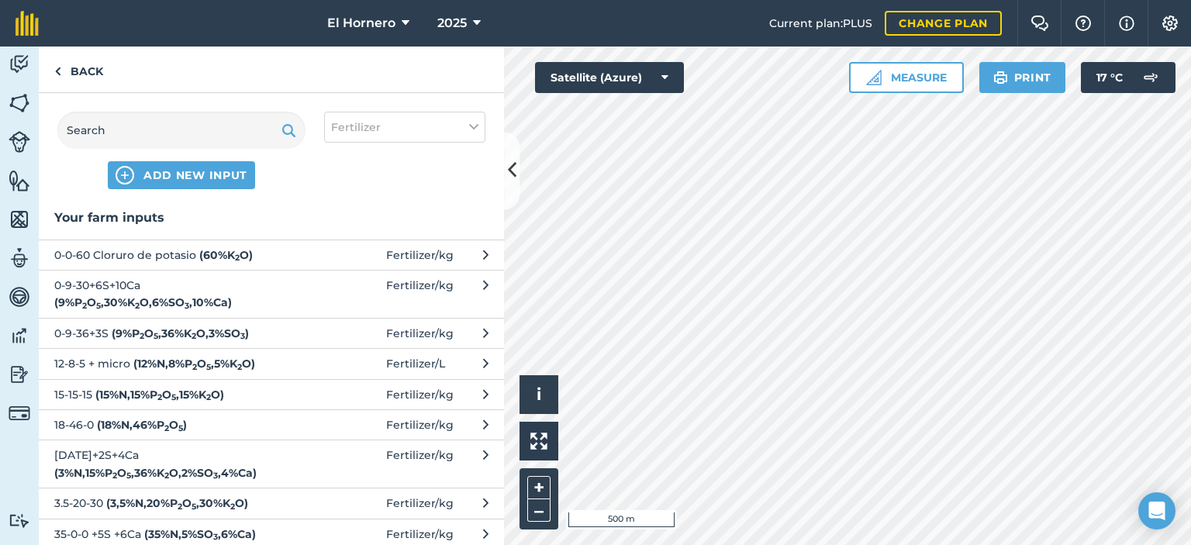
click at [285, 255] on span "0-0-60 Cloruro de potasio ( 60 % K 2 O )" at bounding box center [181, 255] width 254 height 17
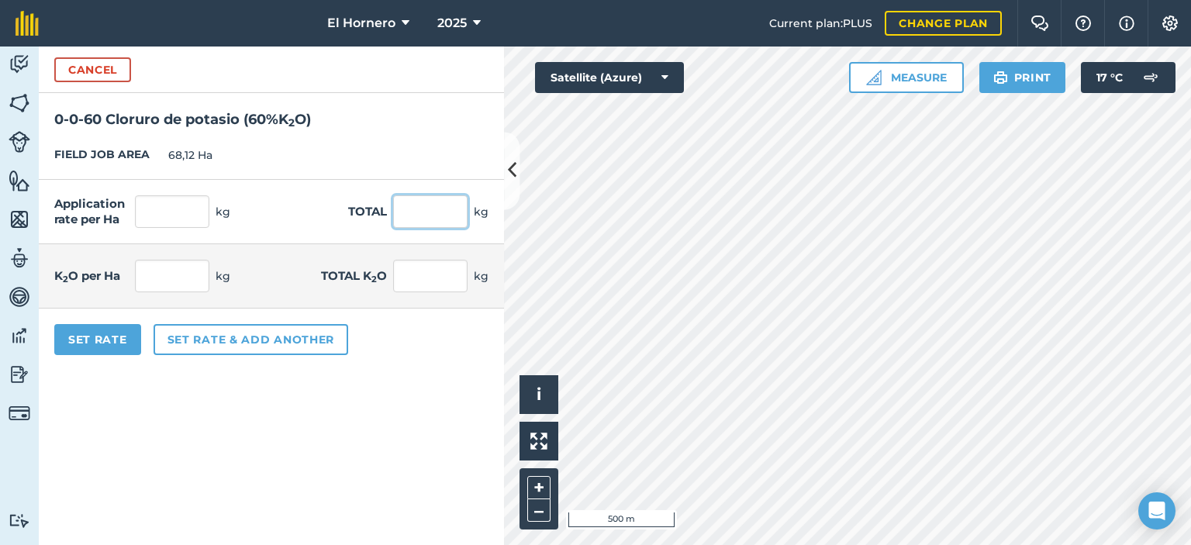
click at [437, 221] on input "text" at bounding box center [430, 211] width 74 height 33
type input "12160"
type input "178,509"
type input "12.160"
type input "107,105"
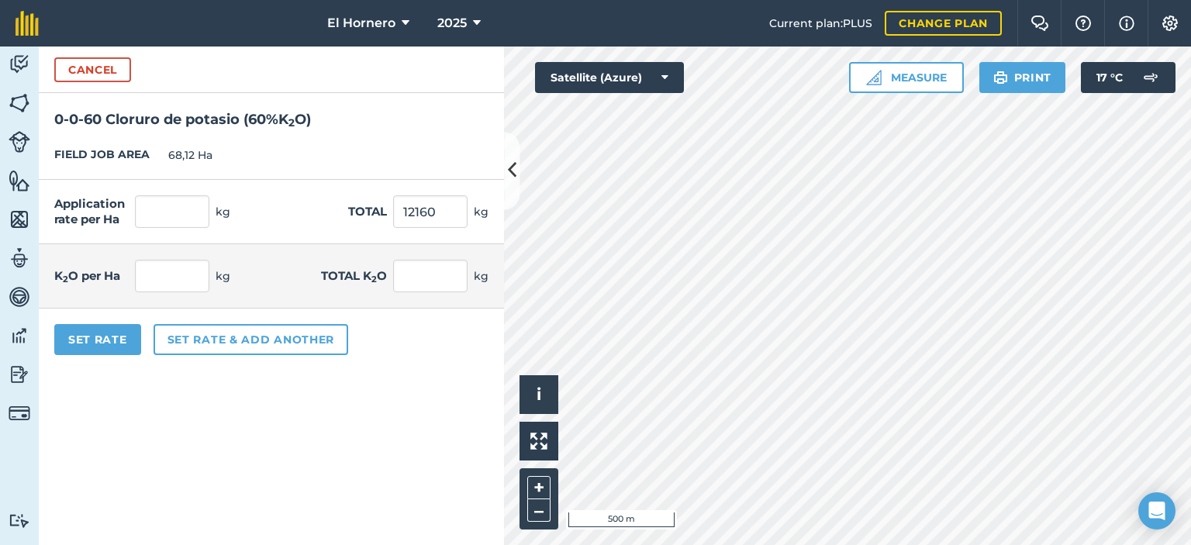
type input "7296"
click at [413, 294] on div "K 2 O per Ha 107,105 kg Total K 2 O 7296 kg" at bounding box center [271, 276] width 465 height 64
click at [189, 338] on button "Set rate & add another" at bounding box center [251, 339] width 195 height 31
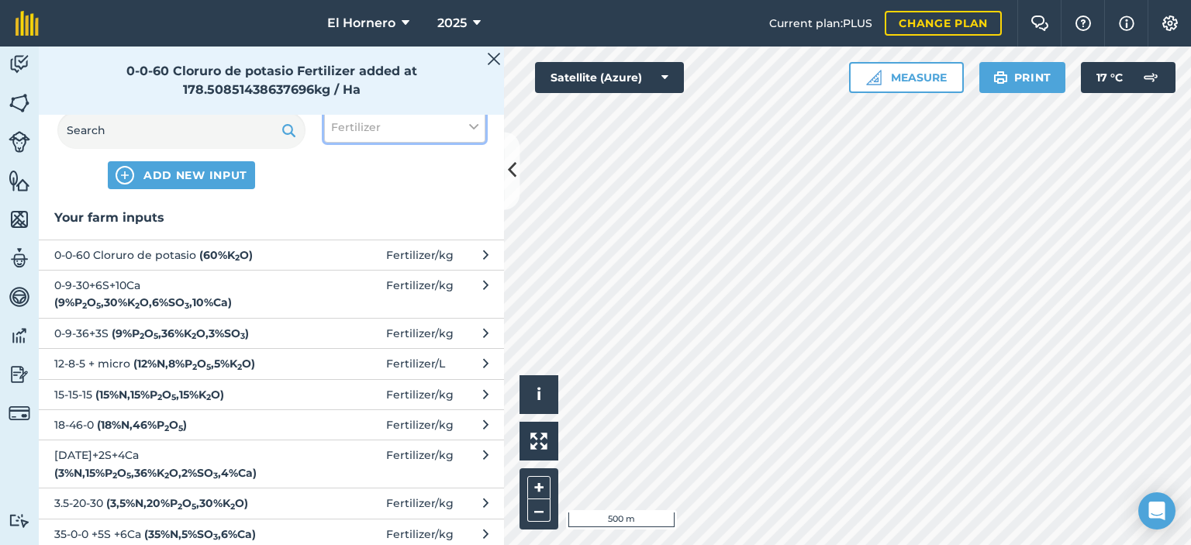
click at [410, 136] on button "Fertilizer" at bounding box center [404, 127] width 161 height 31
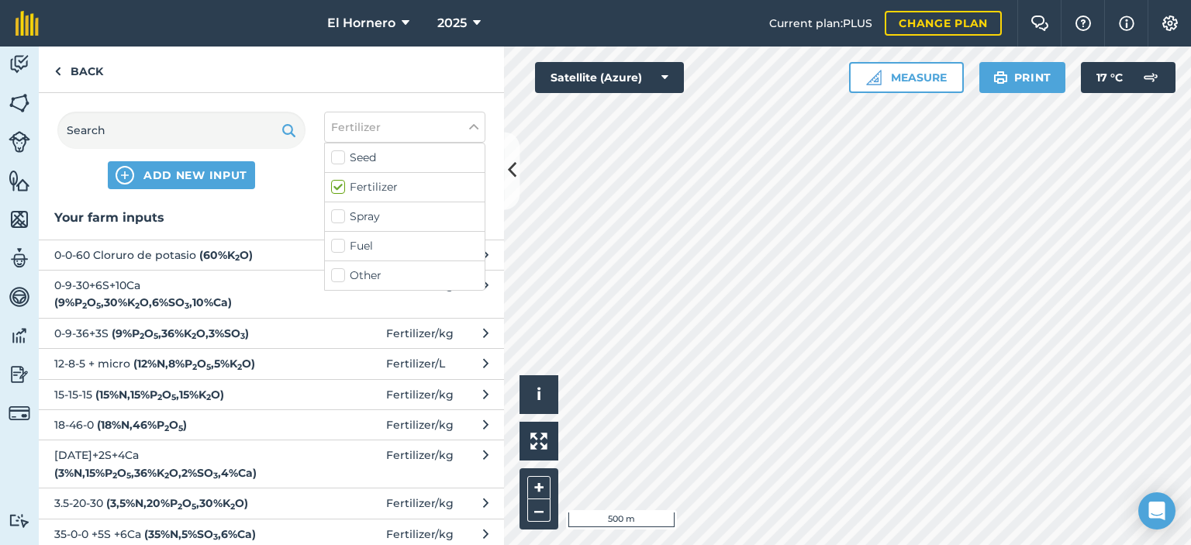
click at [366, 275] on label "Other" at bounding box center [404, 276] width 147 height 16
click at [341, 275] on input "Other" at bounding box center [336, 273] width 10 height 10
checkbox input "true"
click at [341, 187] on label "Fertilizer" at bounding box center [404, 187] width 147 height 16
click at [341, 187] on input "Fertilizer" at bounding box center [336, 184] width 10 height 10
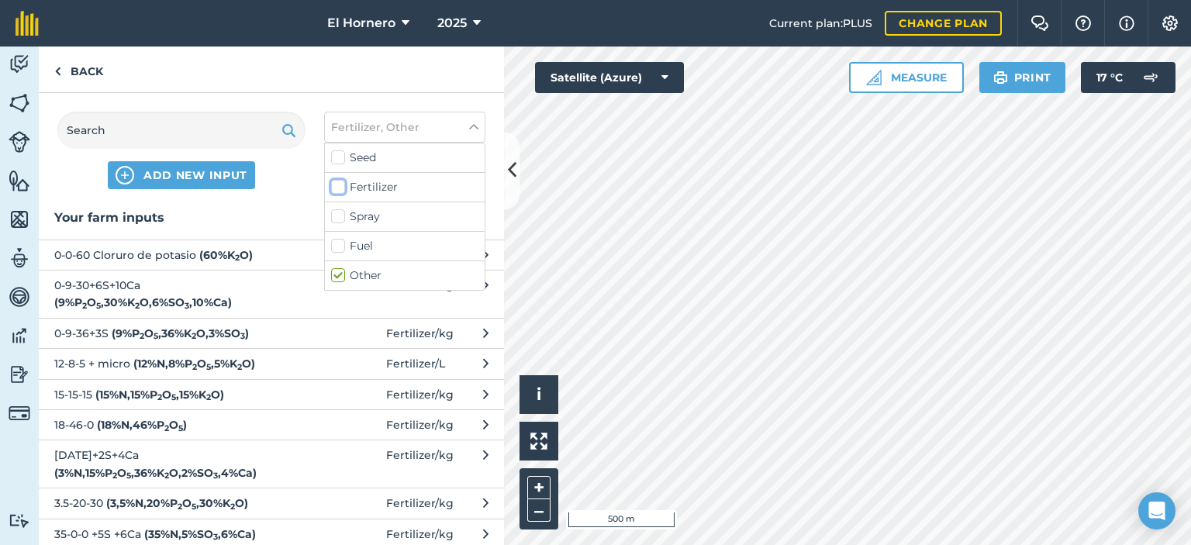
checkbox input "false"
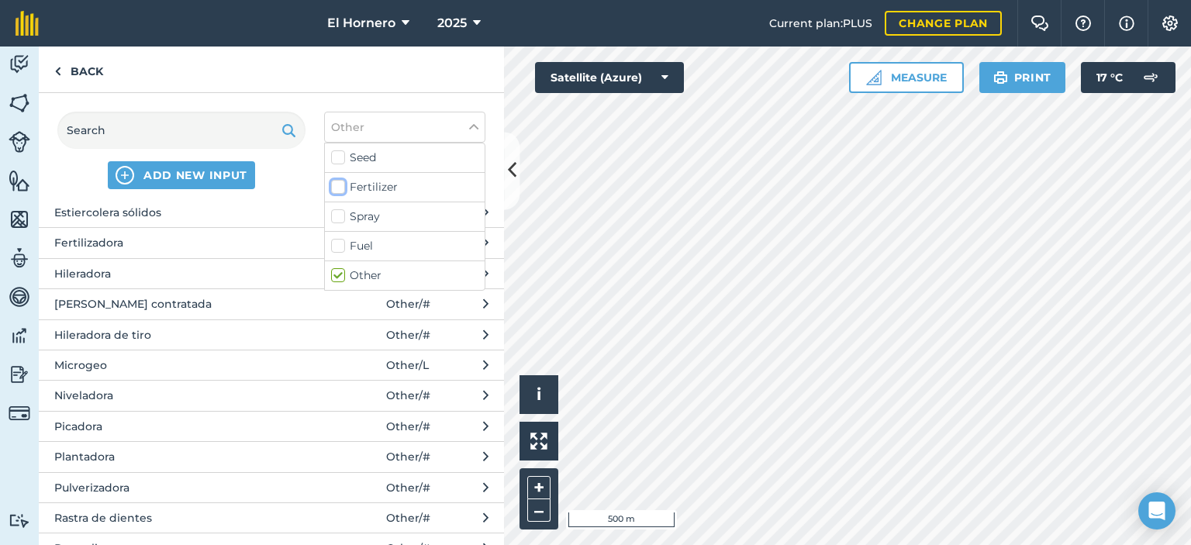
scroll to position [13, 0]
click at [81, 292] on button "Fertilizadora Other / #" at bounding box center [271, 302] width 465 height 30
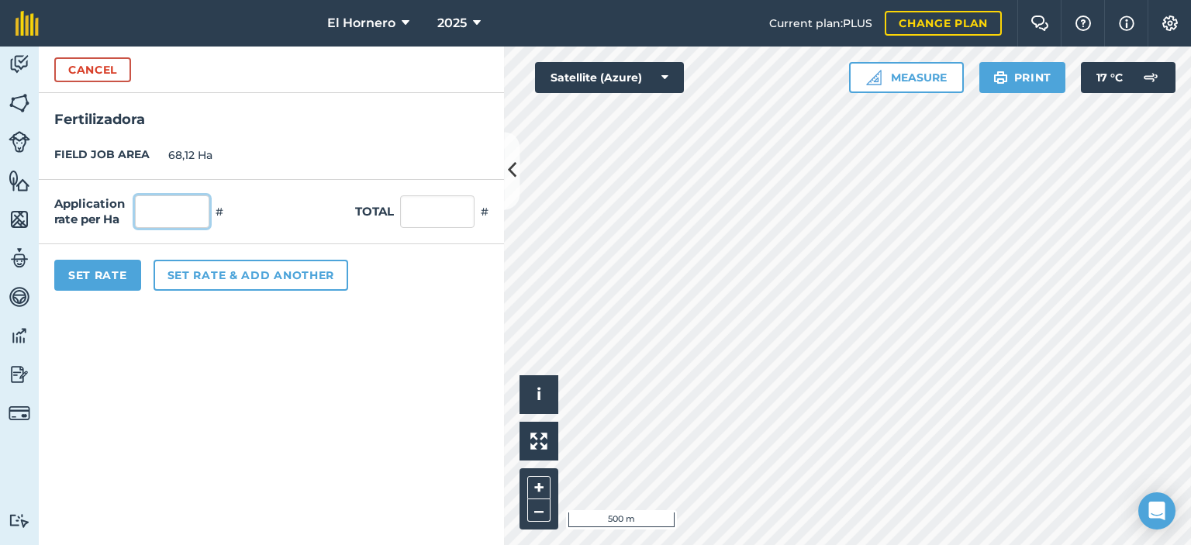
click at [157, 210] on input "text" at bounding box center [172, 211] width 74 height 33
type input "1"
type input "68,12"
click at [126, 278] on button "Set Rate" at bounding box center [97, 275] width 87 height 31
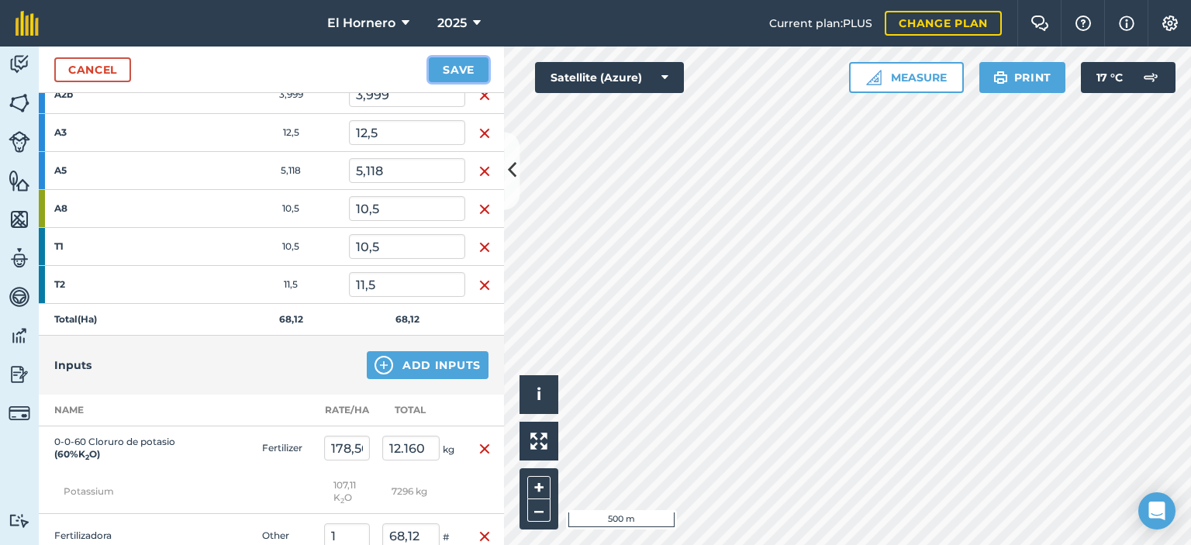
click at [475, 70] on button "Save" at bounding box center [459, 69] width 60 height 25
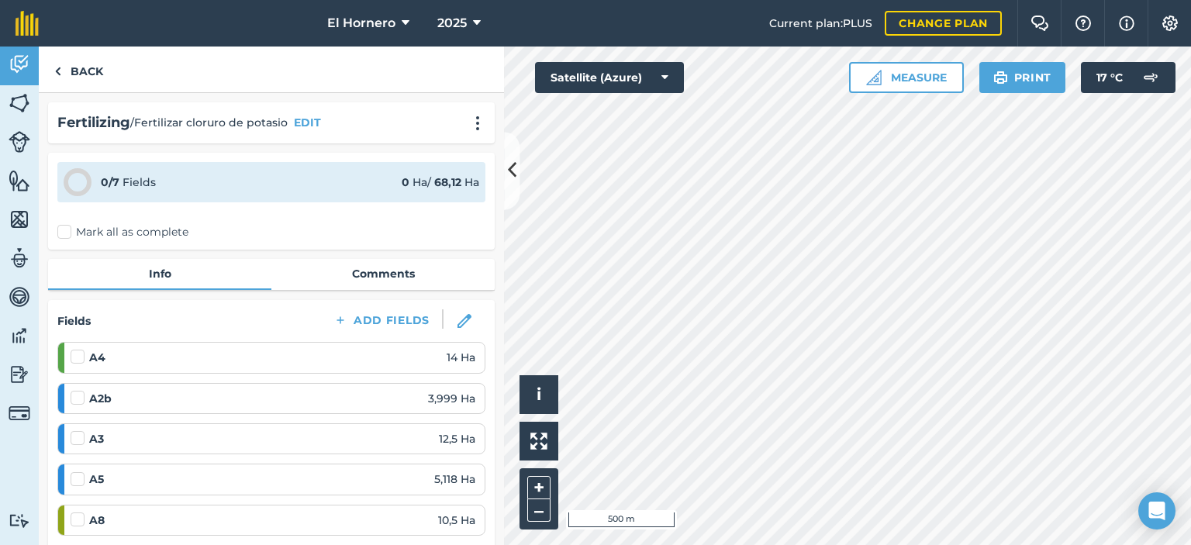
click at [74, 227] on label "Mark all as complete" at bounding box center [122, 232] width 131 height 16
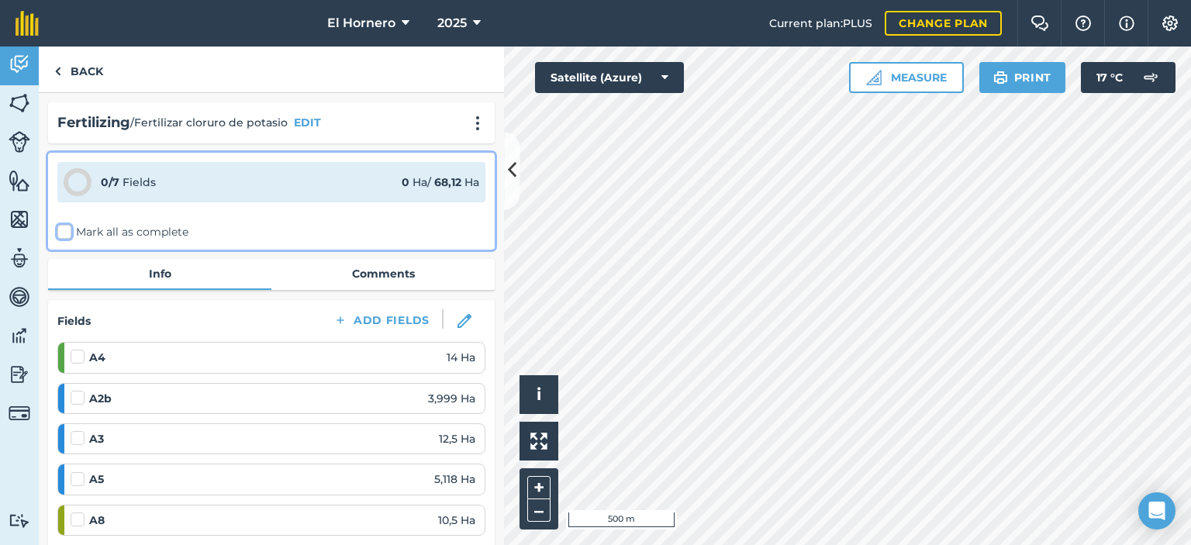
click at [67, 227] on input "Mark all as complete" at bounding box center [62, 229] width 10 height 10
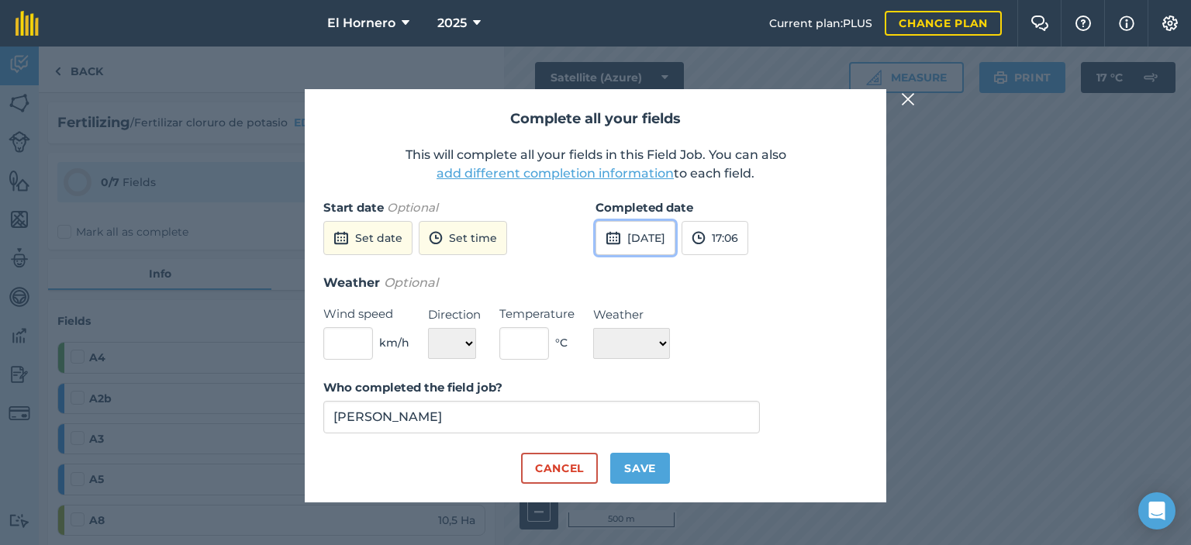
click at [658, 231] on button "[DATE]" at bounding box center [636, 238] width 80 height 34
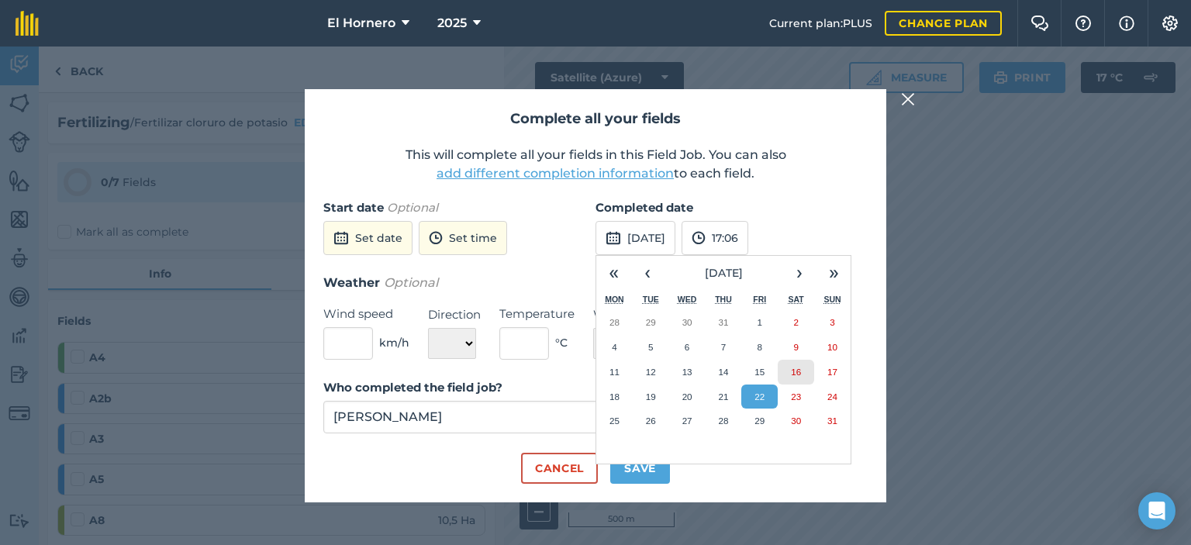
click at [798, 368] on abbr "16" at bounding box center [796, 372] width 10 height 10
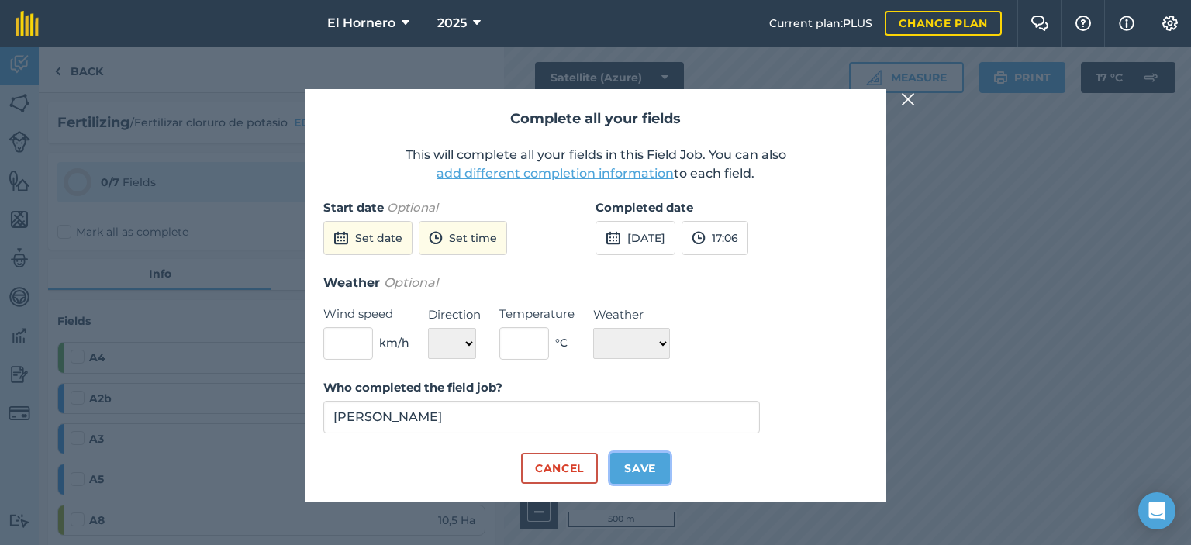
click at [644, 468] on button "Save" at bounding box center [640, 468] width 60 height 31
checkbox input "true"
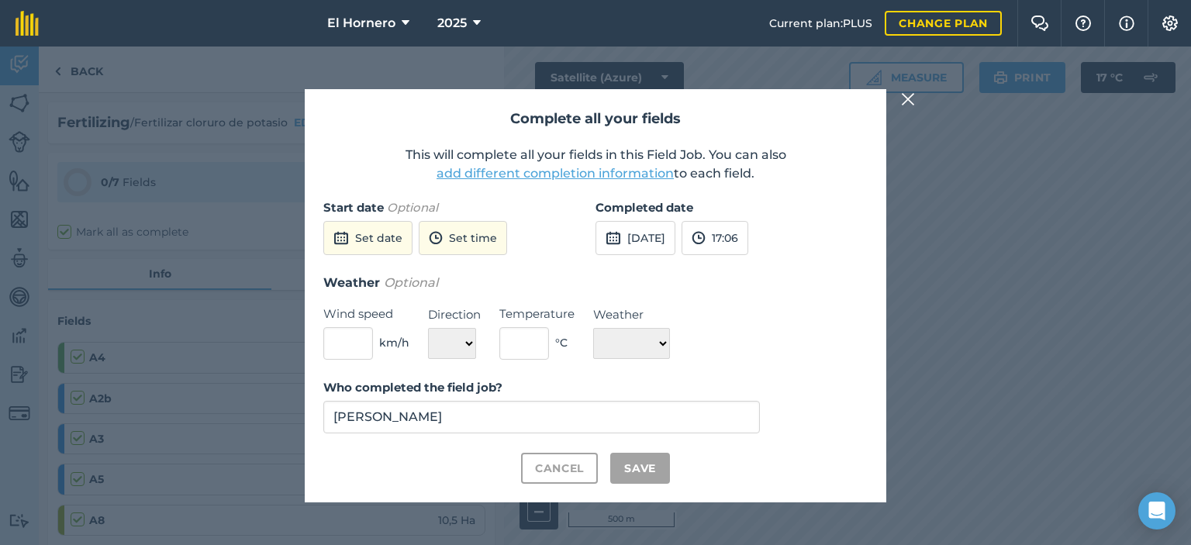
checkbox input "true"
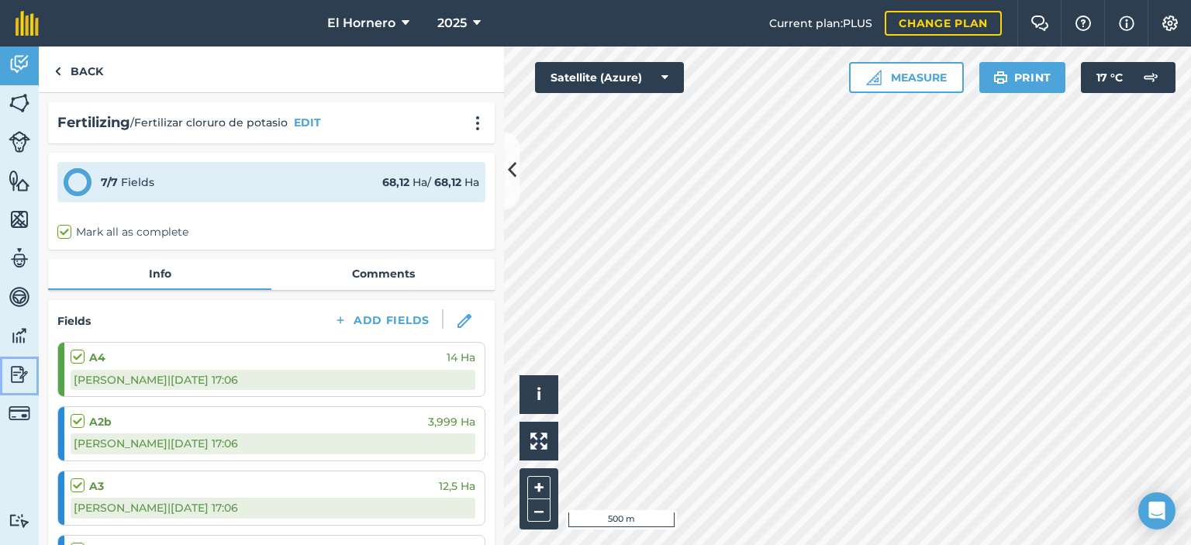
click at [22, 372] on img at bounding box center [20, 374] width 22 height 23
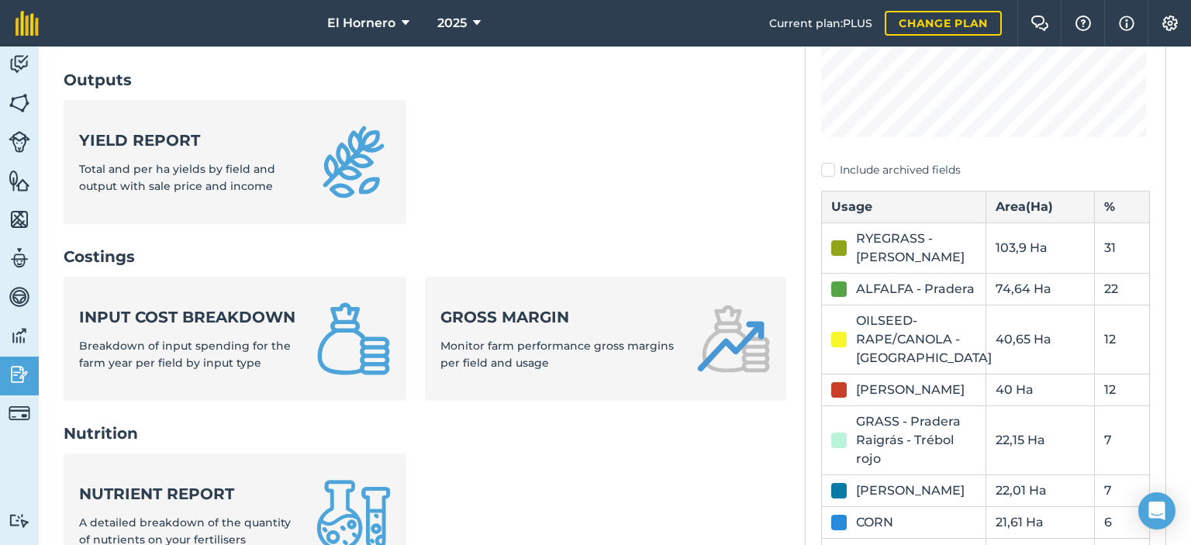
scroll to position [388, 0]
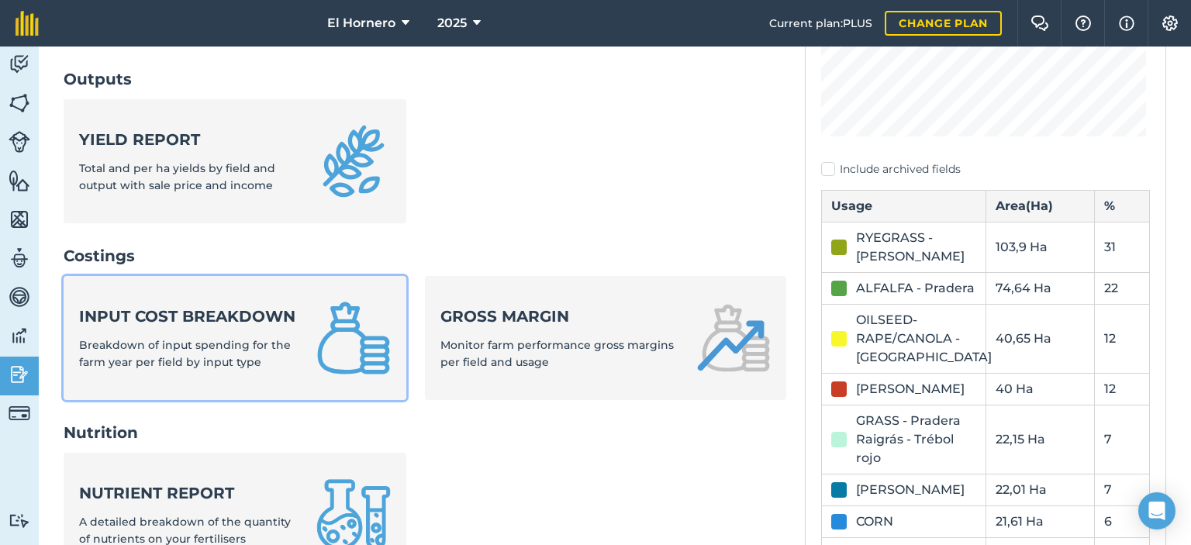
click at [309, 335] on link "Input cost breakdown Breakdown of input spending for the farm year per field by…" at bounding box center [235, 338] width 343 height 124
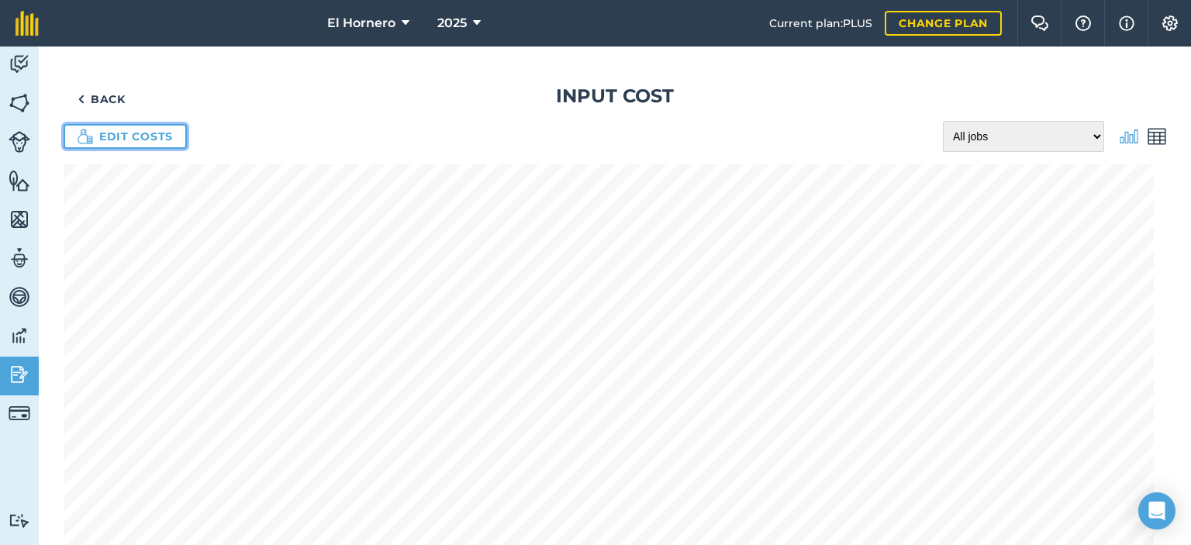
click at [133, 135] on link "Edit costs" at bounding box center [125, 136] width 123 height 25
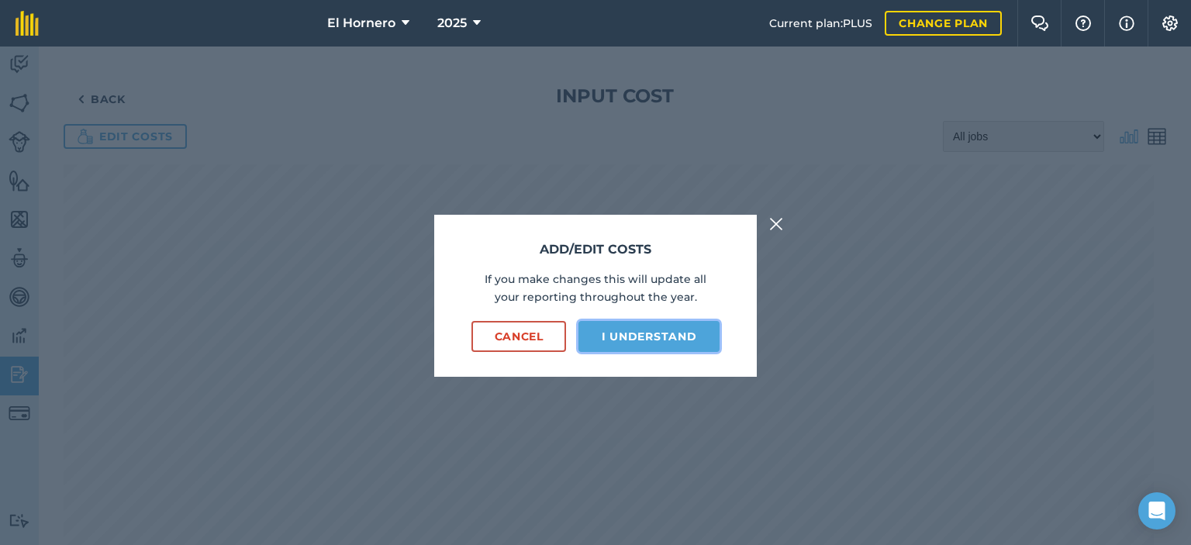
click at [651, 328] on button "I understand" at bounding box center [649, 336] width 141 height 31
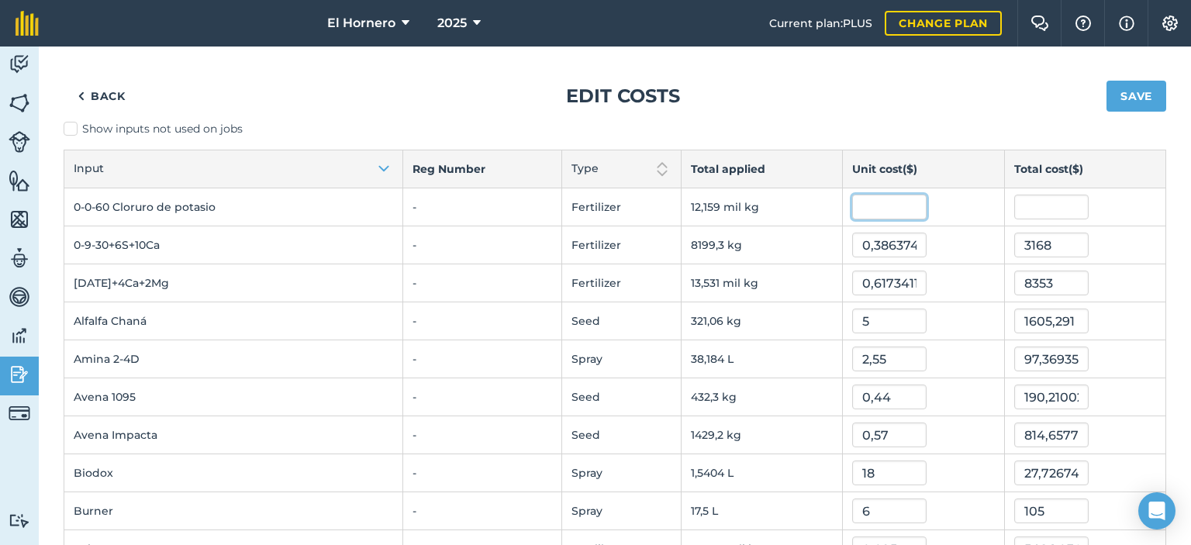
click at [861, 195] on input "text" at bounding box center [890, 207] width 74 height 25
click at [1021, 206] on input "text" at bounding box center [1052, 207] width 74 height 25
type input "6416"
click at [915, 251] on input "0,38637430523057875" at bounding box center [890, 245] width 74 height 25
type input "0,5276548374171757"
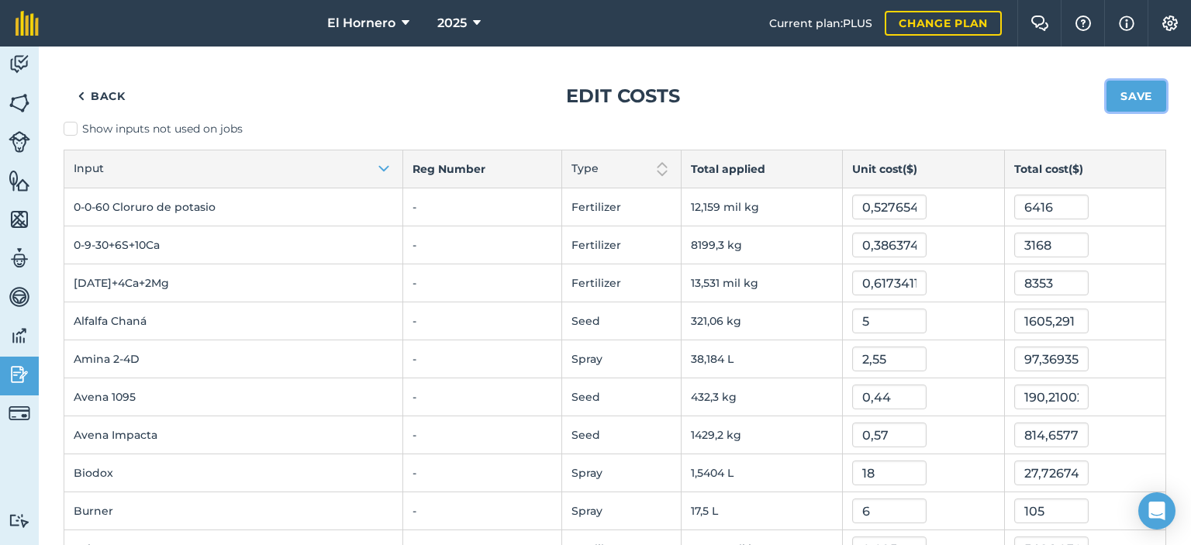
click at [1111, 97] on button "Save" at bounding box center [1137, 96] width 60 height 31
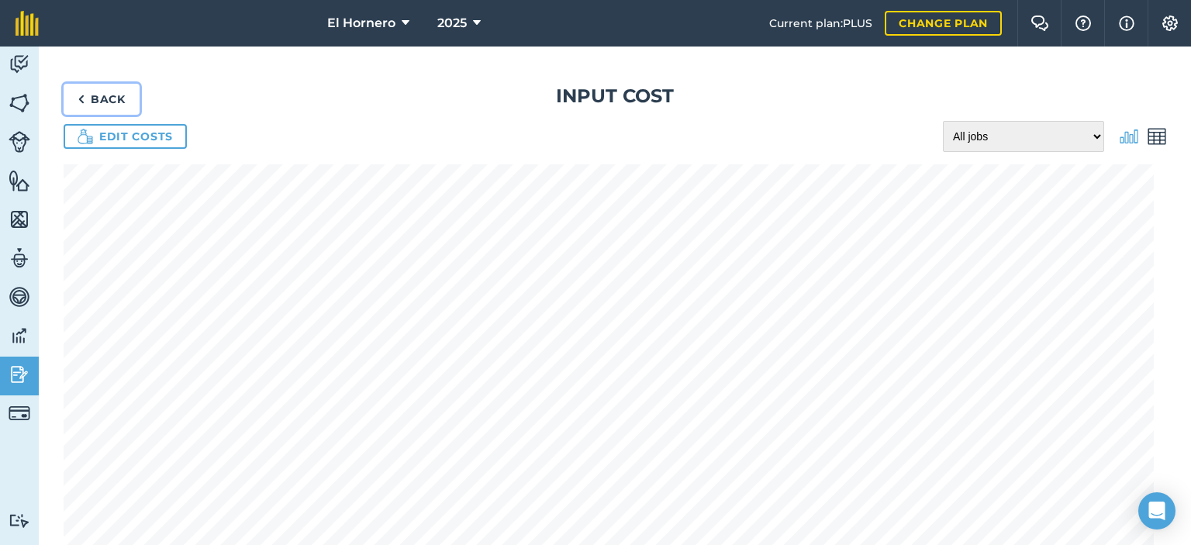
click at [113, 101] on link "Back" at bounding box center [102, 99] width 76 height 31
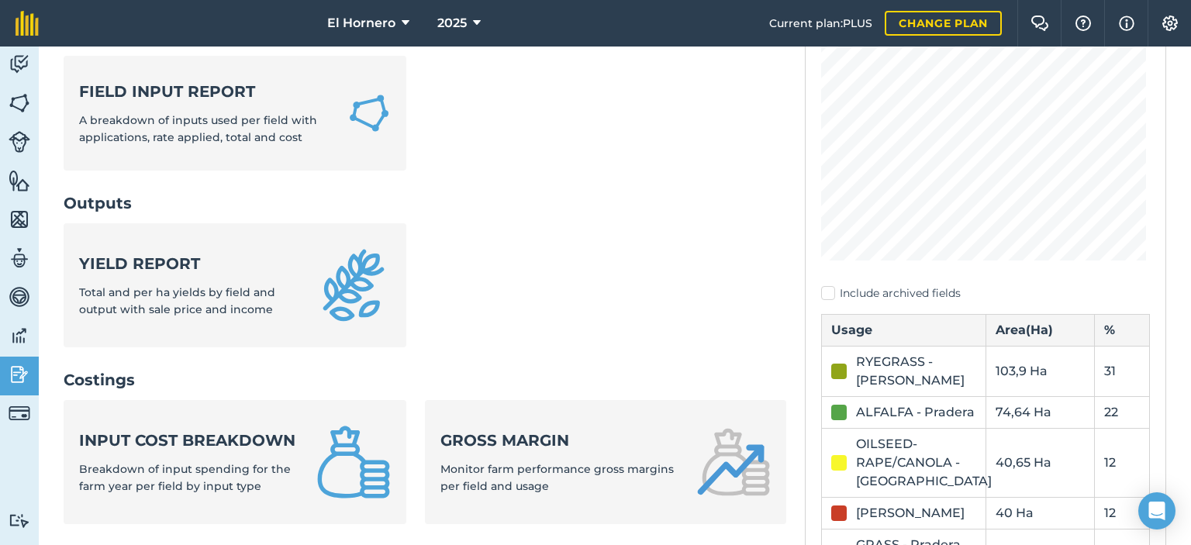
scroll to position [543, 0]
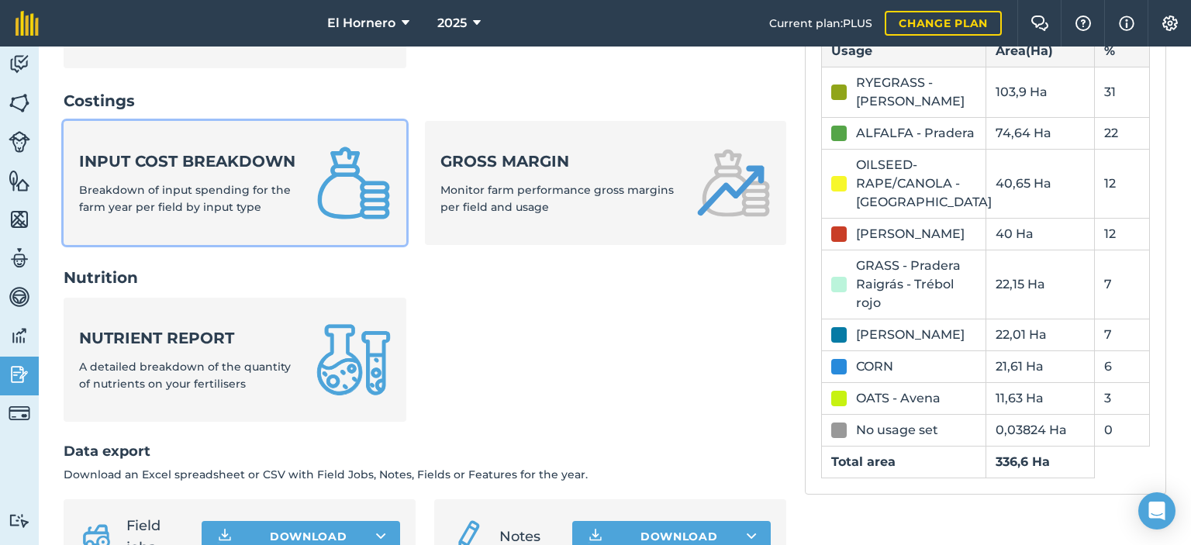
click at [273, 210] on span "Breakdown of input spending for the farm year per field by input type" at bounding box center [185, 198] width 212 height 31
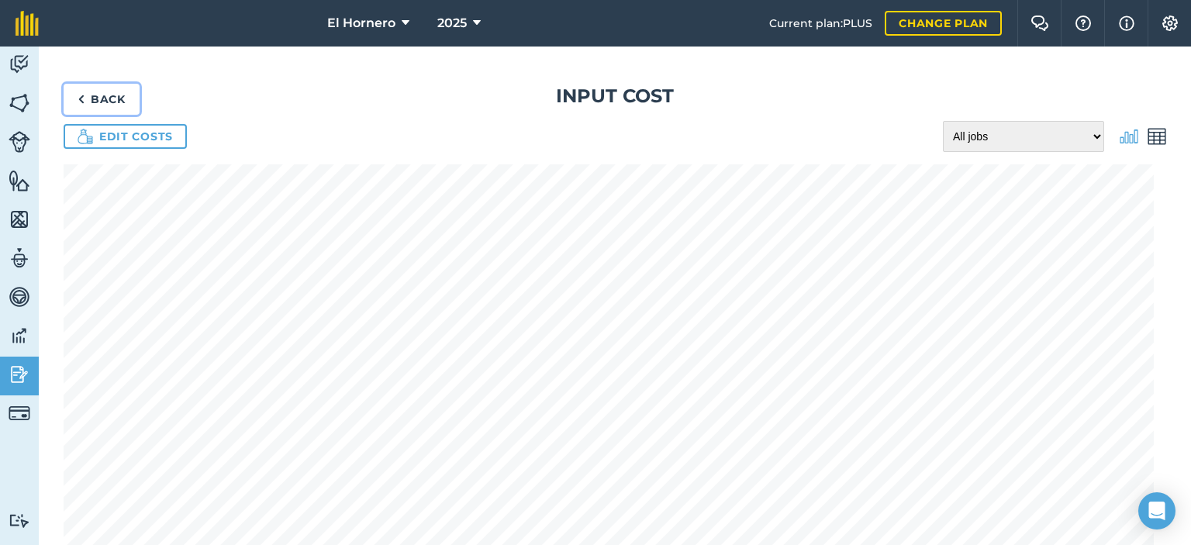
click at [93, 102] on link "Back" at bounding box center [102, 99] width 76 height 31
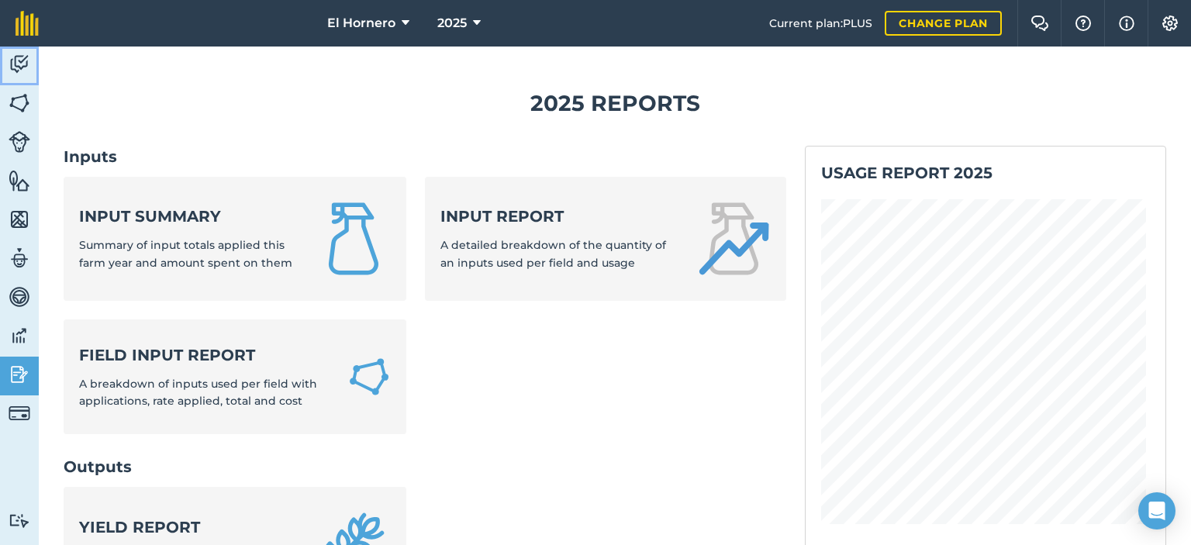
click at [22, 61] on img at bounding box center [20, 64] width 22 height 23
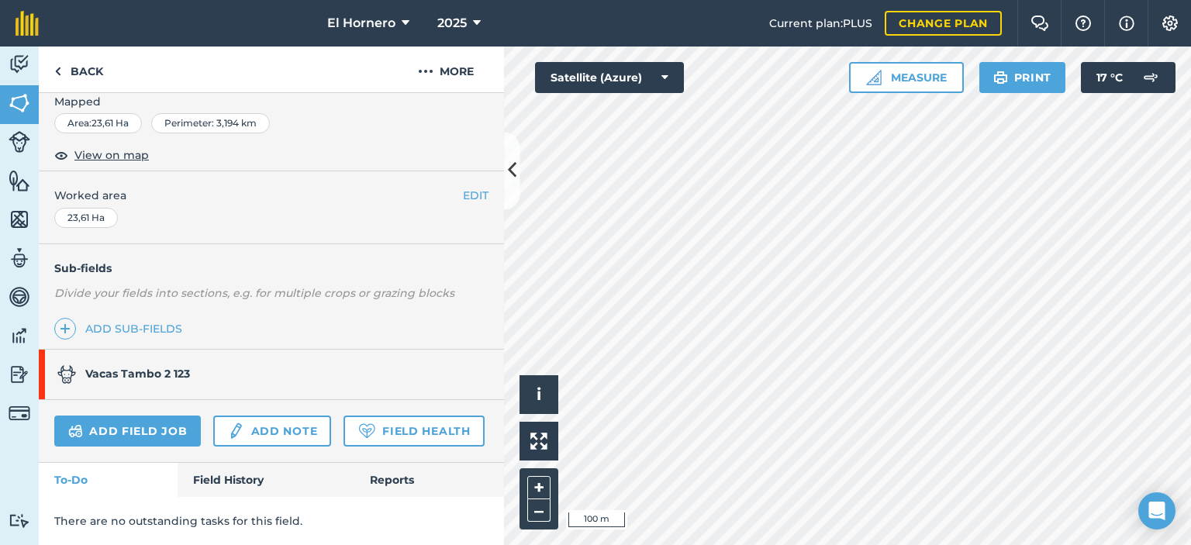
scroll to position [276, 0]
click at [469, 187] on button "EDIT" at bounding box center [476, 195] width 26 height 17
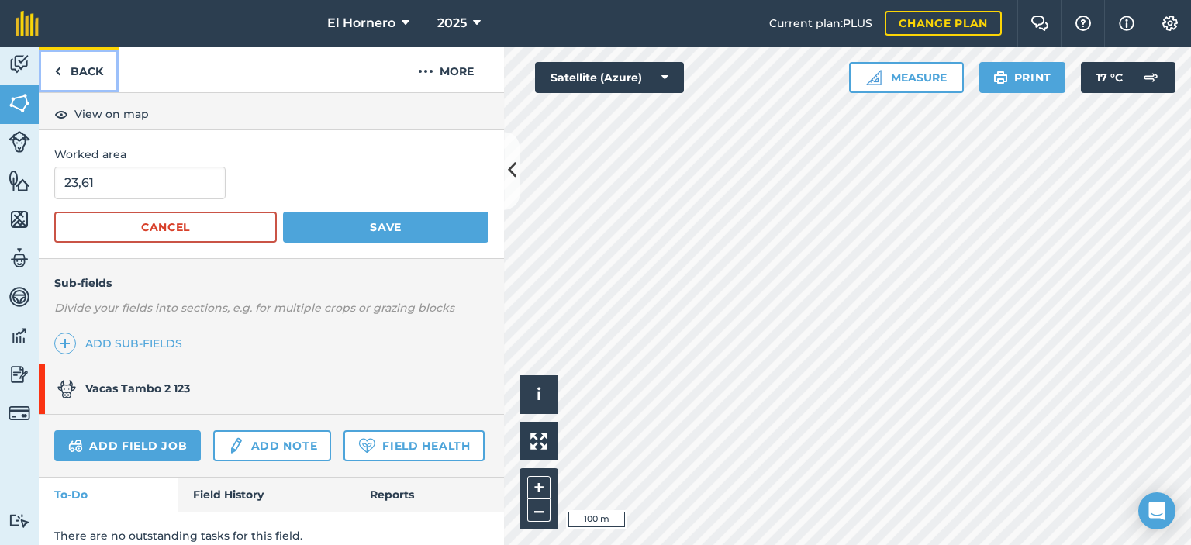
click at [86, 74] on link "Back" at bounding box center [79, 70] width 80 height 46
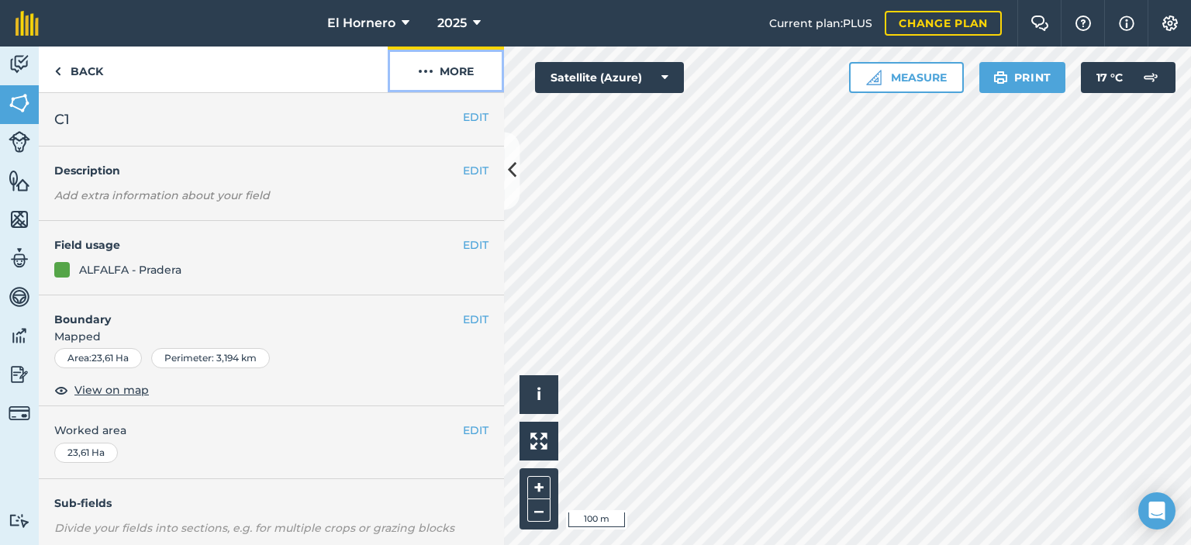
click at [434, 77] on button "More" at bounding box center [446, 70] width 116 height 46
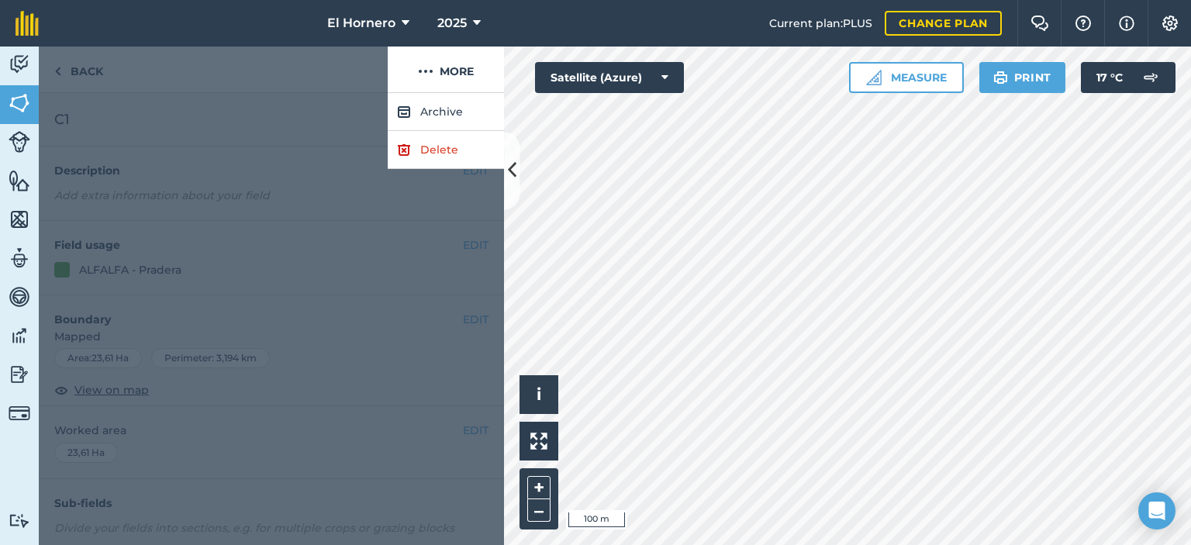
click at [336, 161] on div at bounding box center [271, 319] width 465 height 452
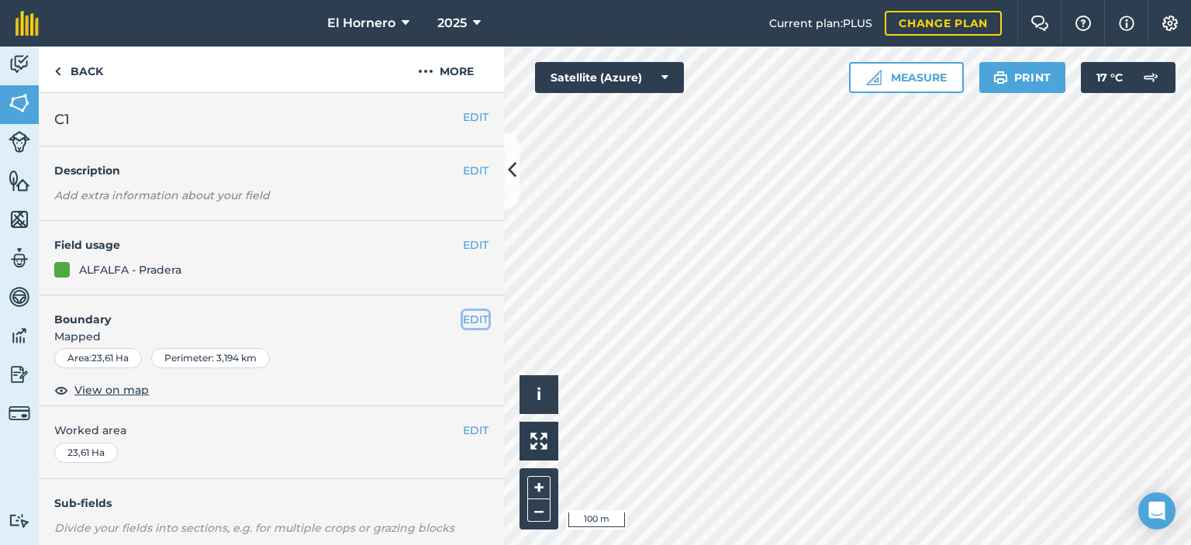
click at [469, 316] on button "EDIT" at bounding box center [476, 319] width 26 height 17
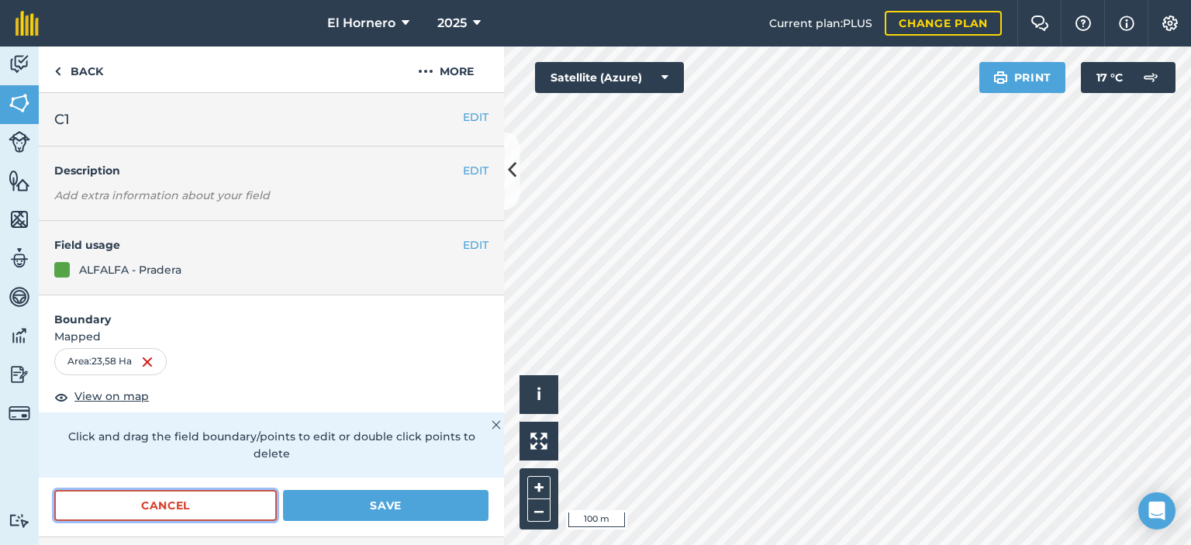
click at [171, 510] on button "Cancel" at bounding box center [165, 505] width 223 height 31
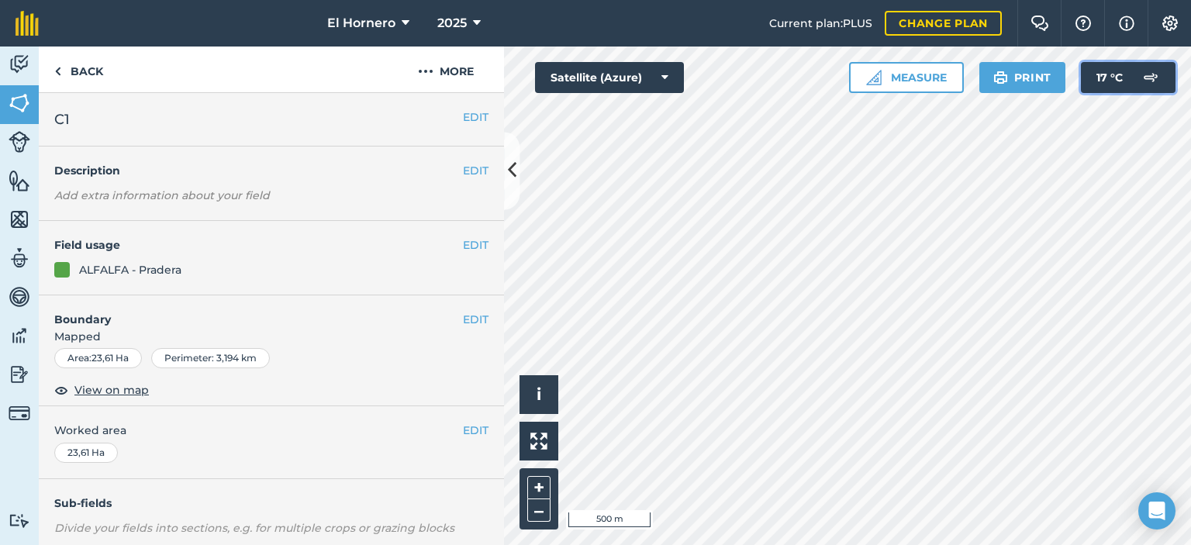
click at [1146, 85] on img at bounding box center [1151, 77] width 31 height 31
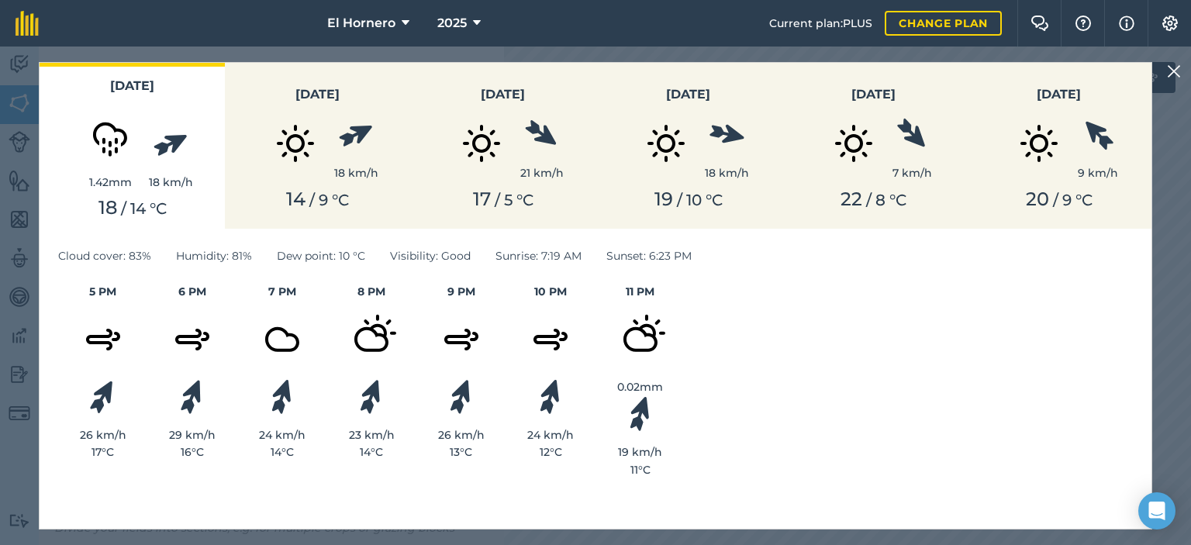
click at [1181, 71] on img at bounding box center [1174, 71] width 14 height 19
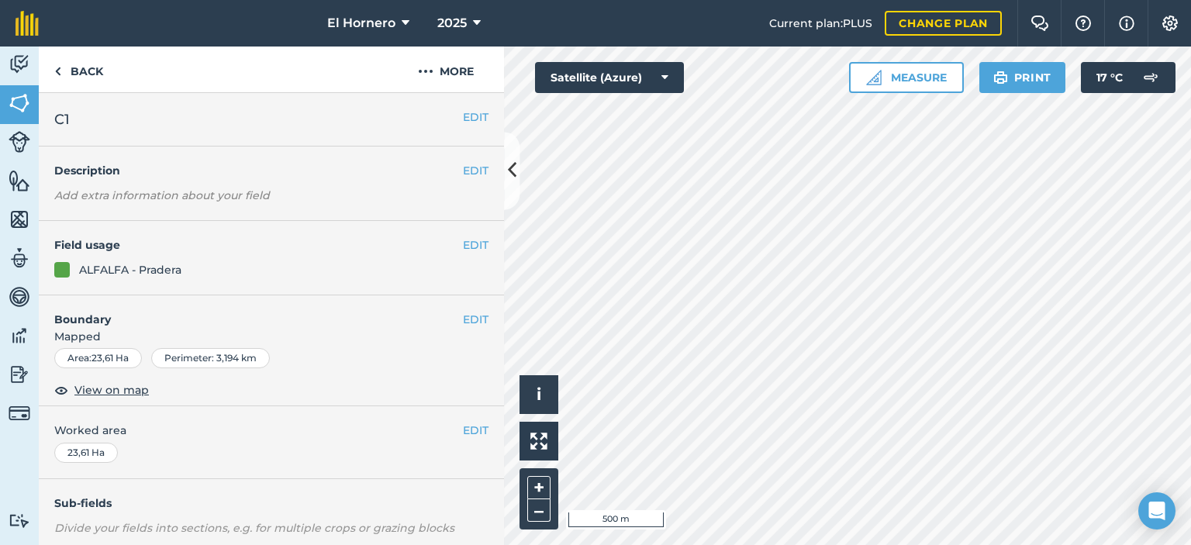
click at [599, 92] on div "Hello i © 2025 TomTom, Microsoft 500 m + – Satellite (Azure) Measure Print 17 °…" at bounding box center [847, 296] width 687 height 499
